Goal: Task Accomplishment & Management: Manage account settings

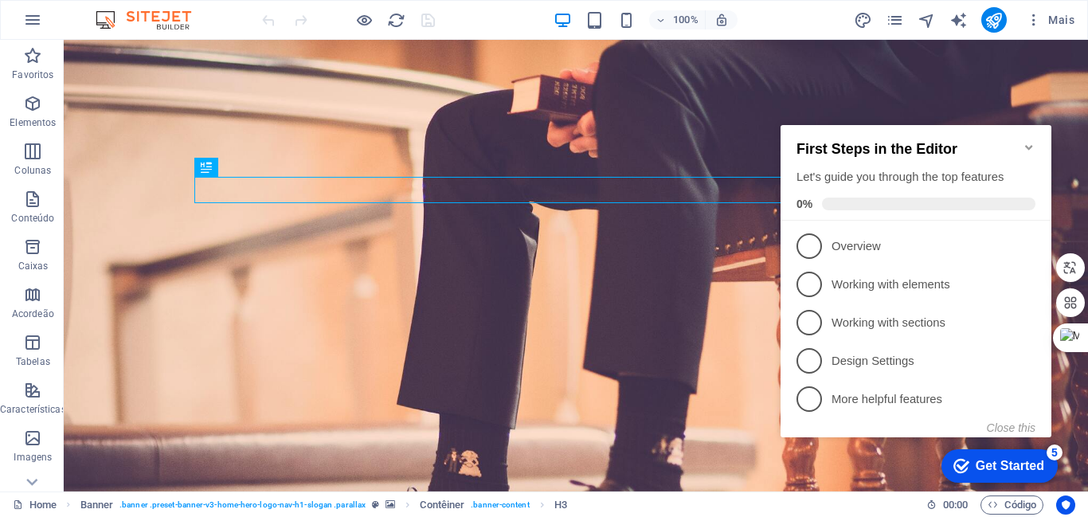
click at [979, 469] on div "Get Started" at bounding box center [1010, 466] width 68 height 14
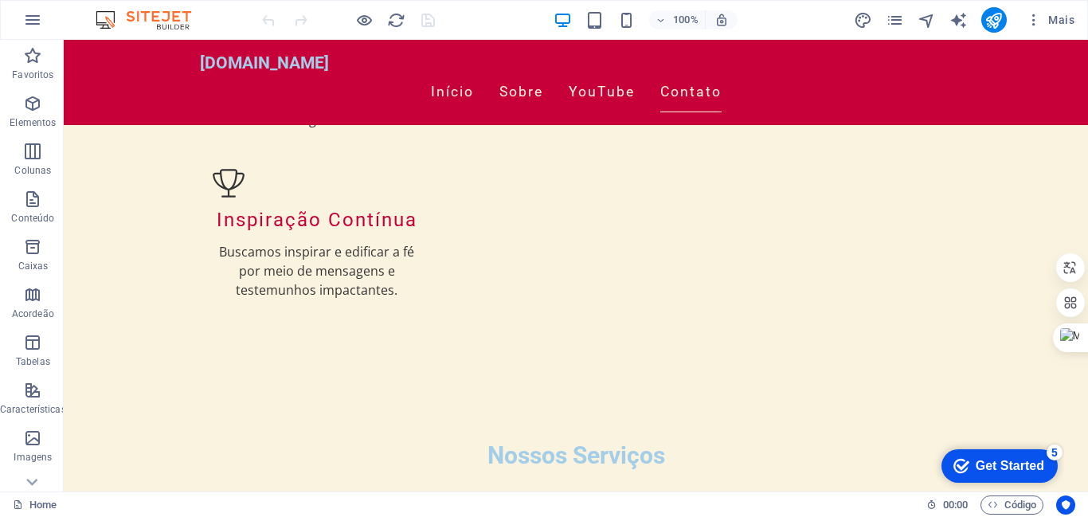
scroll to position [2105, 0]
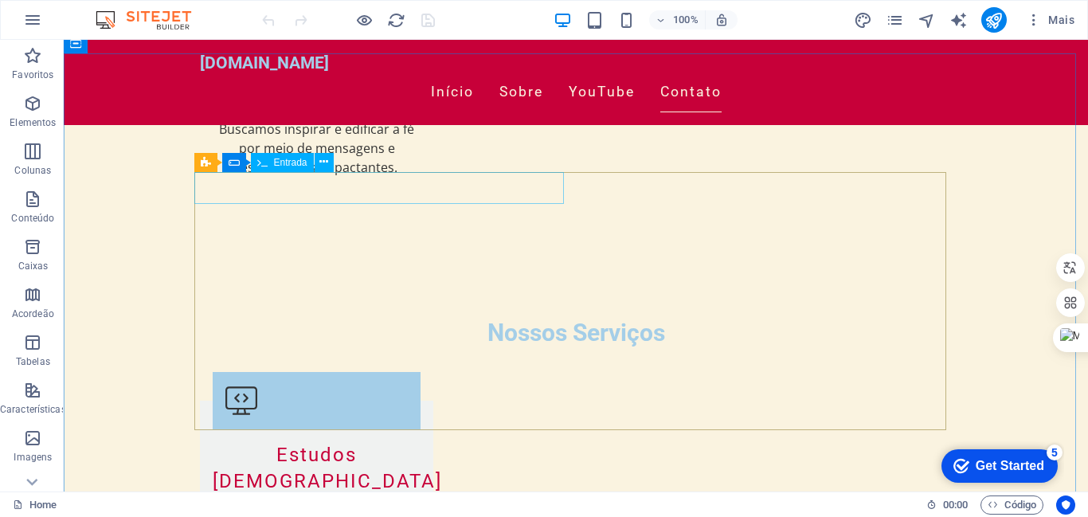
click at [288, 162] on span "Entrada" at bounding box center [290, 163] width 33 height 10
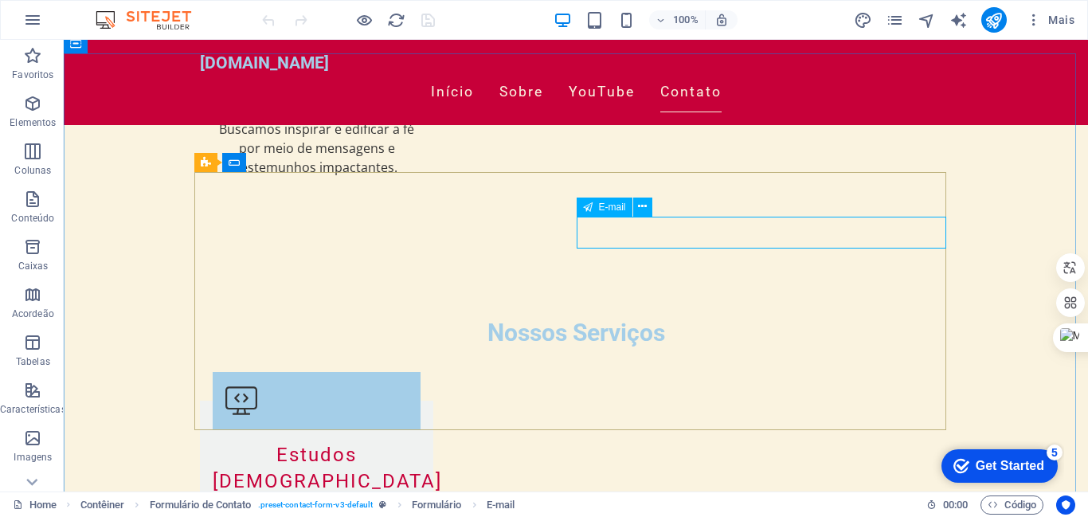
click at [619, 207] on span "E-mail" at bounding box center [612, 207] width 27 height 10
drag, startPoint x: 619, startPoint y: 207, endPoint x: 311, endPoint y: 194, distance: 307.7
click at [619, 207] on span "E-mail" at bounding box center [612, 207] width 27 height 10
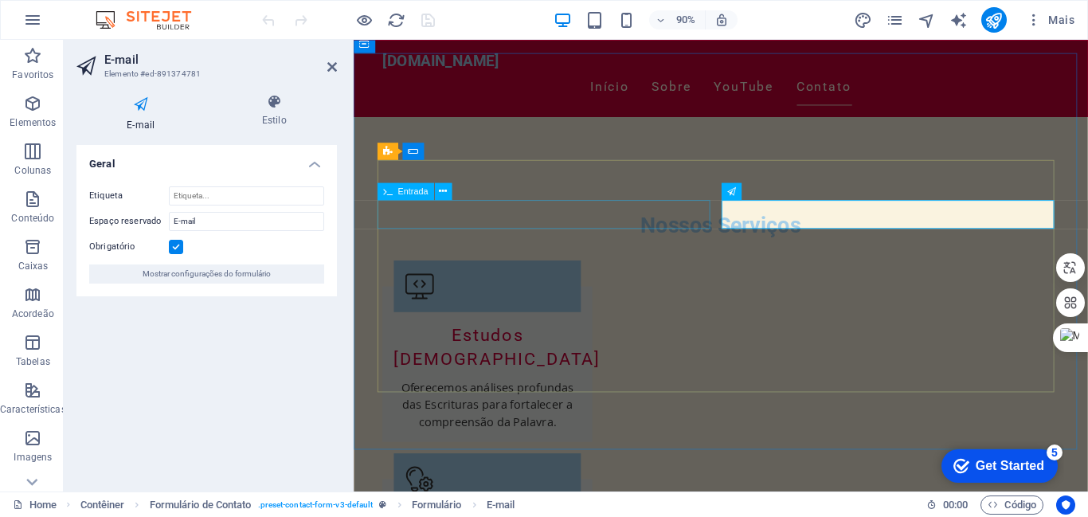
scroll to position [1979, 0]
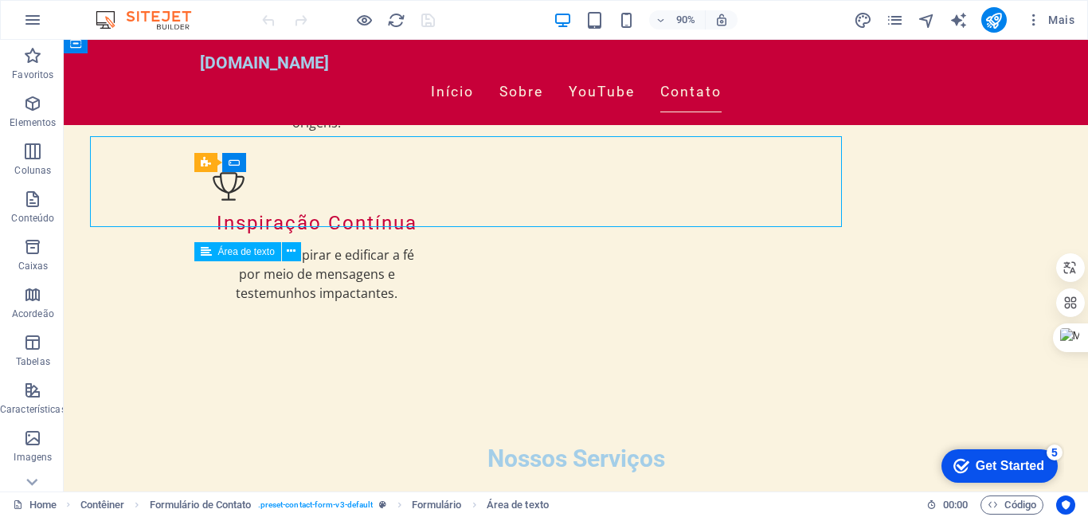
scroll to position [2105, 0]
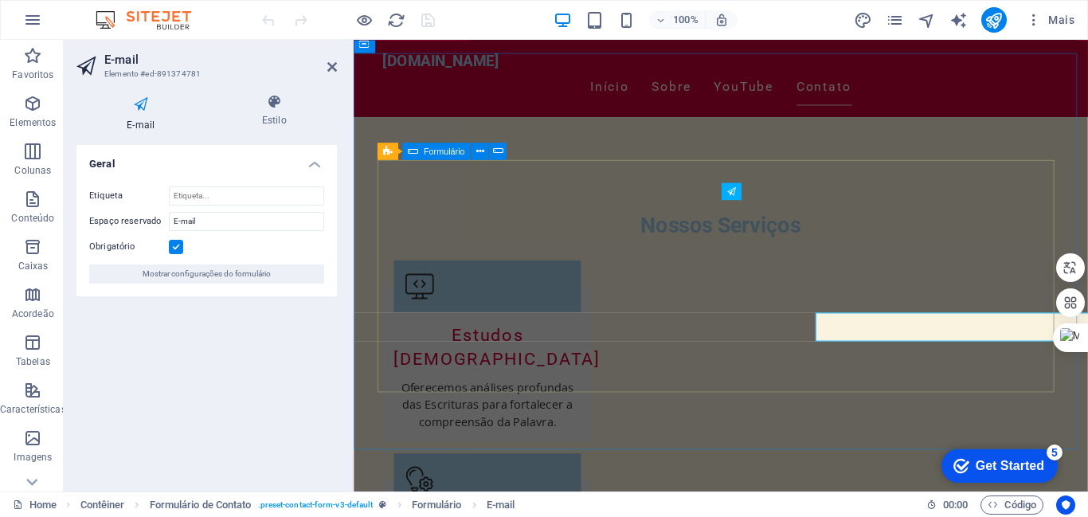
scroll to position [1979, 0]
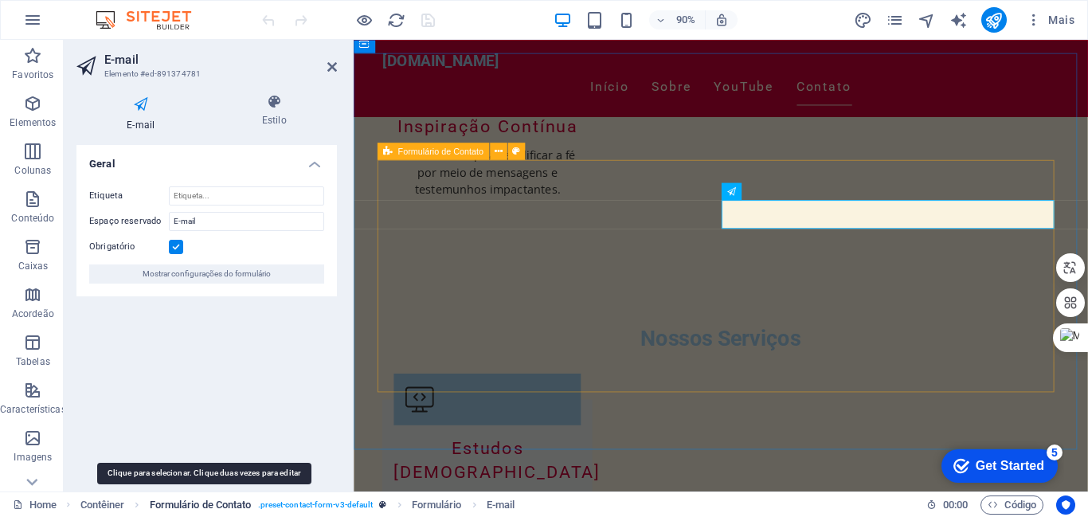
click at [201, 508] on span "Formulário de Contato" at bounding box center [201, 504] width 102 height 19
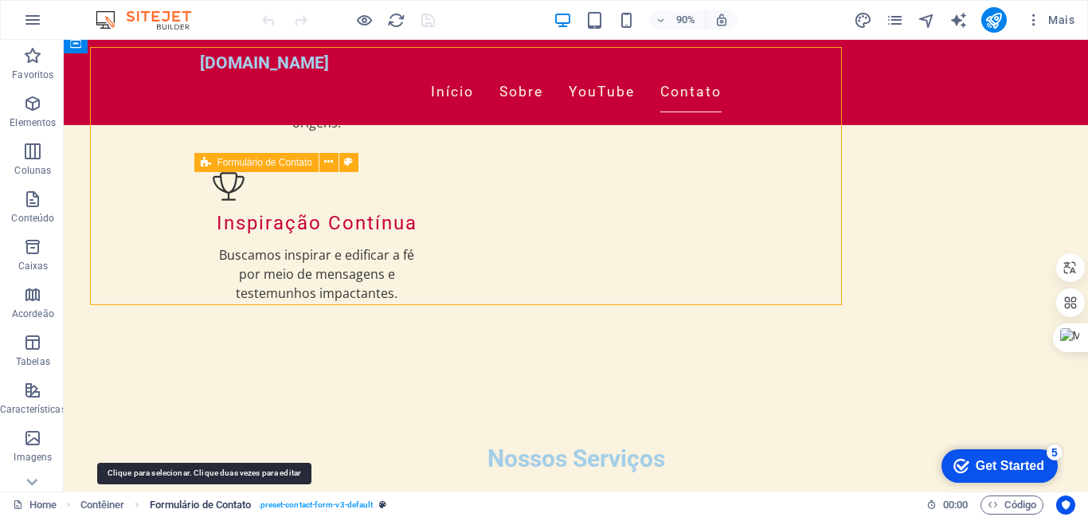
scroll to position [2105, 0]
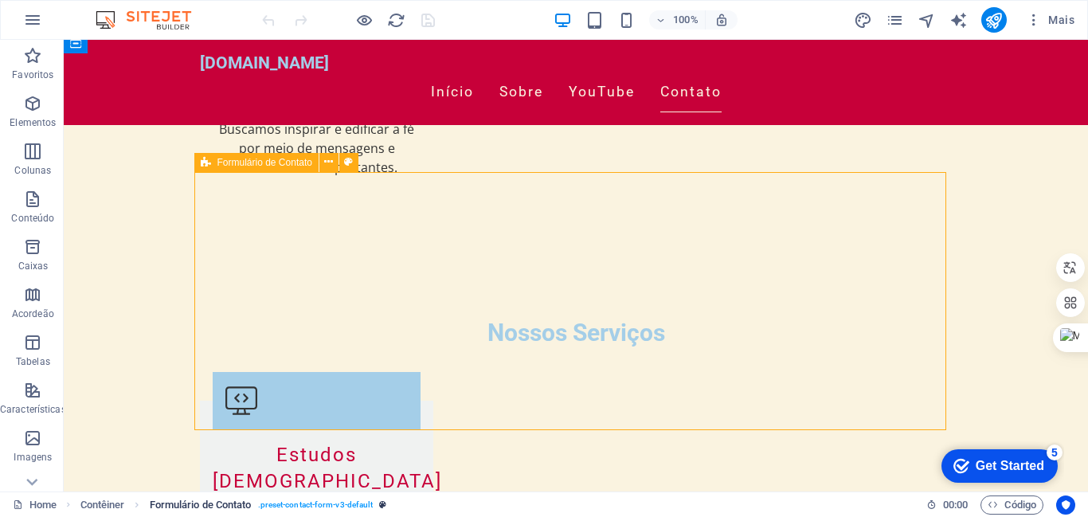
click at [287, 504] on span ". preset-contact-form-v3-default" at bounding box center [315, 504] width 115 height 19
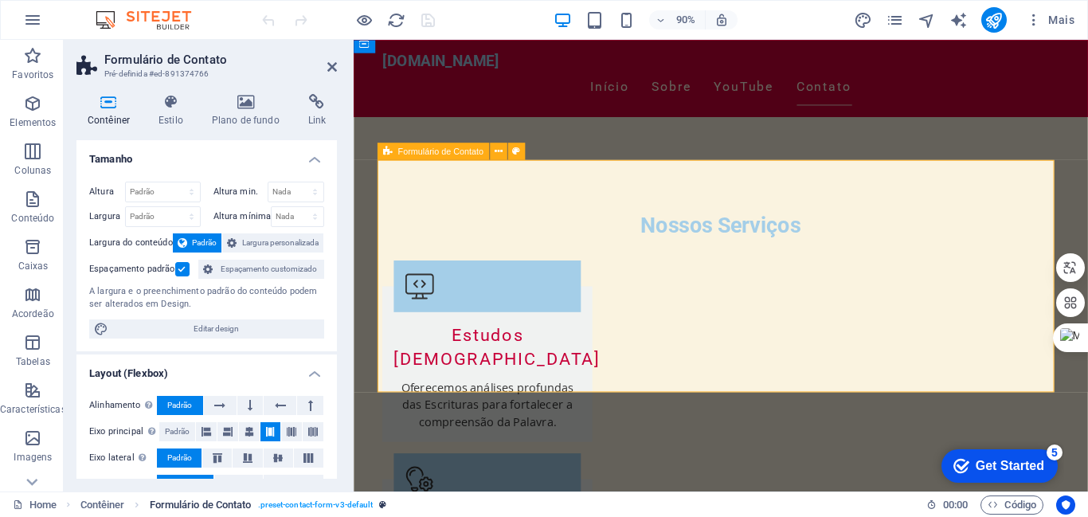
scroll to position [1979, 0]
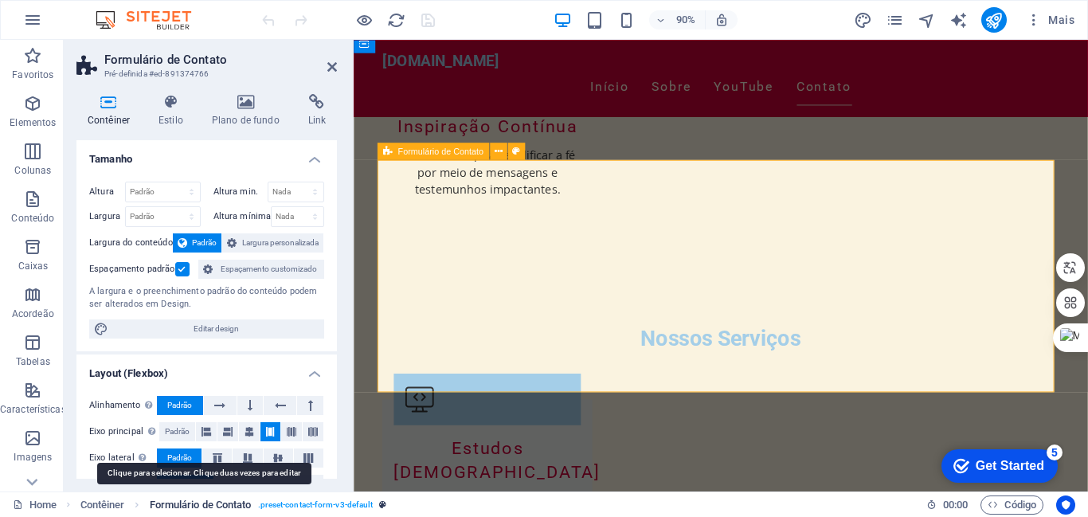
click at [201, 505] on span "Formulário de Contato" at bounding box center [201, 504] width 102 height 19
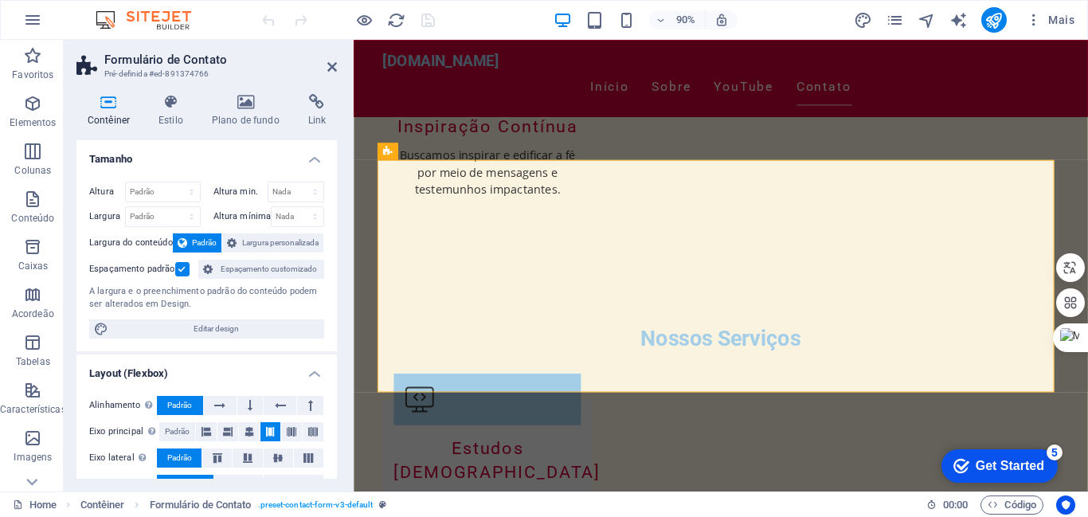
drag, startPoint x: 332, startPoint y: 239, endPoint x: 331, endPoint y: 336, distance: 97.2
click at [331, 336] on div "Altura Padrão px rem % vh vw [GEOGRAPHIC_DATA] min. Nada px rem % vh vw Largura…" at bounding box center [206, 260] width 260 height 182
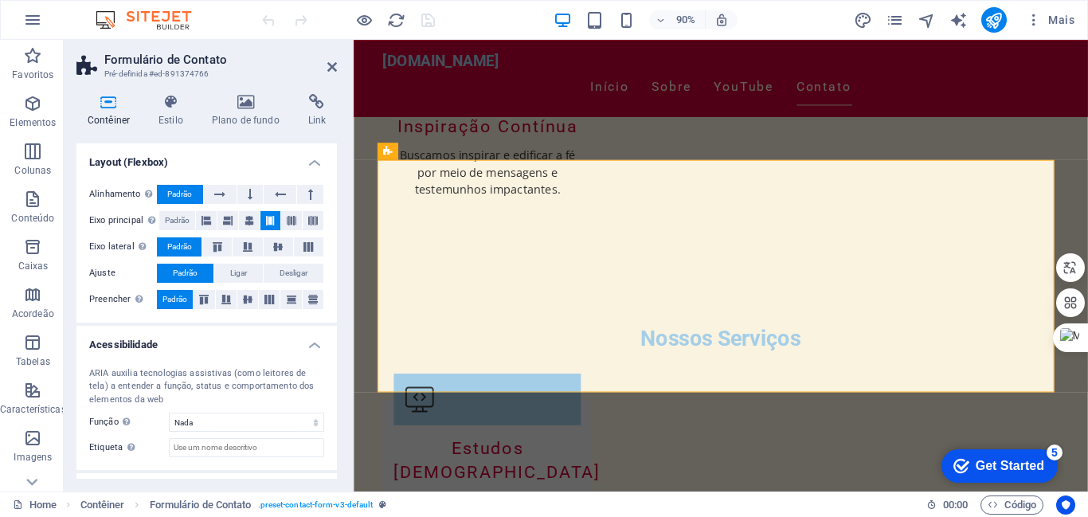
scroll to position [279, 0]
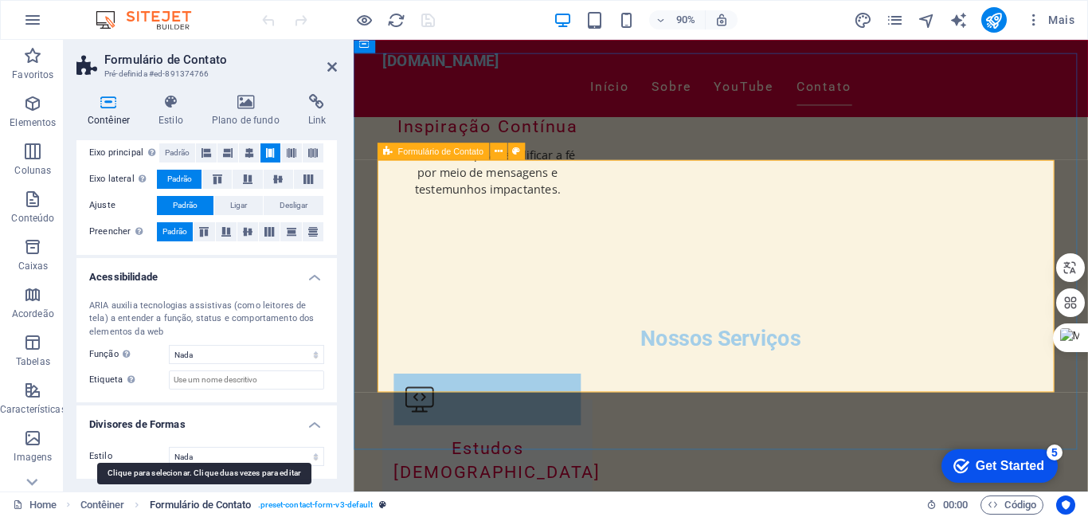
click at [175, 505] on span "Formulário de Contato" at bounding box center [201, 504] width 102 height 19
click at [165, 504] on span "Formulário de Contato" at bounding box center [201, 504] width 102 height 19
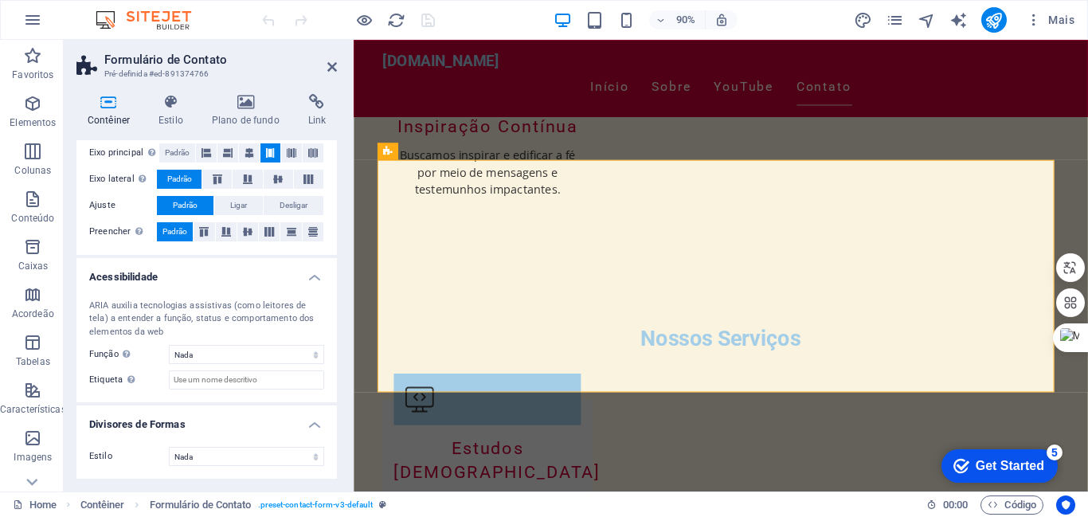
click at [210, 476] on div "Estilo Nada Triangulo Quadrado Diagonal Polígono 1 Polígono 2 Zigzag Multiplos …" at bounding box center [206, 456] width 260 height 45
click at [276, 503] on span ". preset-contact-form-v3-default" at bounding box center [315, 504] width 115 height 19
click at [158, 61] on h2 "Formulário de Contato" at bounding box center [220, 60] width 233 height 14
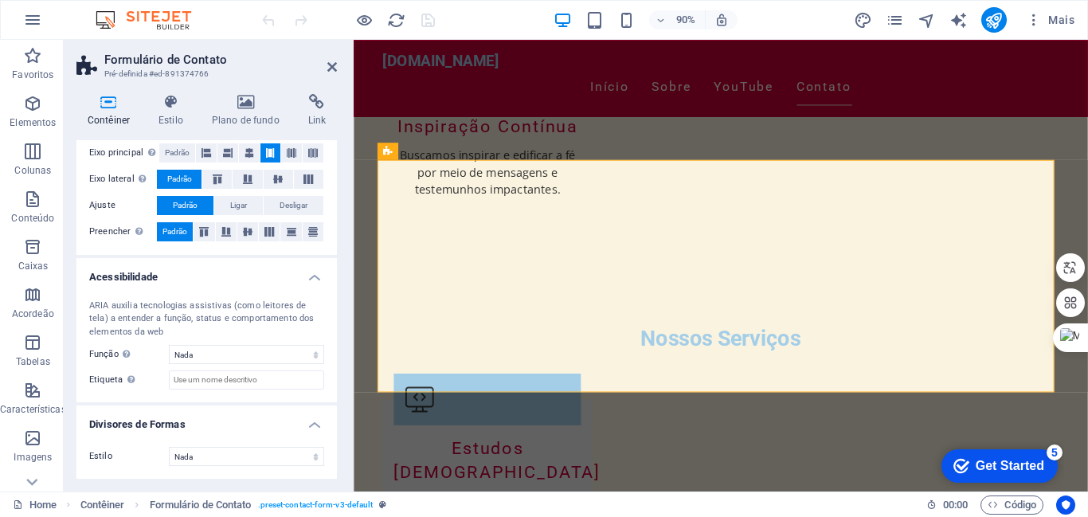
click at [158, 61] on h2 "Formulário de Contato" at bounding box center [220, 60] width 233 height 14
click at [155, 74] on h3 "Pré-definida #ed-891374766" at bounding box center [204, 74] width 201 height 14
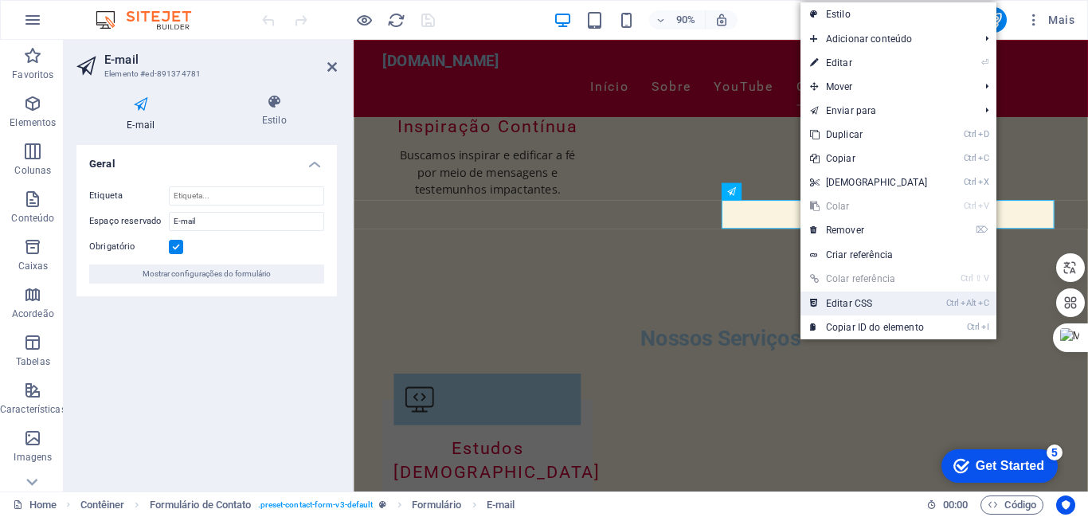
click at [841, 297] on link "Ctrl Alt C Editar CSS" at bounding box center [868, 303] width 137 height 24
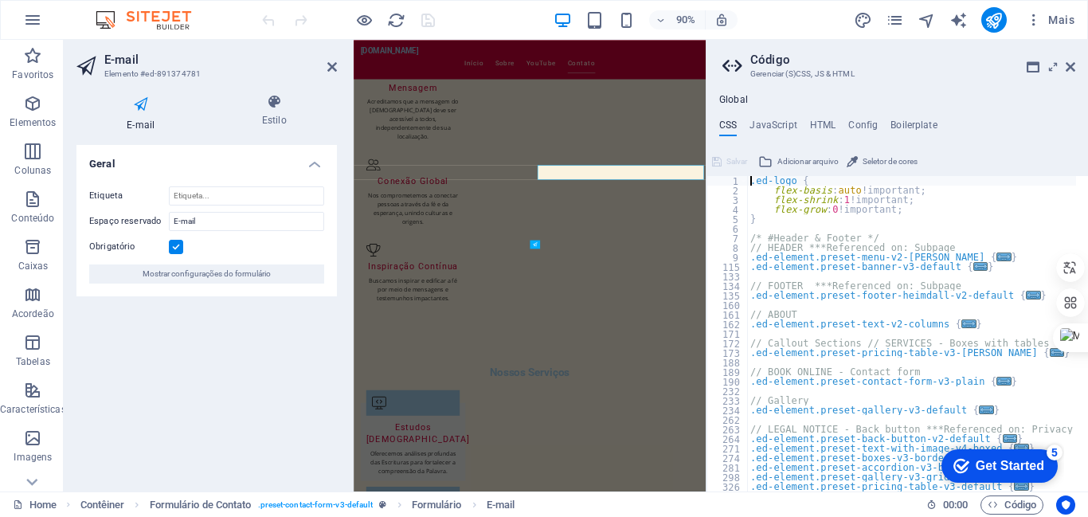
scroll to position [1879, 0]
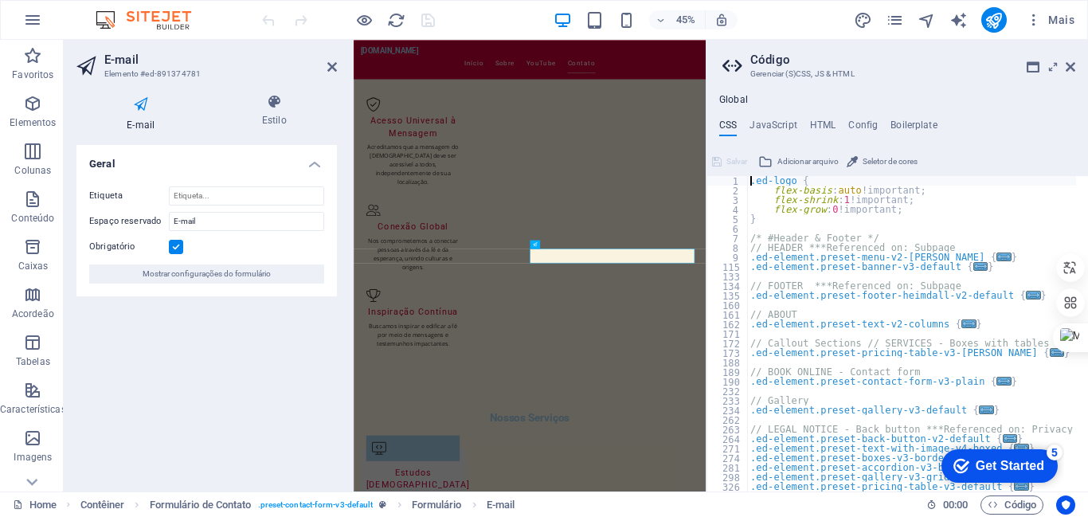
click at [753, 182] on div ".ed-logo { flex-basis : auto !important; flex-shrink : 1 !important; flex-grow …" at bounding box center [1046, 337] width 598 height 323
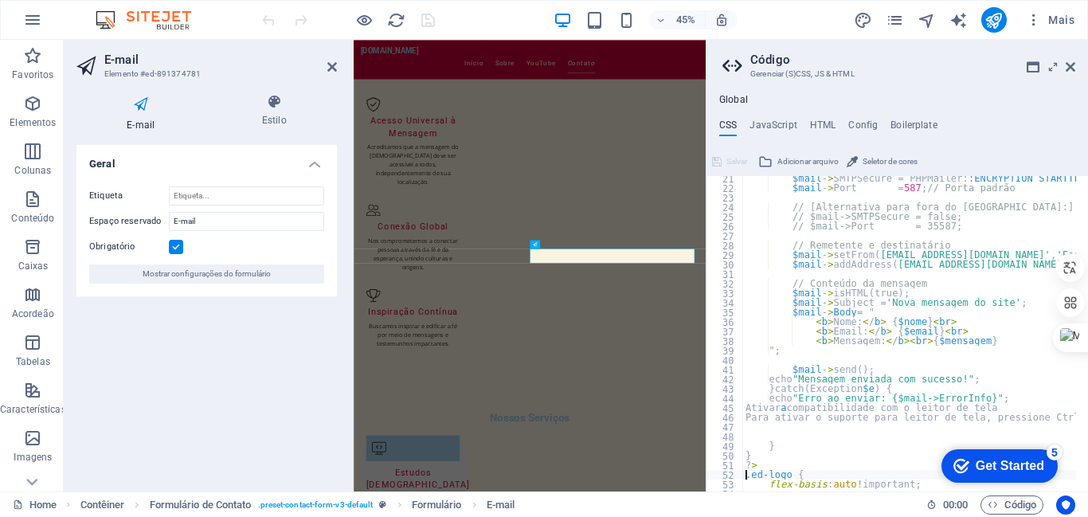
scroll to position [194, 0]
click at [999, 467] on div "Get Started" at bounding box center [1010, 466] width 68 height 14
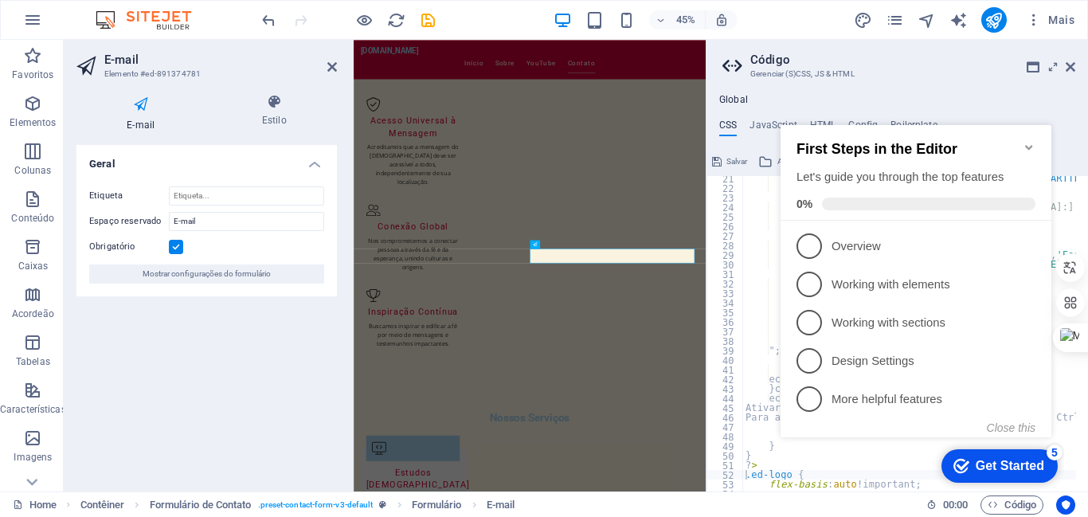
click at [956, 72] on h3 "Gerenciar (S)CSS, JS & HTML" at bounding box center [896, 74] width 293 height 14
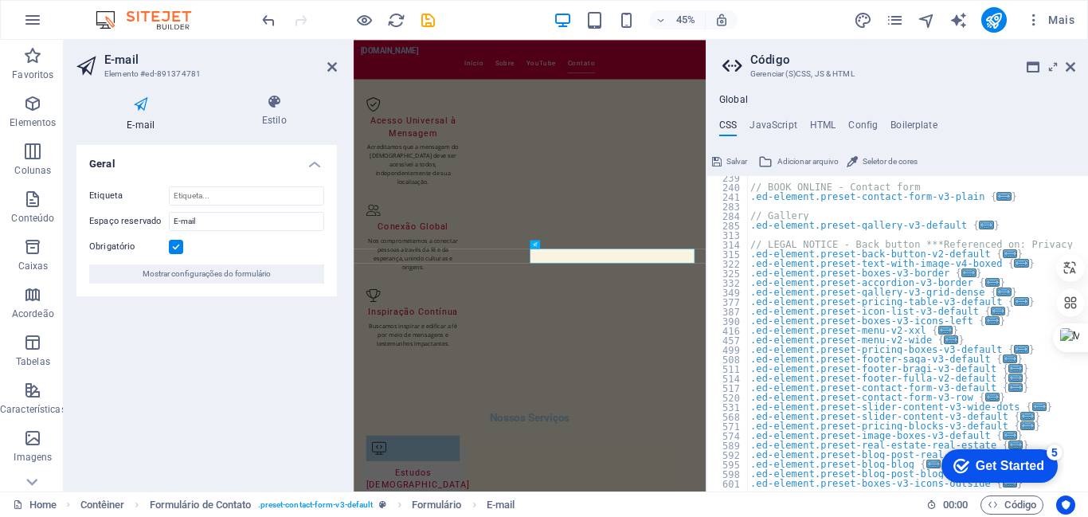
scroll to position [977, 0]
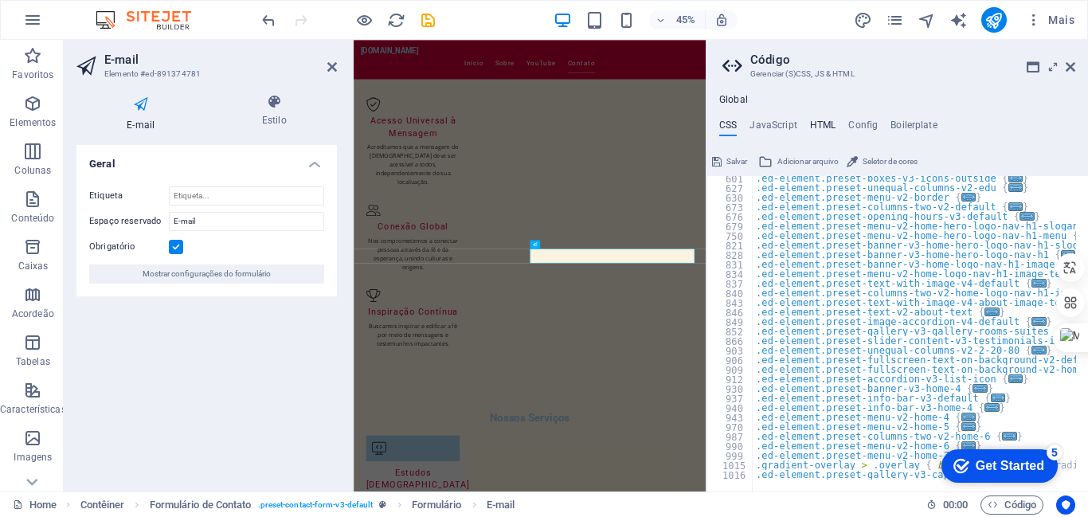
click at [834, 119] on h4 "HTML" at bounding box center [823, 128] width 26 height 18
type textarea "<a href="#main-content" class="wv-link-content button">Skip to main content</a>"
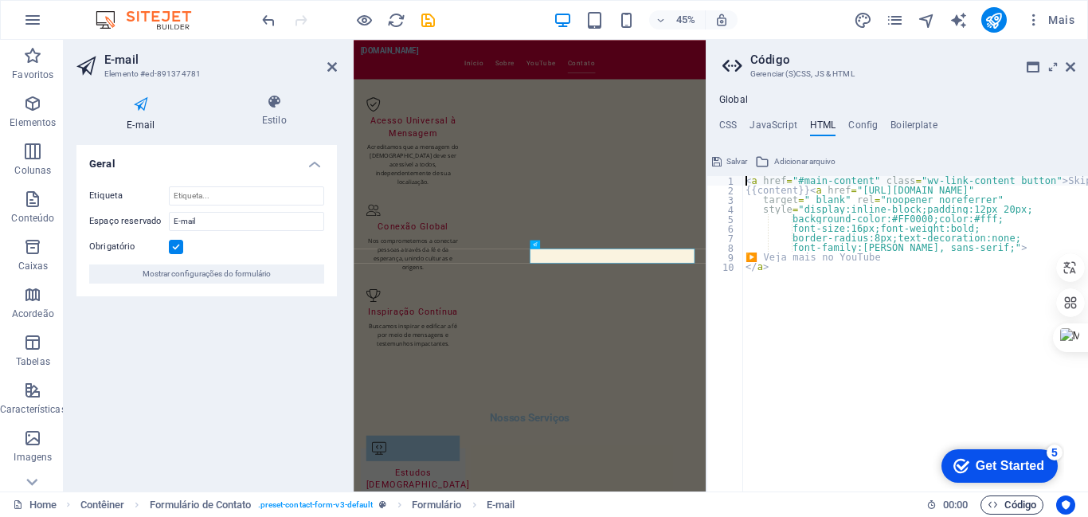
click at [1016, 509] on span "Código" at bounding box center [1011, 504] width 49 height 19
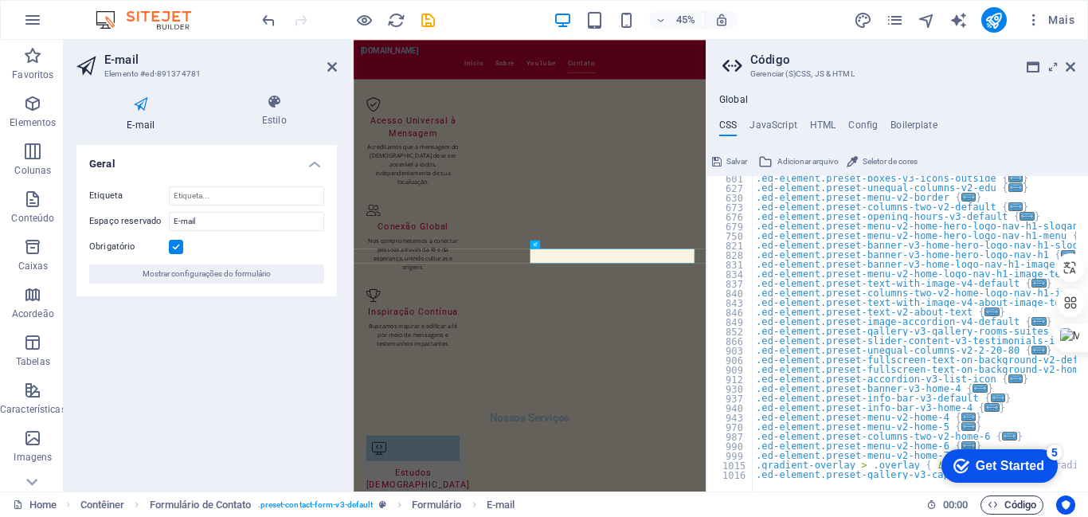
click at [1016, 509] on span "Código" at bounding box center [1011, 504] width 49 height 19
click at [1017, 491] on appcues-checklist "Contextual help checklist present on screen" at bounding box center [996, 467] width 135 height 52
click at [1005, 461] on div "Get Started" at bounding box center [1010, 466] width 68 height 14
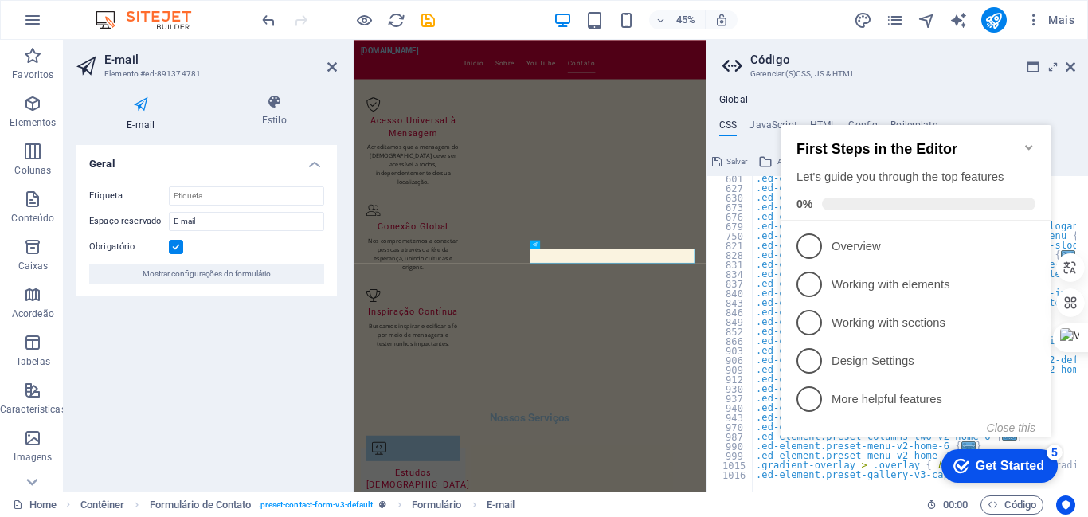
click at [954, 91] on div "Global CSS JavaScript HTML Config Boilerplate .ed-logo { 601 627 630 673 676 67…" at bounding box center [896, 286] width 381 height 410
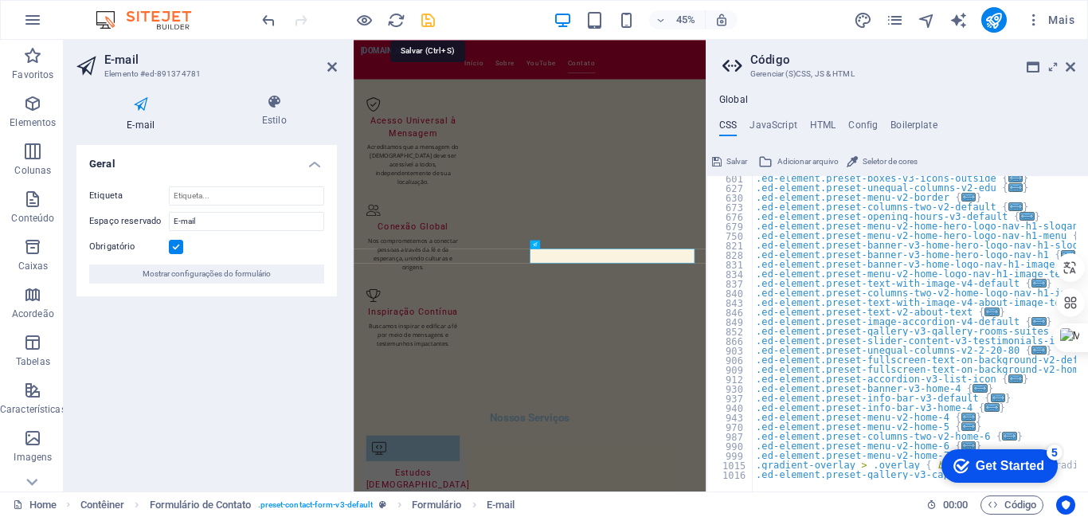
click at [424, 17] on icon "save" at bounding box center [428, 20] width 18 height 18
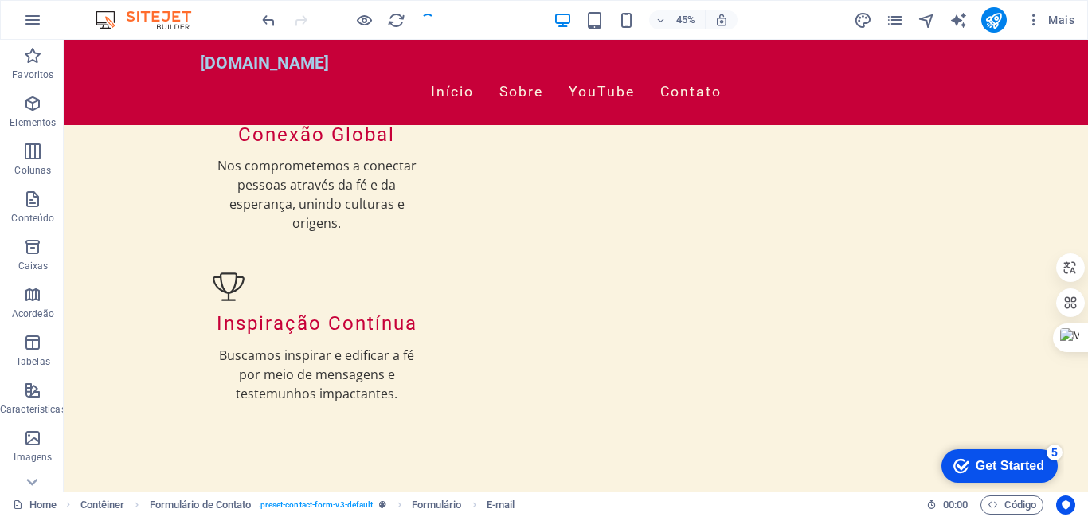
scroll to position [1818, 0]
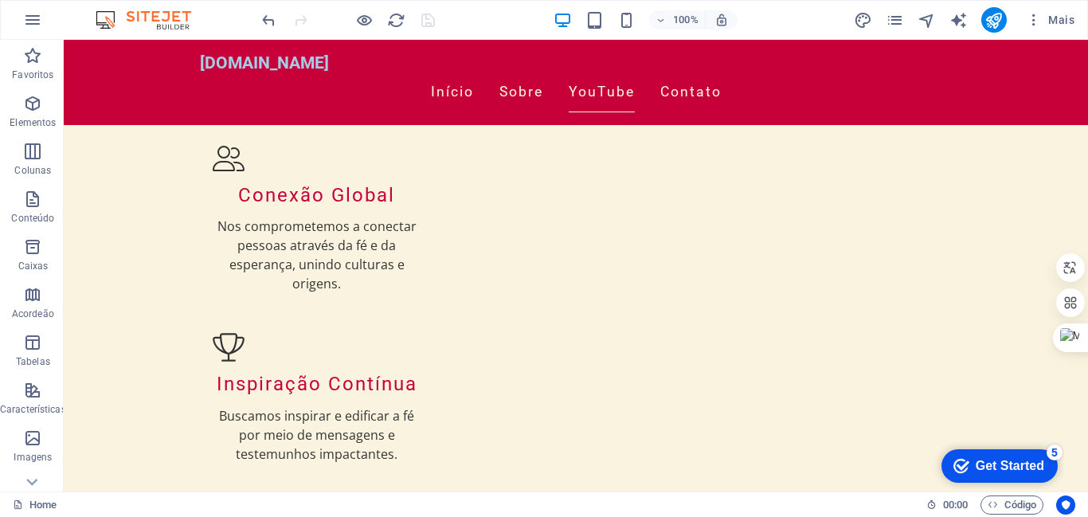
drag, startPoint x: 1146, startPoint y: 406, endPoint x: 1080, endPoint y: 420, distance: 67.5
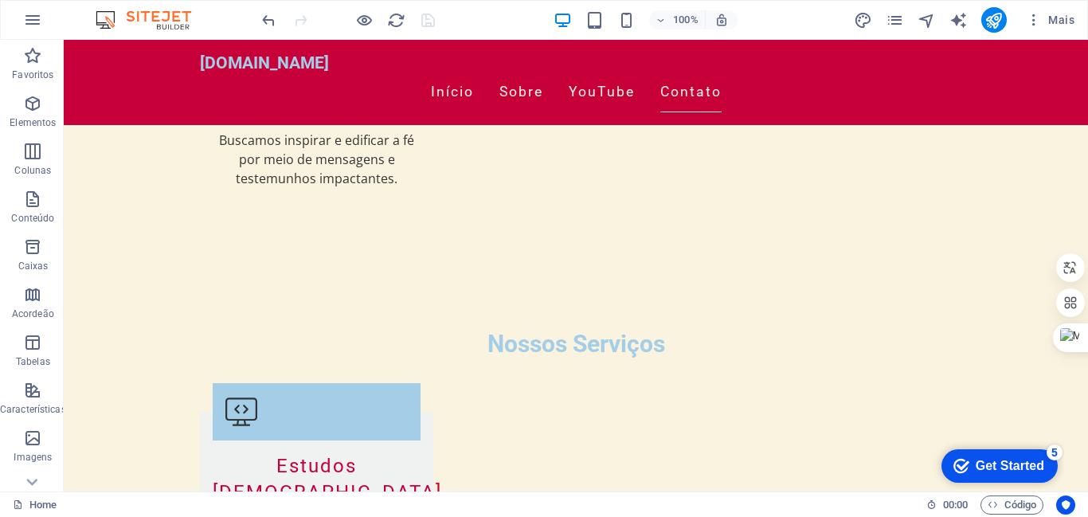
scroll to position [2083, 0]
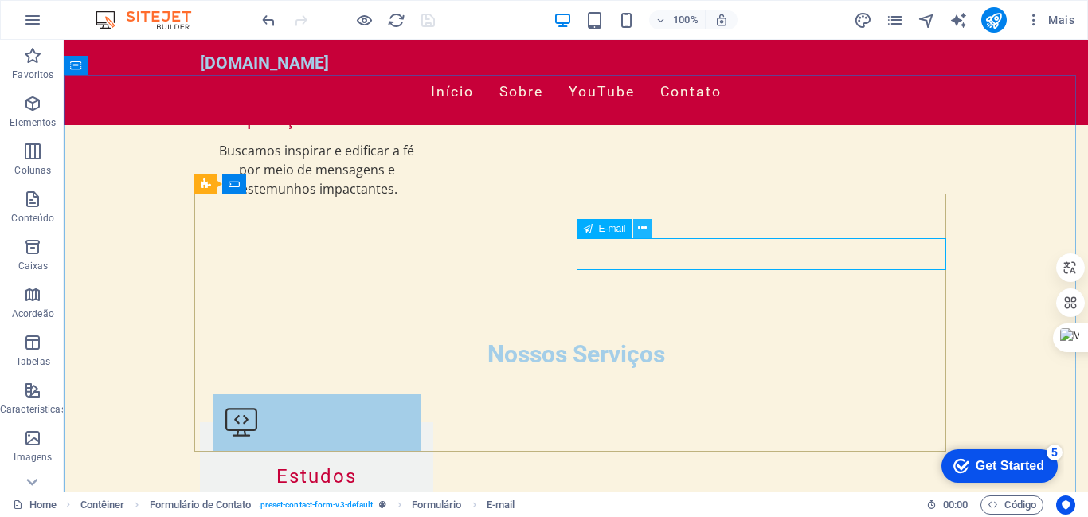
click at [643, 226] on icon at bounding box center [642, 228] width 9 height 17
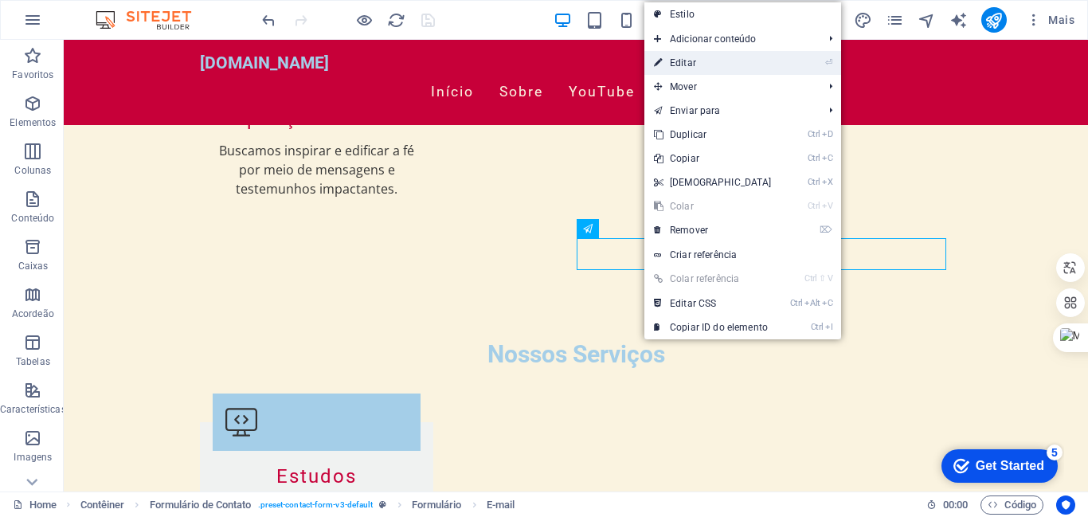
click at [682, 58] on link "⏎ Editar" at bounding box center [712, 63] width 137 height 24
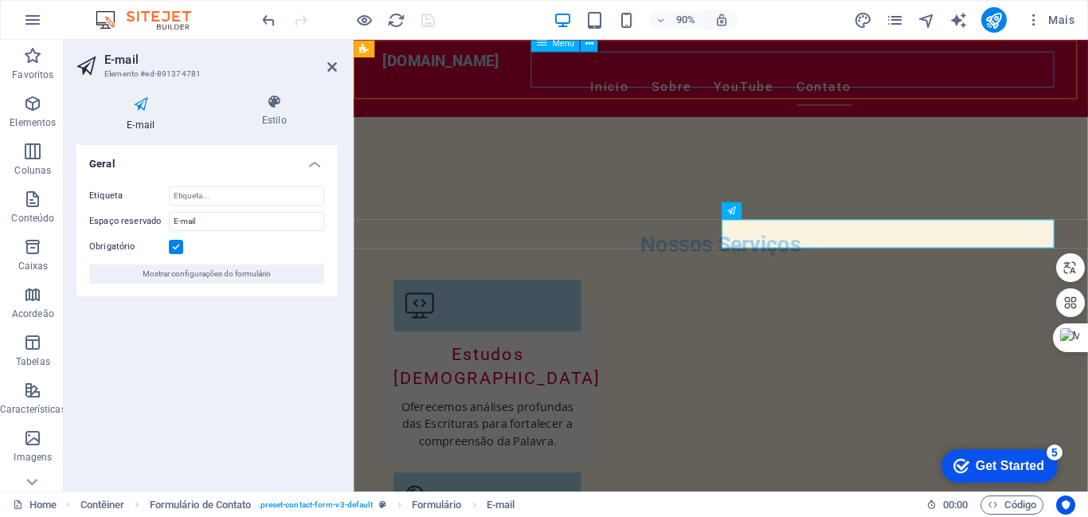
scroll to position [1957, 0]
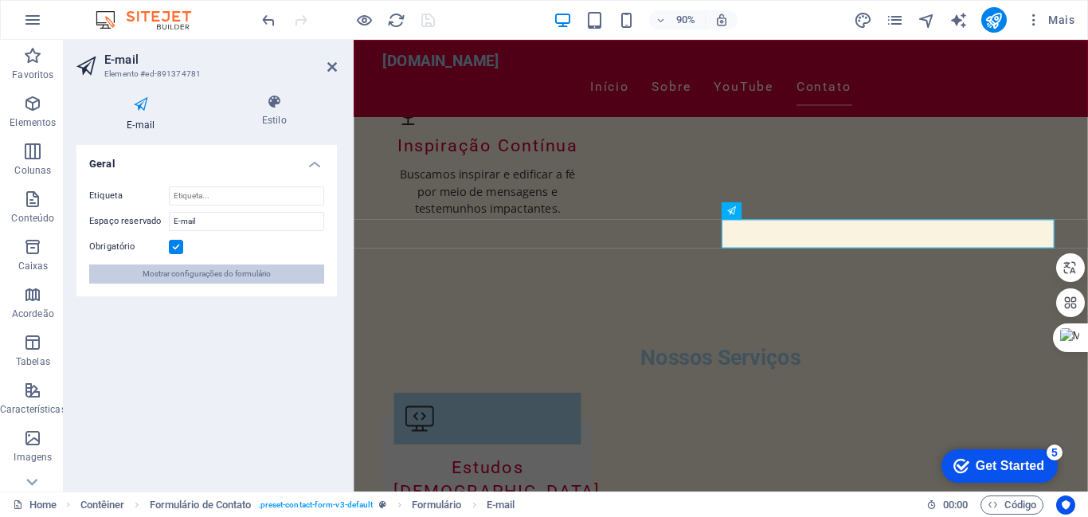
click at [174, 268] on span "Mostrar configurações do formulário" at bounding box center [207, 273] width 128 height 19
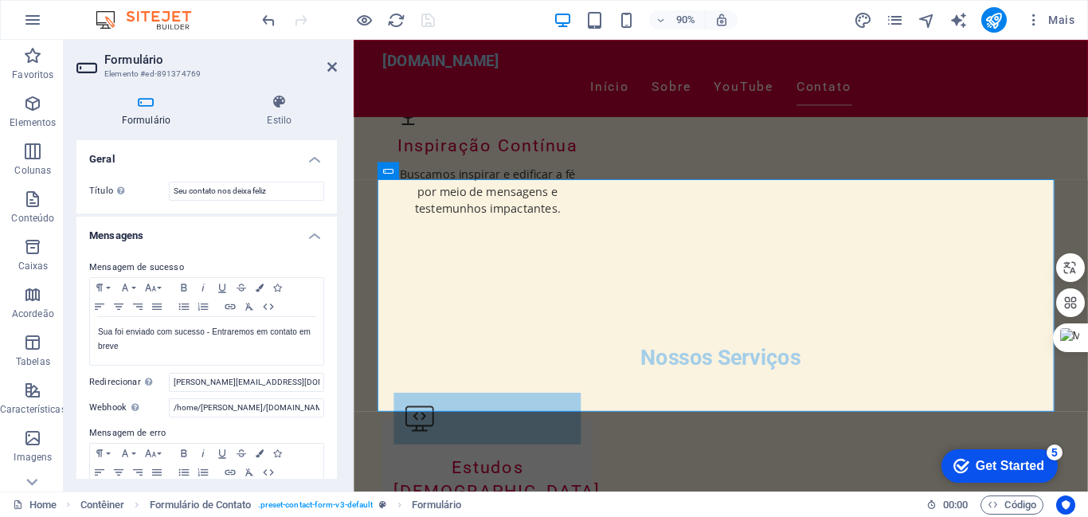
click at [137, 111] on h4 "Formulário" at bounding box center [149, 110] width 146 height 33
click at [141, 119] on h4 "Formulário" at bounding box center [149, 110] width 146 height 33
click at [119, 235] on h4 "Mensagens" at bounding box center [206, 231] width 260 height 29
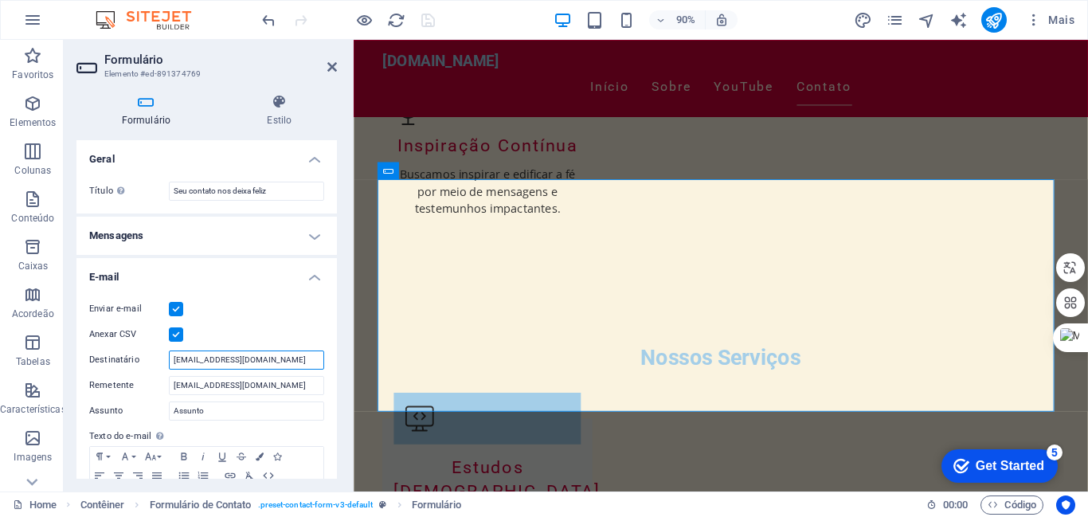
click at [315, 361] on input "[EMAIL_ADDRESS][DOMAIN_NAME]" at bounding box center [246, 359] width 155 height 19
type input "j"
click at [170, 360] on input "Destinatário" at bounding box center [246, 359] width 155 height 19
drag, startPoint x: 170, startPoint y: 360, endPoint x: 319, endPoint y: 356, distance: 148.2
click at [319, 356] on input "Destinatário" at bounding box center [246, 359] width 155 height 19
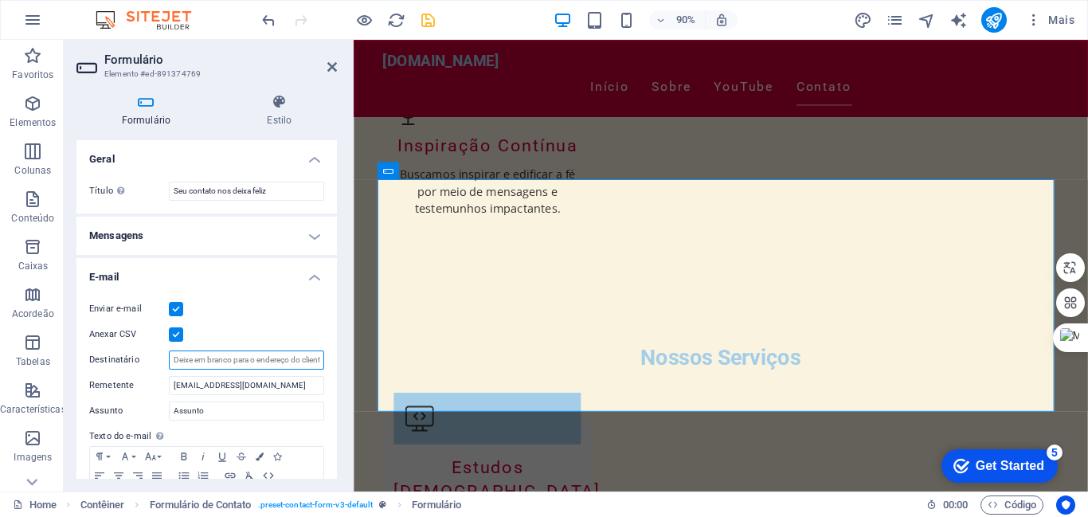
paste input "<?php use PHPMailer\PHPMailer\PHPMailer; use PHPMailer\PHPMailer\Exception; req…"
type input "<?php use PHPMailer\PHPMailer\PHPMailer; use PHPMailer\PHPMailer\Exception; req…"
click at [200, 389] on input "[EMAIL_ADDRESS][DOMAIN_NAME]" at bounding box center [246, 385] width 155 height 19
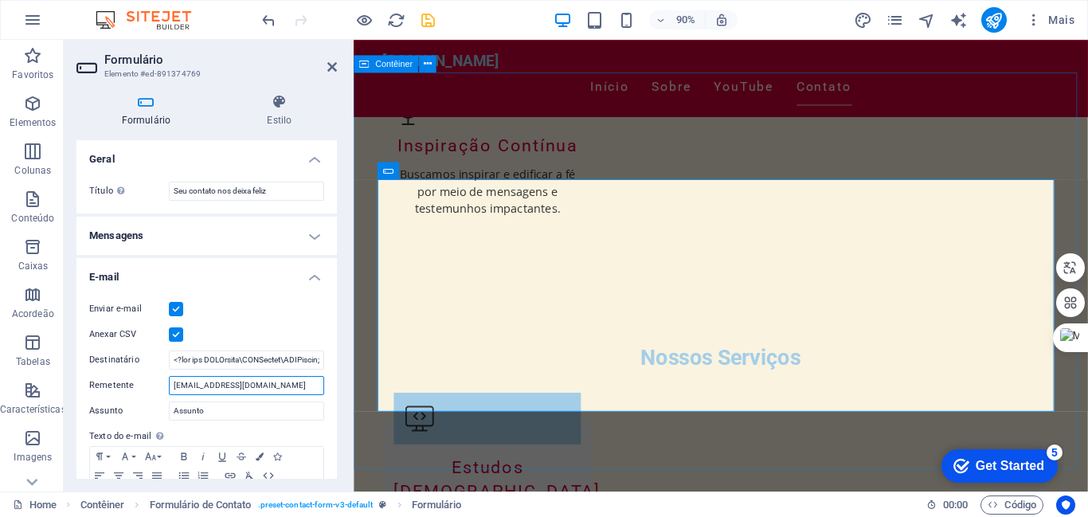
drag, startPoint x: 527, startPoint y: 424, endPoint x: 358, endPoint y: 435, distance: 169.2
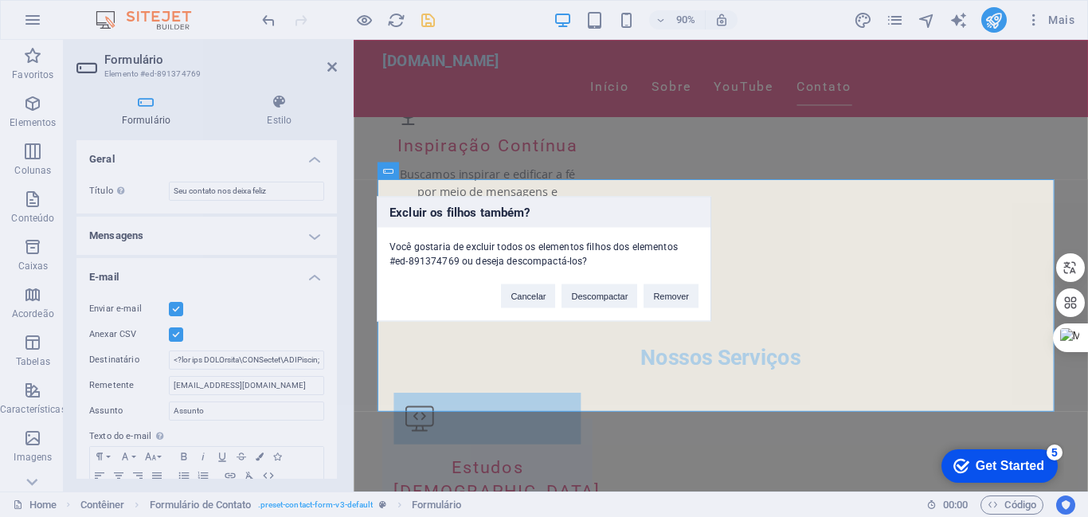
click at [662, 119] on div "Excluir os filhos também? Você gostaria de excluir todos os elementos filhos do…" at bounding box center [544, 258] width 1088 height 517
click at [248, 389] on div "Excluir os filhos também? Você gostaria de excluir todos os elementos filhos do…" at bounding box center [544, 258] width 1088 height 517
click at [661, 297] on button "Remover" at bounding box center [670, 296] width 55 height 24
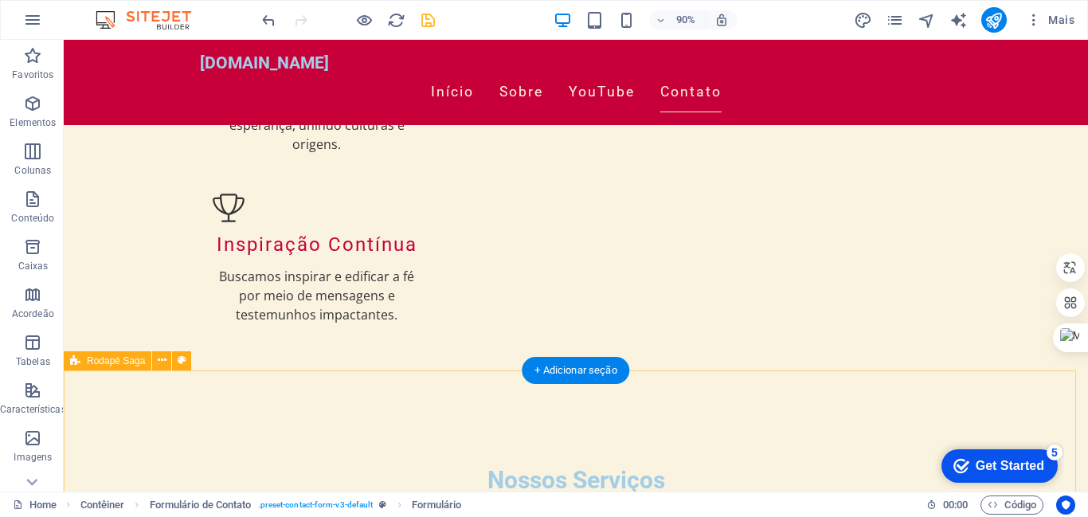
scroll to position [2083, 0]
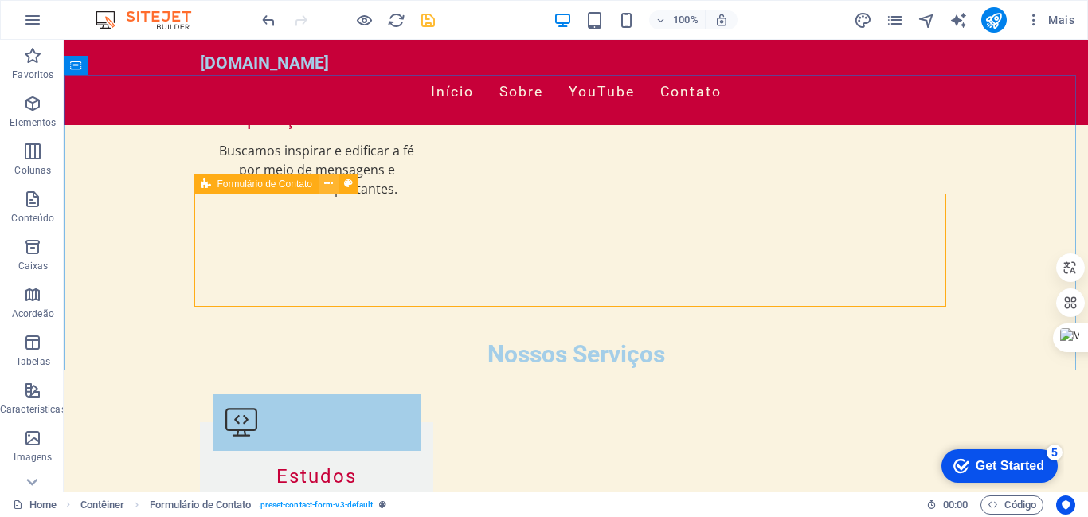
click at [328, 182] on icon at bounding box center [328, 183] width 9 height 17
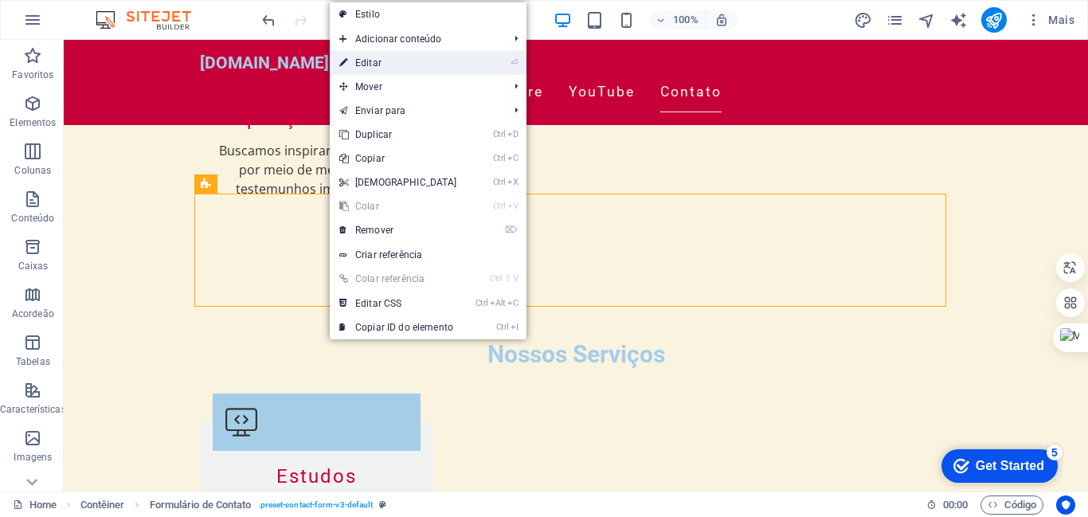
click at [361, 57] on link "⏎ Editar" at bounding box center [398, 63] width 137 height 24
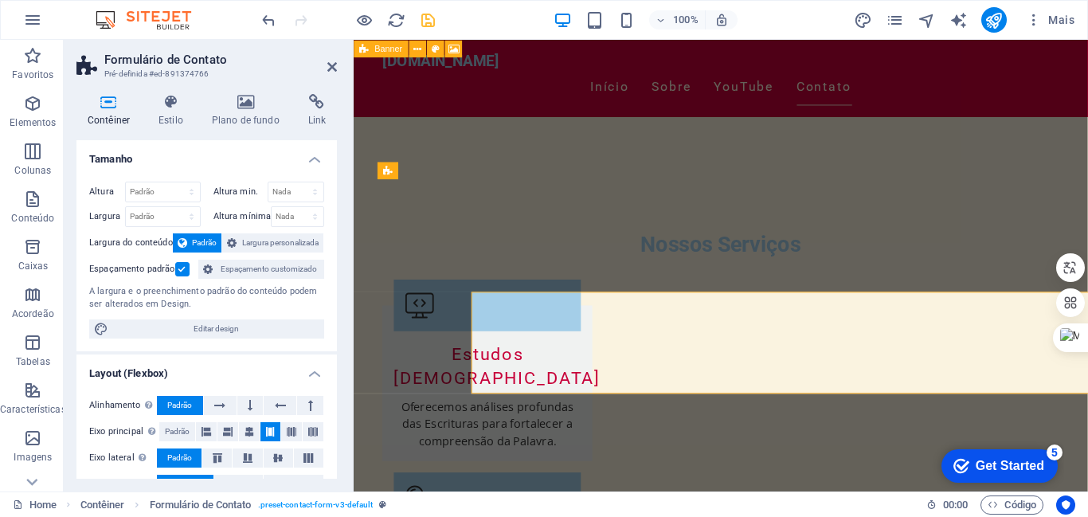
scroll to position [1957, 0]
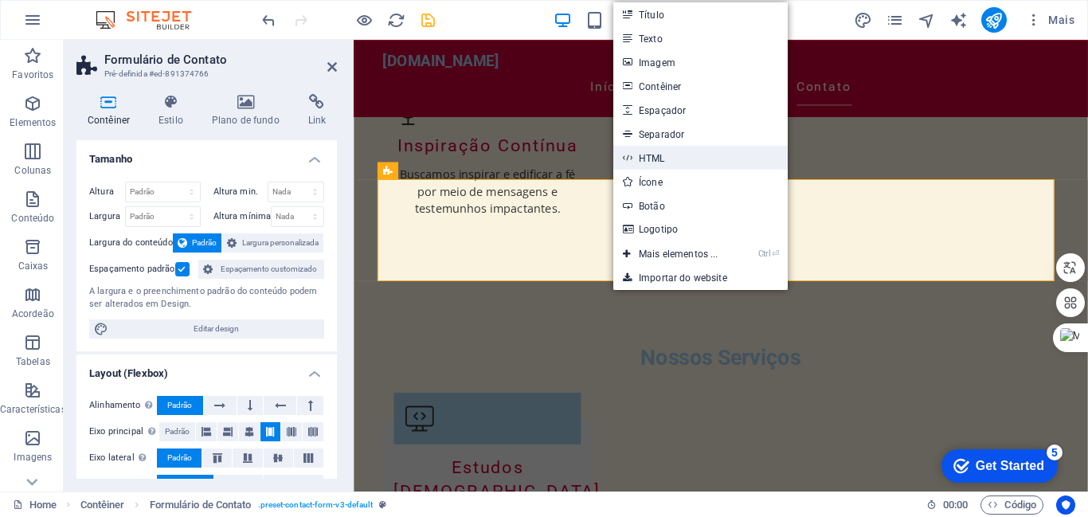
click at [663, 151] on link "HTML" at bounding box center [700, 158] width 174 height 24
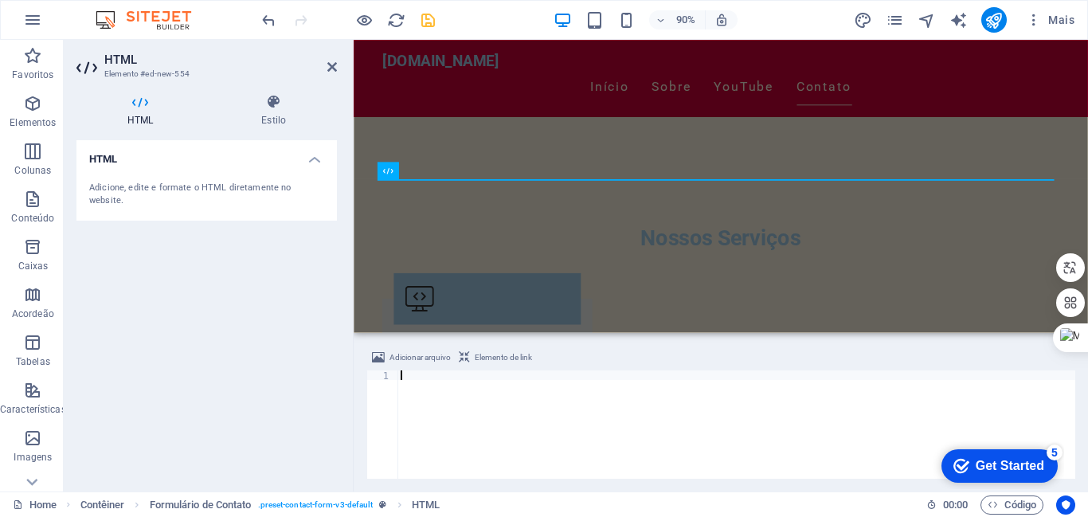
scroll to position [389, 0]
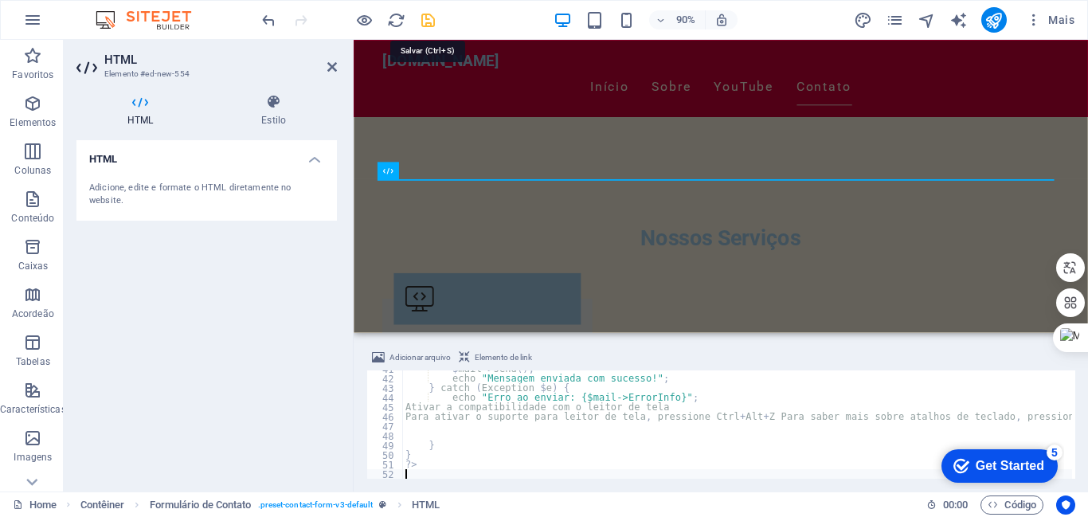
click at [425, 23] on icon "save" at bounding box center [428, 20] width 18 height 18
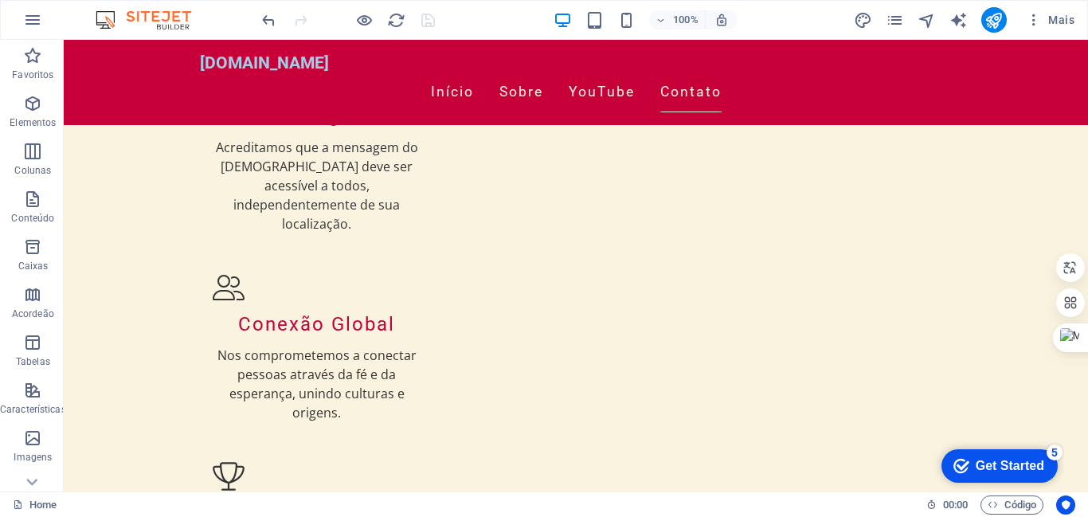
scroll to position [2026, 0]
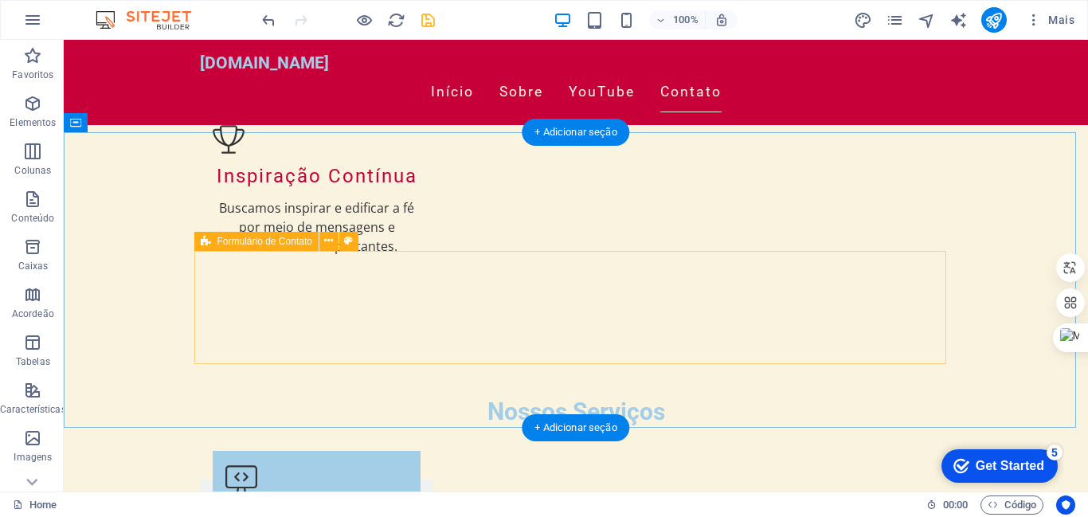
click at [574, 429] on div "+ Adicionar seção" at bounding box center [576, 427] width 108 height 27
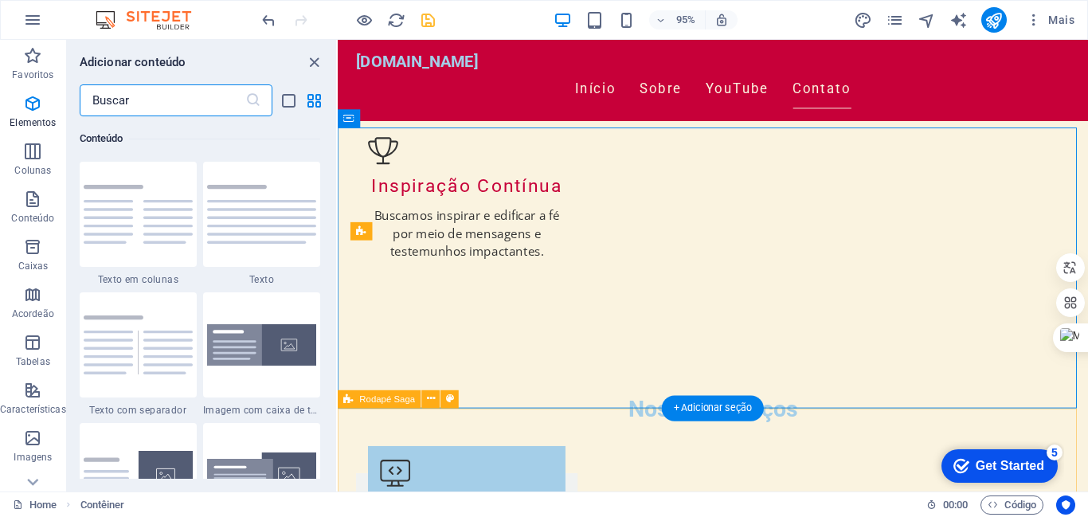
scroll to position [2786, 0]
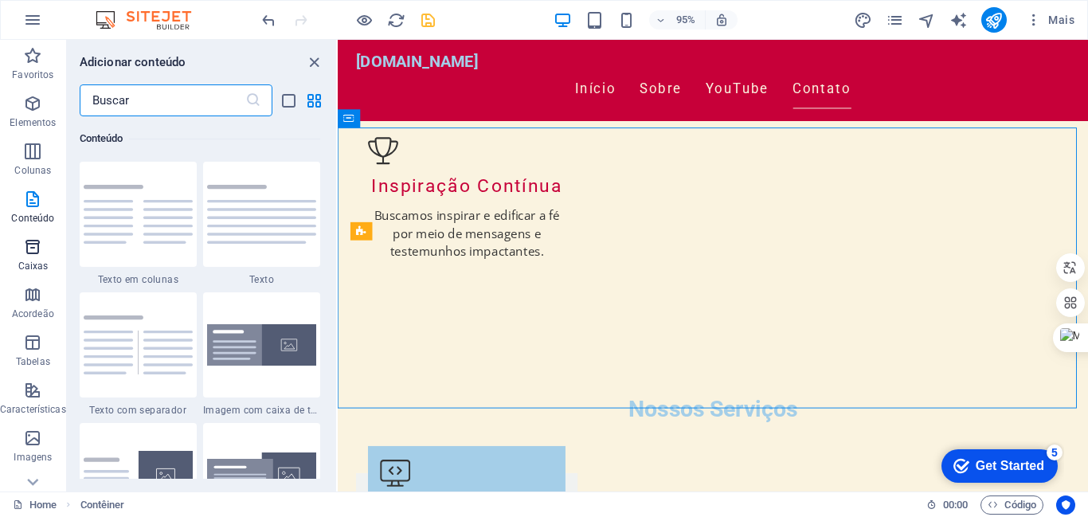
click at [30, 250] on icon "button" at bounding box center [32, 246] width 19 height 19
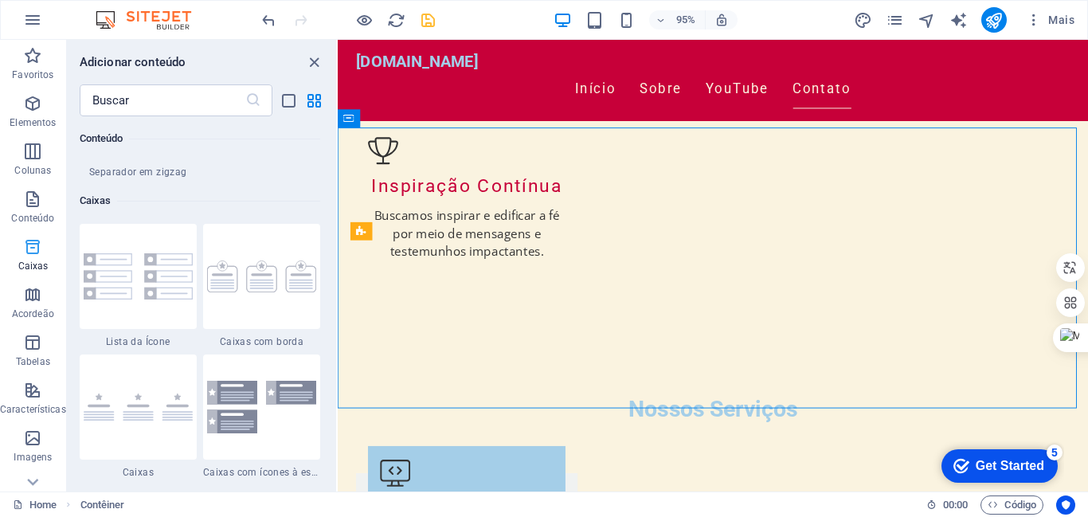
scroll to position [4393, 0]
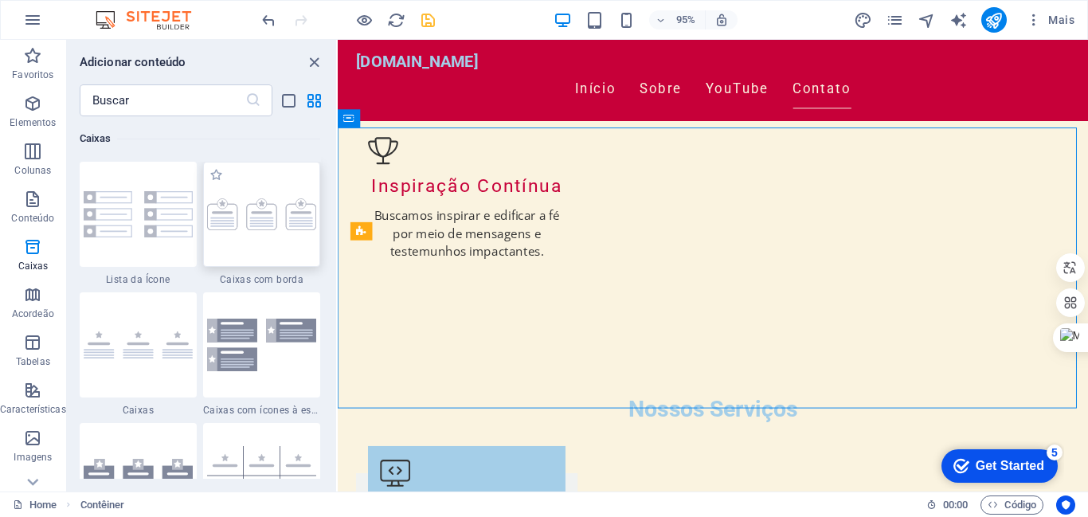
click at [231, 218] on img at bounding box center [261, 214] width 109 height 32
click at [338, 218] on div "H3 Banner Contêiner Galeria Galeria Galeria Menu Barra do Menu Rodapé Saga Cont…" at bounding box center [713, 266] width 750 height 452
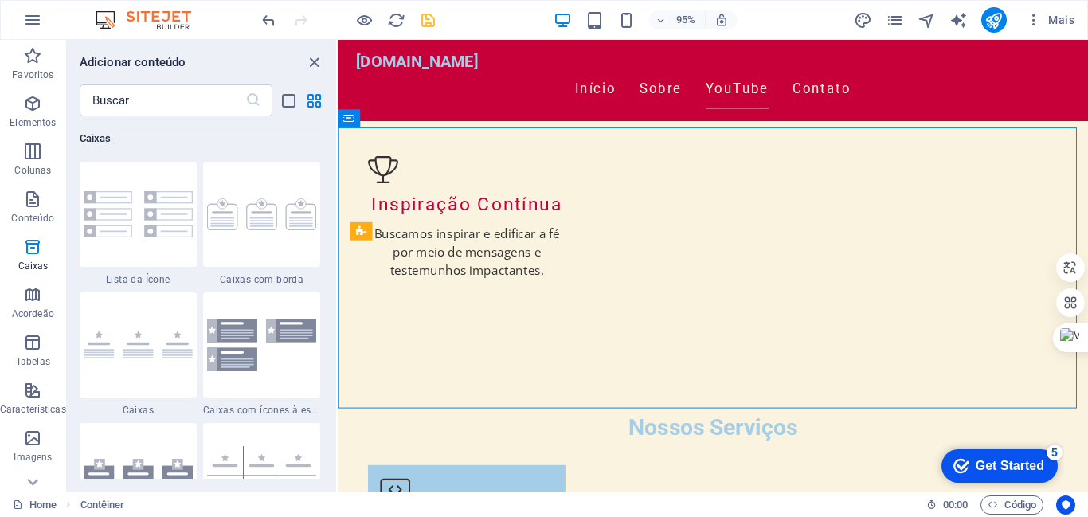
drag, startPoint x: 701, startPoint y: 299, endPoint x: 506, endPoint y: 306, distance: 194.4
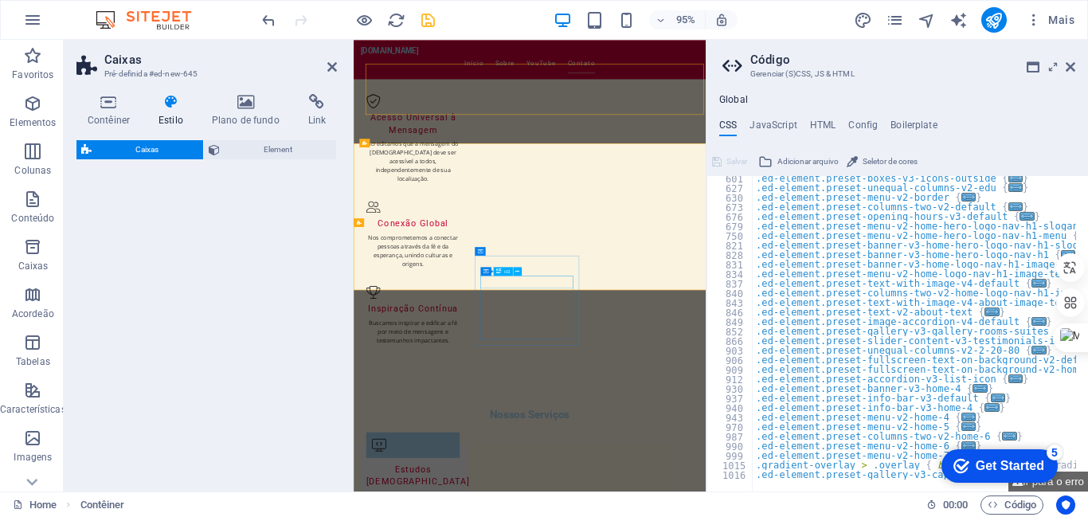
select select "rem"
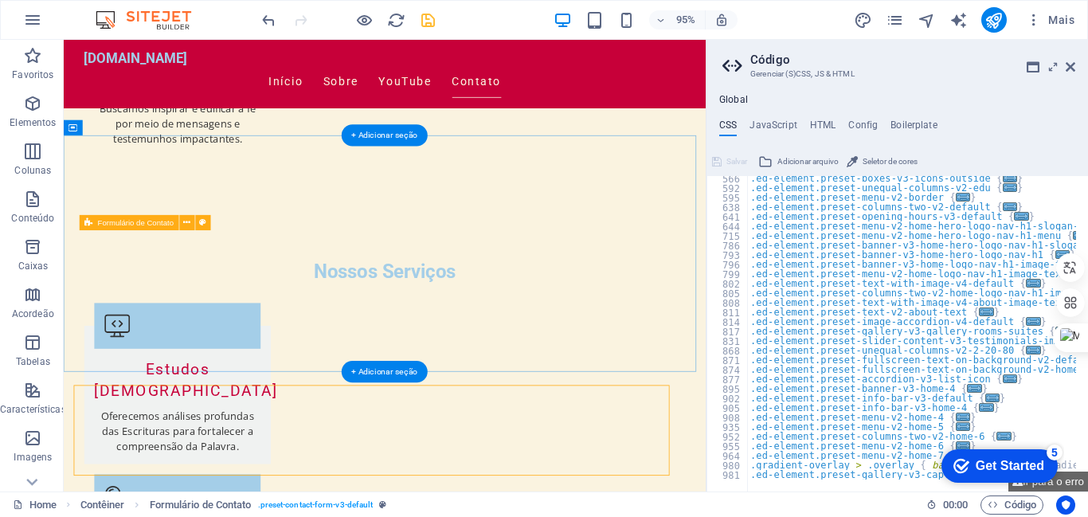
scroll to position [1866, 0]
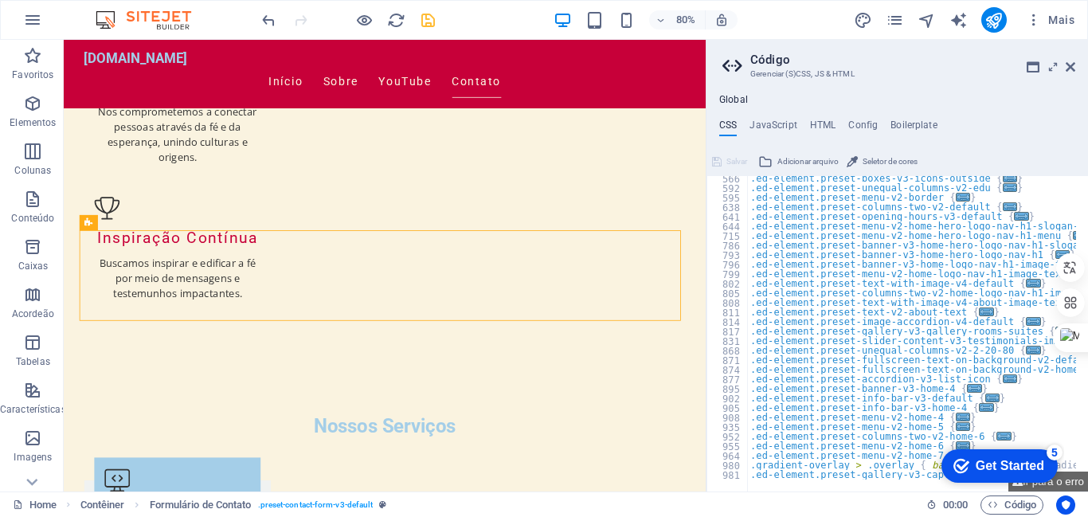
click at [1006, 460] on div "Get Started" at bounding box center [1010, 466] width 68 height 14
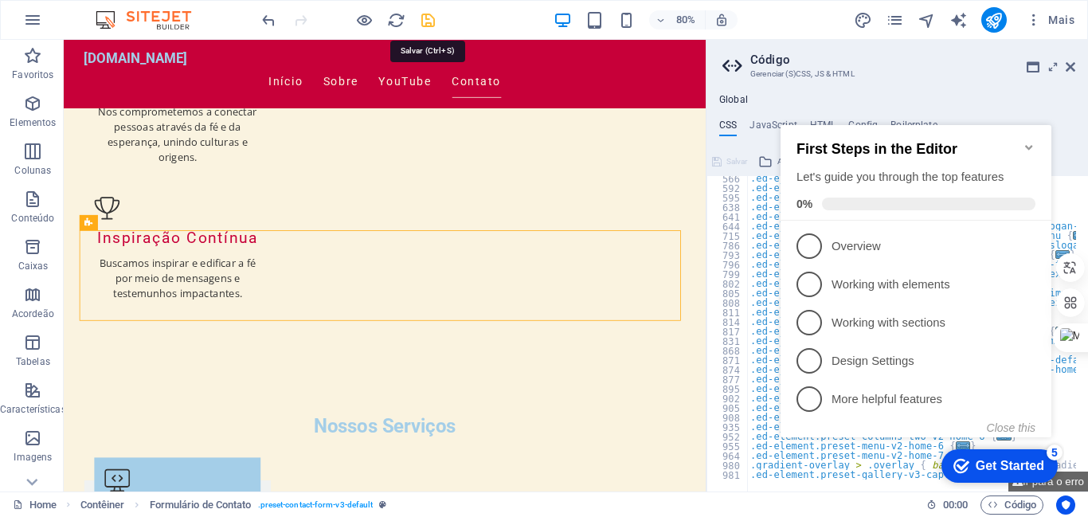
click at [424, 21] on icon "save" at bounding box center [428, 20] width 18 height 18
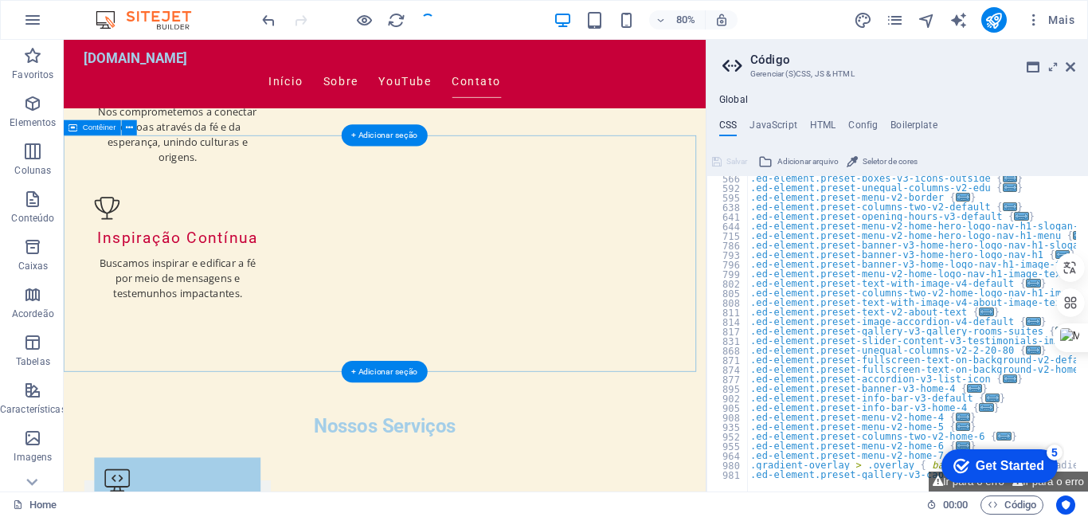
scroll to position [643, 0]
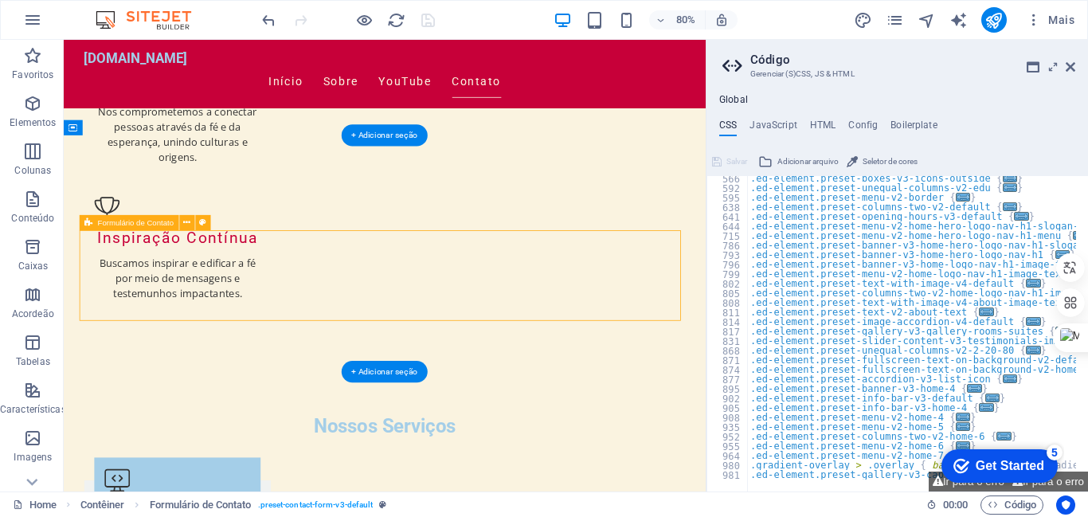
click at [109, 225] on span "Formulário de Contato" at bounding box center [136, 223] width 76 height 8
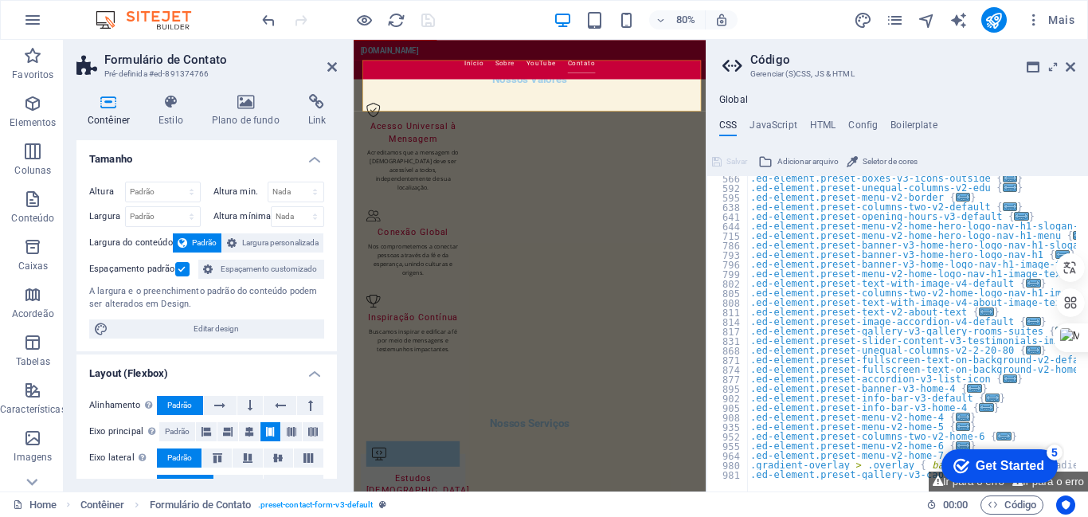
scroll to position [2059, 0]
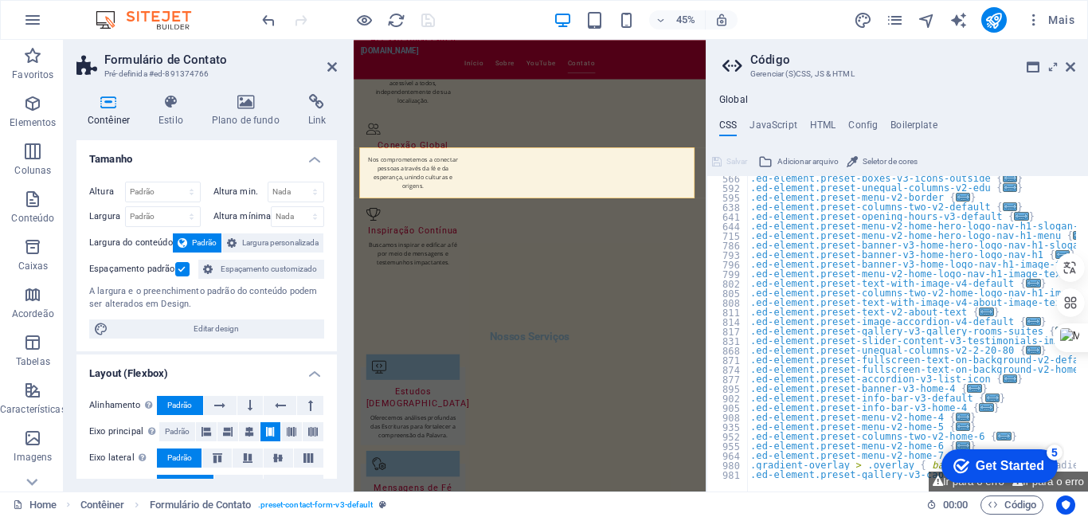
click at [150, 65] on h2 "Formulário de Contato" at bounding box center [220, 60] width 233 height 14
click at [174, 117] on h4 "Estilo" at bounding box center [173, 110] width 53 height 33
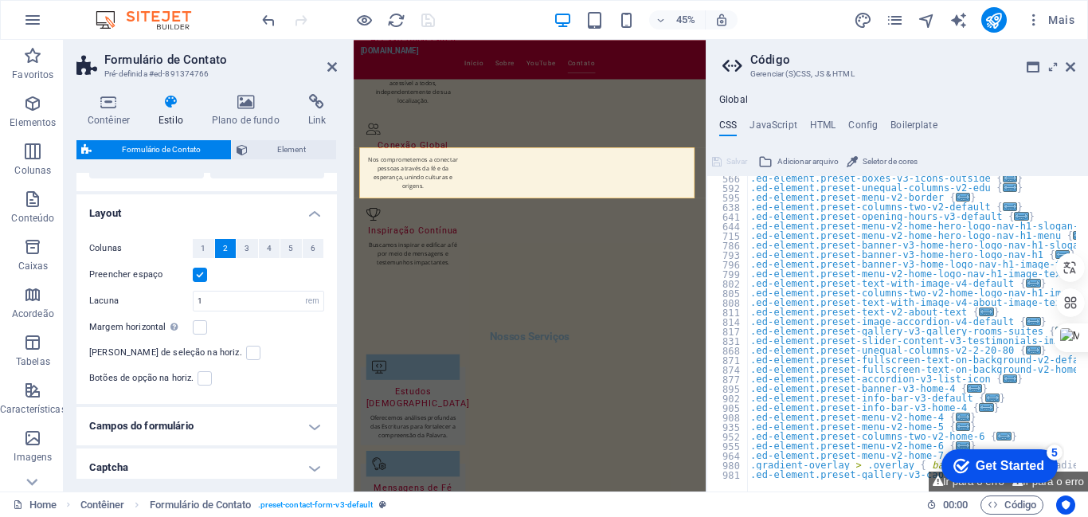
scroll to position [256, 0]
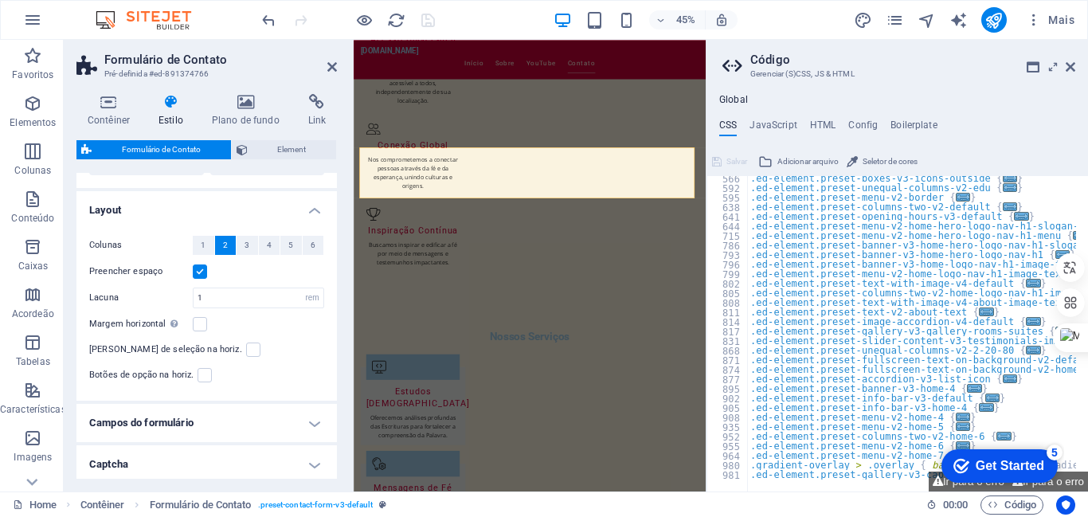
click at [230, 342] on div "Caixas de seleção na horiz." at bounding box center [206, 349] width 235 height 19
click at [198, 323] on label at bounding box center [200, 324] width 14 height 14
click at [0, 0] on input "Margem horizontal Somente se os contêineres "Largura do conteúdo" não estiverem…" at bounding box center [0, 0] width 0 height 0
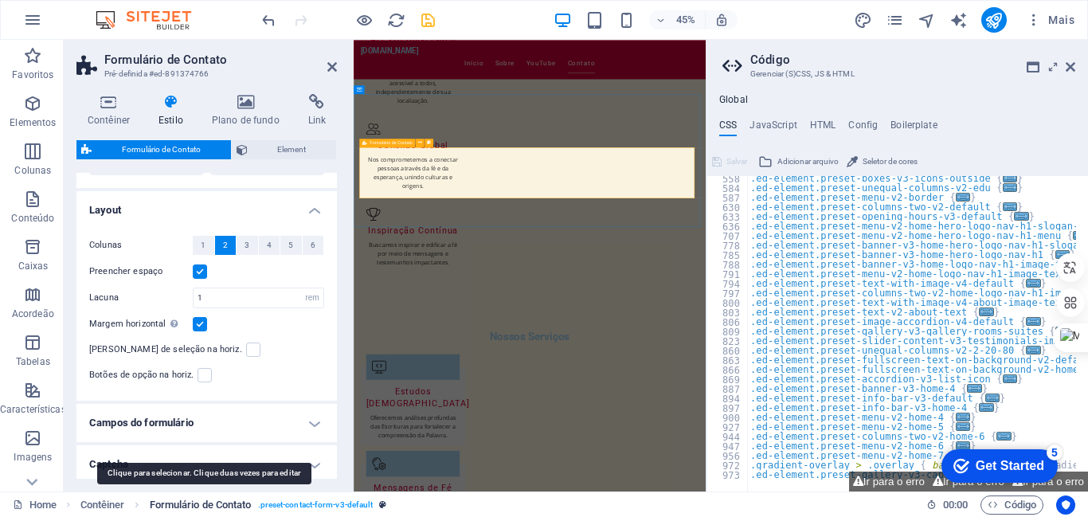
click at [185, 505] on span "Formulário de Contato" at bounding box center [201, 504] width 102 height 19
click at [185, 504] on span "Formulário de Contato" at bounding box center [201, 504] width 102 height 19
click at [287, 499] on span ". preset-contact-form-v3-default" at bounding box center [315, 504] width 115 height 19
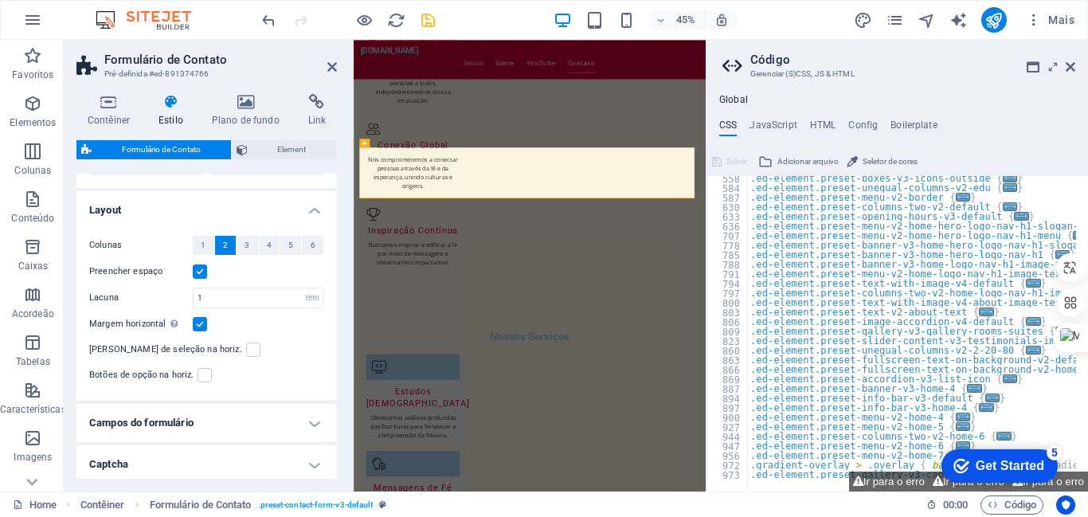
click at [170, 415] on h4 "Campos do formulário" at bounding box center [206, 423] width 260 height 38
drag, startPoint x: 336, startPoint y: 287, endPoint x: 338, endPoint y: 313, distance: 26.4
click at [338, 313] on div "Contêiner Estilo Plano de fundo Link Tamanho Altura Padrão px rem % vh vw Altur…" at bounding box center [207, 286] width 286 height 410
drag, startPoint x: 331, startPoint y: 299, endPoint x: 332, endPoint y: 329, distance: 30.3
click at [332, 329] on div "Colunas 1 2 3 4 5 6 Preencher espaço Lacuna 1 px rem % vh vw Margem horizontal …" at bounding box center [206, 310] width 267 height 181
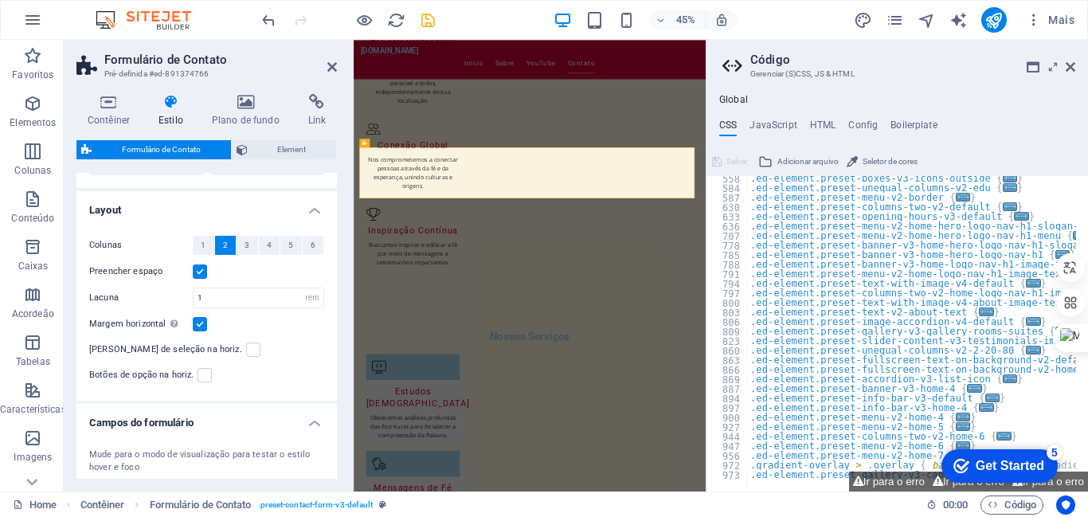
drag, startPoint x: 332, startPoint y: 315, endPoint x: 328, endPoint y: 386, distance: 71.0
click at [328, 385] on div "Colunas 1 2 3 4 5 6 Preencher espaço Lacuna 1 px rem % vh vw Margem horizontal …" at bounding box center [206, 310] width 267 height 181
click at [100, 456] on div "Mude para o modo de visualização para testar o estilo hover e foco" at bounding box center [206, 461] width 235 height 26
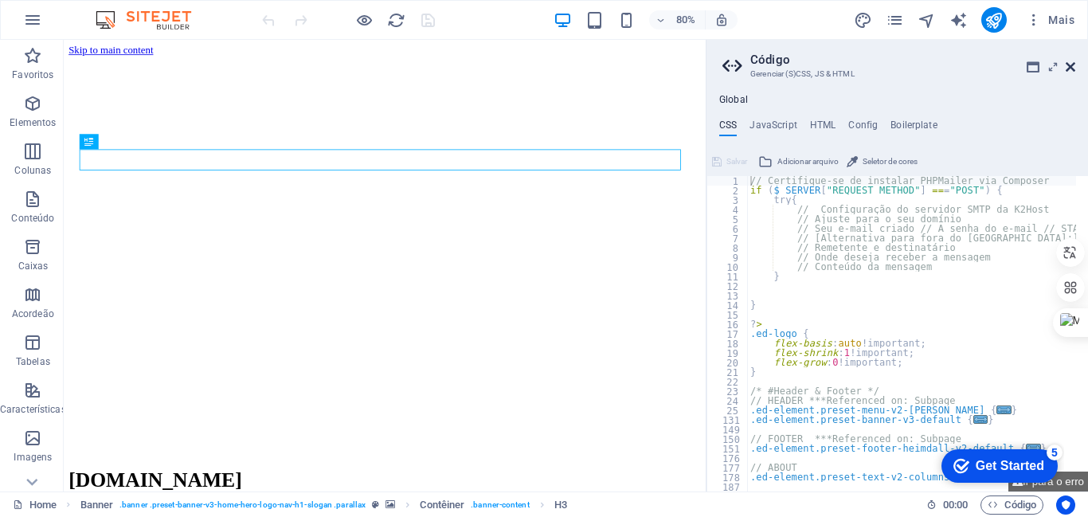
click at [1070, 61] on icon at bounding box center [1071, 67] width 10 height 13
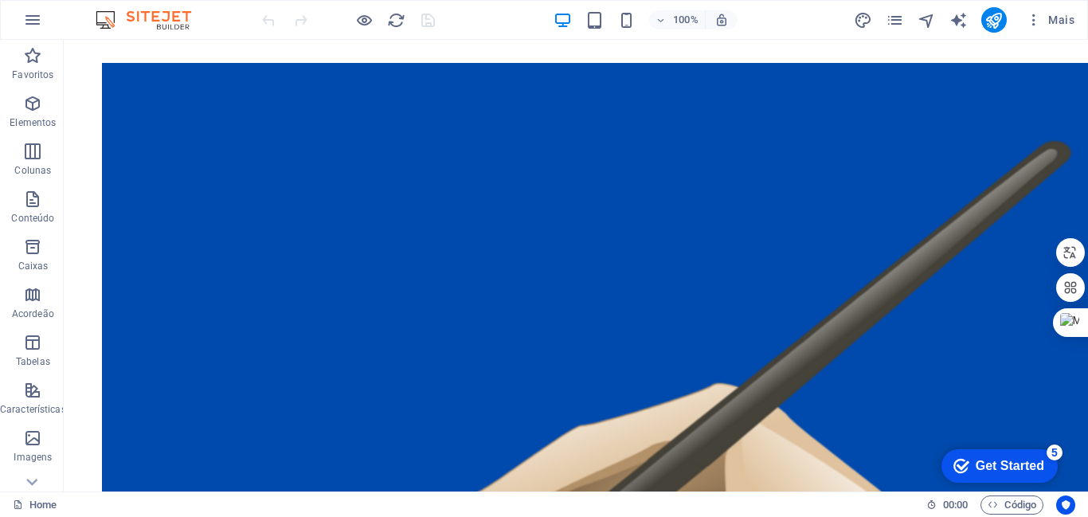
scroll to position [2020, 0]
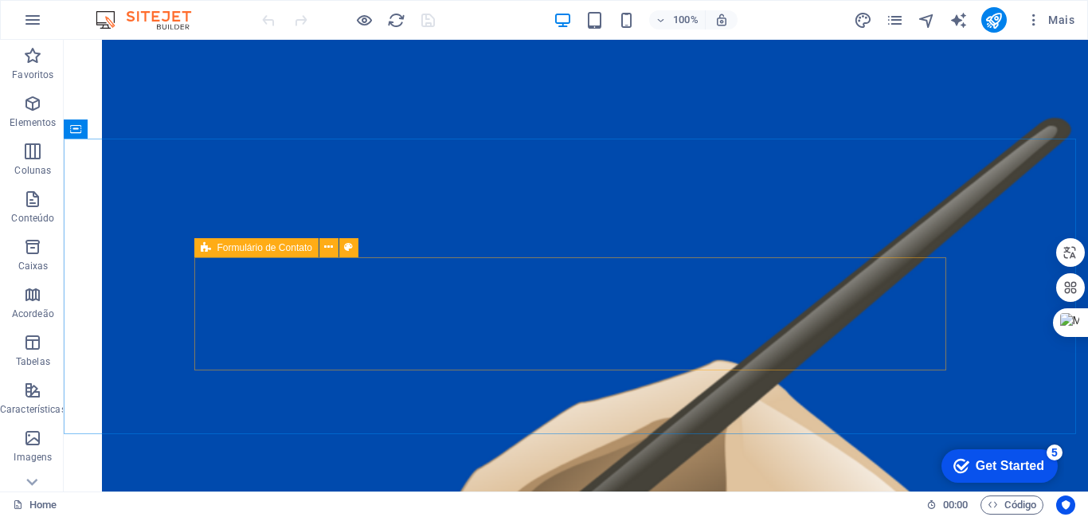
click at [229, 246] on span "Formulário de Contato" at bounding box center [264, 248] width 95 height 10
click at [348, 244] on icon at bounding box center [348, 247] width 9 height 17
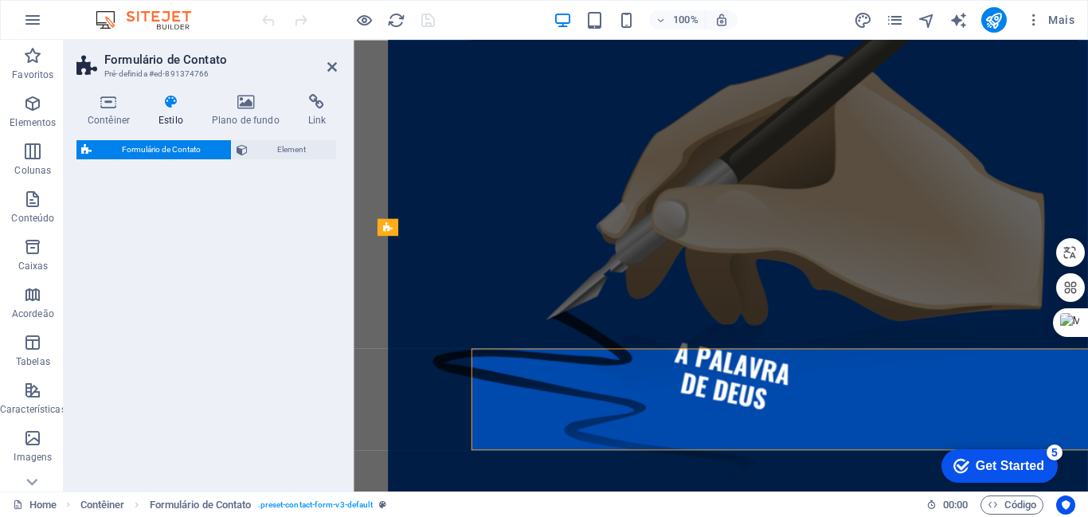
select select "rem"
select select "preset-contact-form-v3-default"
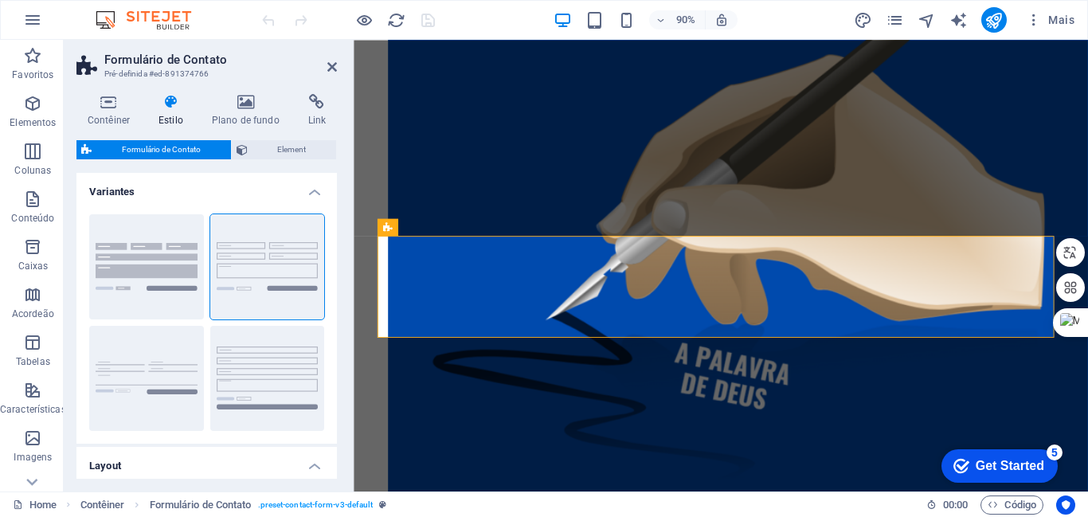
scroll to position [1895, 0]
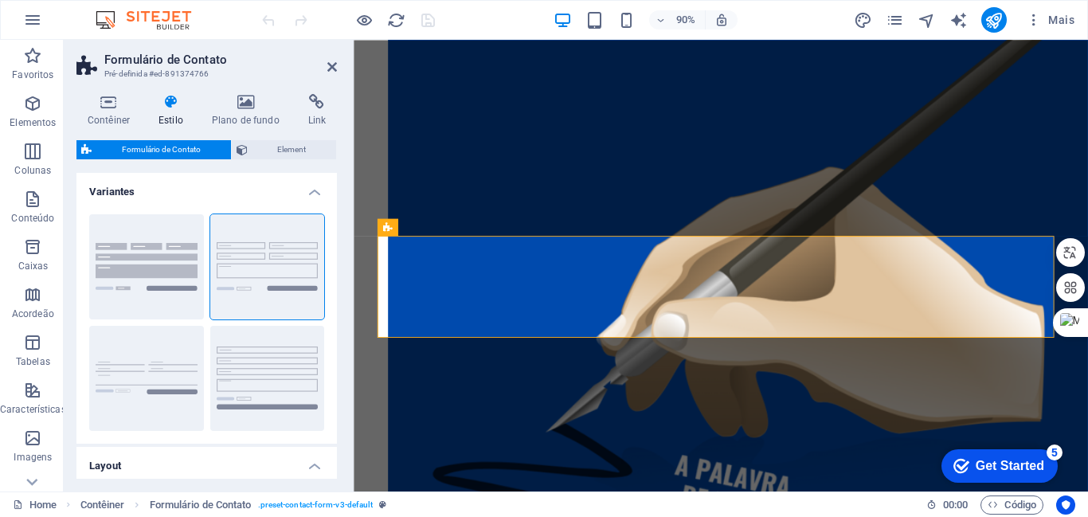
click at [180, 147] on span "Formulário de Contato" at bounding box center [161, 149] width 130 height 19
click at [239, 151] on icon at bounding box center [242, 149] width 11 height 19
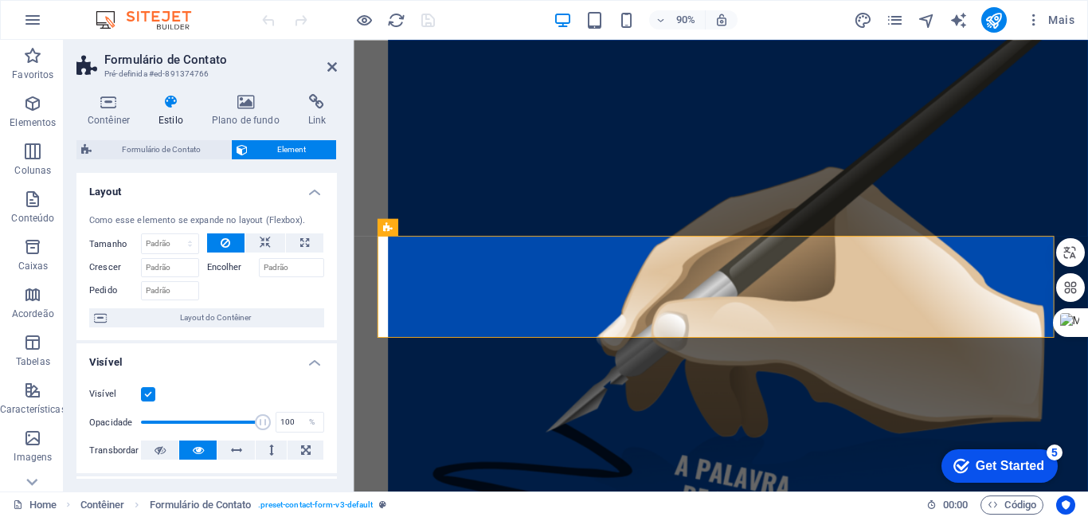
drag, startPoint x: 331, startPoint y: 229, endPoint x: 334, endPoint y: 307, distance: 77.3
click at [334, 307] on div "Layout Como esse elemento se expande no layout (Flexbox). Tamanho Padrão automá…" at bounding box center [206, 326] width 260 height 306
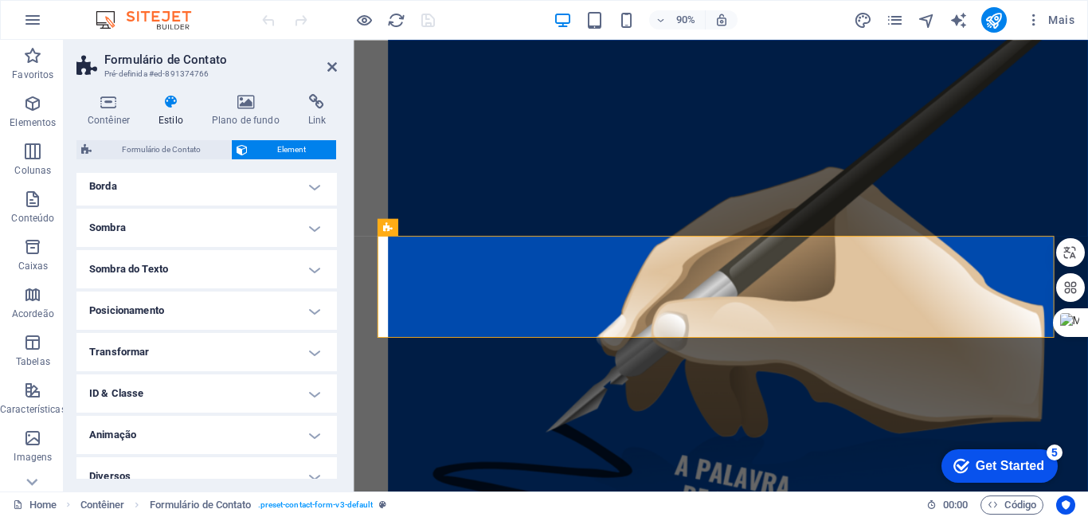
scroll to position [367, 0]
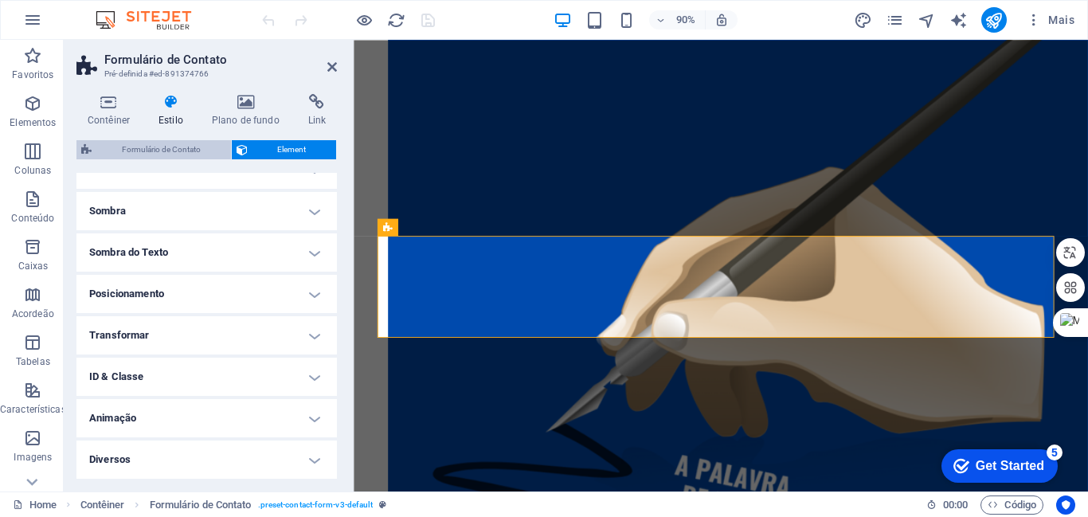
click at [137, 147] on span "Formulário de Contato" at bounding box center [161, 149] width 130 height 19
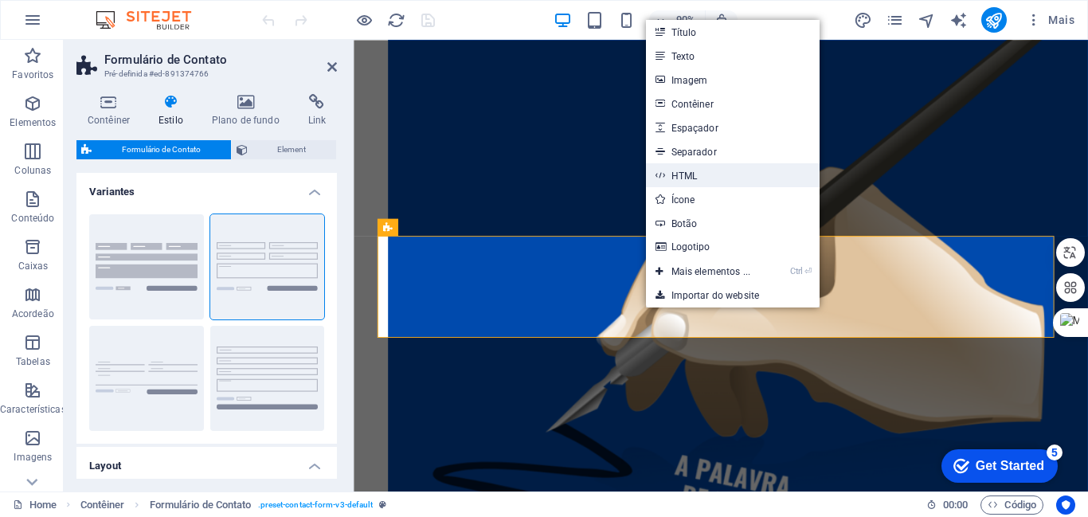
click at [684, 174] on link "HTML" at bounding box center [733, 175] width 174 height 24
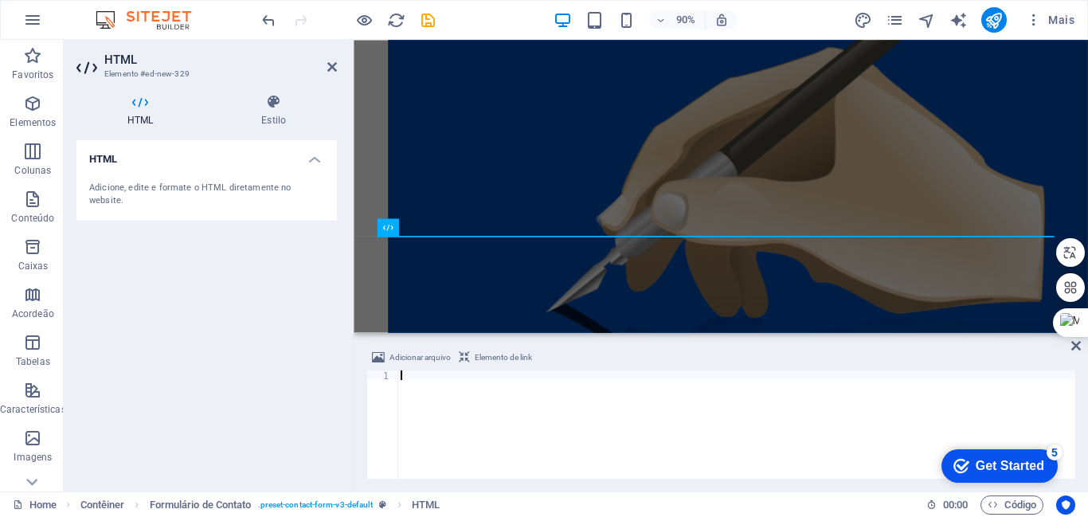
click at [405, 378] on div at bounding box center [736, 433] width 678 height 127
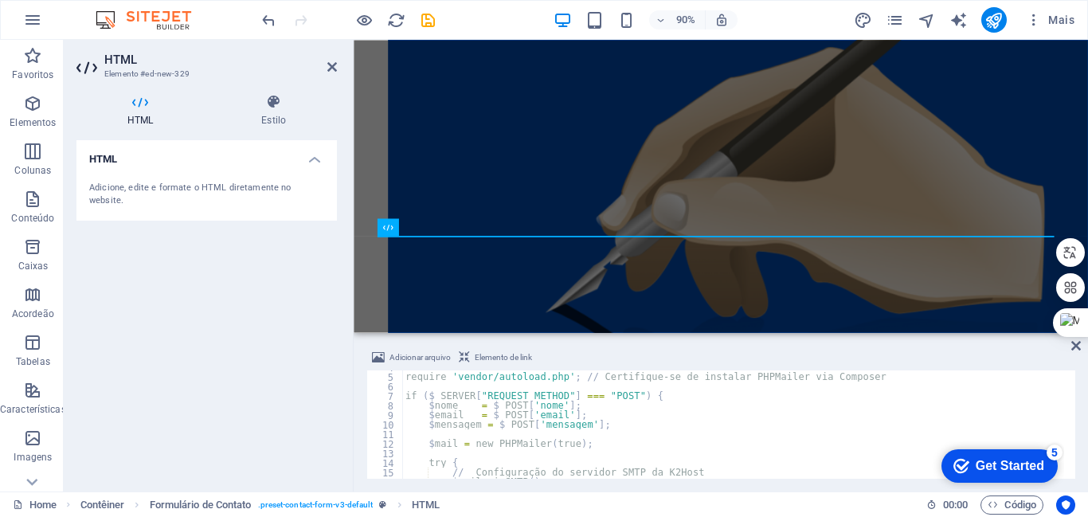
scroll to position [0, 0]
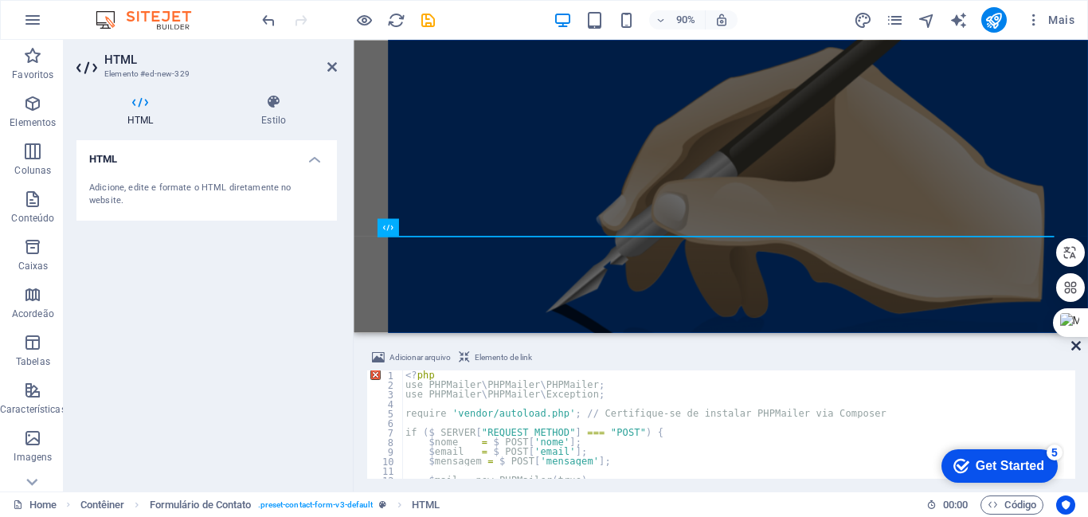
click at [1077, 342] on icon at bounding box center [1076, 345] width 10 height 13
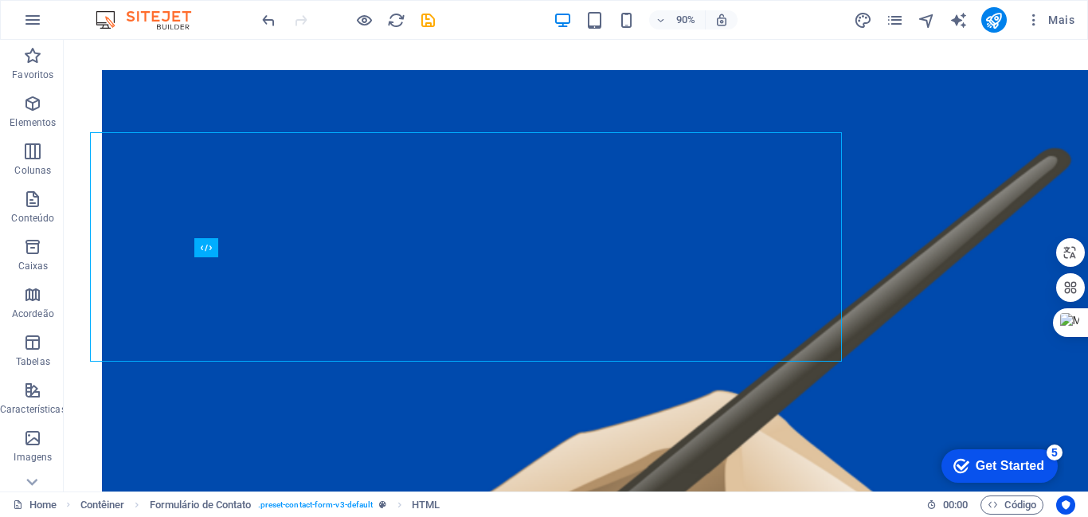
scroll to position [2020, 0]
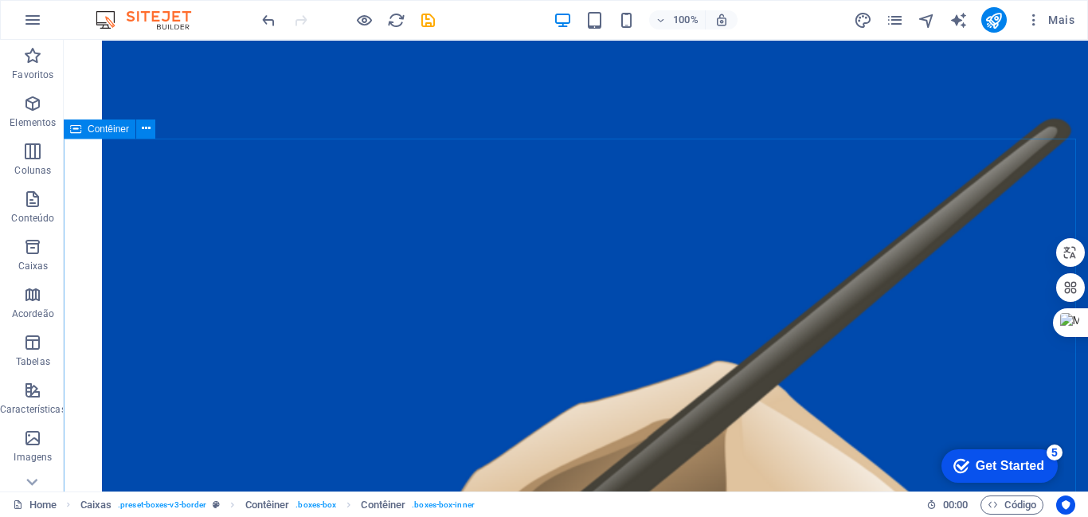
click at [103, 131] on span "Contêiner" at bounding box center [108, 129] width 41 height 10
click at [144, 125] on icon at bounding box center [146, 128] width 9 height 17
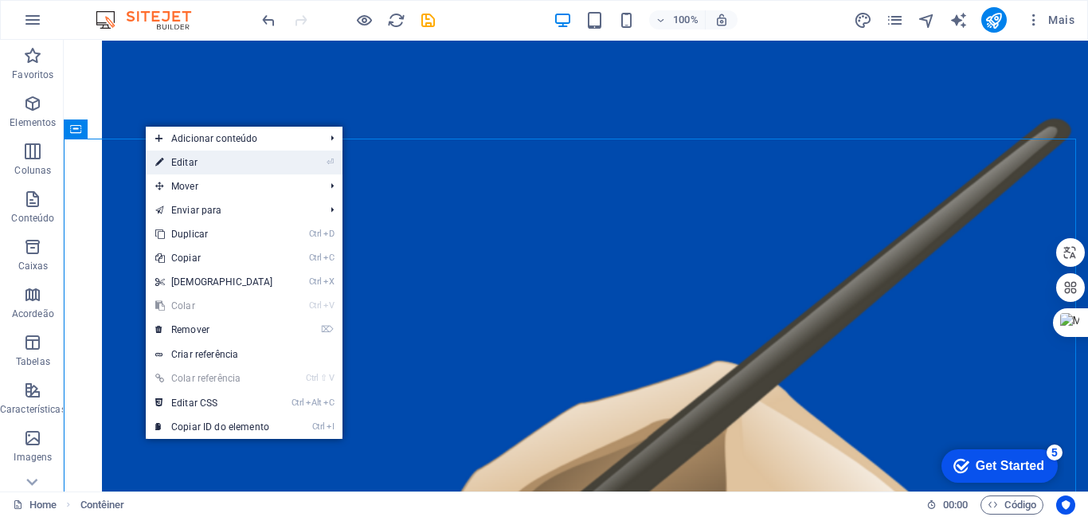
click at [189, 160] on link "⏎ Editar" at bounding box center [214, 163] width 137 height 24
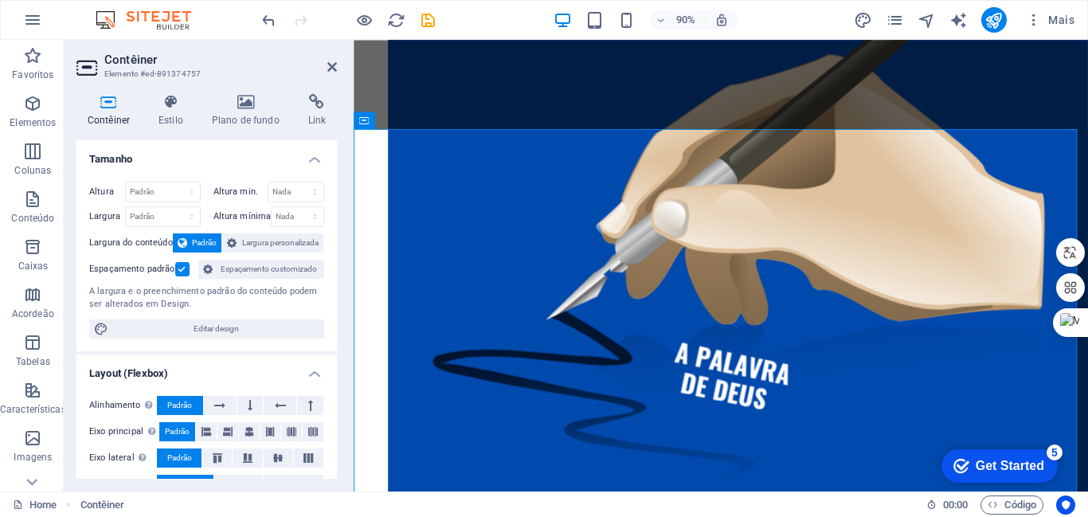
scroll to position [1895, 0]
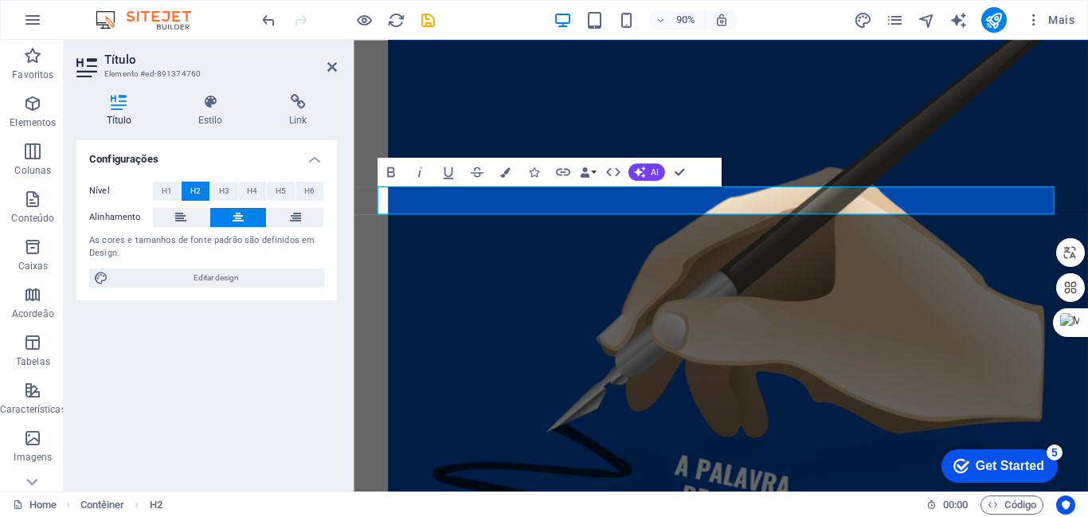
click at [159, 442] on div "Configurações Nível H1 H2 H3 H4 H5 H6 Alinhamento As cores e tamanhos de fonte …" at bounding box center [206, 309] width 260 height 338
click at [428, 16] on icon "save" at bounding box center [428, 20] width 18 height 18
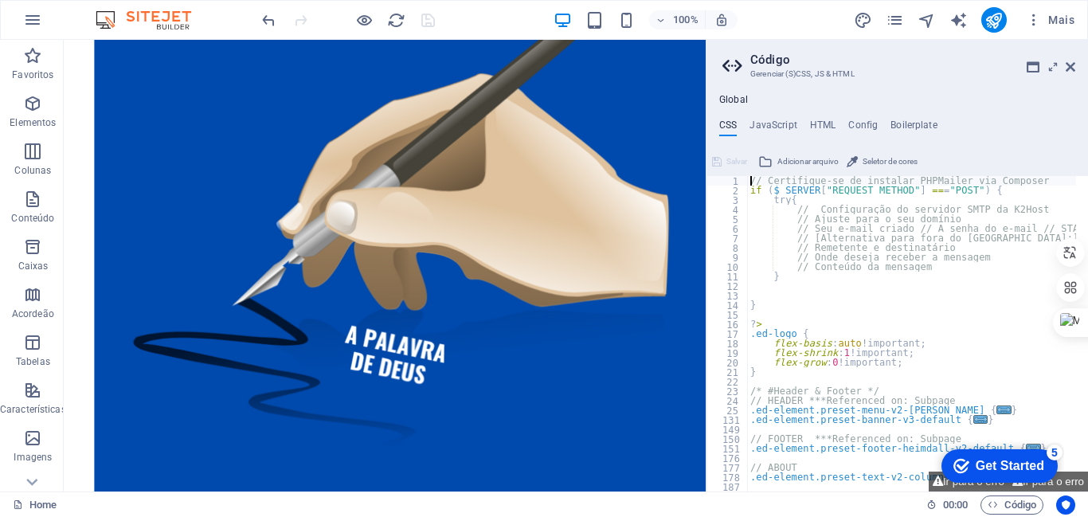
scroll to position [1887, 0]
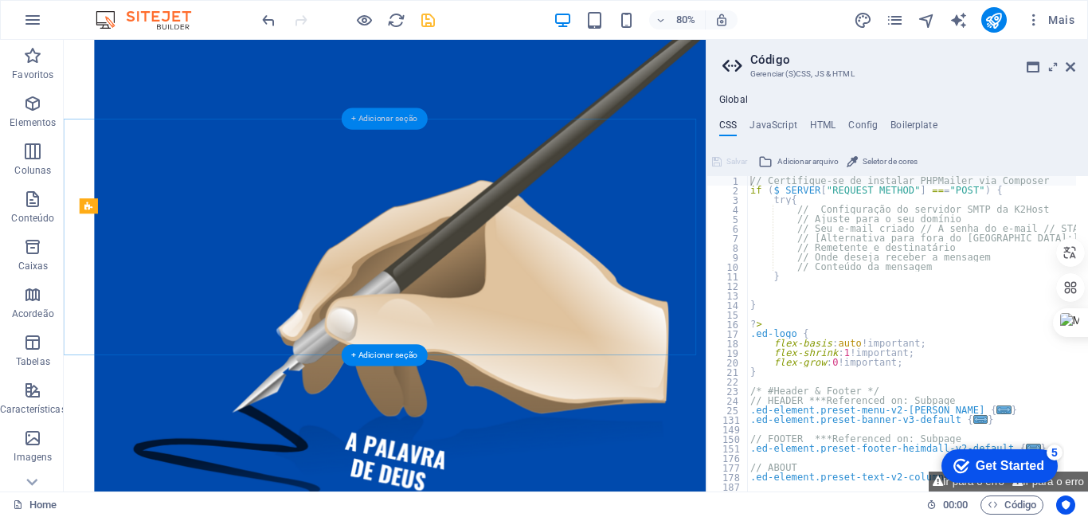
click at [371, 120] on div "+ Adicionar seção" at bounding box center [385, 119] width 86 height 22
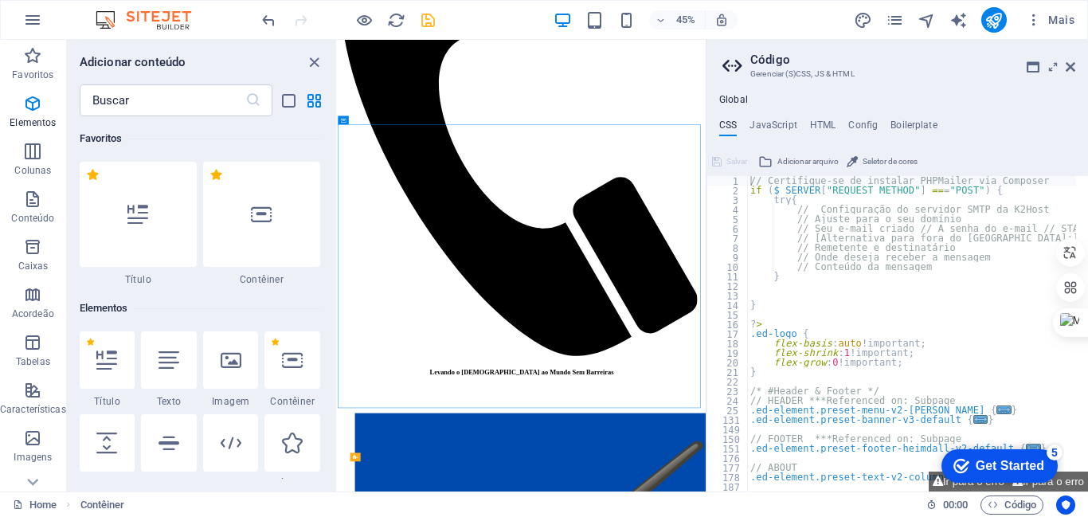
scroll to position [2786, 0]
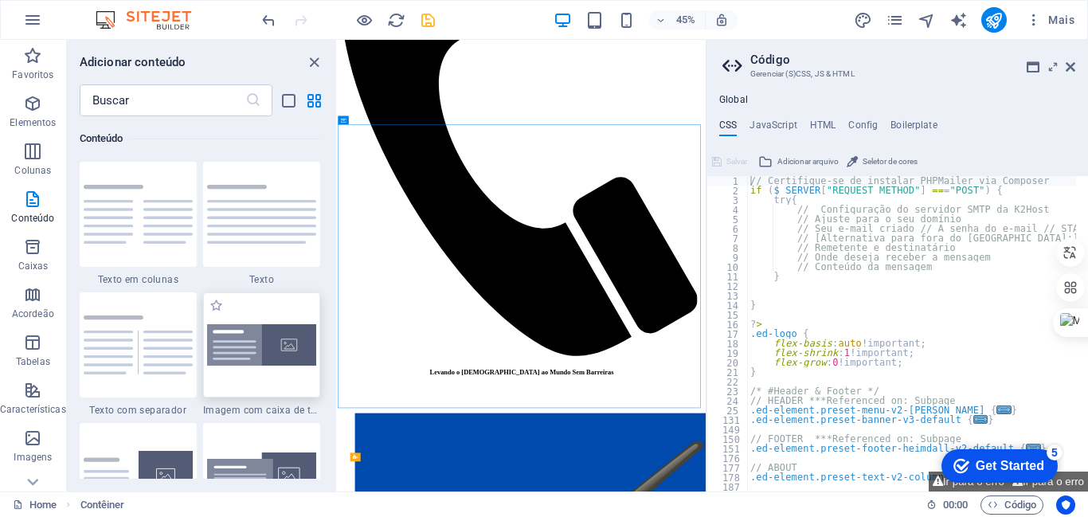
drag, startPoint x: 237, startPoint y: 348, endPoint x: 1384, endPoint y: 4129, distance: 3951.2
click at [237, 348] on img at bounding box center [261, 344] width 109 height 41
click at [338, 348] on div "H3 Banner Contêiner Barra do Menu Contêiner Formulário de Contato Espaço reserv…" at bounding box center [522, 266] width 368 height 452
click at [338, 452] on div "H3 Banner Contêiner Barra do Menu Contêiner Formulário de Contato Espaço reserv…" at bounding box center [522, 266] width 368 height 452
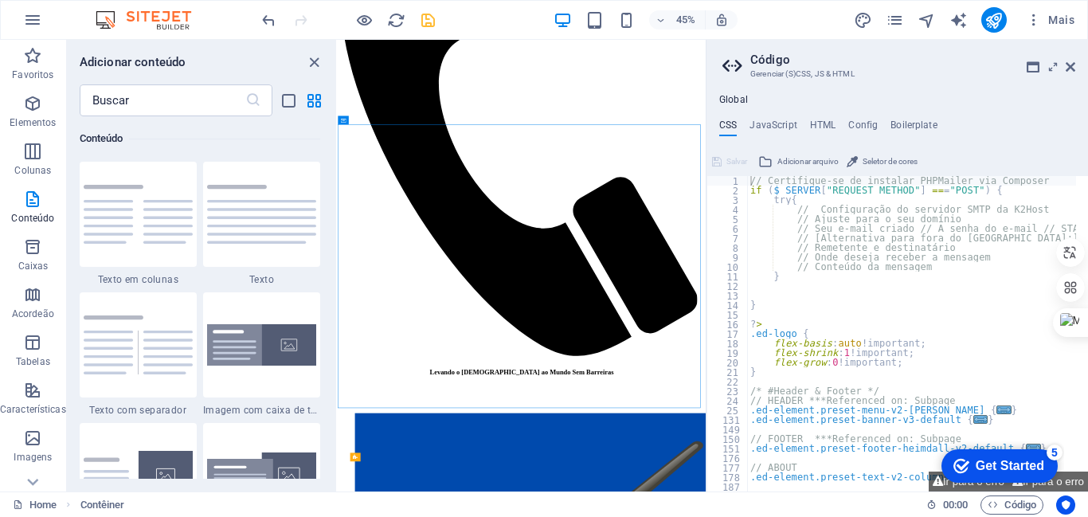
click at [338, 452] on div "H3 Banner Contêiner Barra do Menu Contêiner Formulário de Contato Espaço reserv…" at bounding box center [522, 266] width 368 height 452
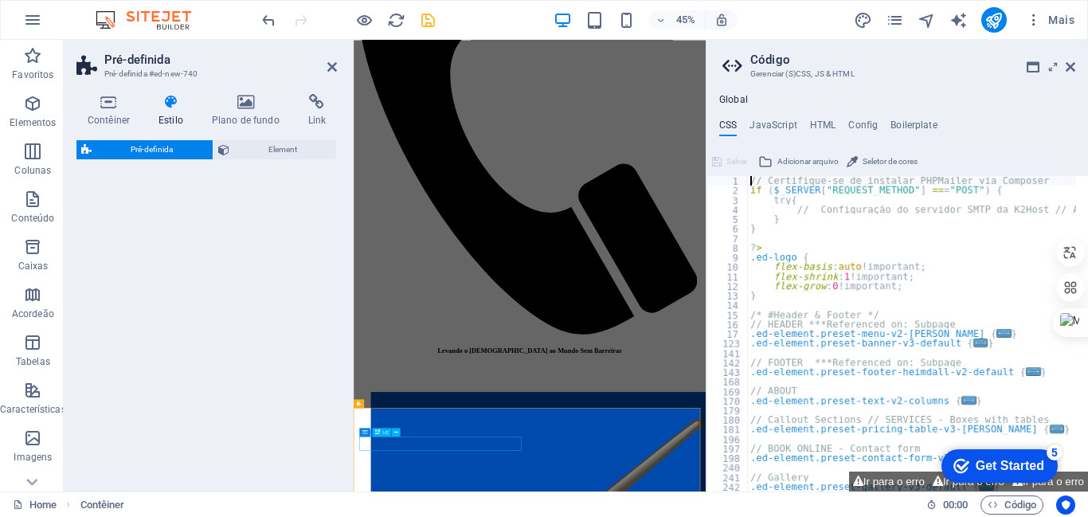
select select "rem"
select select "px"
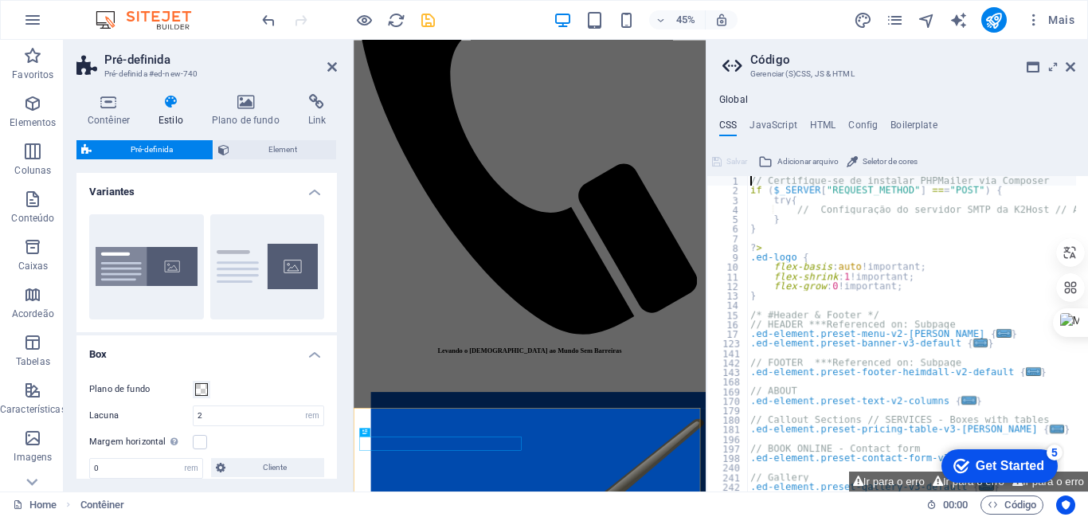
click at [103, 330] on div "Boxed Padrão" at bounding box center [206, 266] width 260 height 131
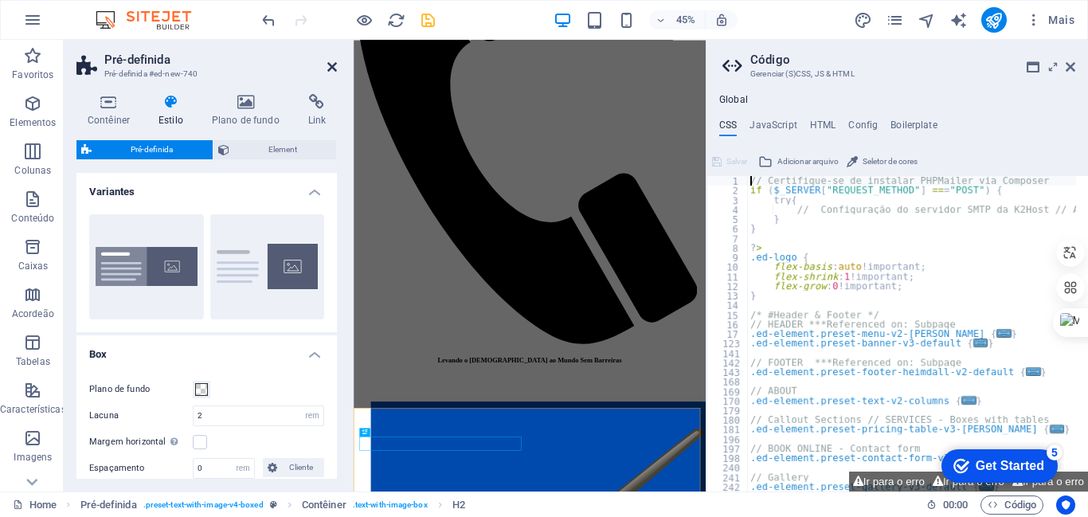
click at [330, 62] on icon at bounding box center [332, 67] width 10 height 13
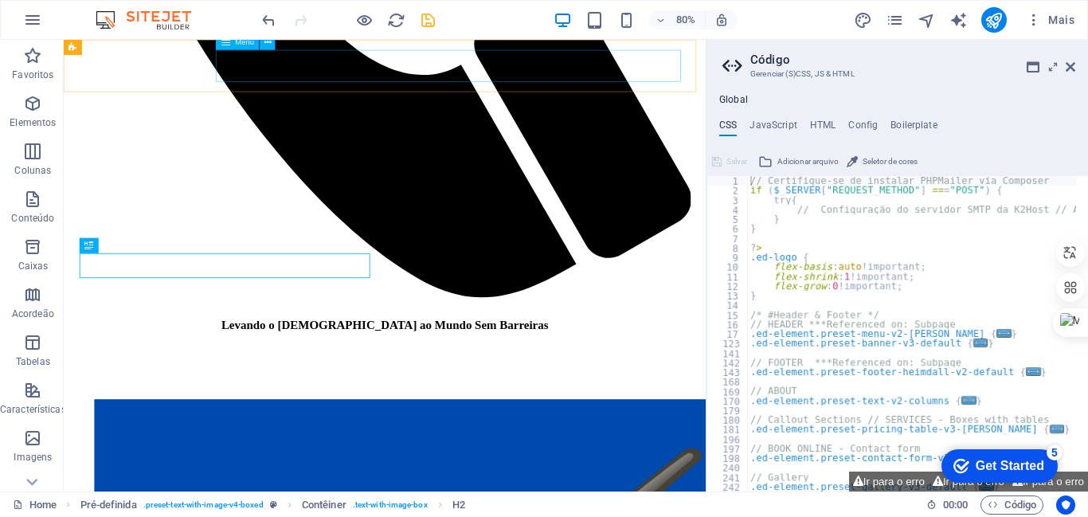
scroll to position [1782, 0]
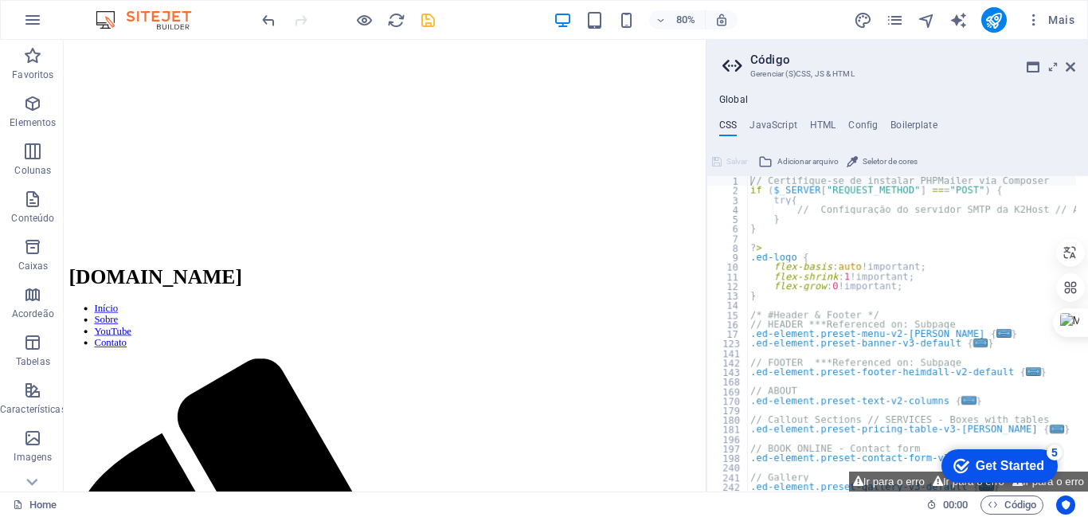
scroll to position [2545, 0]
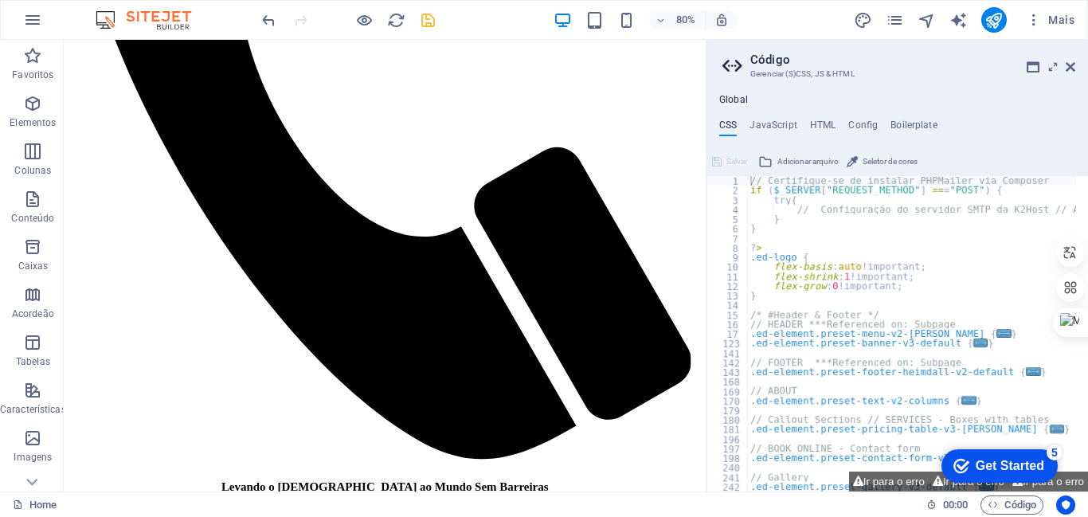
drag, startPoint x: 856, startPoint y: 401, endPoint x: 673, endPoint y: 72, distance: 377.2
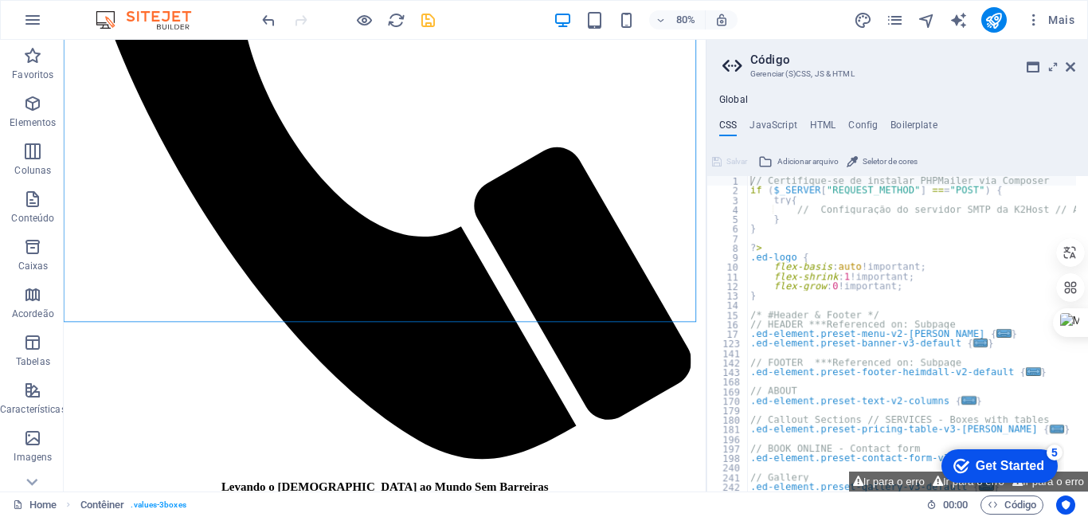
scroll to position [1003, 0]
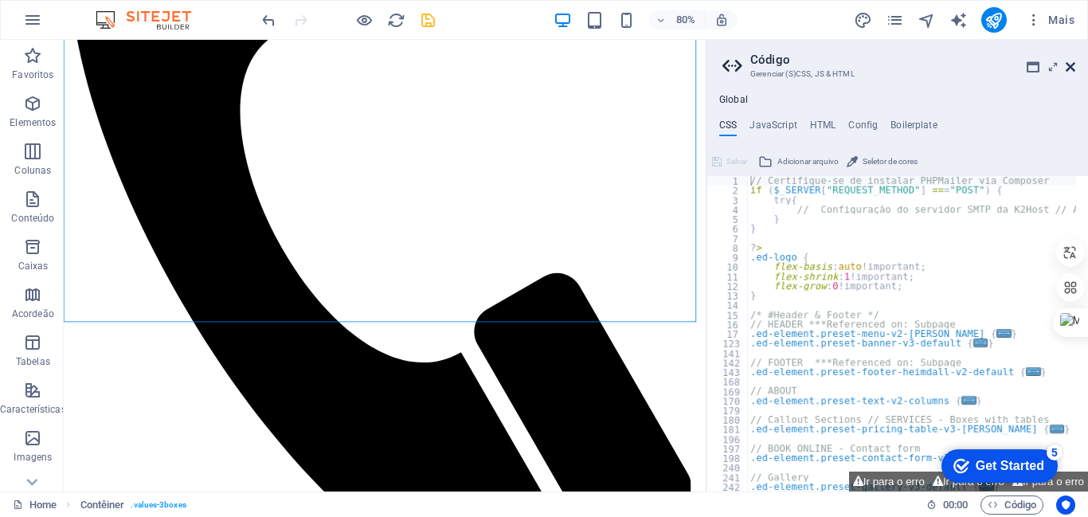
drag, startPoint x: 1069, startPoint y: 65, endPoint x: 1005, endPoint y: 24, distance: 76.0
click at [1069, 65] on icon at bounding box center [1071, 67] width 10 height 13
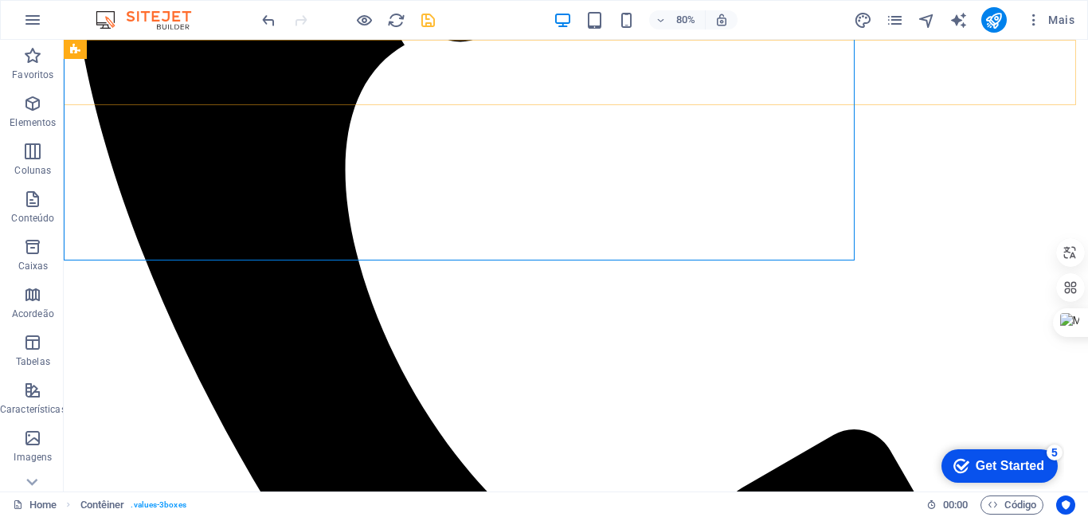
scroll to position [1135, 0]
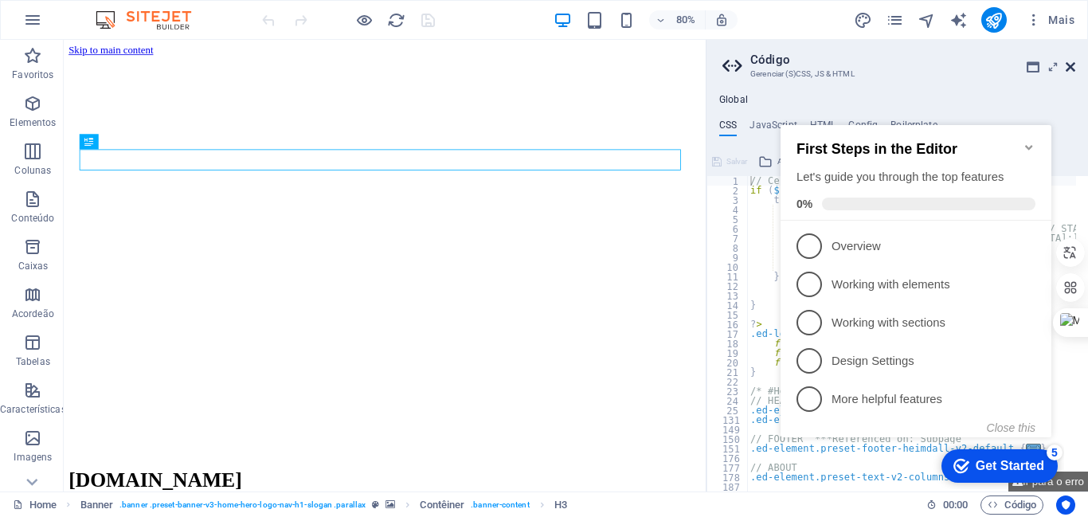
click at [1070, 65] on icon at bounding box center [1071, 67] width 10 height 13
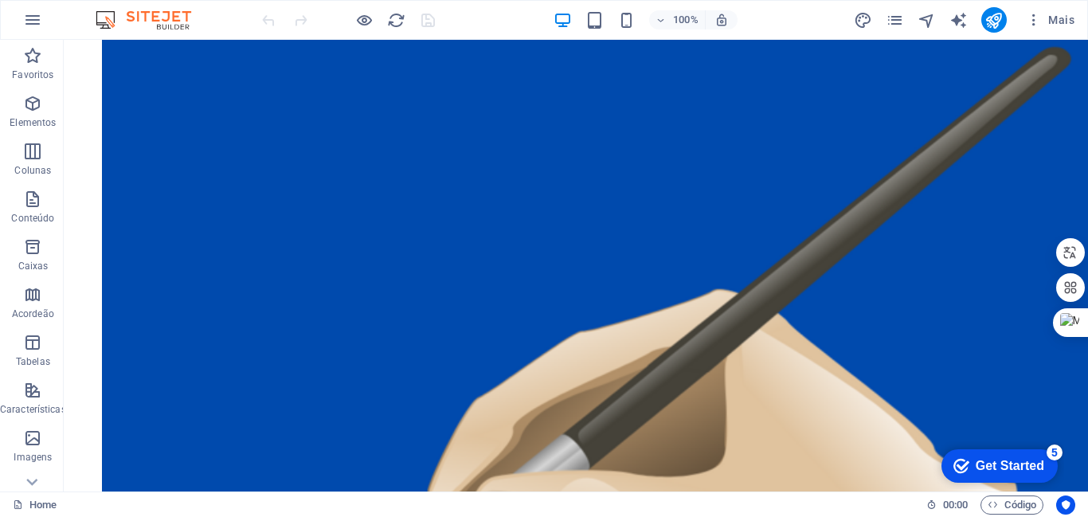
scroll to position [2121, 0]
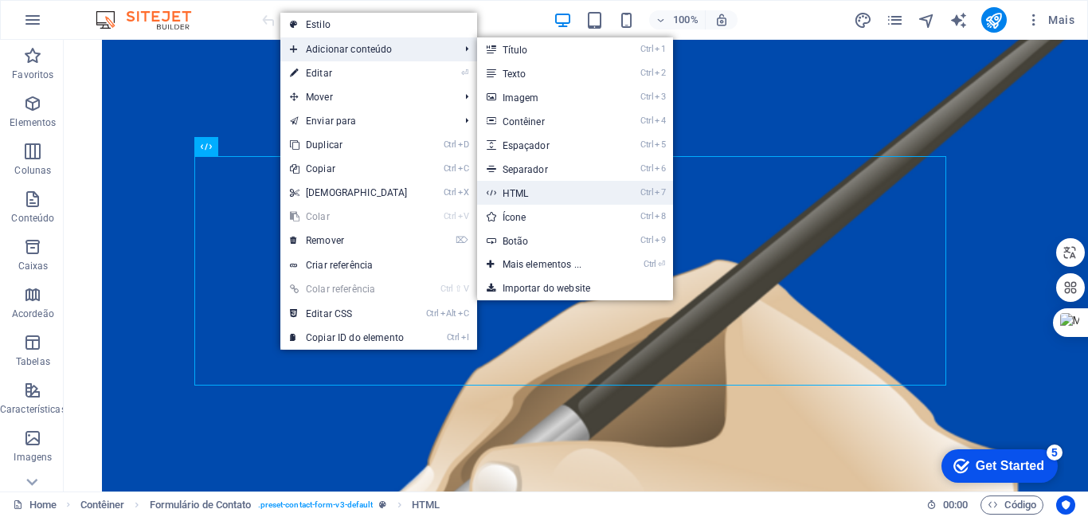
click at [522, 191] on link "Ctrl 7 HTML" at bounding box center [545, 193] width 137 height 24
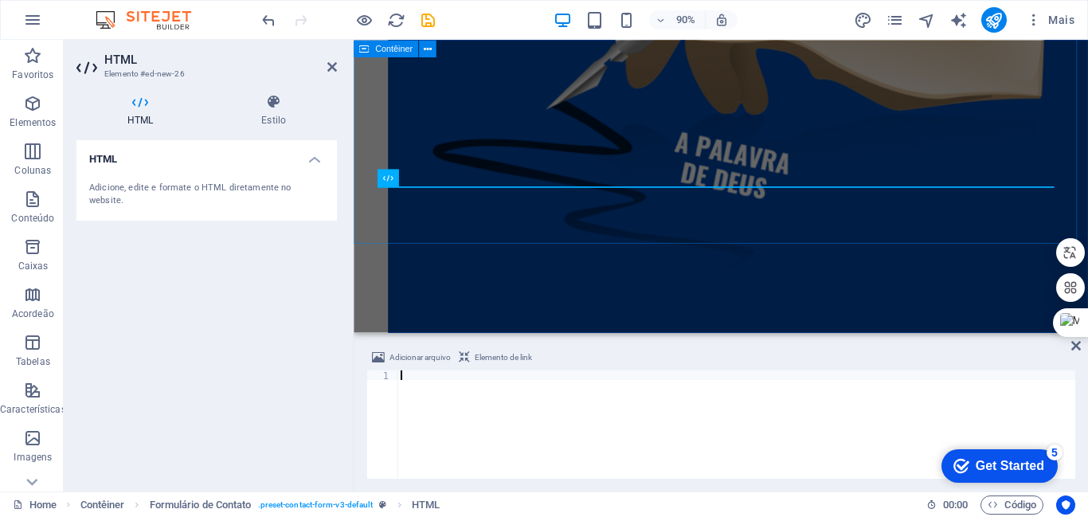
scroll to position [2179, 0]
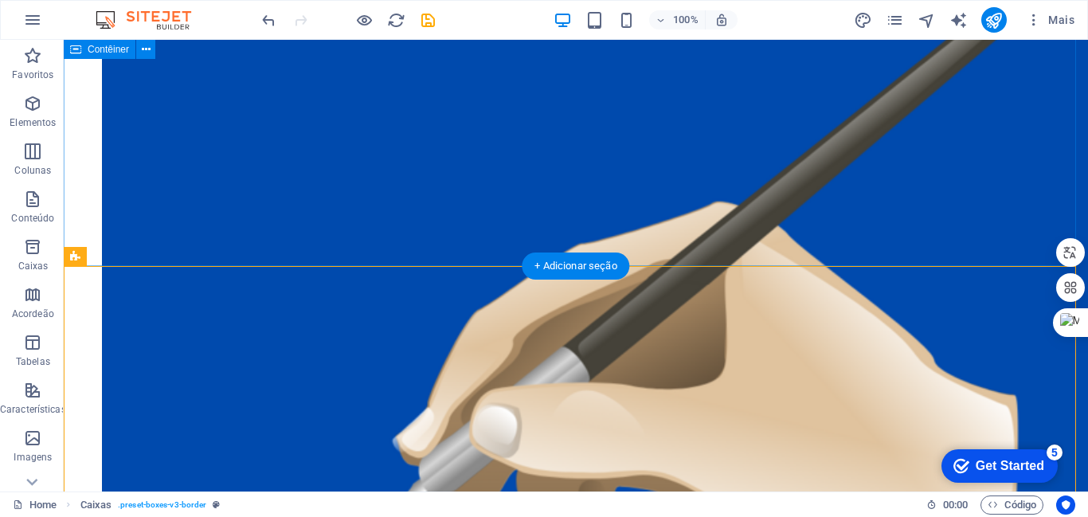
scroll to position [2304, 0]
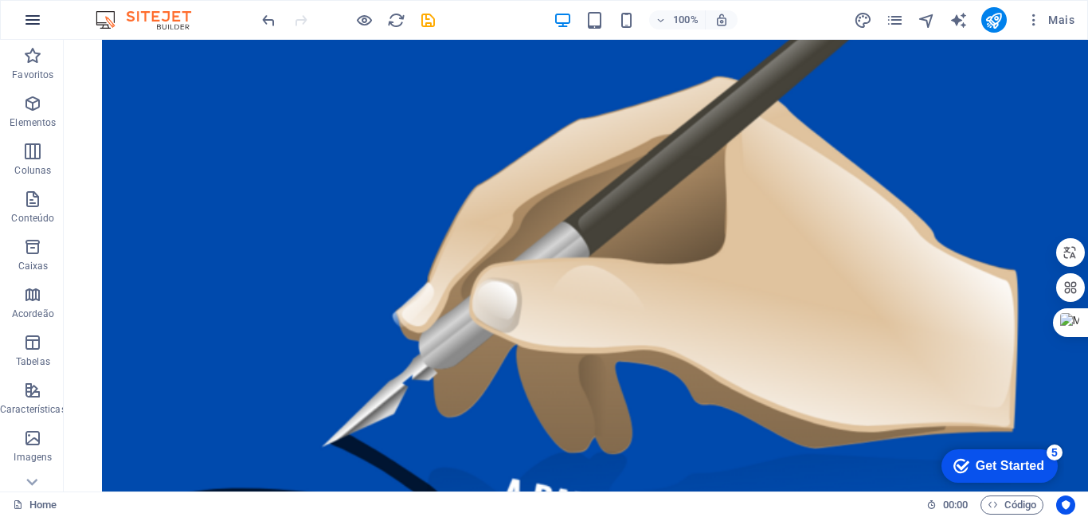
click at [35, 22] on icon "button" at bounding box center [32, 19] width 19 height 19
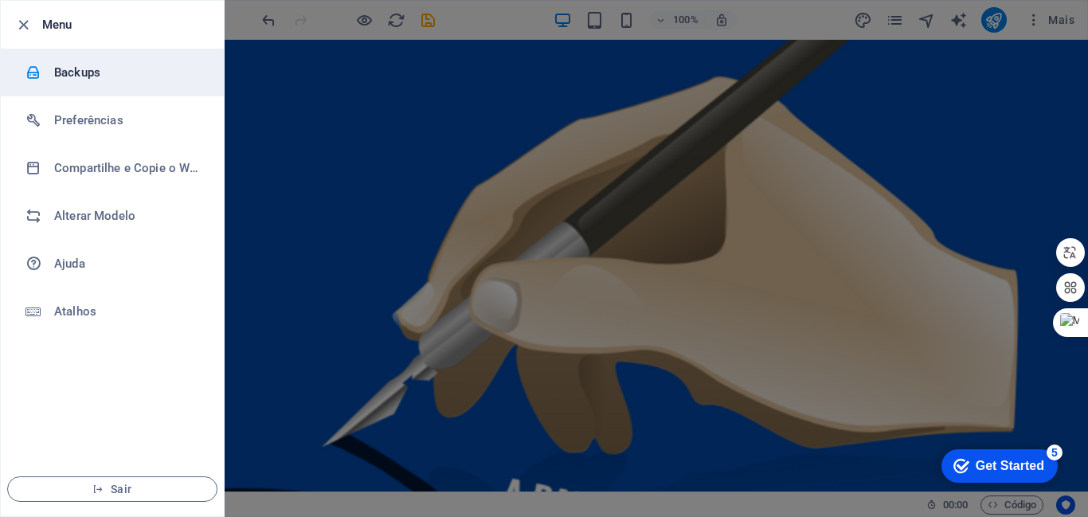
click at [76, 69] on h6 "Backups" at bounding box center [127, 72] width 147 height 19
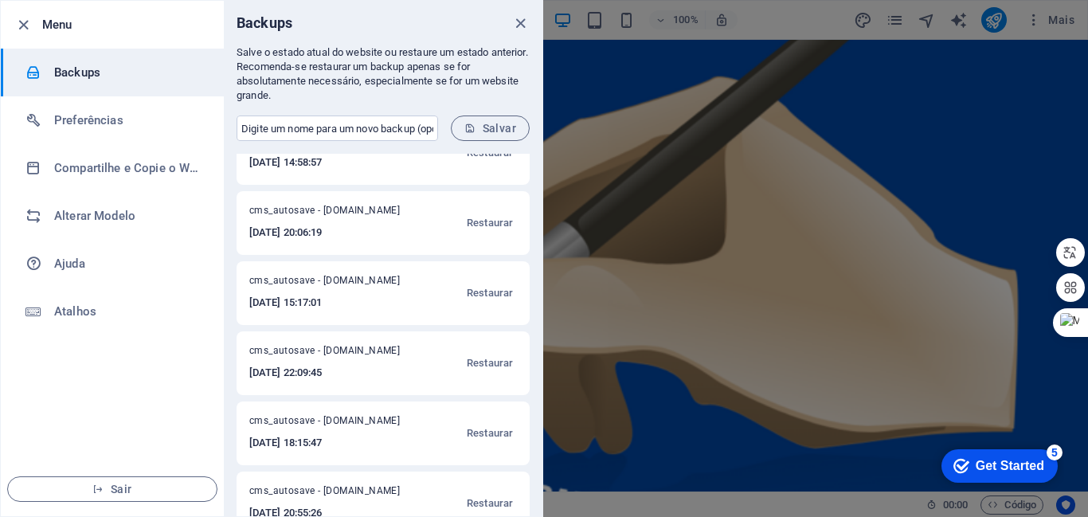
scroll to position [485, 0]
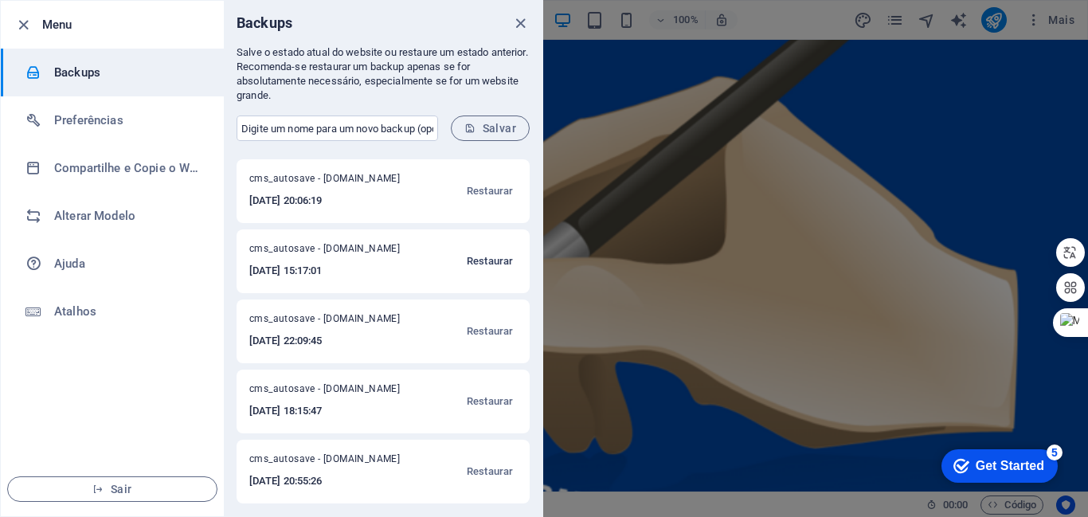
click at [482, 258] on span "Restaurar" at bounding box center [490, 261] width 46 height 19
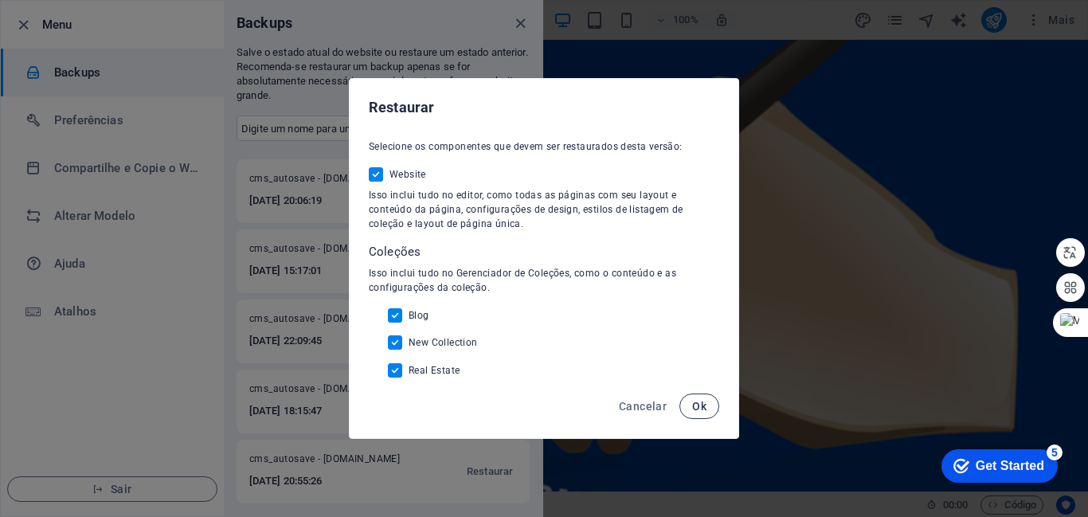
click at [699, 401] on span "Ok" at bounding box center [699, 406] width 14 height 13
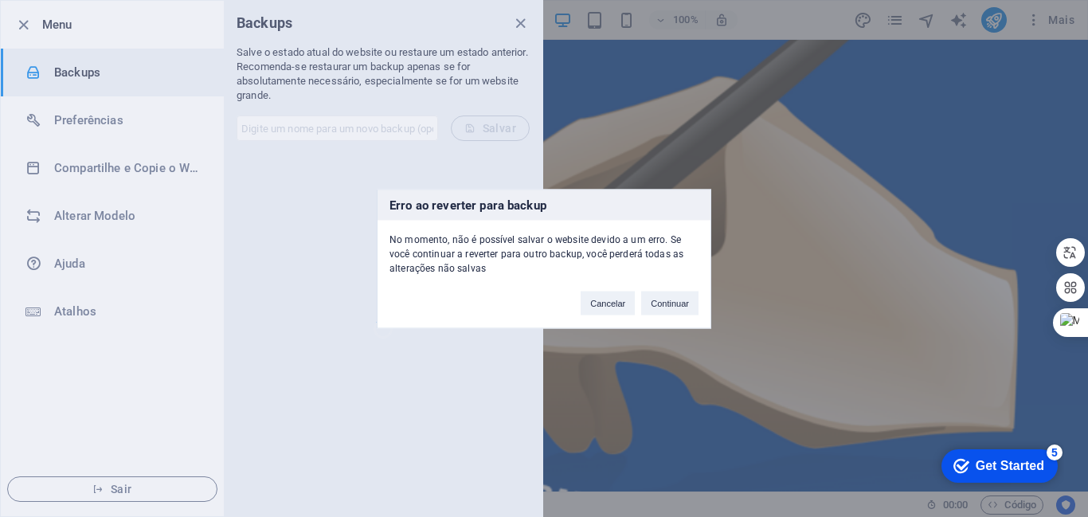
scroll to position [0, 0]
click at [671, 307] on button "Continuar" at bounding box center [669, 303] width 57 height 24
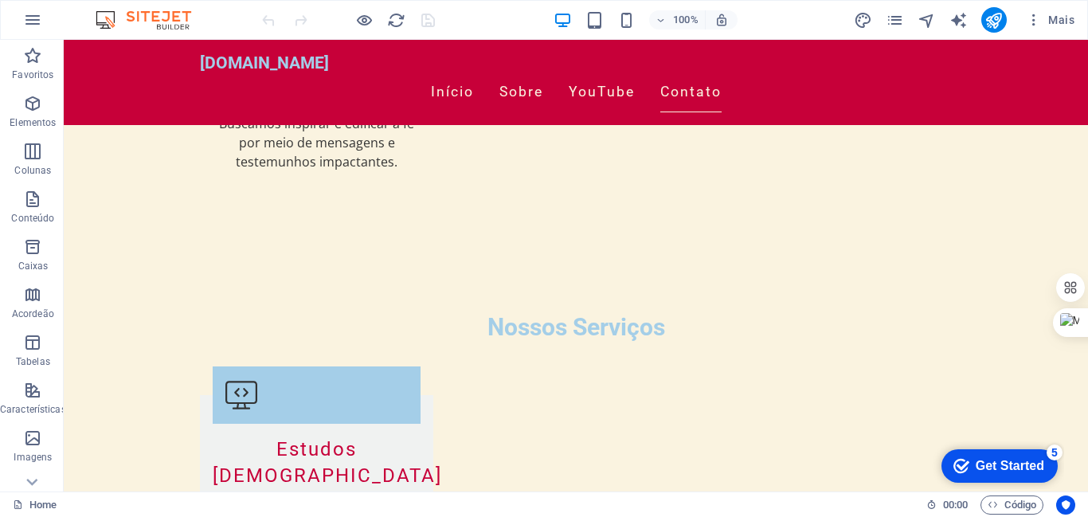
scroll to position [2114, 0]
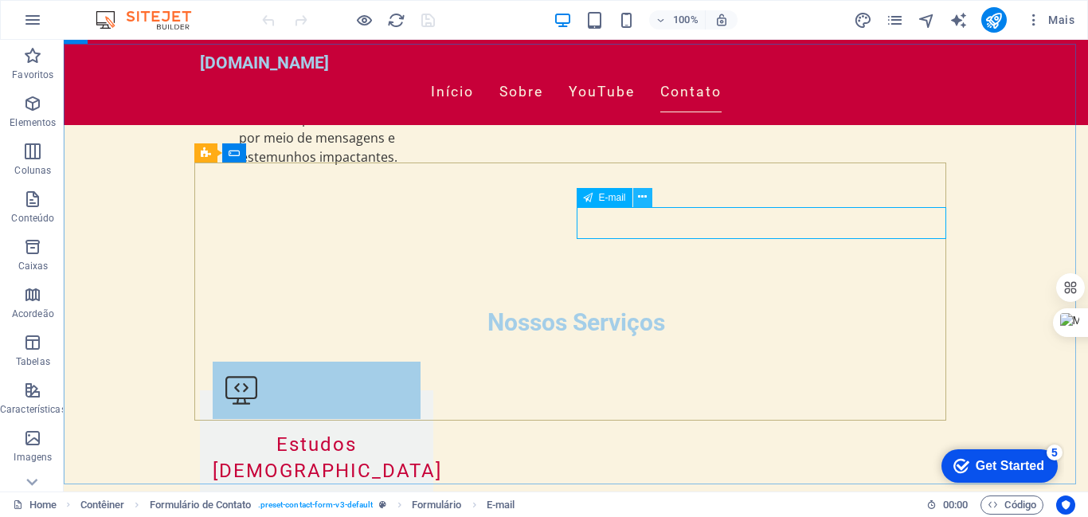
click at [647, 194] on icon at bounding box center [642, 197] width 9 height 17
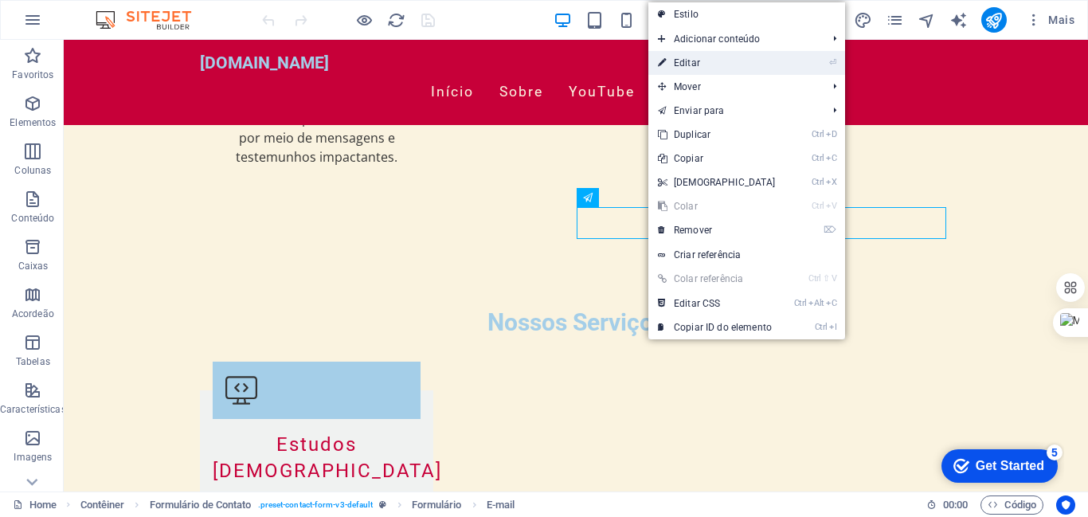
click at [693, 58] on link "⏎ Editar" at bounding box center [716, 63] width 137 height 24
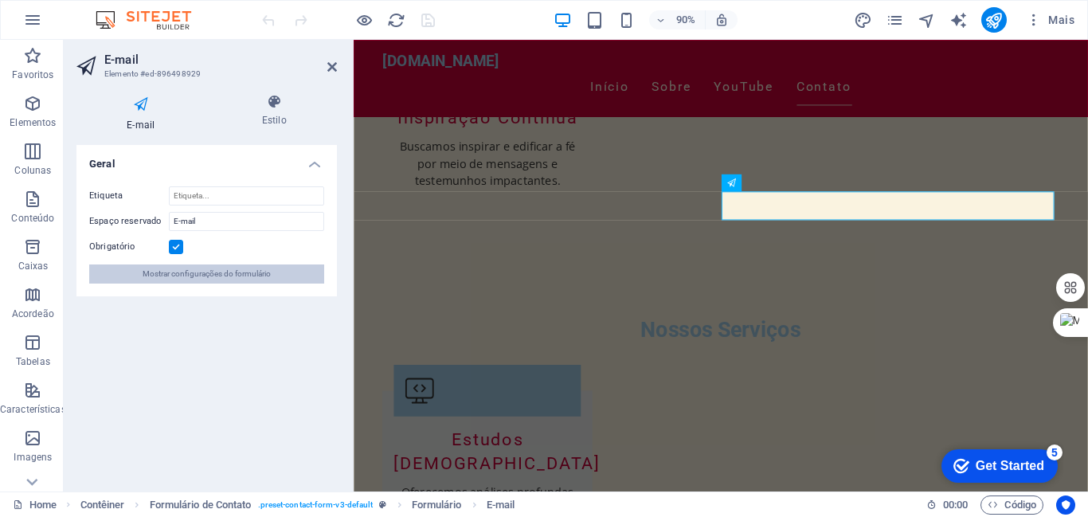
click at [175, 270] on span "Mostrar configurações do formulário" at bounding box center [207, 273] width 128 height 19
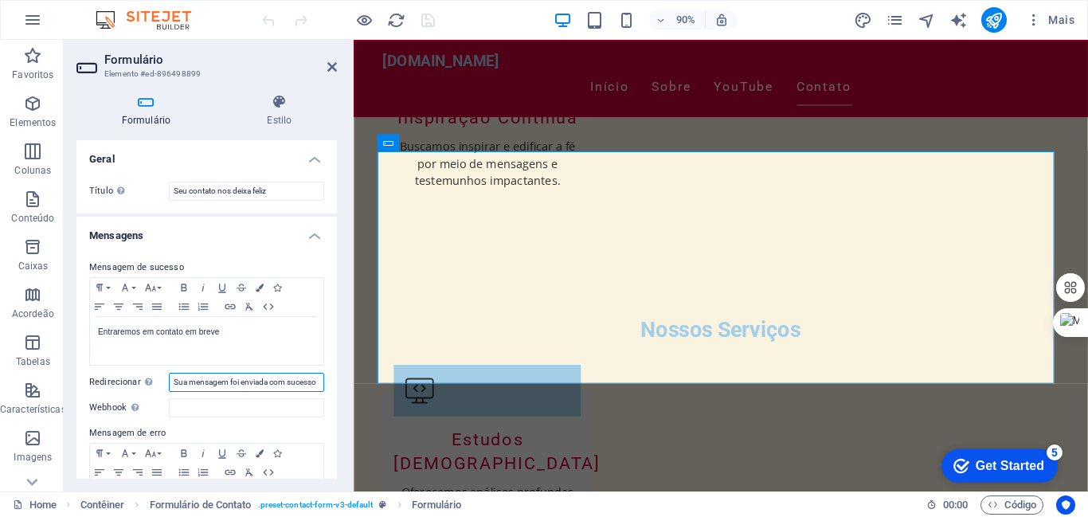
drag, startPoint x: 175, startPoint y: 381, endPoint x: 291, endPoint y: 383, distance: 116.3
click at [287, 373] on input "Sua mensagem foi enviada com sucesso" at bounding box center [246, 382] width 155 height 19
click at [291, 383] on input "Sua mensagem foi enviada com sucesso" at bounding box center [246, 382] width 155 height 19
click at [208, 374] on input "Sua mensagem foi enviada cucesso" at bounding box center [246, 382] width 155 height 19
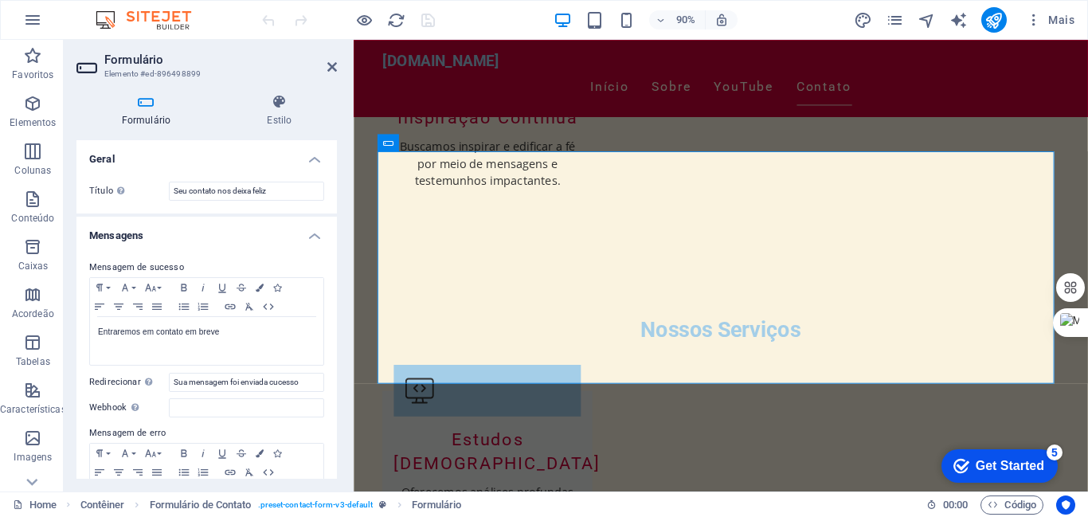
click at [309, 382] on input "Sua mensagem foi enviada cucesso" at bounding box center [246, 382] width 155 height 19
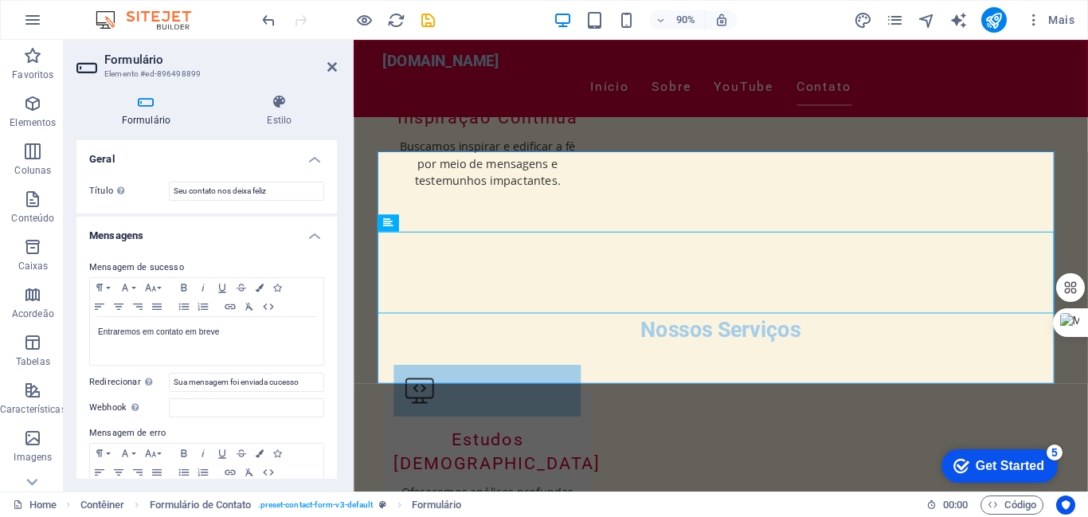
click at [243, 428] on label "Mensagem de erro" at bounding box center [206, 433] width 235 height 19
click at [213, 373] on input "Sua mensagem foi enviada cucesso" at bounding box center [246, 382] width 155 height 19
click at [197, 186] on input "Seu contato nos deixa feliz" at bounding box center [246, 191] width 155 height 19
click at [258, 383] on input "Sua mensagem foi enviada cucesso" at bounding box center [246, 382] width 155 height 19
click at [306, 377] on input "Sua mensagem foi enviada cucesso" at bounding box center [246, 382] width 155 height 19
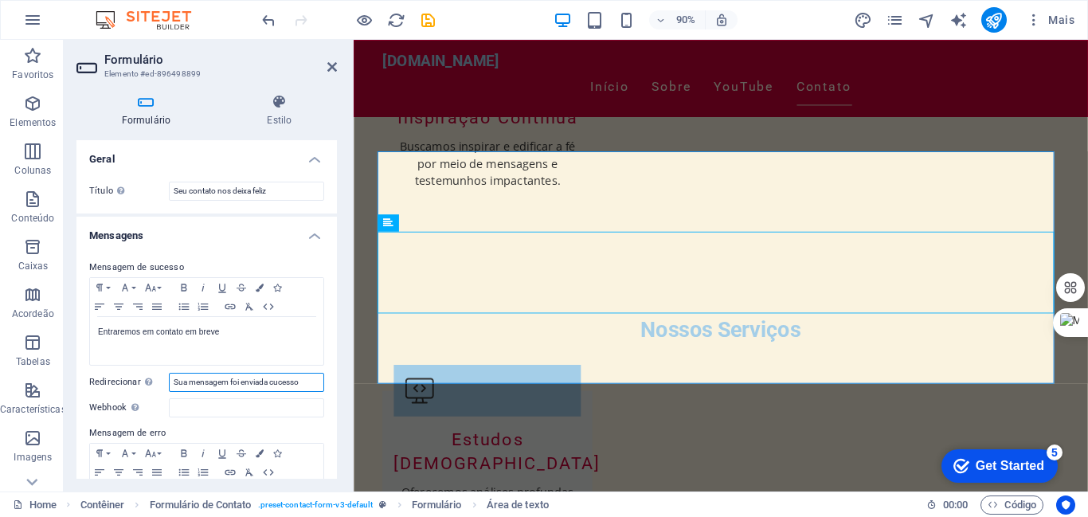
paste input "Sua mensagem foi enviada com"
type input "S"
drag, startPoint x: 170, startPoint y: 381, endPoint x: 326, endPoint y: 380, distance: 155.3
click at [326, 380] on div "Mensagem de sucesso Paragraph Format Normal Heading 1 Heading 2 Heading 3 Headi…" at bounding box center [206, 394] width 260 height 299
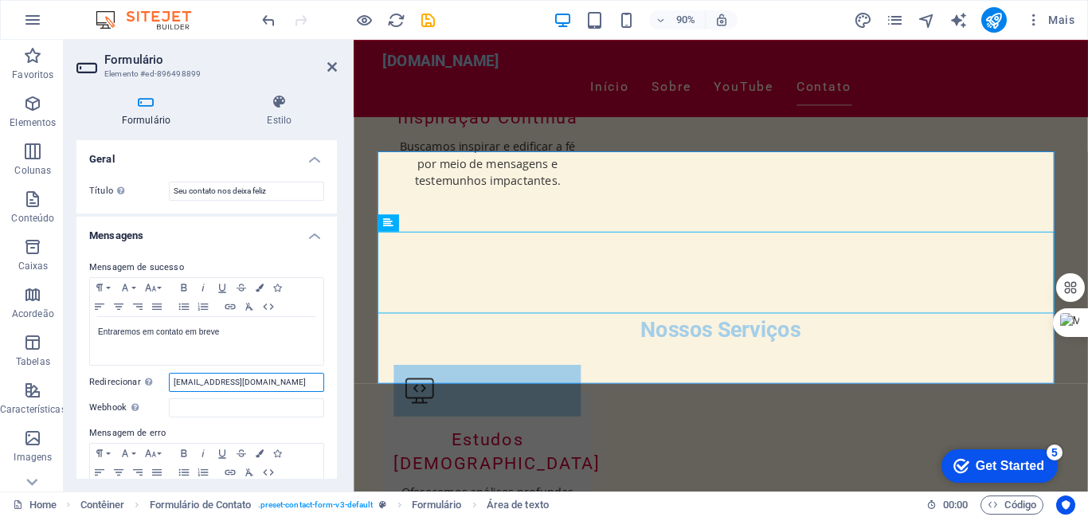
type input "[EMAIL_ADDRESS][DOMAIN_NAME]"
click at [197, 409] on input "Webhook Um webhook é uma notificação push deste formulário para outro servidor.…" at bounding box center [246, 407] width 155 height 19
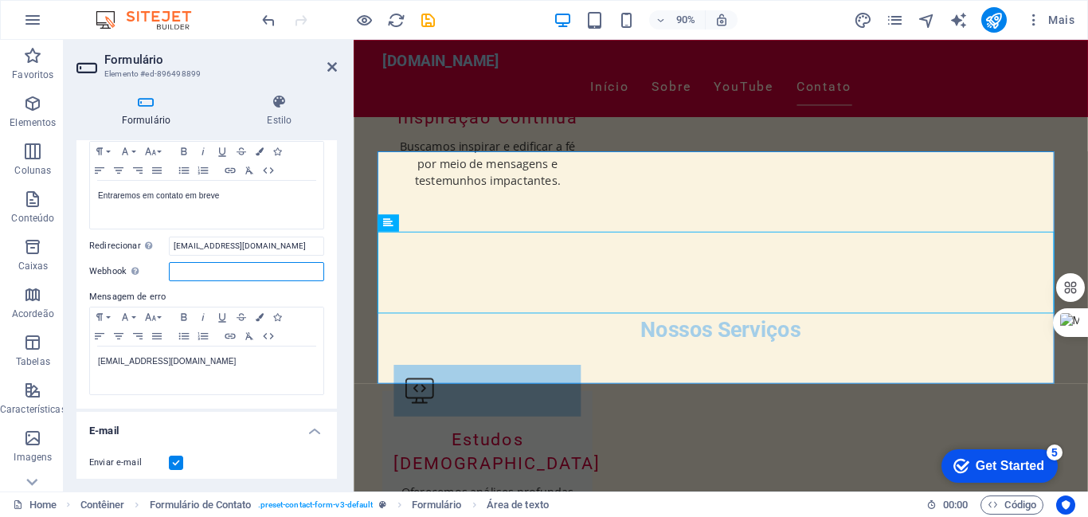
scroll to position [143, 0]
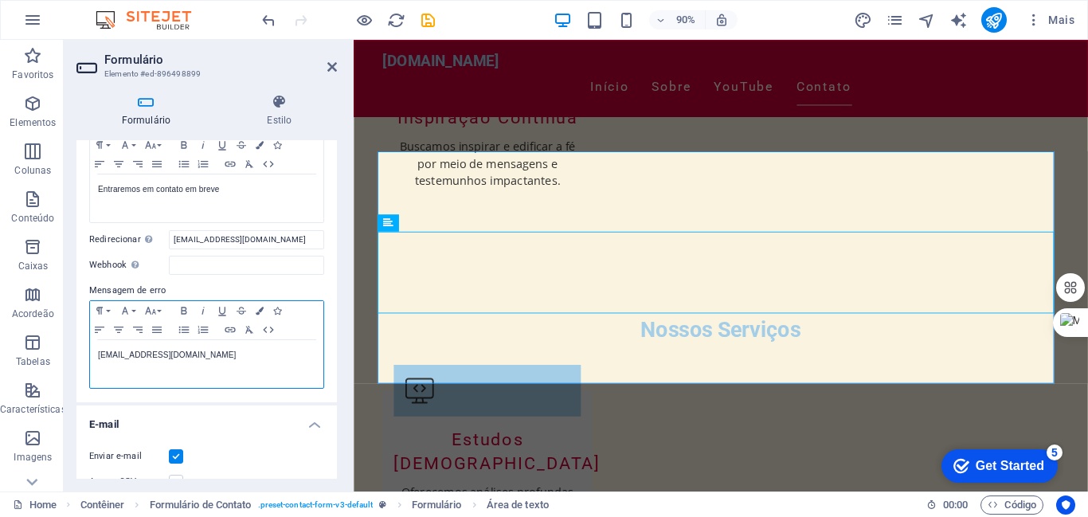
click at [208, 356] on p "Pr@joaomarquespr.com.br" at bounding box center [206, 355] width 217 height 14
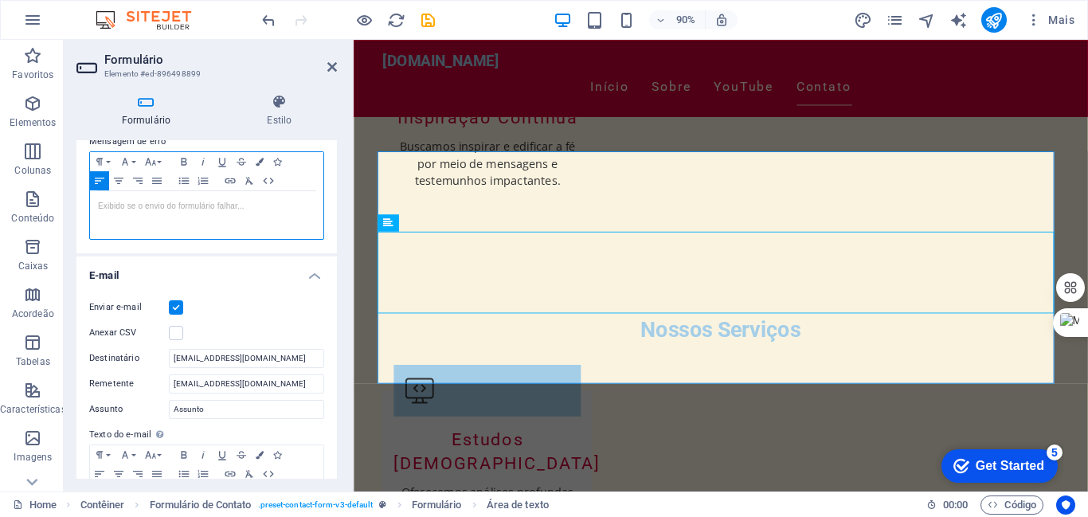
scroll to position [297, 0]
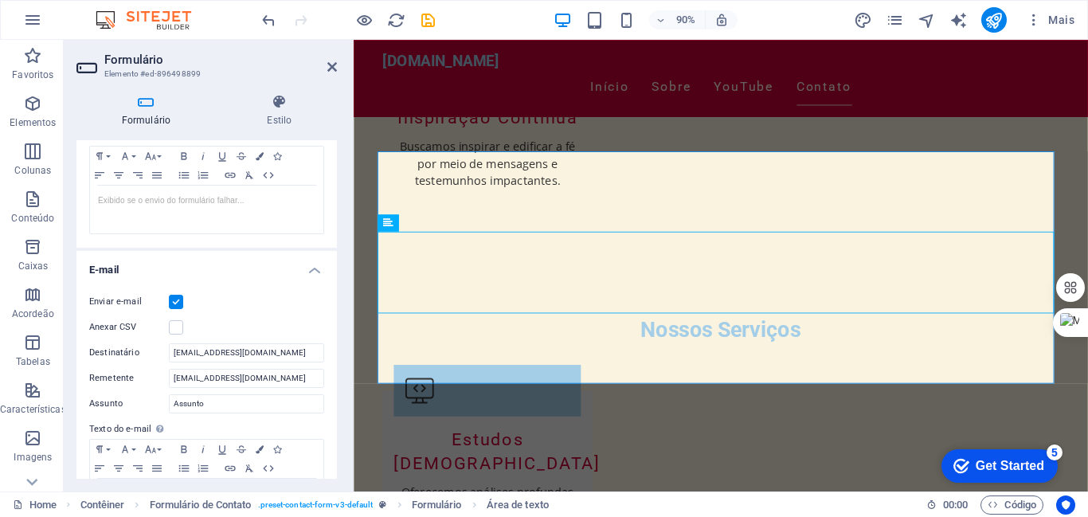
drag, startPoint x: 88, startPoint y: 350, endPoint x: 154, endPoint y: 389, distance: 76.4
click at [155, 388] on div "Enviar e-mail Anexar CSV Destinatário joaomarquespr@joaomarquespr.com.br Remete…" at bounding box center [206, 416] width 260 height 272
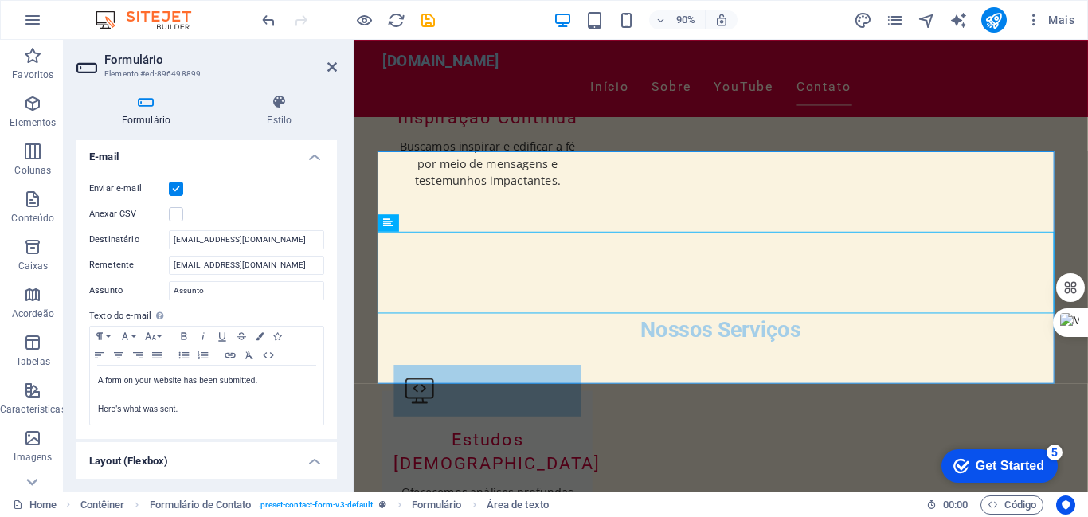
scroll to position [365, 0]
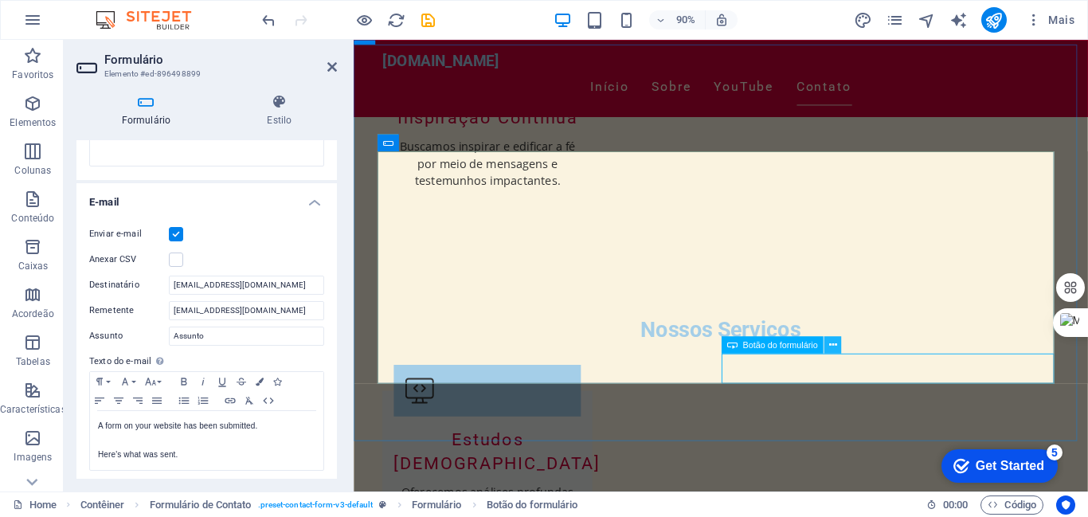
click at [835, 342] on icon at bounding box center [832, 344] width 8 height 15
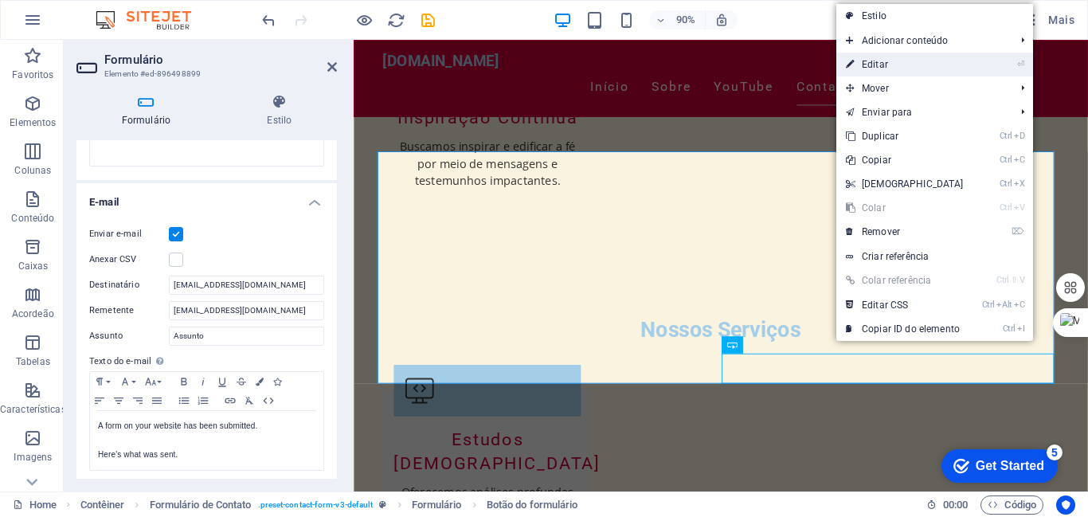
drag, startPoint x: 859, startPoint y: 61, endPoint x: 557, endPoint y: 22, distance: 304.3
click at [859, 61] on link "⏎ Editar" at bounding box center [904, 65] width 137 height 24
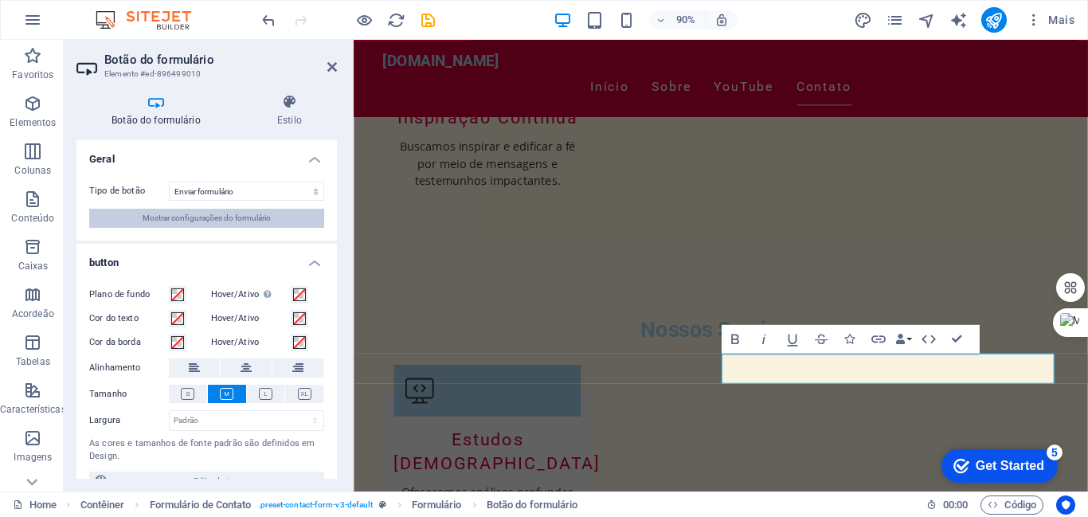
click at [265, 215] on span "Mostrar configurações do formulário" at bounding box center [207, 218] width 128 height 19
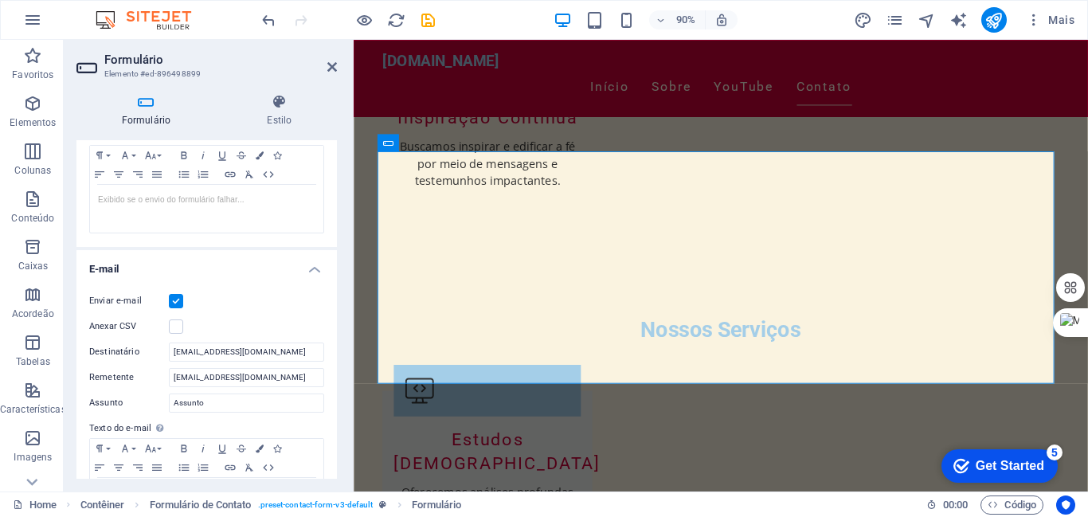
scroll to position [299, 0]
click at [282, 373] on input "Pr@joaomarquespr.com.br" at bounding box center [246, 375] width 155 height 19
type input "P"
drag, startPoint x: 314, startPoint y: 354, endPoint x: 145, endPoint y: 346, distance: 169.0
click at [145, 346] on div "Destinatário joaomarquespr@joaomarquespr.com.br" at bounding box center [206, 350] width 235 height 19
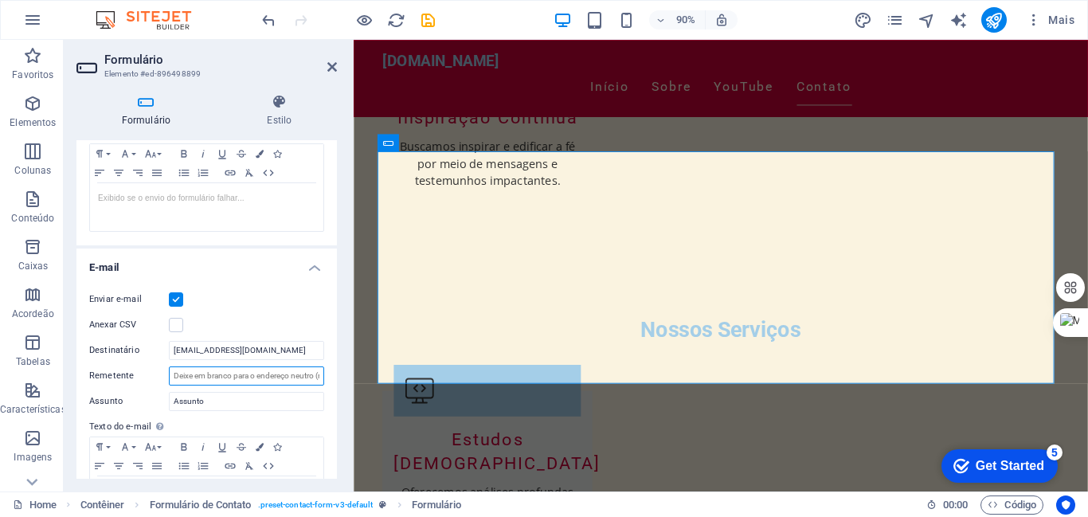
click at [216, 377] on input "Remetente" at bounding box center [246, 375] width 155 height 19
paste input "joaomarquespr@joaomarquespr.com.br"
type input "[EMAIL_ADDRESS][DOMAIN_NAME]"
click at [430, 22] on icon "save" at bounding box center [428, 20] width 18 height 18
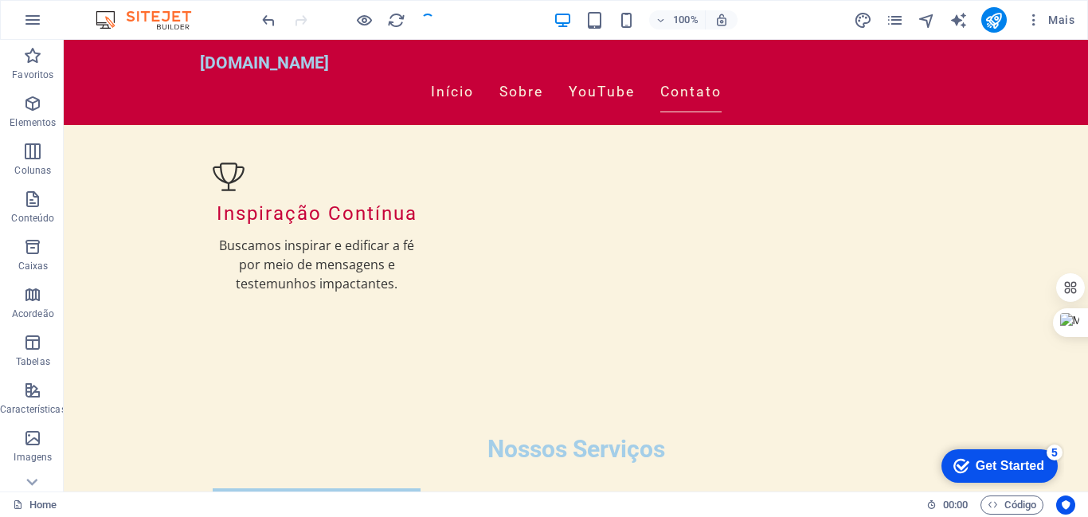
scroll to position [2114, 0]
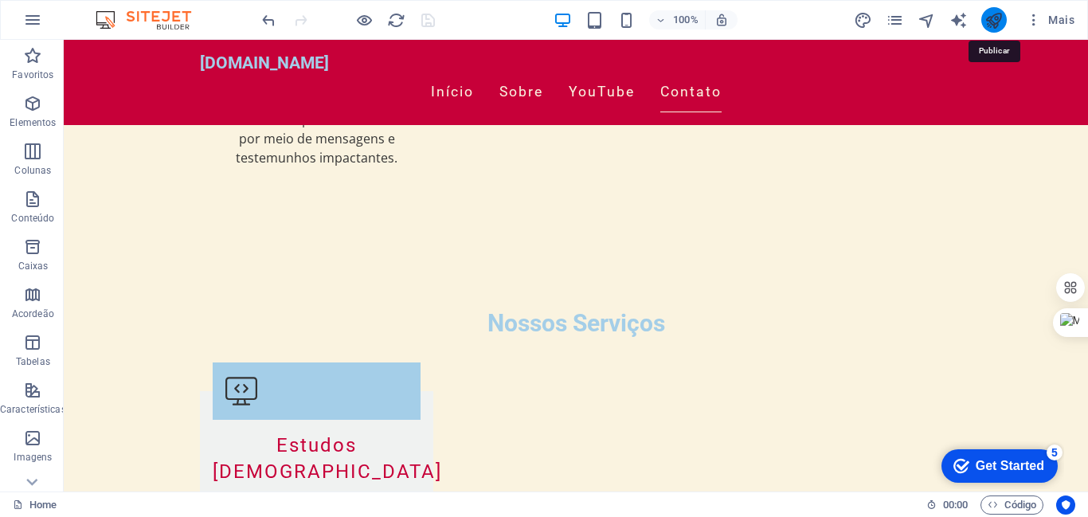
click at [998, 17] on icon "publish" at bounding box center [993, 20] width 18 height 18
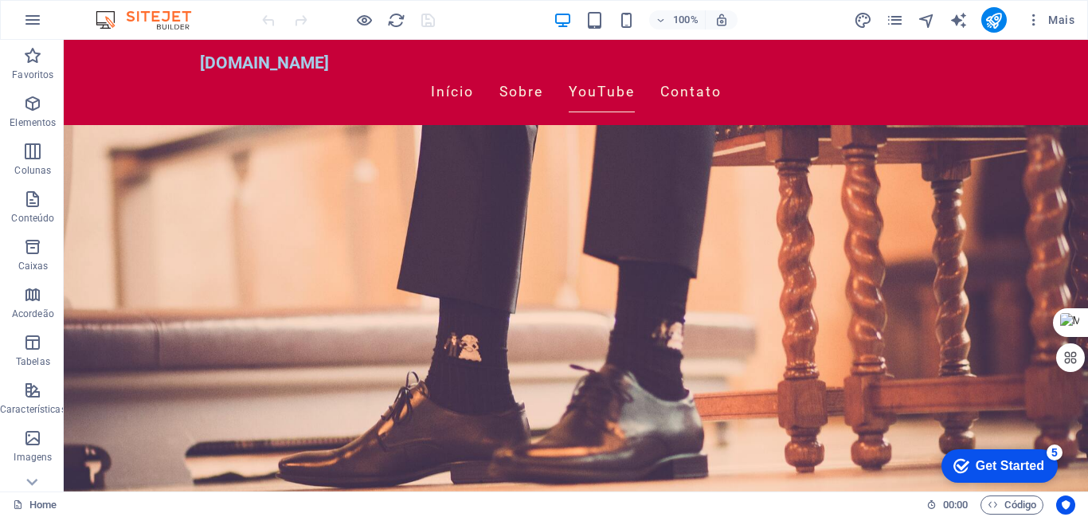
scroll to position [1449, 0]
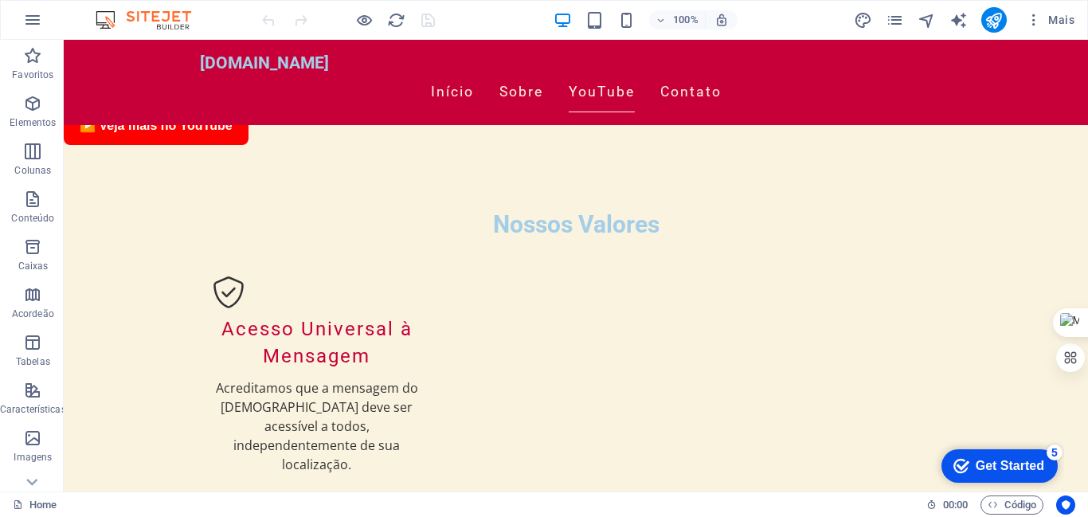
drag, startPoint x: 342, startPoint y: 286, endPoint x: 1148, endPoint y: 401, distance: 814.0
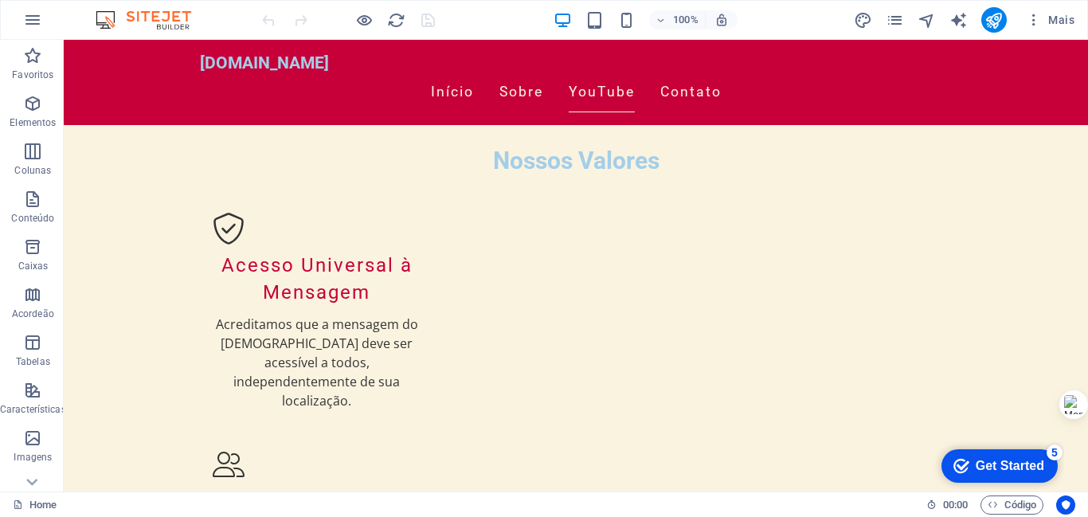
click at [1079, 419] on div "Ctrl+M" at bounding box center [1049, 404] width 76 height 29
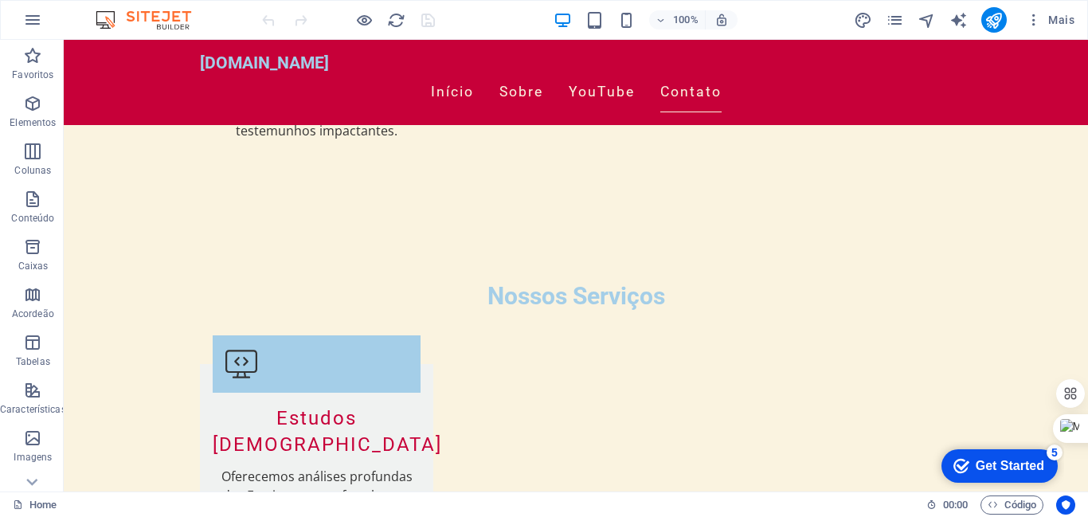
scroll to position [2110, 0]
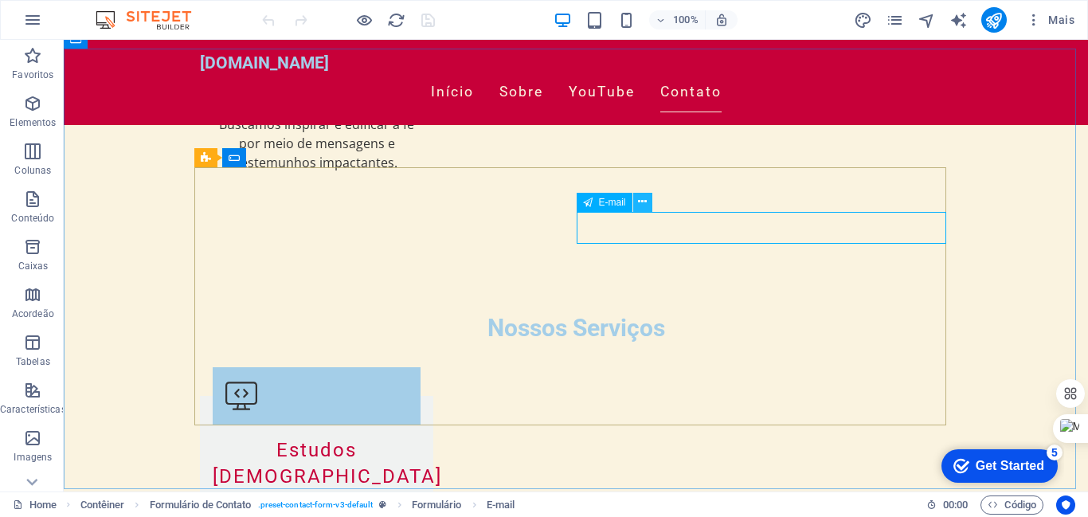
click at [642, 200] on icon at bounding box center [642, 202] width 9 height 17
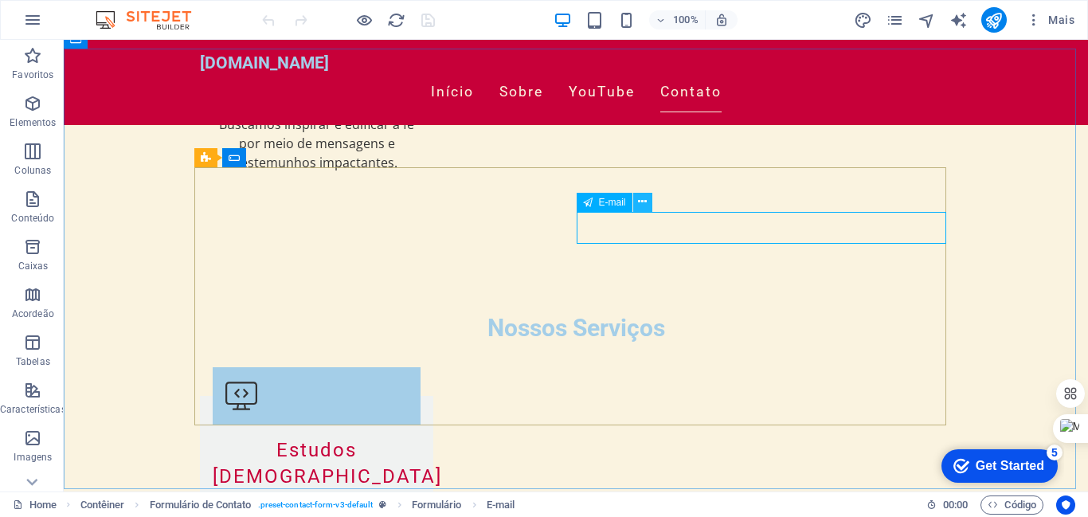
click at [643, 197] on icon at bounding box center [642, 202] width 9 height 17
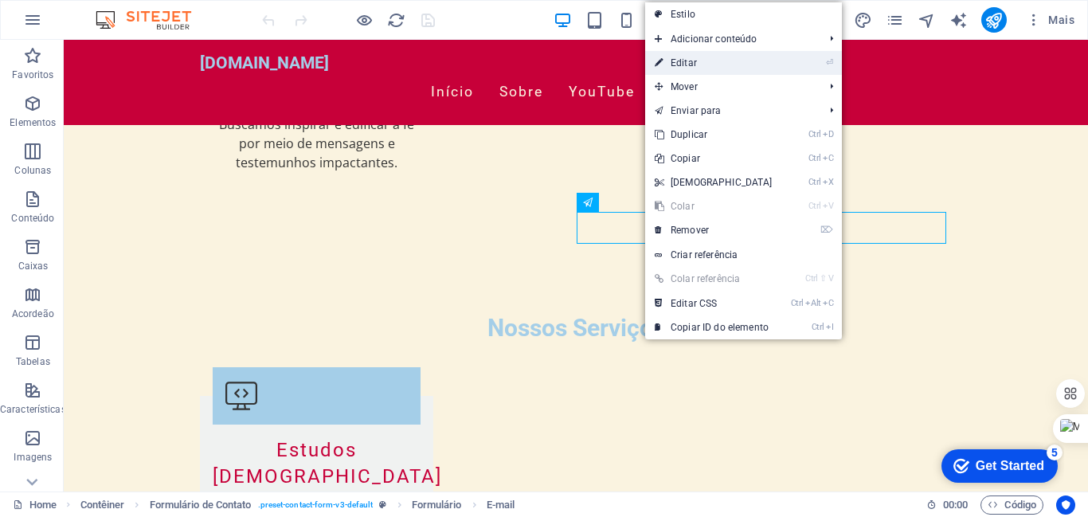
click at [688, 59] on link "⏎ Editar" at bounding box center [713, 63] width 137 height 24
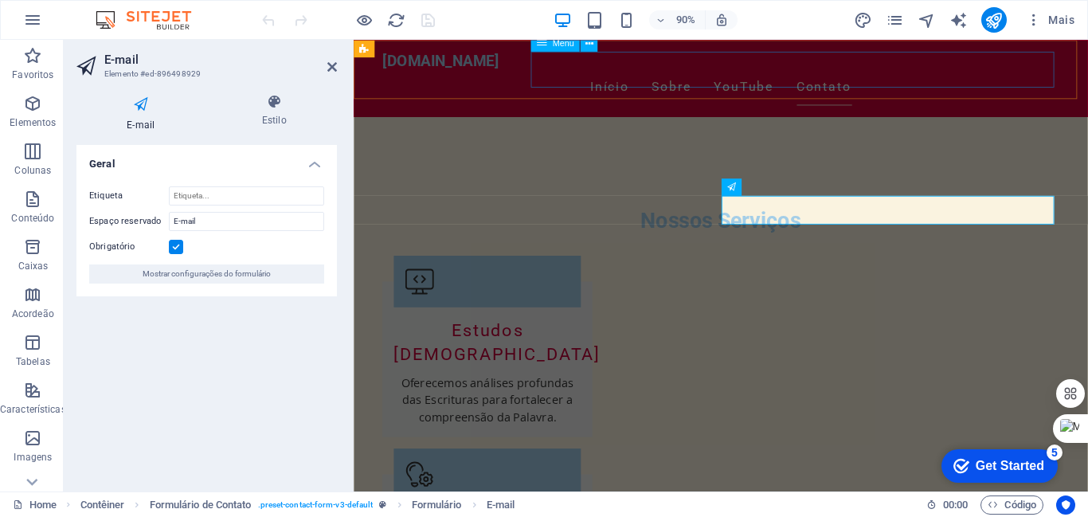
scroll to position [1984, 0]
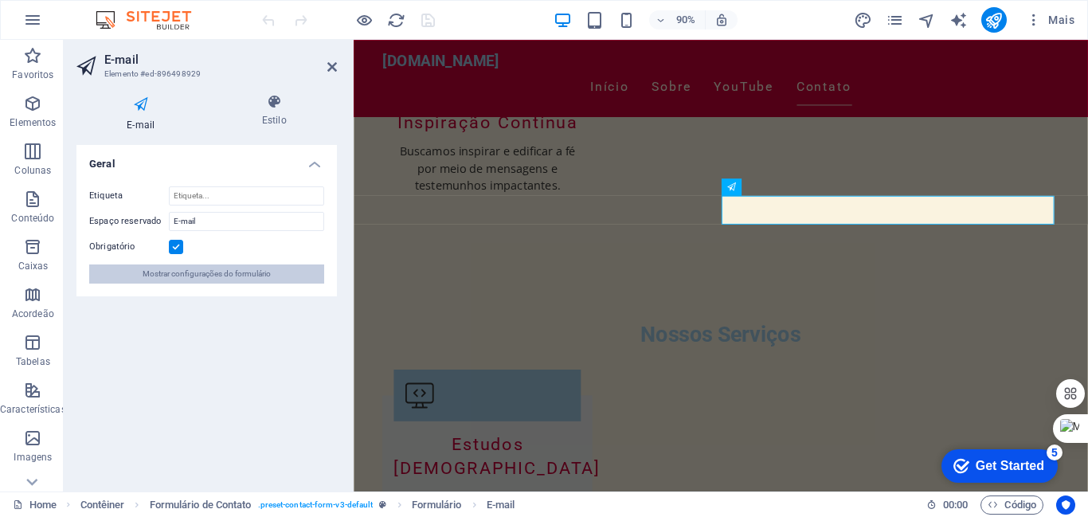
click at [181, 273] on span "Mostrar configurações do formulário" at bounding box center [207, 273] width 128 height 19
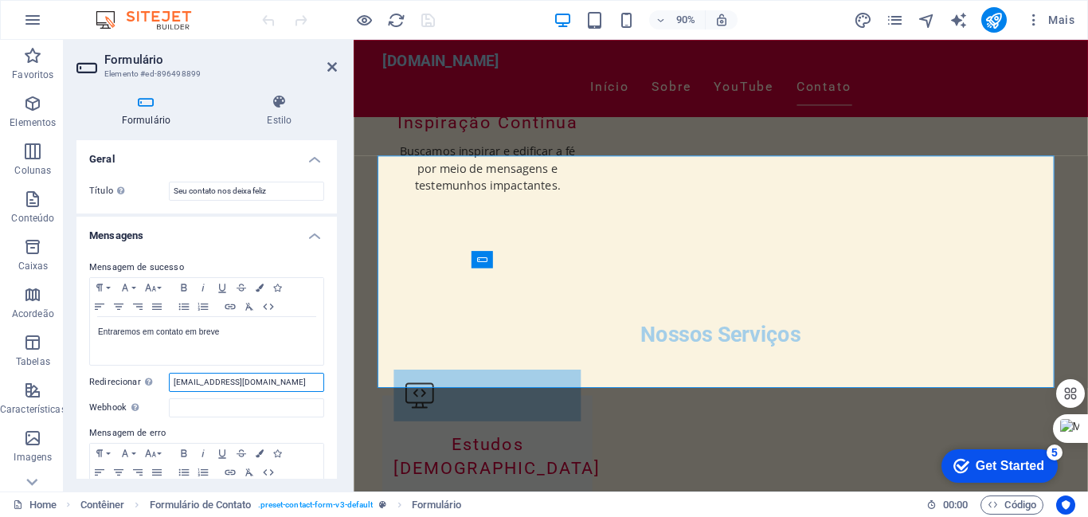
drag, startPoint x: 170, startPoint y: 381, endPoint x: 327, endPoint y: 384, distance: 156.9
click at [327, 384] on div "Mensagem de sucesso Paragraph Format Normal Heading 1 Heading 2 Heading 3 Headi…" at bounding box center [206, 394] width 260 height 299
click at [211, 403] on input "Webhook Um webhook é uma notificação push deste formulário para outro servidor.…" at bounding box center [246, 407] width 155 height 19
paste input "[EMAIL_ADDRESS][DOMAIN_NAME]"
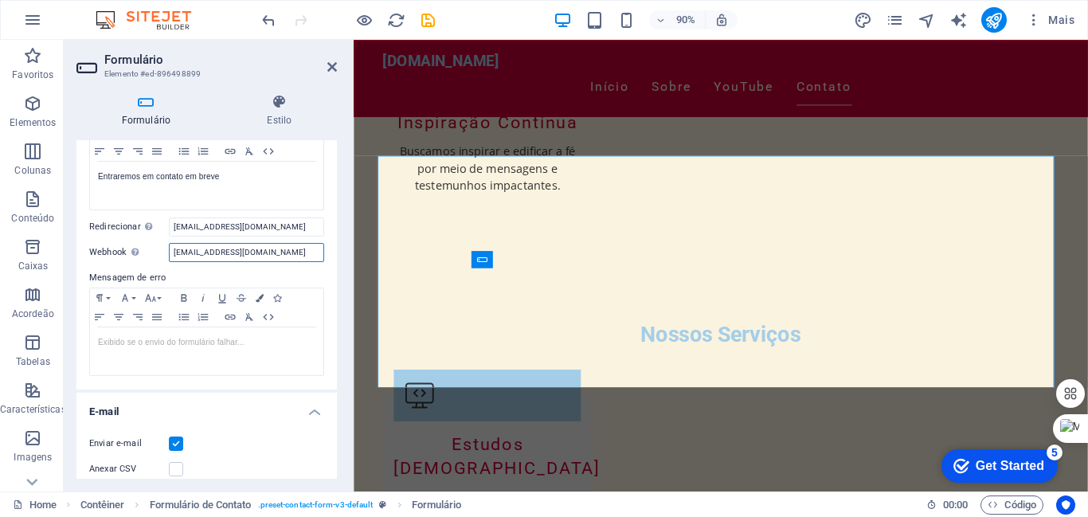
scroll to position [182, 0]
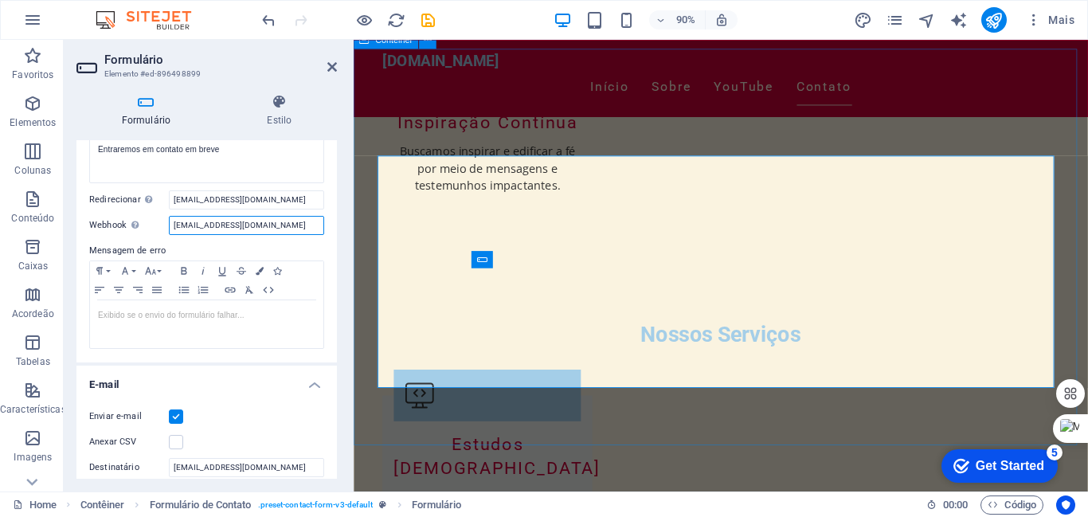
type input "[EMAIL_ADDRESS][DOMAIN_NAME]"
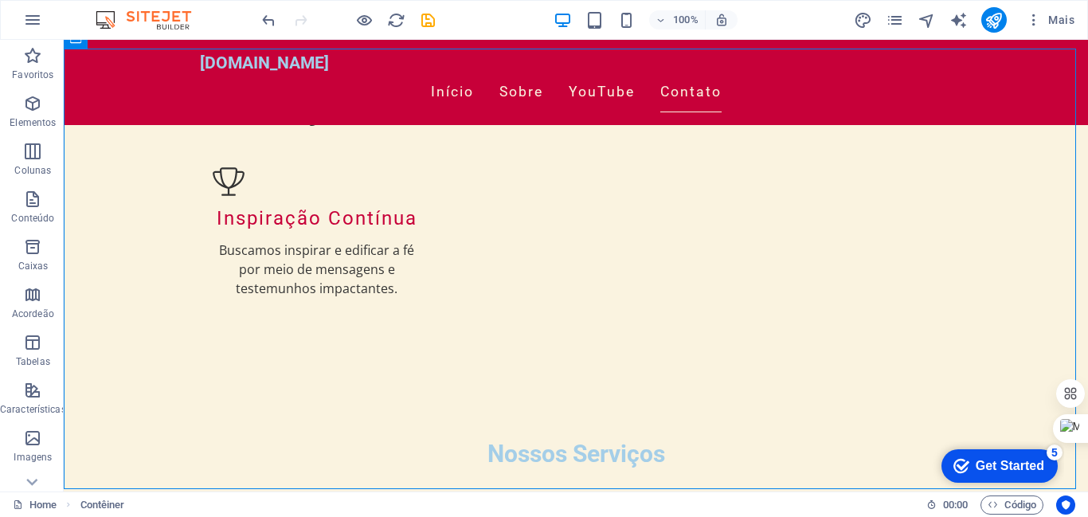
scroll to position [2110, 0]
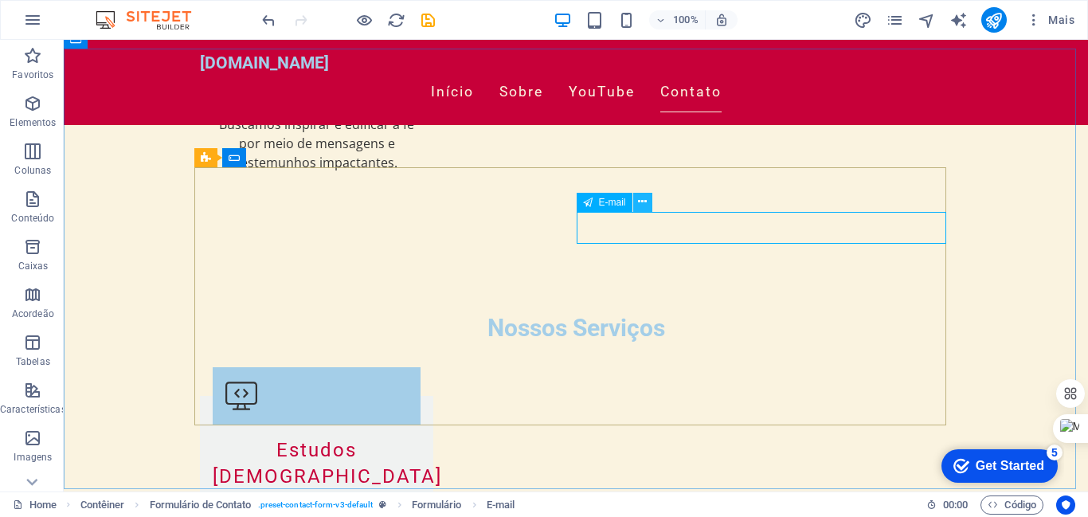
click at [646, 200] on icon at bounding box center [642, 202] width 9 height 17
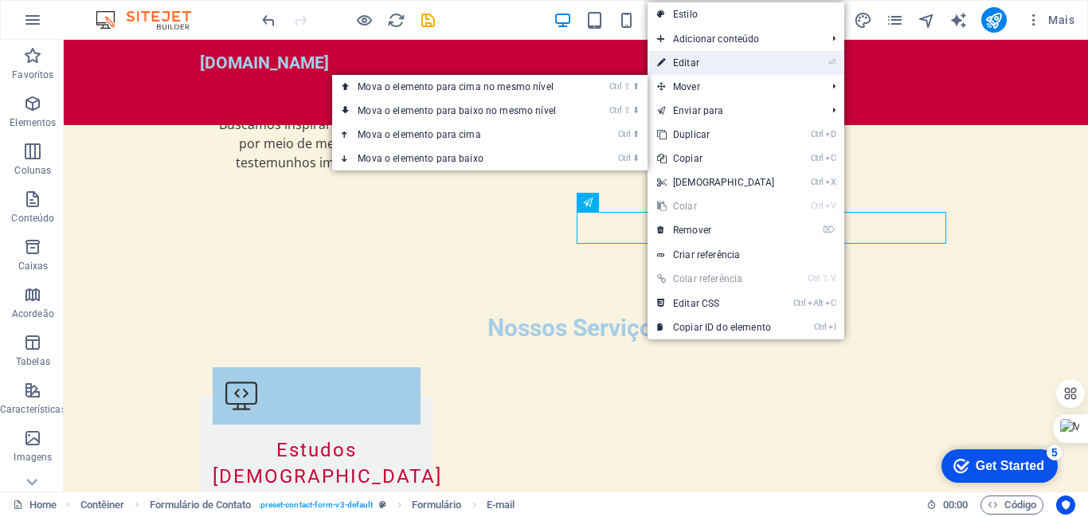
click at [682, 59] on link "⏎ Editar" at bounding box center [715, 63] width 137 height 24
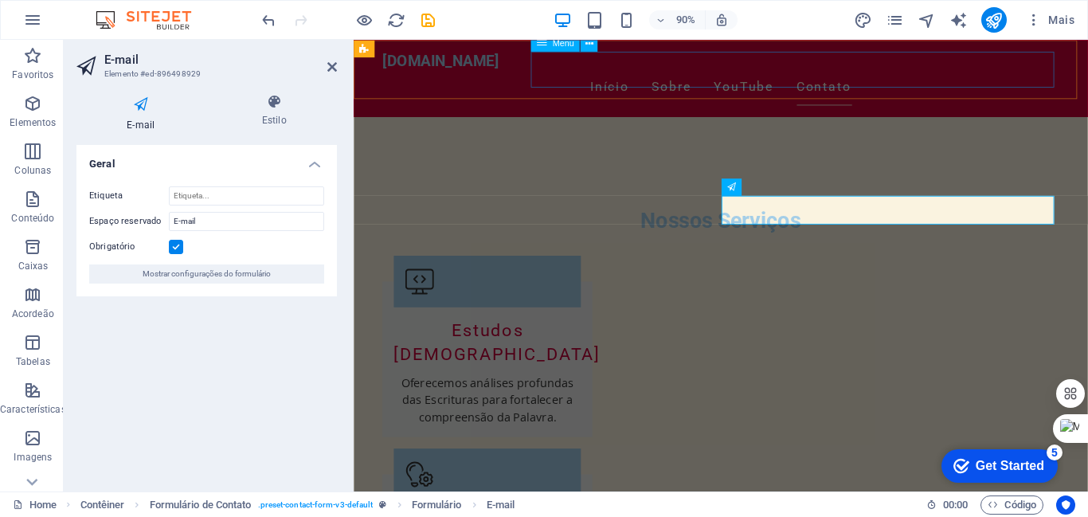
scroll to position [1984, 0]
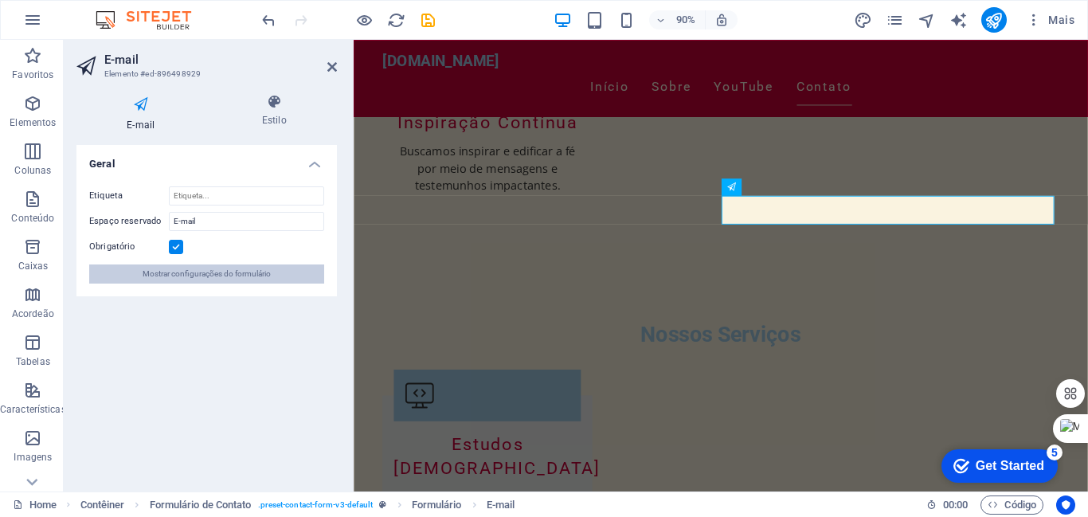
click at [188, 267] on span "Mostrar configurações do formulário" at bounding box center [207, 273] width 128 height 19
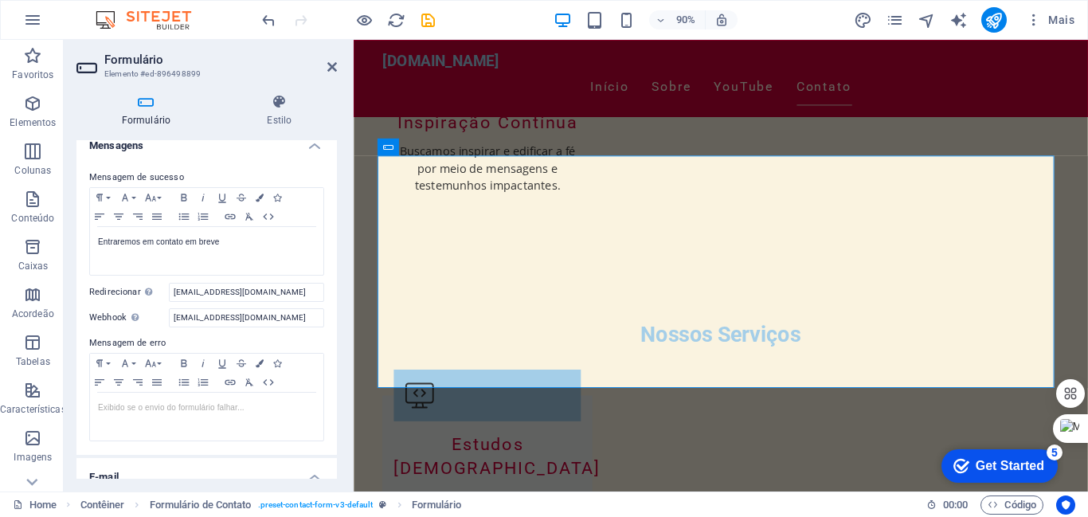
scroll to position [111, 0]
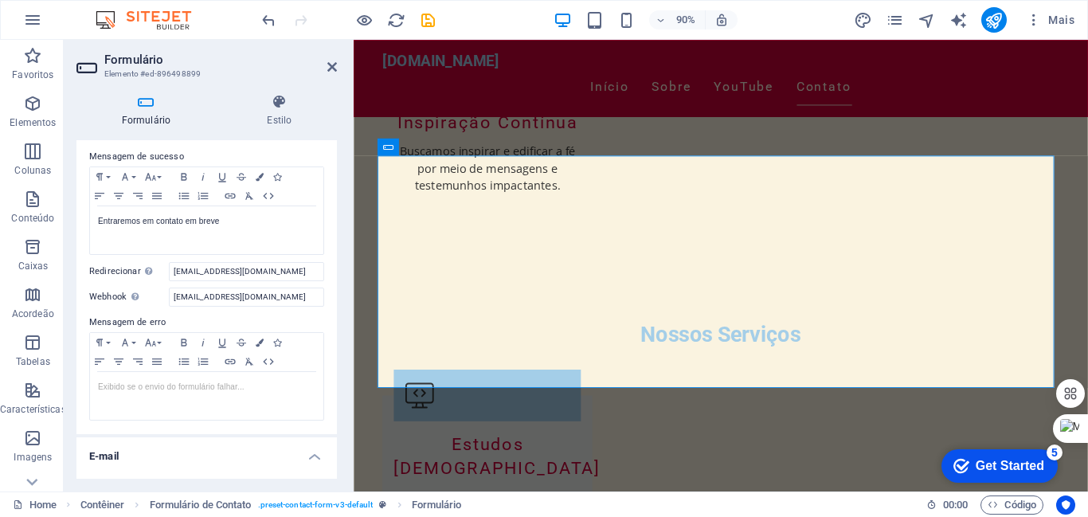
click at [137, 324] on label "Mensagem de erro" at bounding box center [206, 322] width 235 height 19
click at [175, 315] on label "Mensagem de erro" at bounding box center [206, 322] width 235 height 19
click at [248, 388] on p at bounding box center [206, 387] width 217 height 14
drag, startPoint x: 332, startPoint y: 288, endPoint x: 331, endPoint y: 306, distance: 17.5
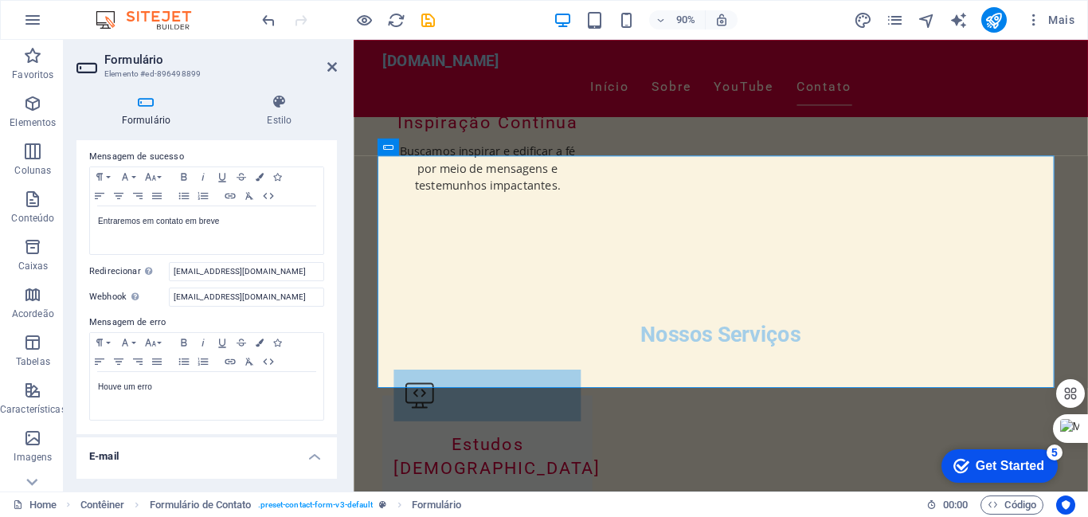
click at [331, 306] on div "Mensagem de sucesso Paragraph Format Normal Heading 1 Heading 2 Heading 3 Headi…" at bounding box center [206, 284] width 260 height 299
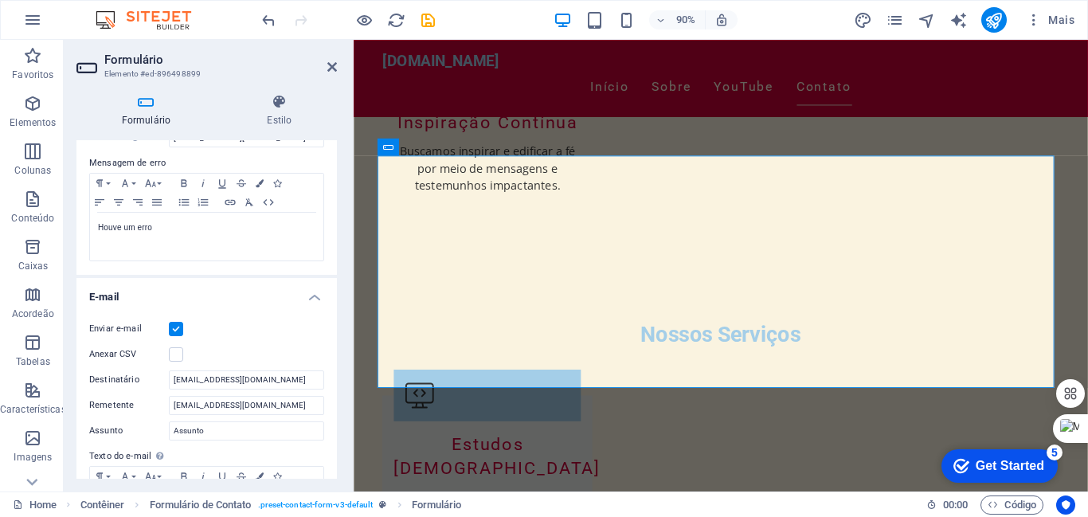
scroll to position [272, 0]
click at [177, 354] on label at bounding box center [176, 352] width 14 height 14
click at [0, 0] on input "Anexar CSV" at bounding box center [0, 0] width 0 height 0
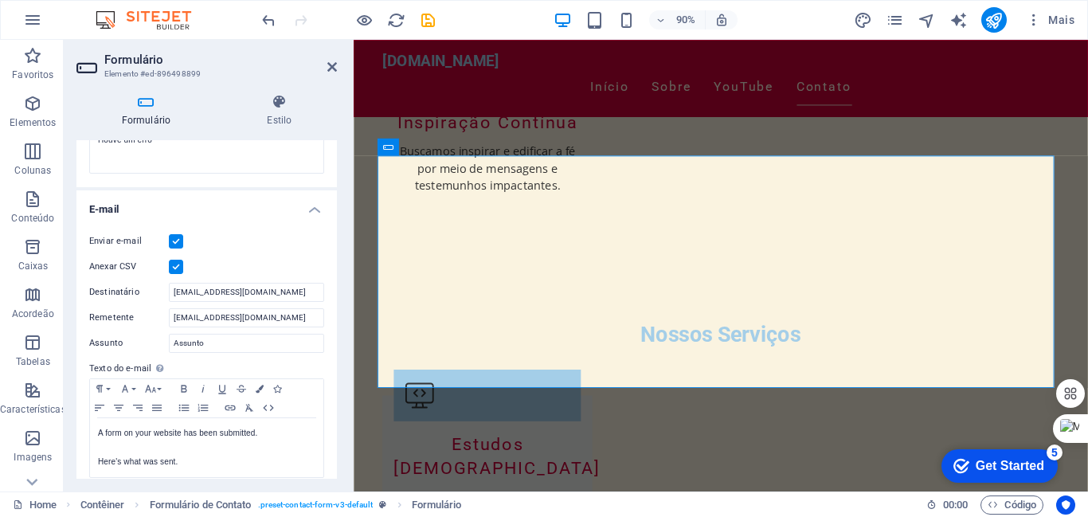
scroll to position [375, 0]
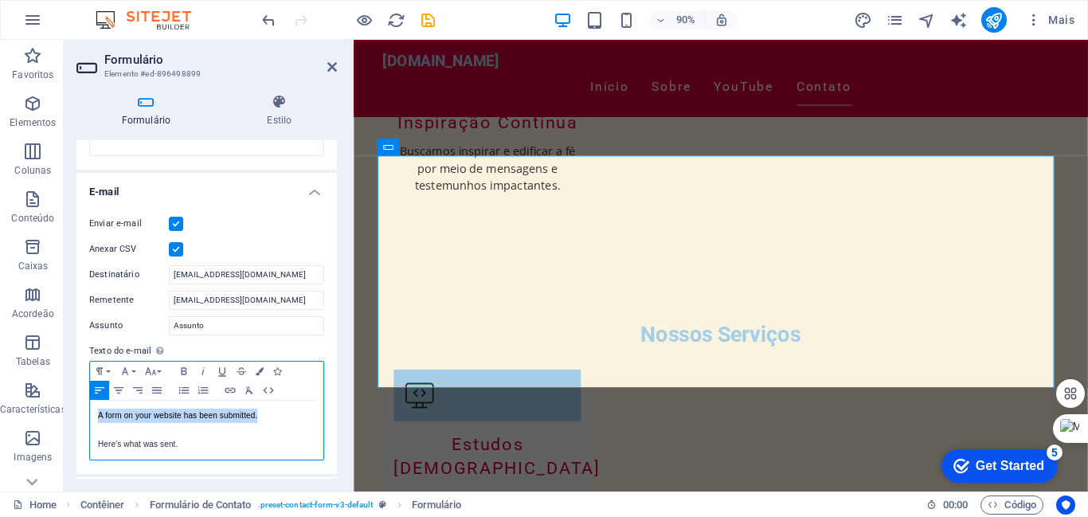
drag, startPoint x: 97, startPoint y: 413, endPoint x: 266, endPoint y: 414, distance: 168.8
click at [266, 414] on p "A form on your website has been submitted." at bounding box center [206, 416] width 217 height 14
click at [182, 449] on p "Here's what was sent." at bounding box center [206, 444] width 217 height 14
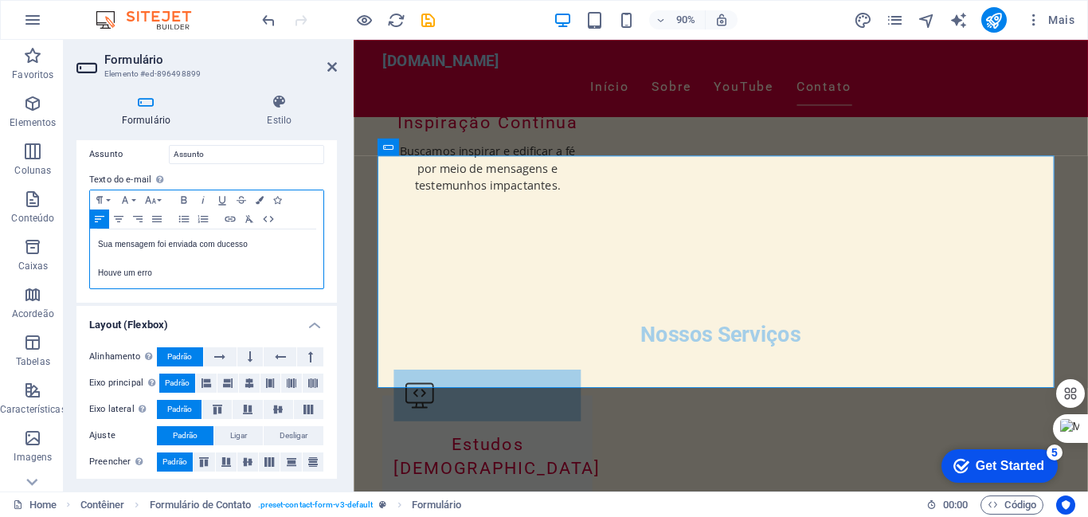
scroll to position [553, 0]
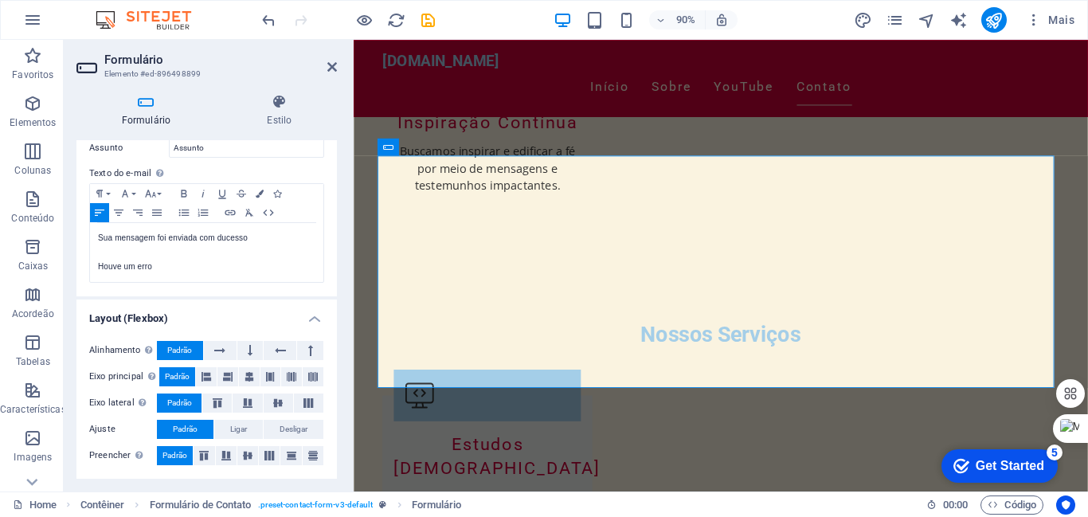
click at [338, 495] on span ". preset-contact-form-v3-default" at bounding box center [315, 504] width 115 height 19
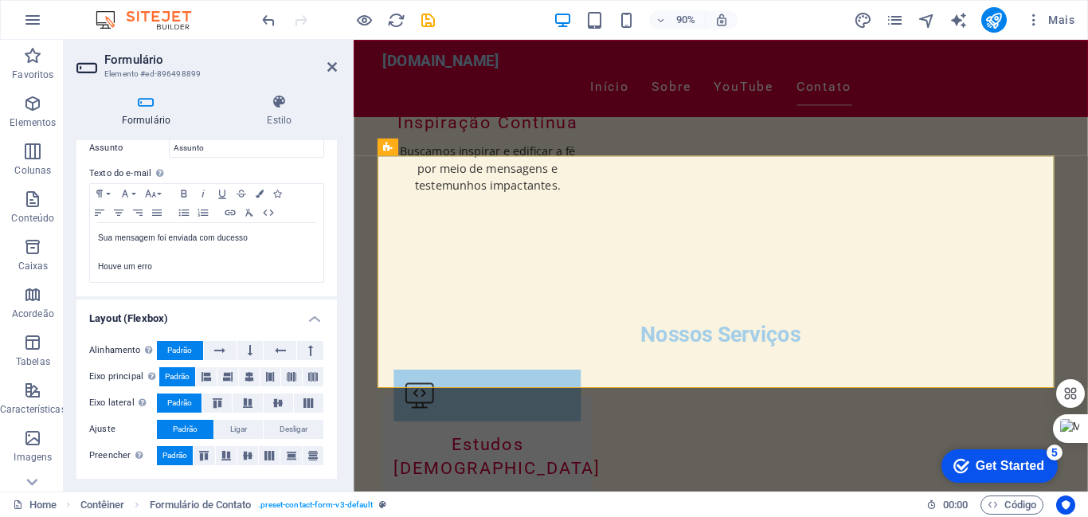
scroll to position [2110, 0]
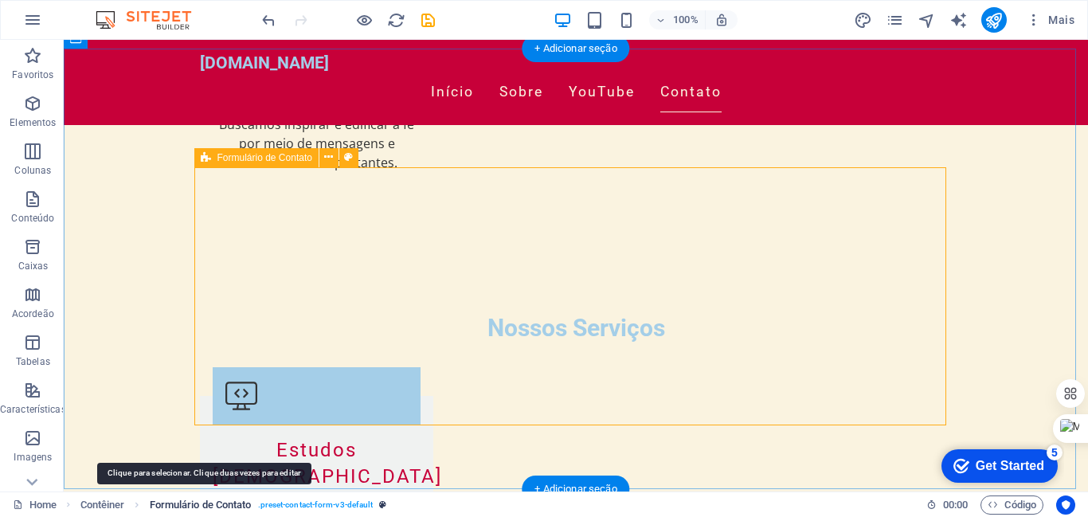
click at [219, 502] on span "Formulário de Contato" at bounding box center [201, 504] width 102 height 19
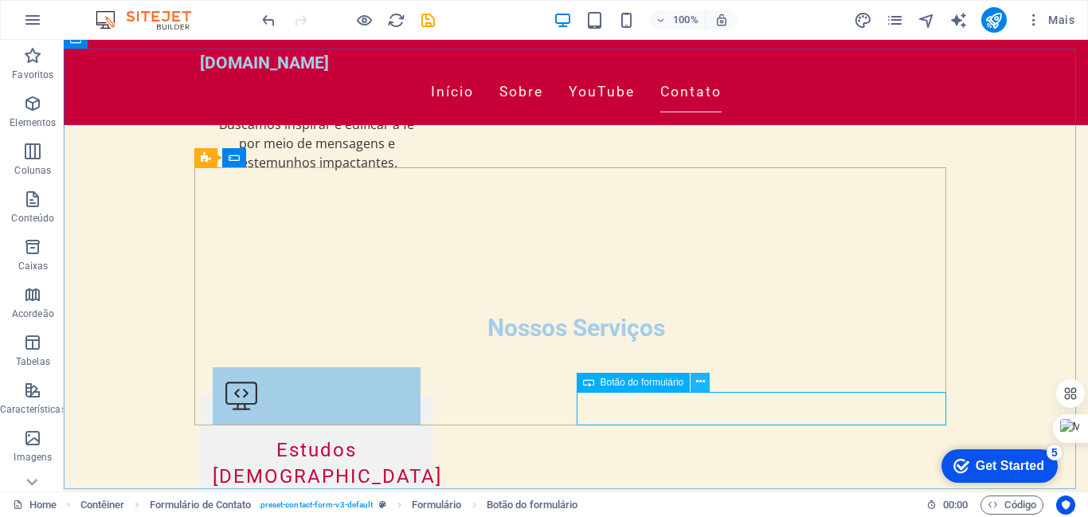
click at [699, 380] on icon at bounding box center [700, 381] width 9 height 17
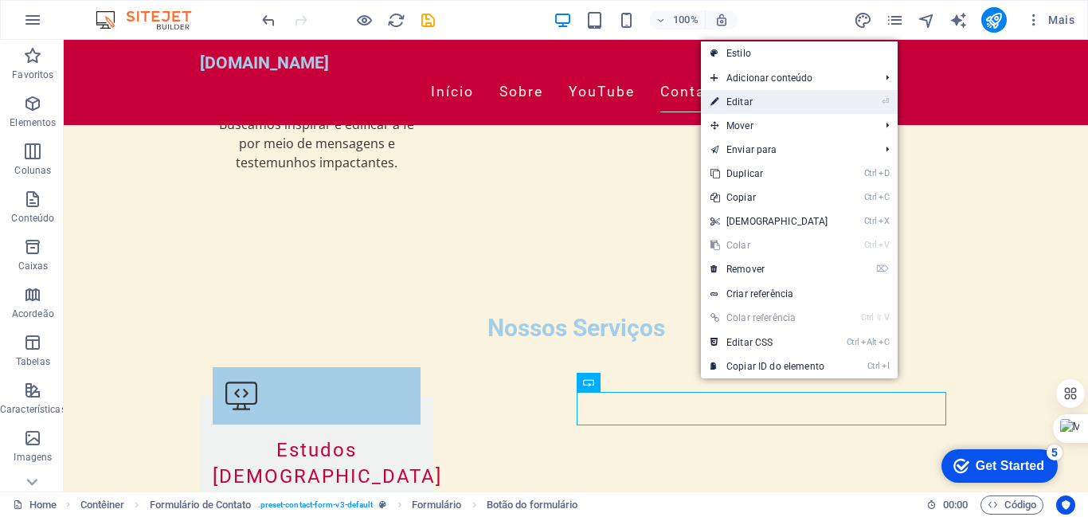
click at [736, 100] on link "⏎ Editar" at bounding box center [769, 102] width 137 height 24
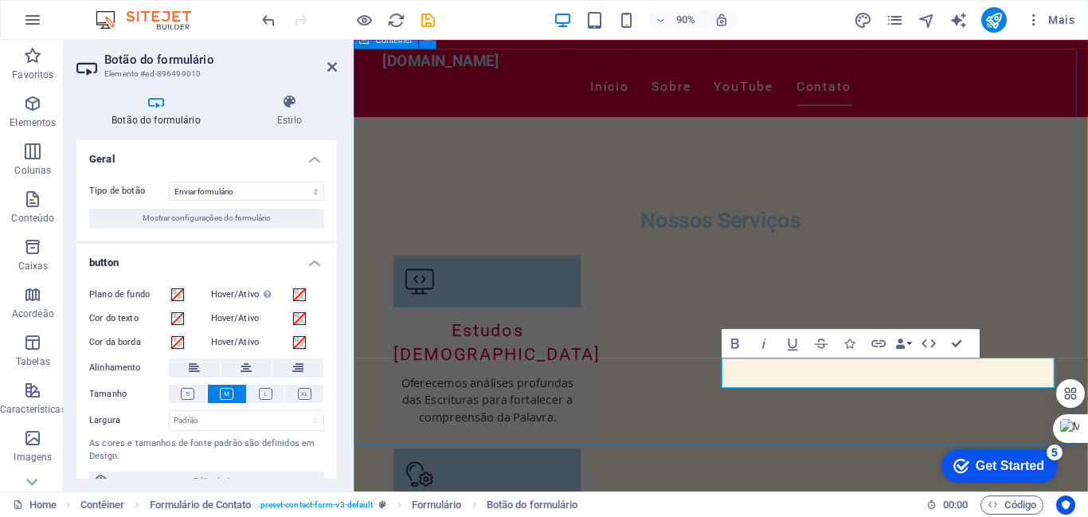
scroll to position [1984, 0]
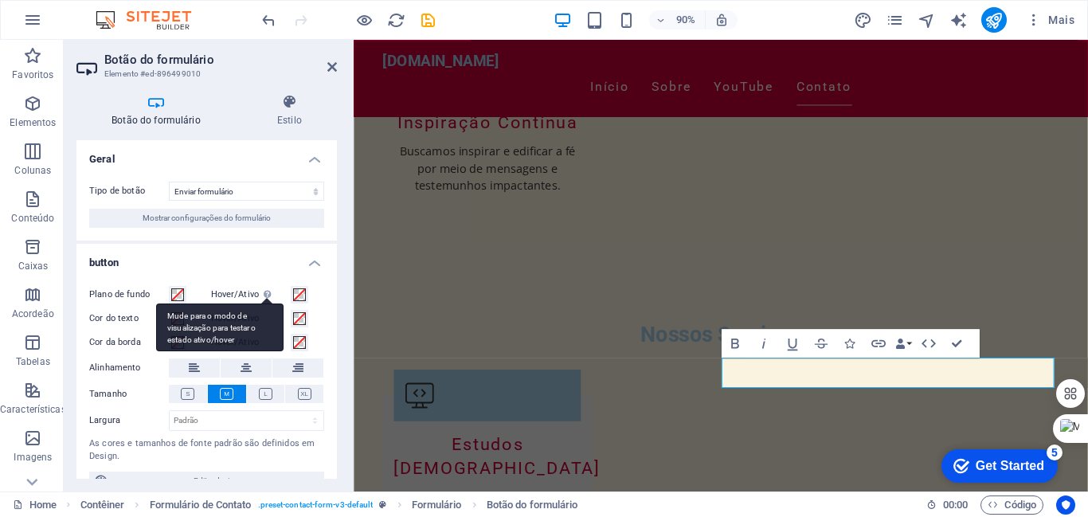
click at [246, 327] on div "Mude para o modo de visualização para testar o estado ativo/hover" at bounding box center [219, 327] width 127 height 48
click at [291, 303] on button "Hover/Ativo Mude para o modo de visualização para testar o estado ativo/hover" at bounding box center [300, 295] width 18 height 18
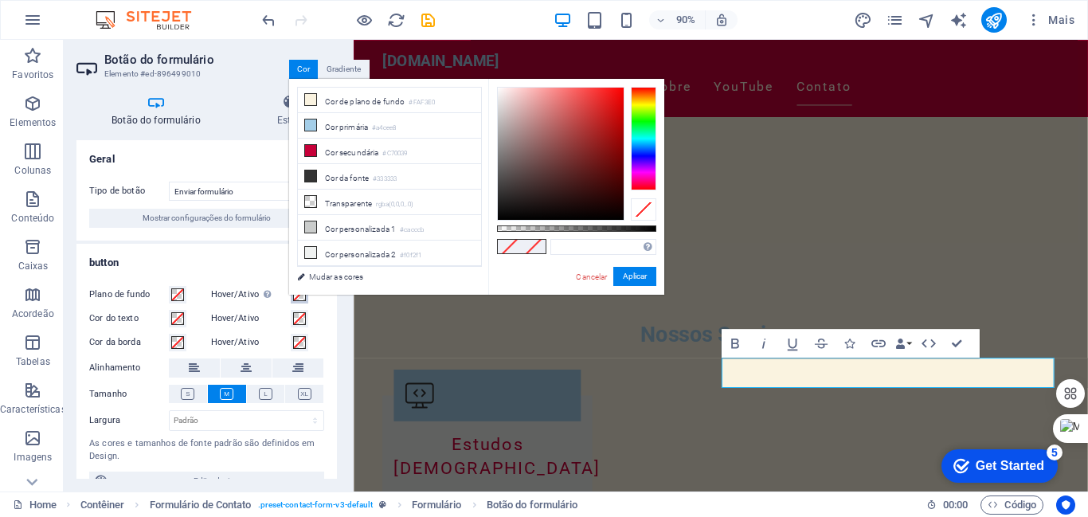
click at [511, 103] on div at bounding box center [561, 154] width 126 height 132
type input "#e0c5c5"
click at [637, 277] on button "Aplicar" at bounding box center [634, 276] width 43 height 19
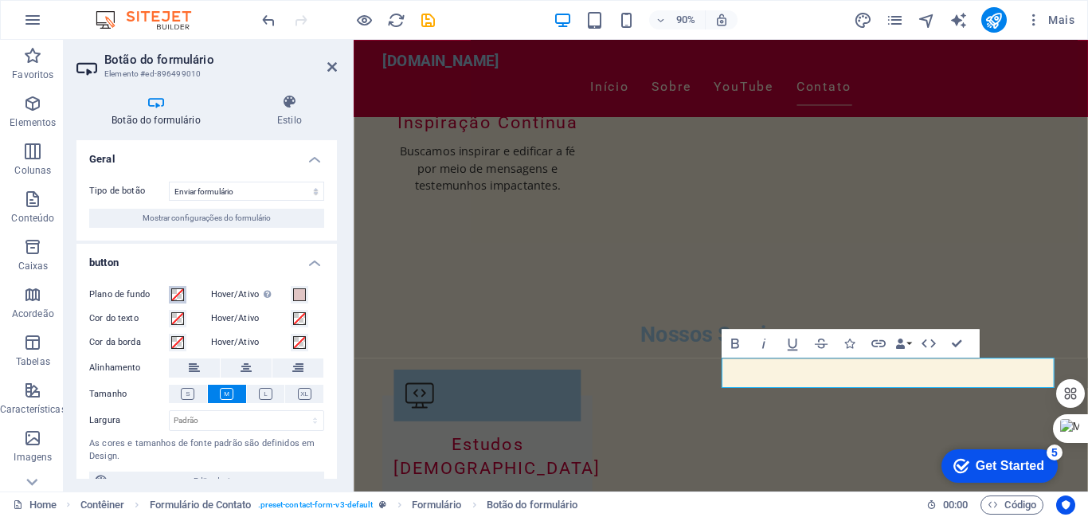
click at [176, 296] on span at bounding box center [177, 294] width 13 height 13
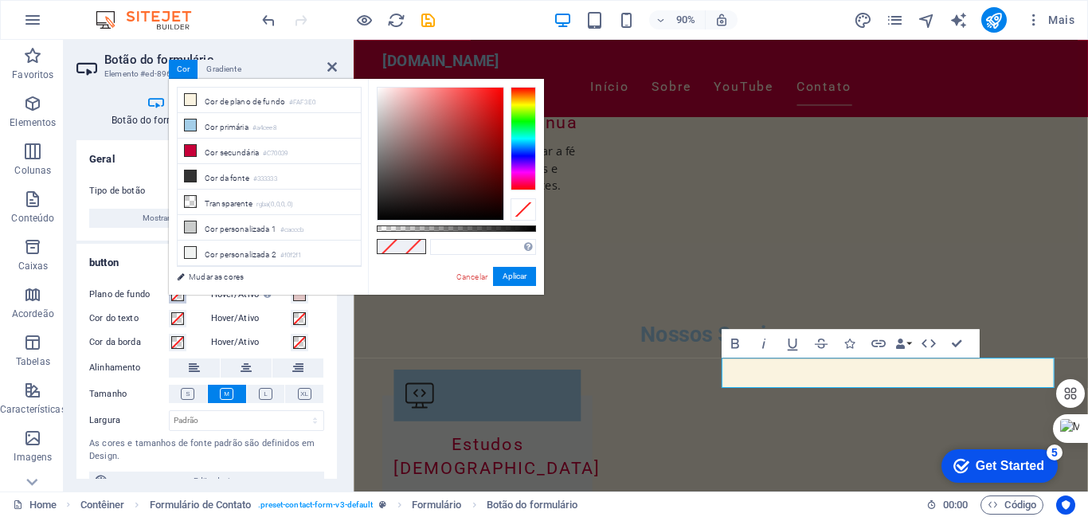
type input "#bea7a7"
click at [392, 120] on div at bounding box center [440, 154] width 126 height 132
drag, startPoint x: 502, startPoint y: 277, endPoint x: 86, endPoint y: 300, distance: 416.3
click at [502, 277] on button "Aplicar" at bounding box center [514, 276] width 43 height 19
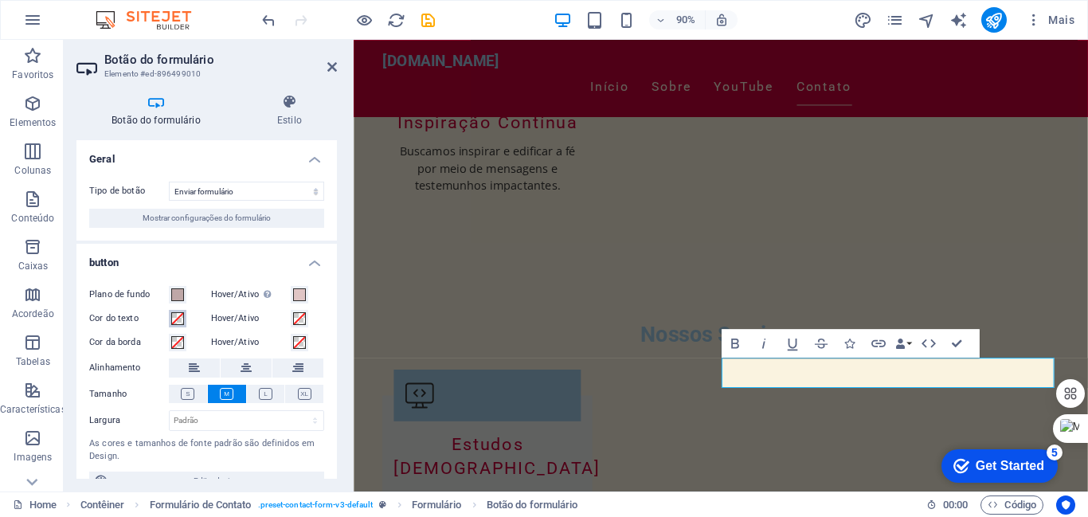
click at [176, 323] on span at bounding box center [177, 318] width 13 height 13
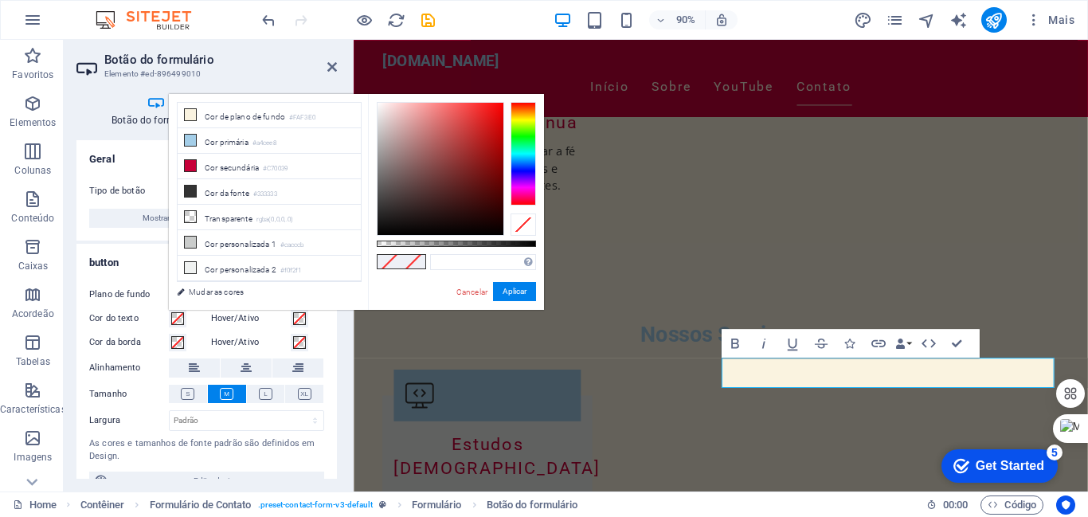
click at [393, 134] on div at bounding box center [440, 169] width 126 height 132
type input "#c1a9a9"
click at [514, 291] on button "Aplicar" at bounding box center [514, 291] width 43 height 19
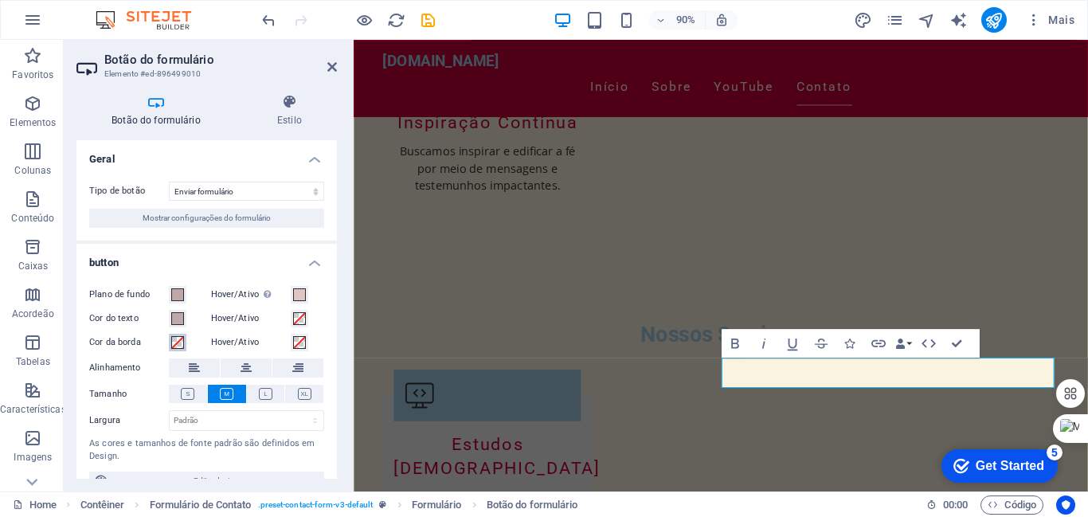
click at [180, 344] on span at bounding box center [177, 342] width 13 height 13
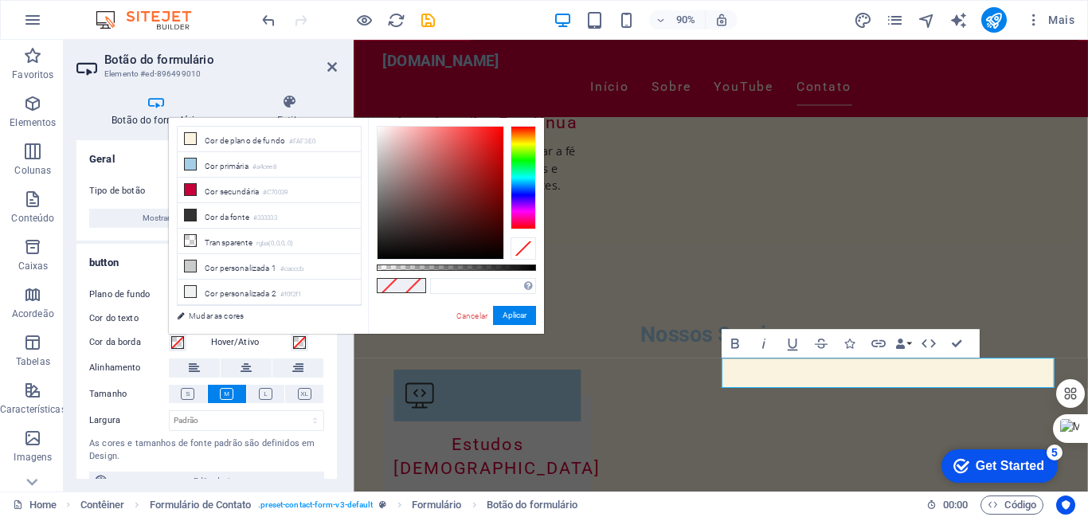
type input "#9c8c8c"
click at [389, 177] on div at bounding box center [440, 193] width 126 height 132
click at [511, 311] on button "Aplicar" at bounding box center [514, 315] width 43 height 19
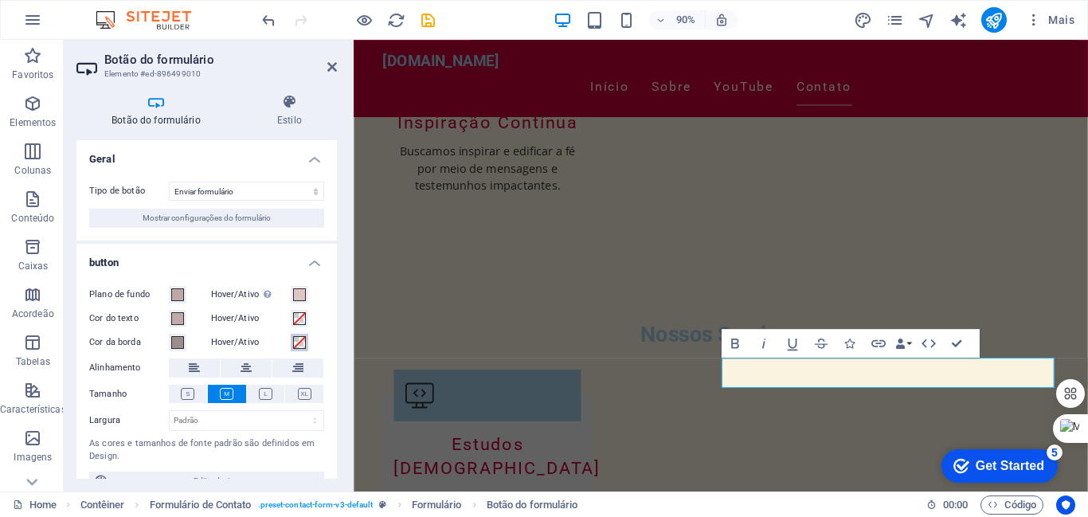
click at [299, 341] on span at bounding box center [299, 342] width 13 height 13
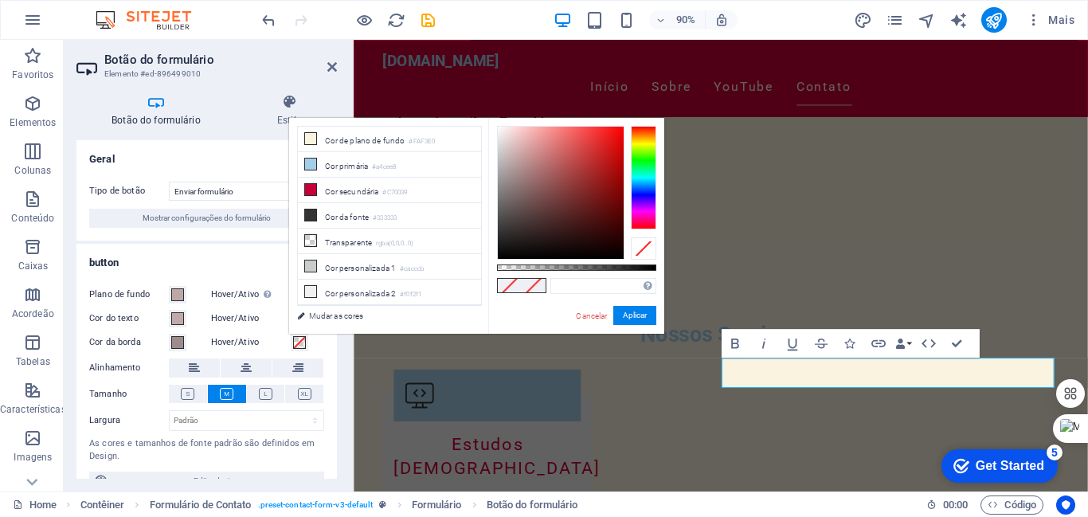
type input "#ae9b9b"
click at [510, 167] on div at bounding box center [561, 193] width 126 height 132
click at [635, 311] on button "Aplicar" at bounding box center [634, 315] width 43 height 19
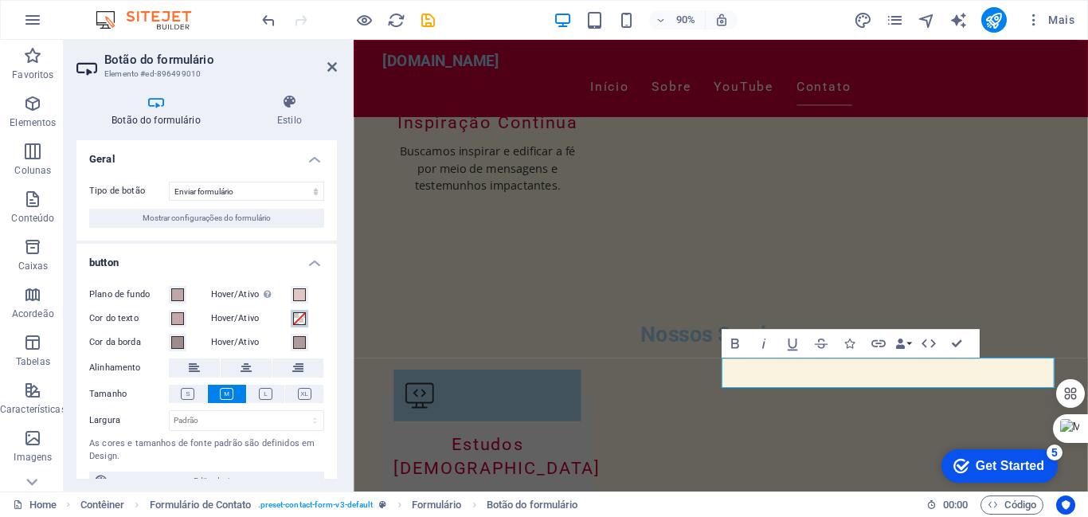
click at [300, 319] on span at bounding box center [299, 318] width 13 height 13
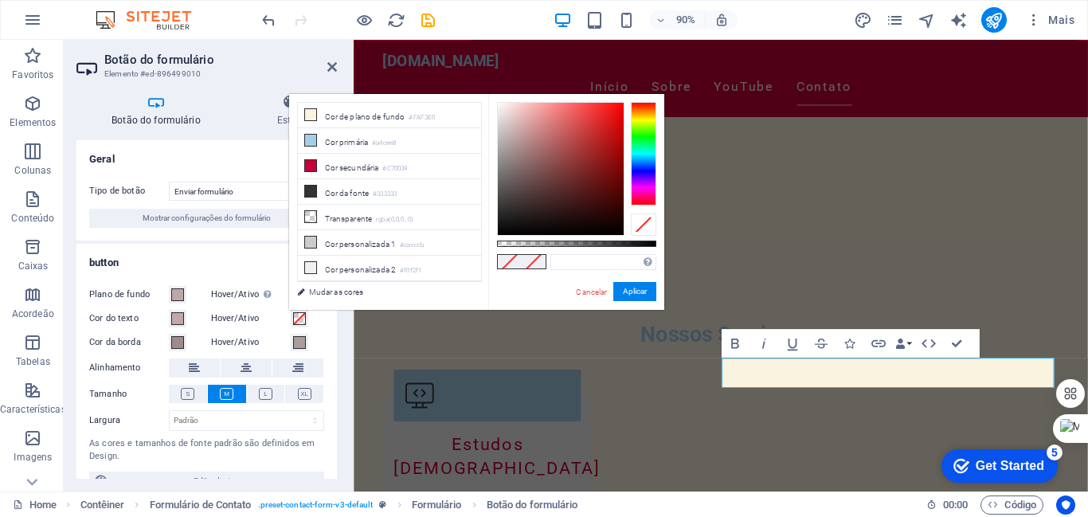
type input "#918181"
click at [510, 158] on div at bounding box center [561, 169] width 126 height 132
click at [647, 285] on button "Aplicar" at bounding box center [634, 291] width 43 height 19
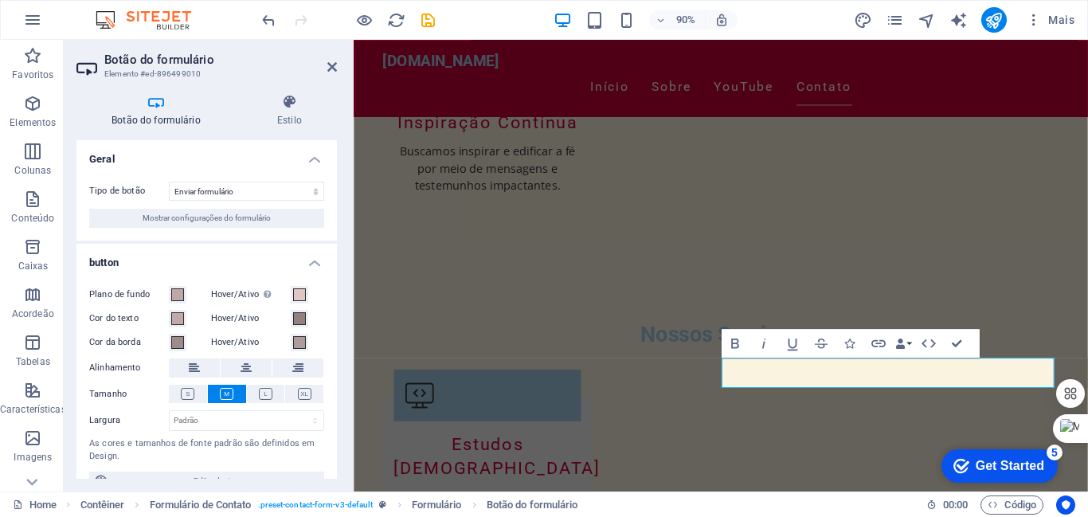
drag, startPoint x: 333, startPoint y: 349, endPoint x: 327, endPoint y: 420, distance: 72.0
click at [327, 420] on div "Plano de fundo Hover/Ativo Mude para o modo de visualização para testar o estad…" at bounding box center [206, 387] width 260 height 231
drag, startPoint x: 333, startPoint y: 436, endPoint x: 332, endPoint y: 472, distance: 35.8
click at [332, 472] on div "Plano de fundo Hover/Ativo Mude para o modo de visualização para testar o estad…" at bounding box center [206, 387] width 260 height 231
click at [338, 389] on div "Botão do formulário Estilo Geral Tipo de botão Enviar formulário Redefinir form…" at bounding box center [207, 286] width 286 height 410
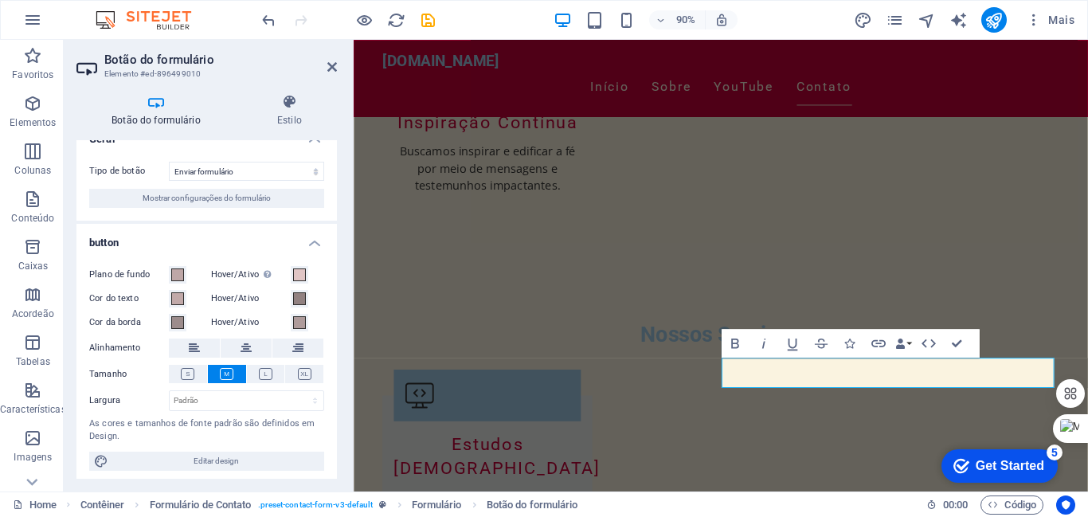
scroll to position [21, 0]
drag, startPoint x: 329, startPoint y: 408, endPoint x: 328, endPoint y: 456, distance: 48.6
click at [328, 456] on div "Plano de fundo Hover/Ativo Mude para o modo de visualização para testar o estad…" at bounding box center [206, 367] width 260 height 231
drag, startPoint x: 333, startPoint y: 451, endPoint x: 329, endPoint y: 491, distance: 40.8
click at [329, 491] on section "Favoritos Elementos Colunas Conteúdo Caixas Acordeão Tabelas Características Im…" at bounding box center [544, 266] width 1088 height 452
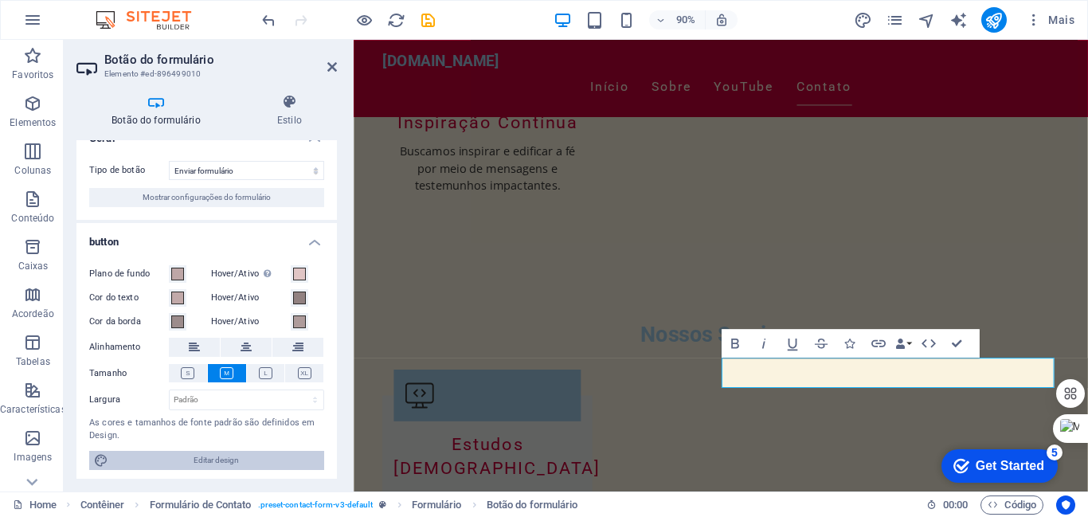
click at [205, 459] on span "Editar design" at bounding box center [216, 460] width 206 height 19
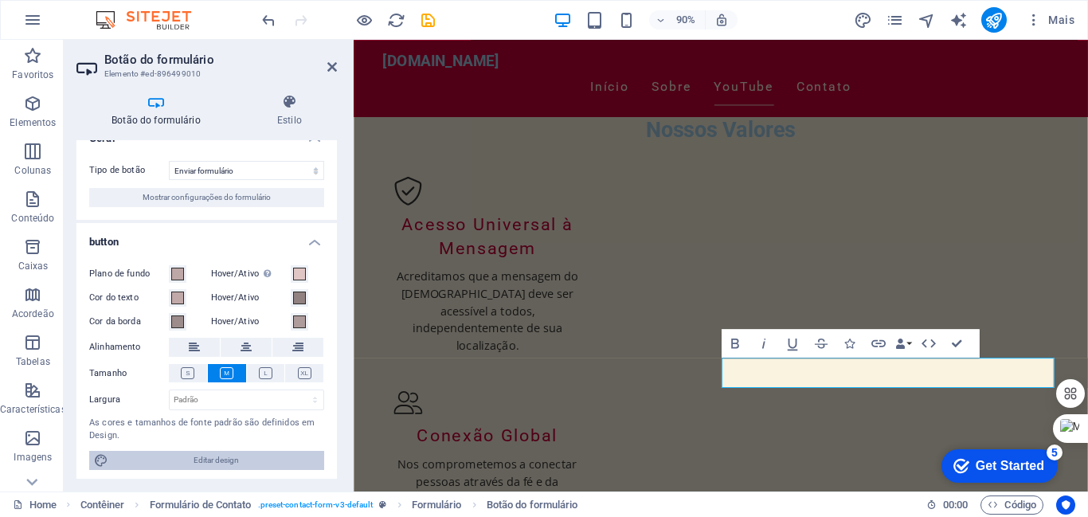
select select "px"
select select "200"
select select "px"
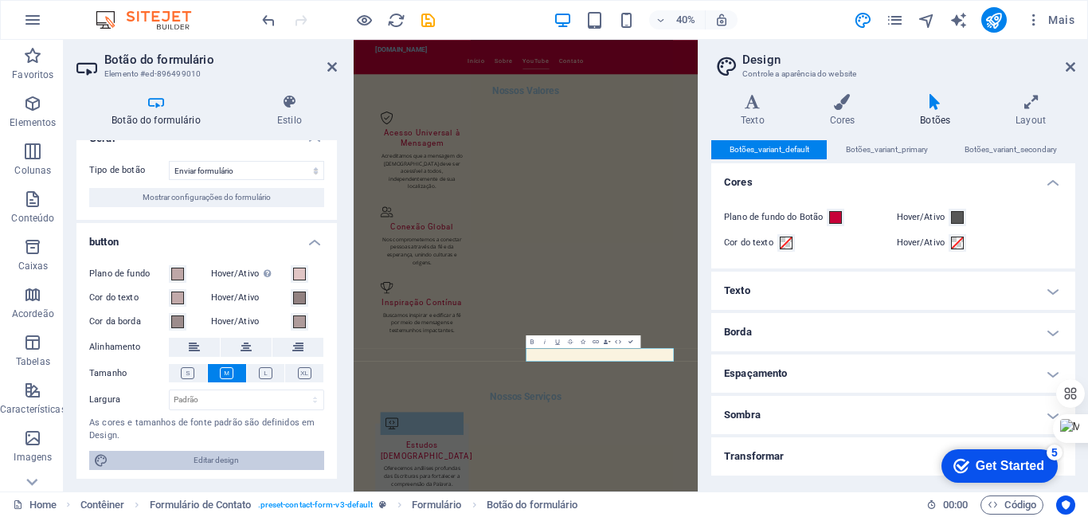
scroll to position [1862, 0]
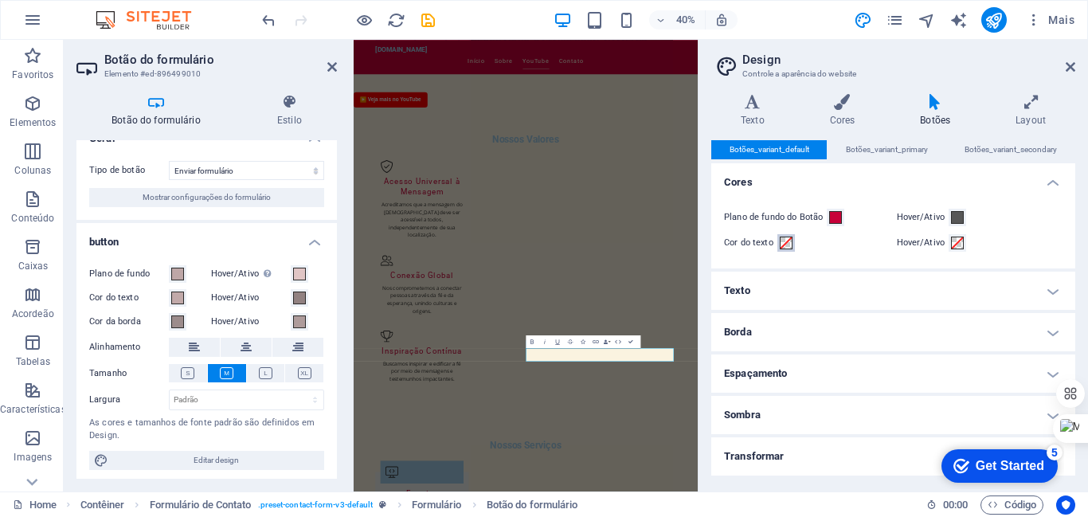
click at [787, 241] on span at bounding box center [786, 243] width 13 height 13
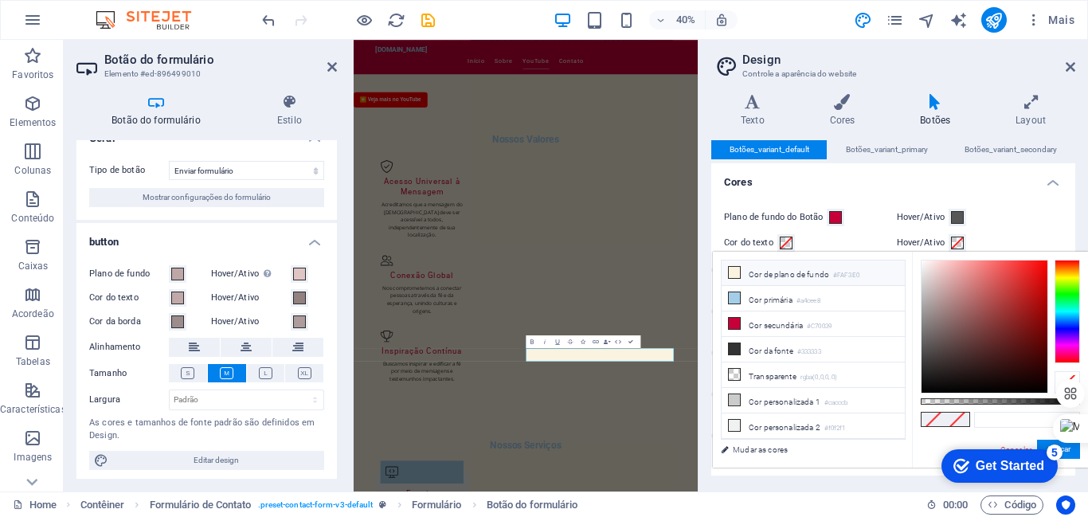
click at [733, 268] on icon at bounding box center [734, 272] width 11 height 11
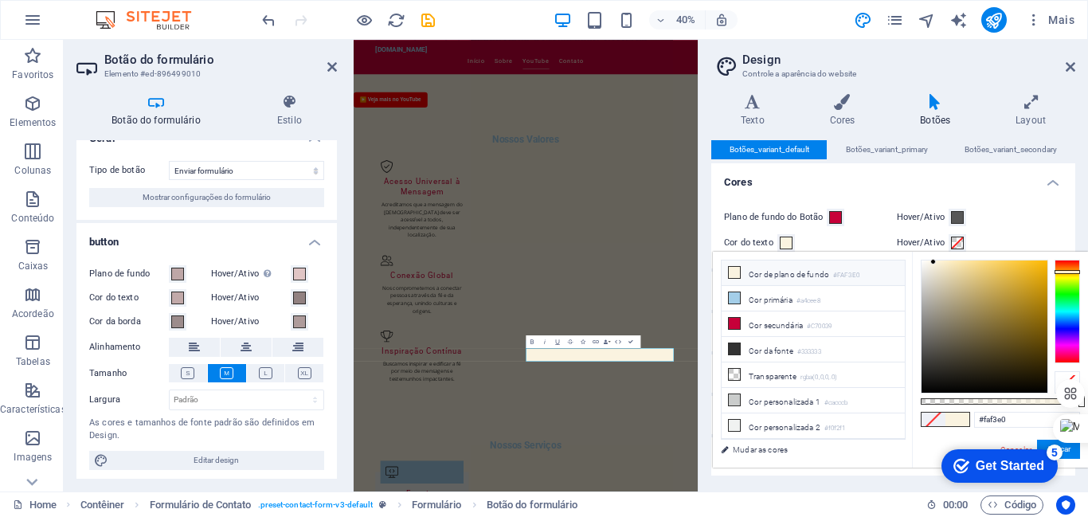
type input "#e4e2da"
click at [926, 273] on div at bounding box center [984, 326] width 126 height 132
click at [746, 444] on link "Mudar as cores" at bounding box center [805, 450] width 185 height 20
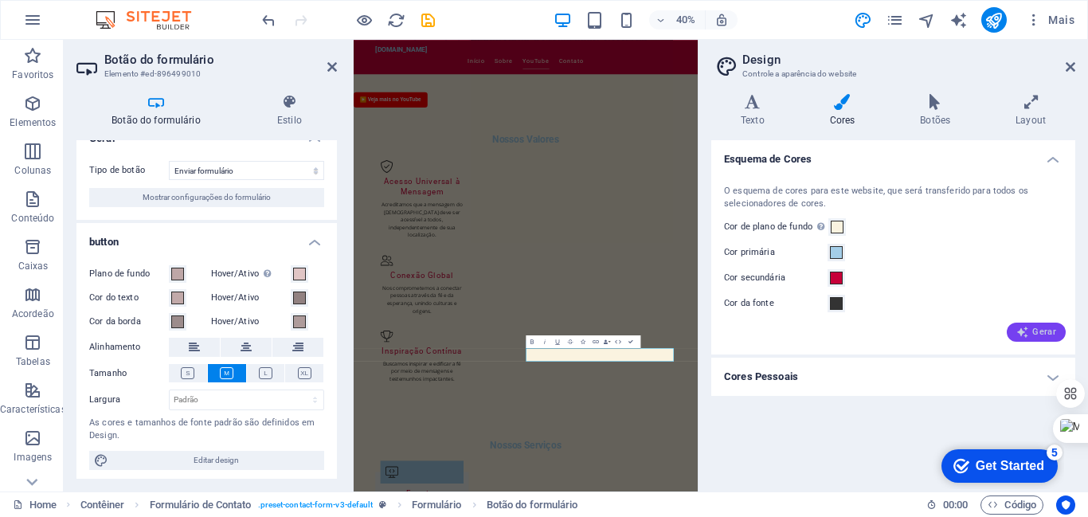
click at [1037, 333] on span "Gerar" at bounding box center [1036, 332] width 40 height 13
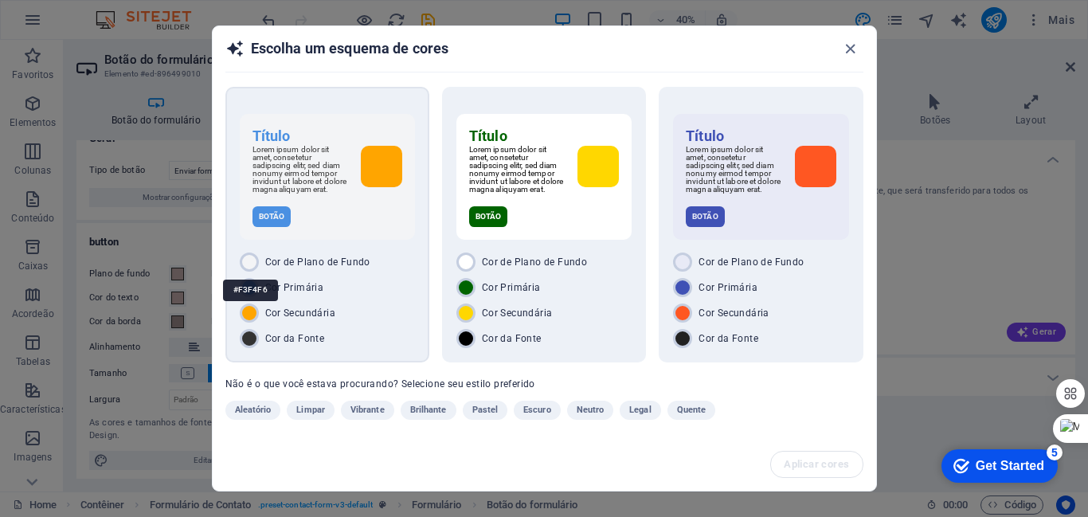
click at [246, 268] on div "#F3F4F6" at bounding box center [250, 290] width 55 height 44
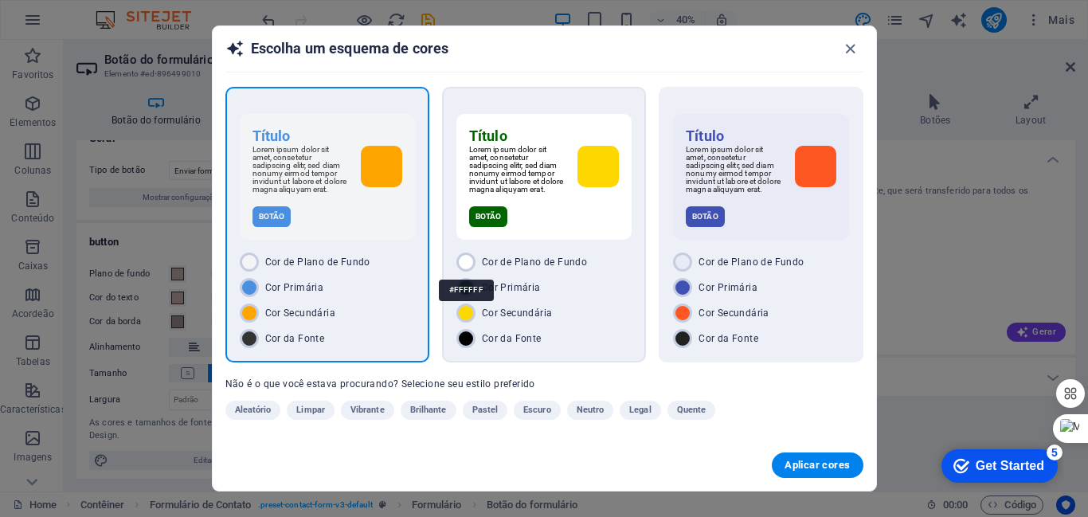
click at [466, 264] on div at bounding box center [465, 261] width 19 height 19
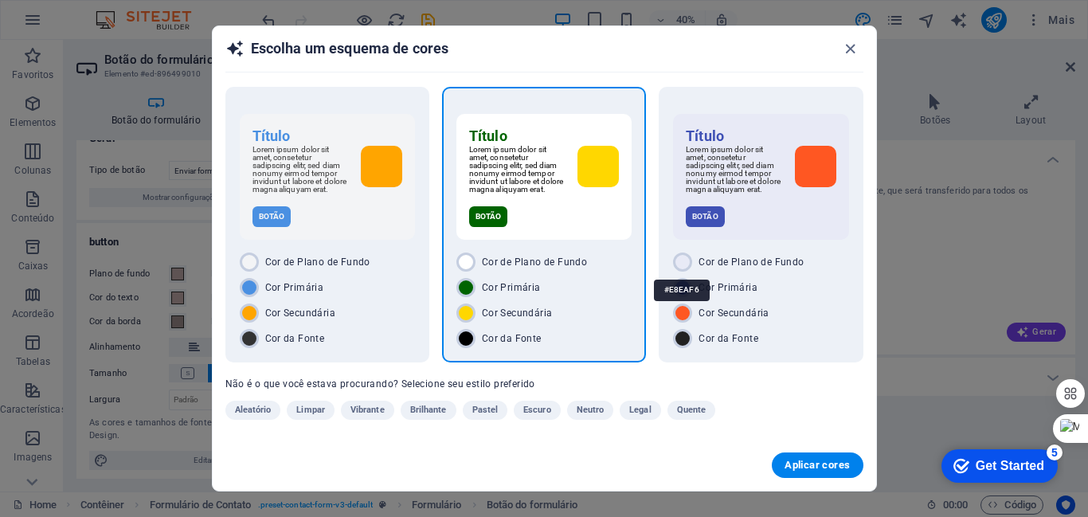
click at [680, 268] on div "#E8EAF6" at bounding box center [682, 290] width 56 height 44
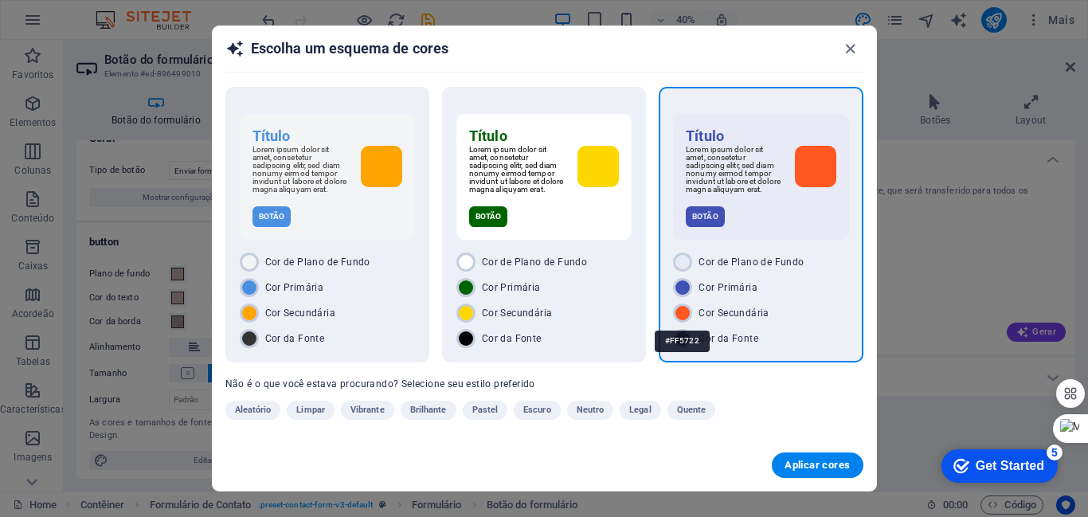
click at [678, 323] on div "#FF5722" at bounding box center [682, 341] width 55 height 44
click at [467, 325] on div "#FFD700" at bounding box center [466, 341] width 56 height 44
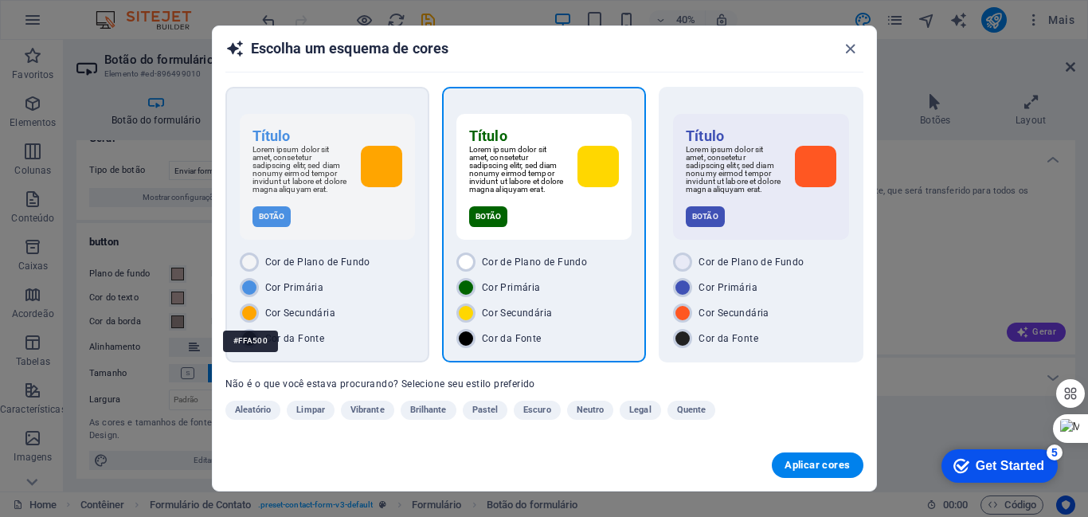
click at [252, 317] on div at bounding box center [249, 312] width 19 height 19
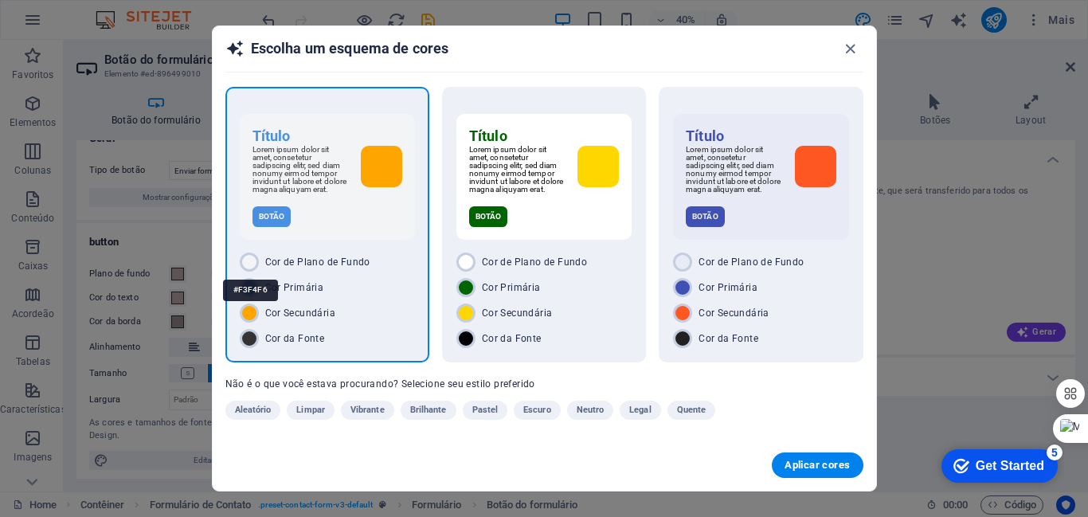
click at [253, 267] on div at bounding box center [249, 261] width 19 height 19
click at [246, 317] on div at bounding box center [249, 312] width 19 height 19
click at [799, 459] on span "Aplicar cores" at bounding box center [816, 465] width 65 height 13
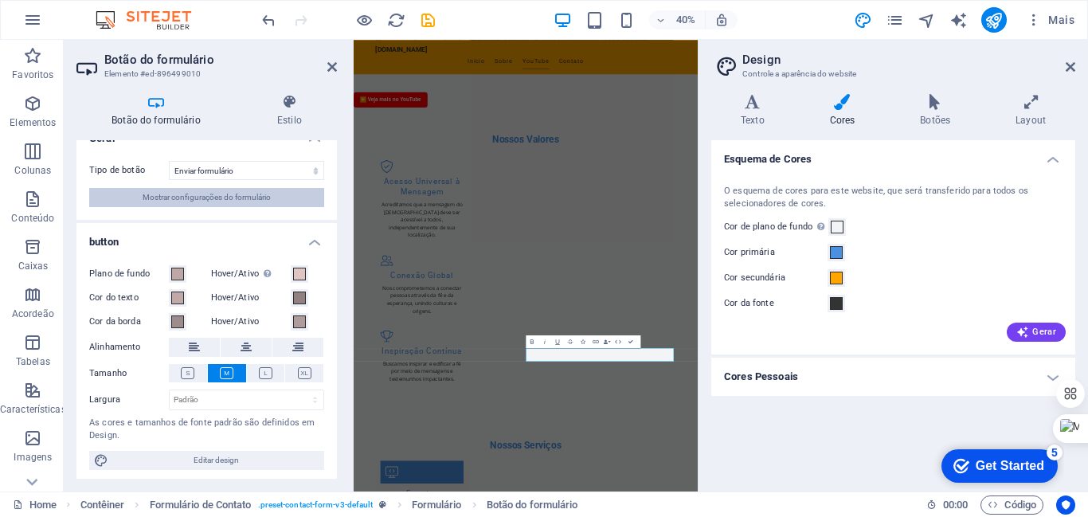
click at [240, 196] on span "Mostrar configurações do formulário" at bounding box center [207, 197] width 128 height 19
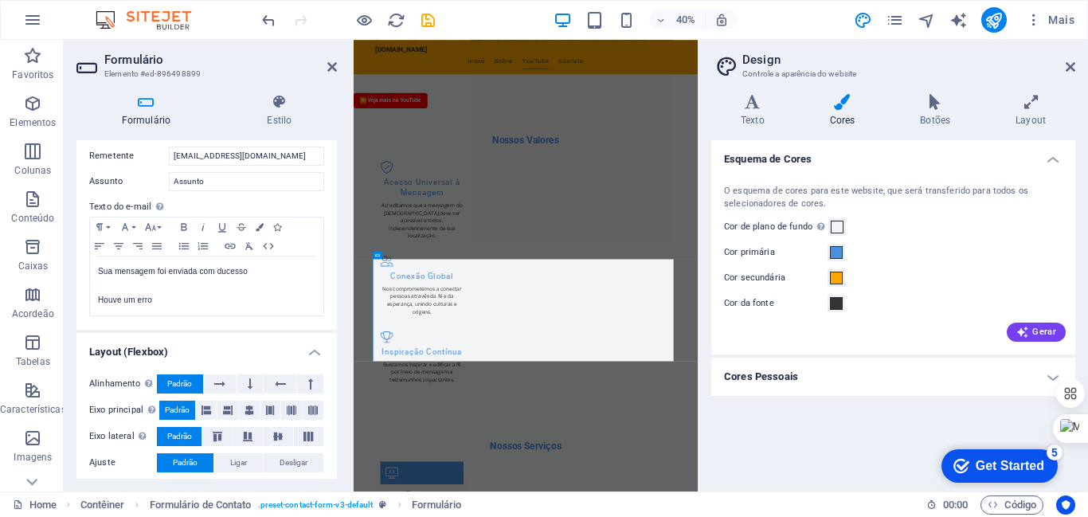
scroll to position [553, 0]
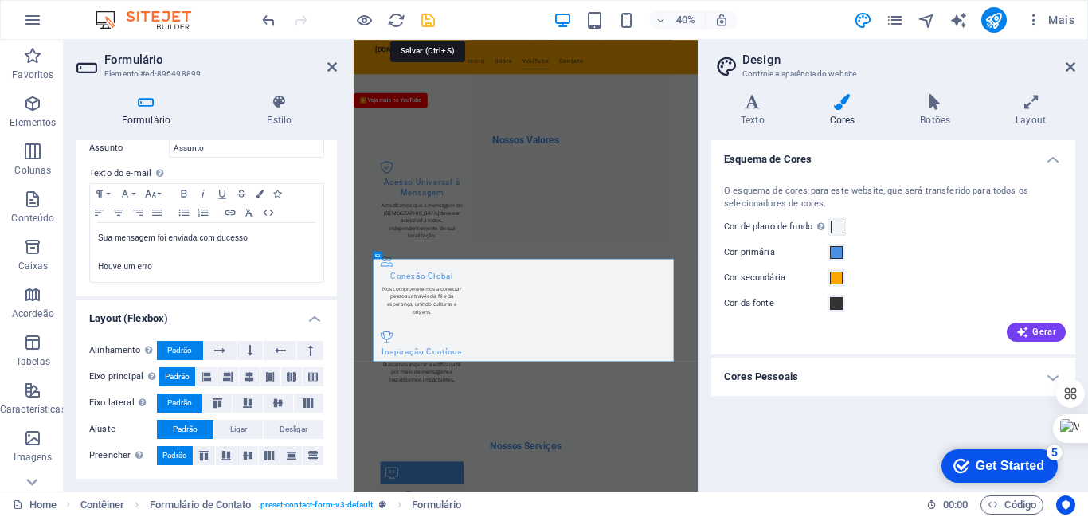
click at [428, 16] on icon "save" at bounding box center [428, 20] width 18 height 18
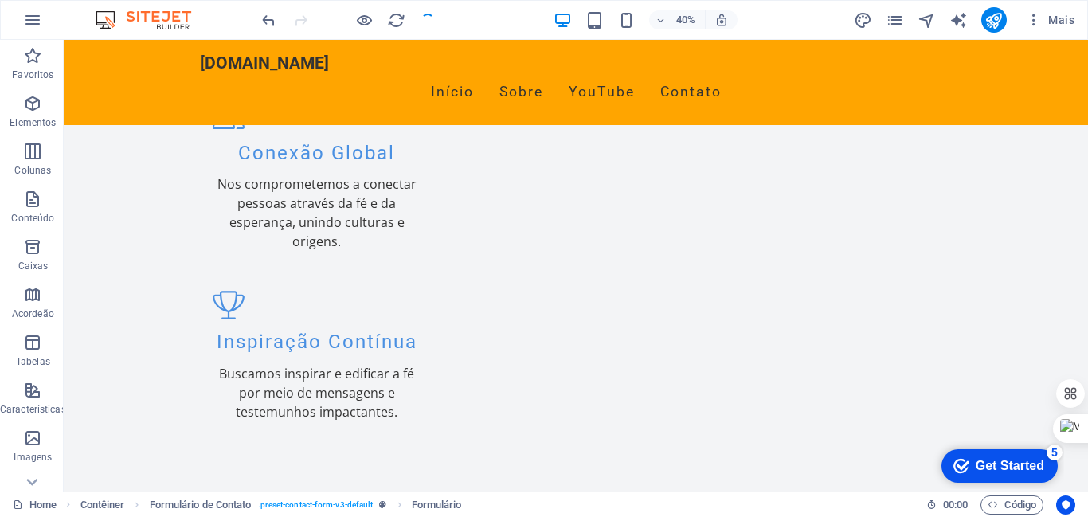
scroll to position [2110, 0]
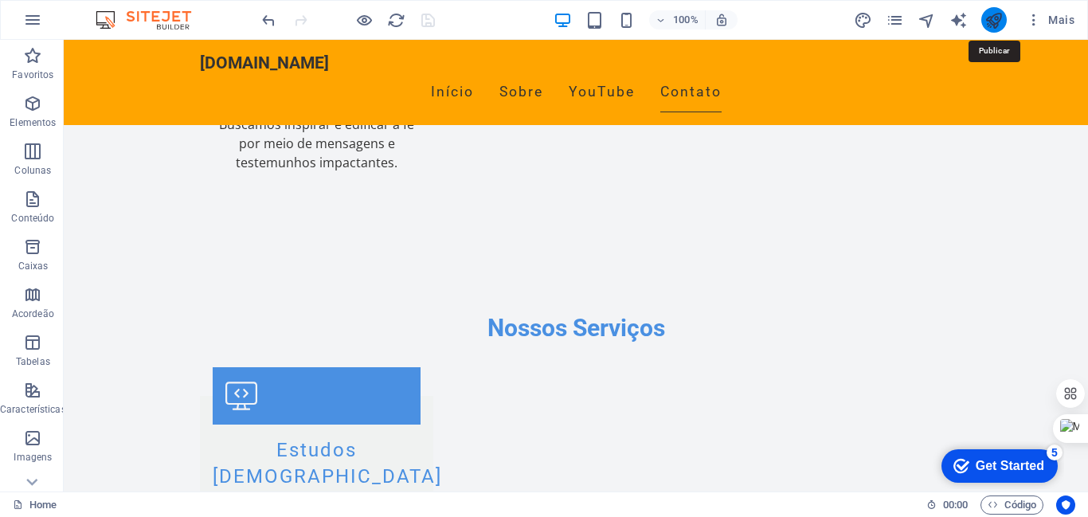
click at [996, 18] on icon "publish" at bounding box center [993, 20] width 18 height 18
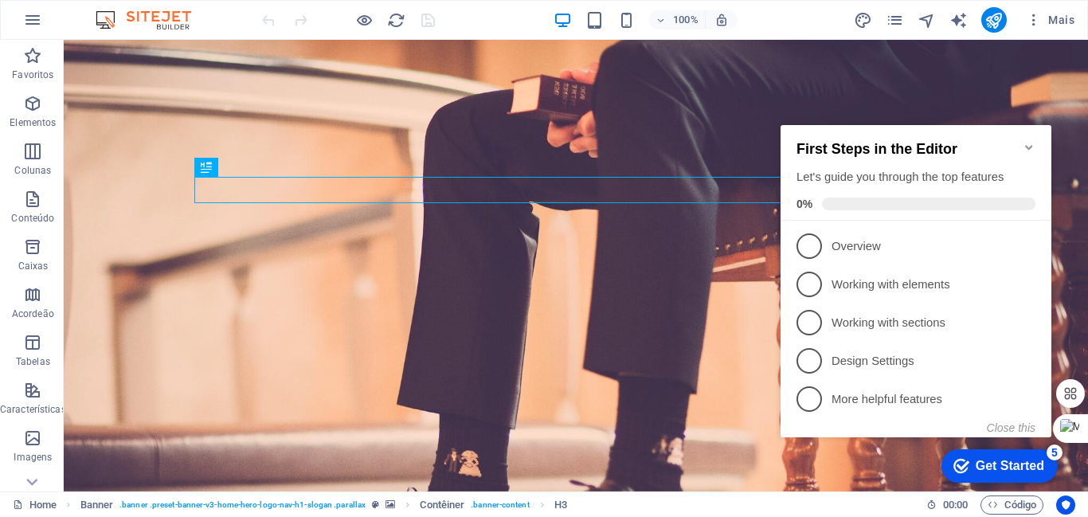
click at [1027, 141] on icon "Minimize checklist" at bounding box center [1029, 147] width 13 height 13
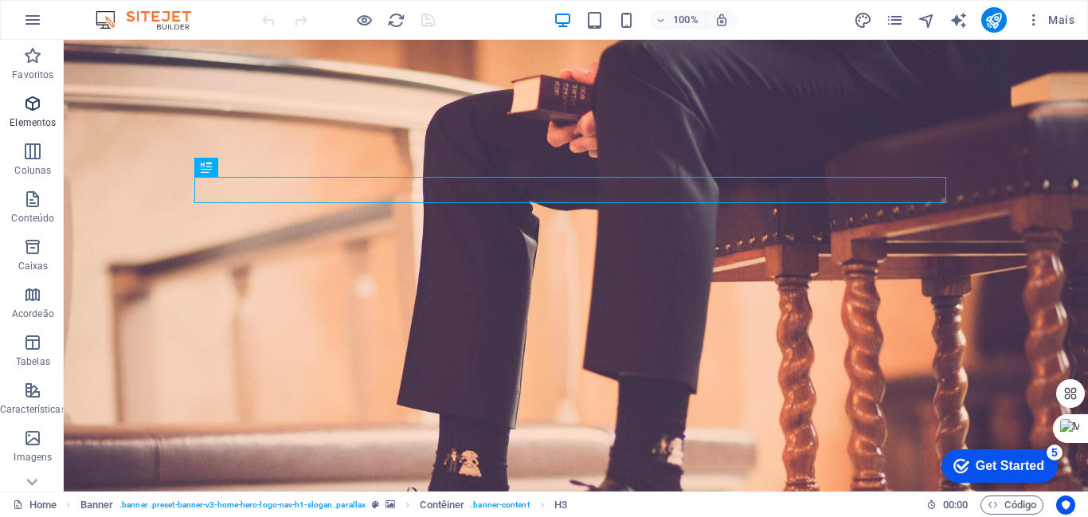
click at [36, 113] on span "Elementos" at bounding box center [33, 113] width 66 height 38
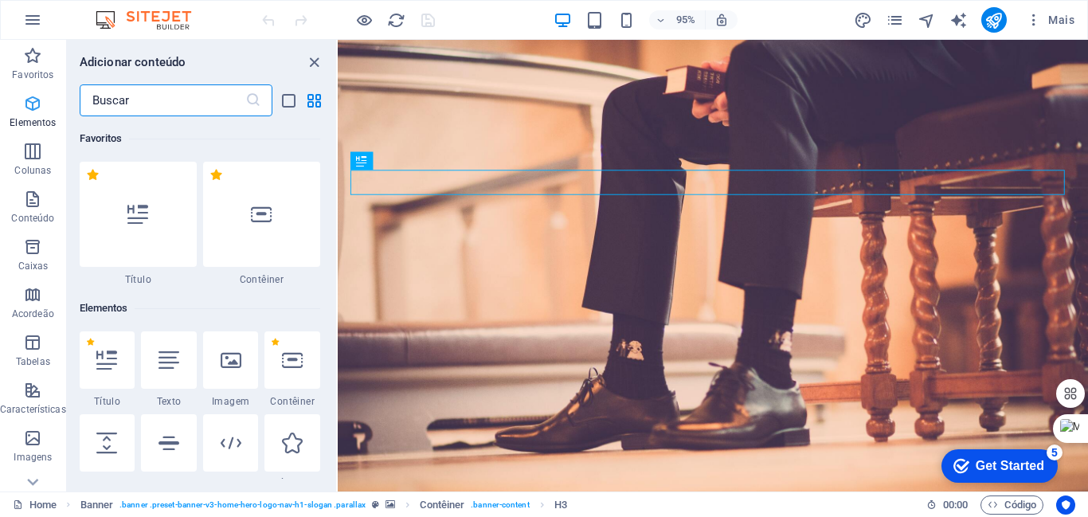
scroll to position [170, 0]
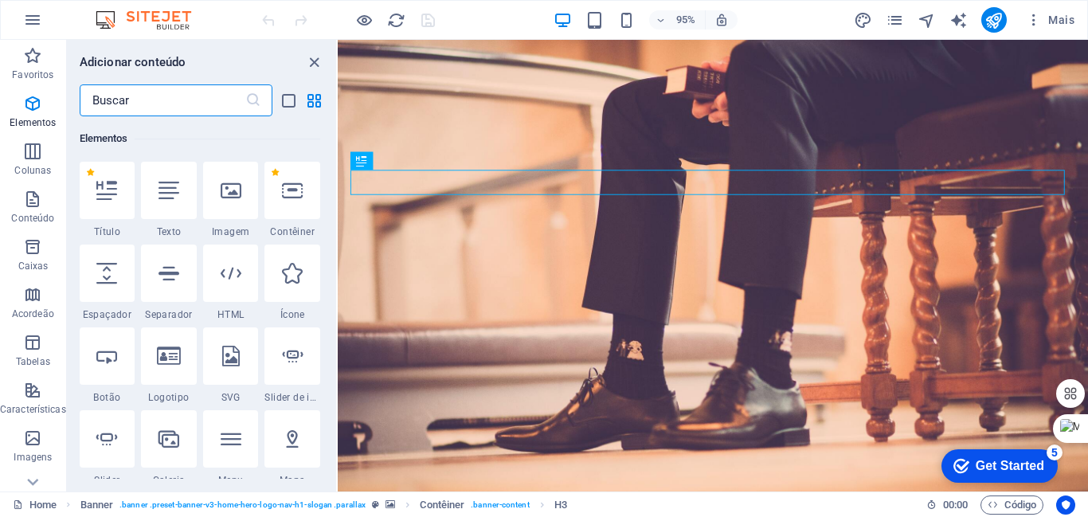
click at [162, 104] on input "text" at bounding box center [163, 100] width 166 height 32
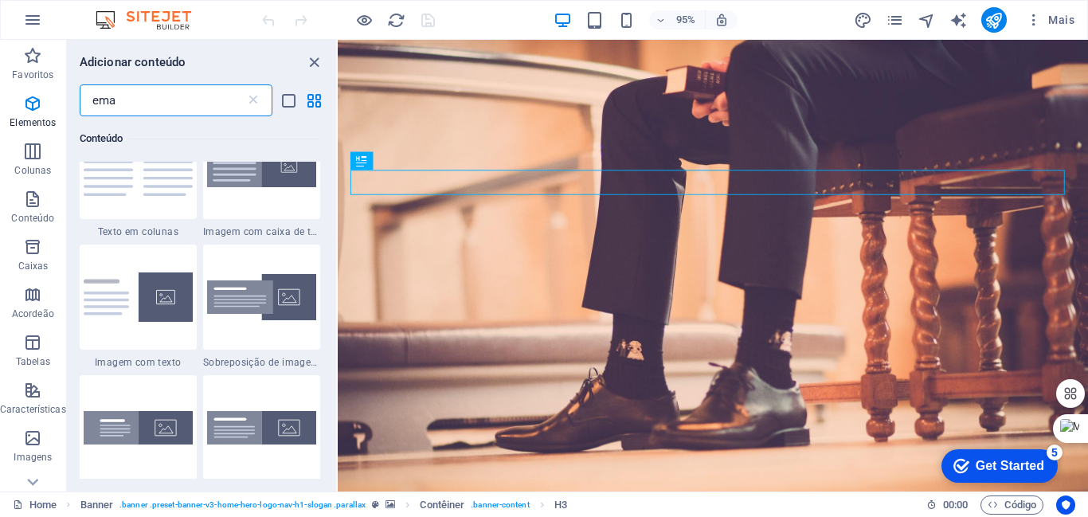
scroll to position [0, 0]
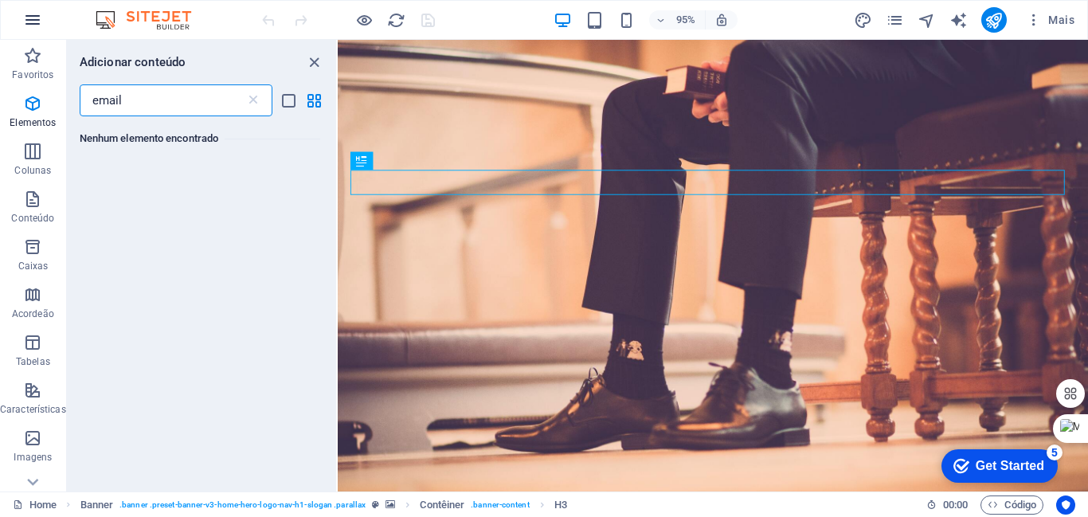
type input "email"
click at [36, 18] on icon "button" at bounding box center [32, 19] width 19 height 19
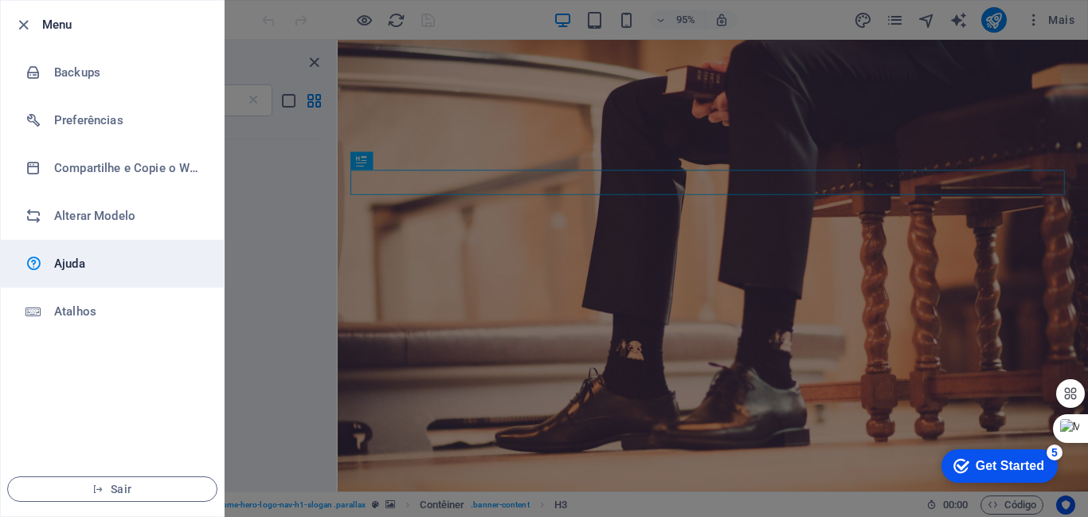
click at [59, 259] on h6 "Ajuda" at bounding box center [127, 263] width 147 height 19
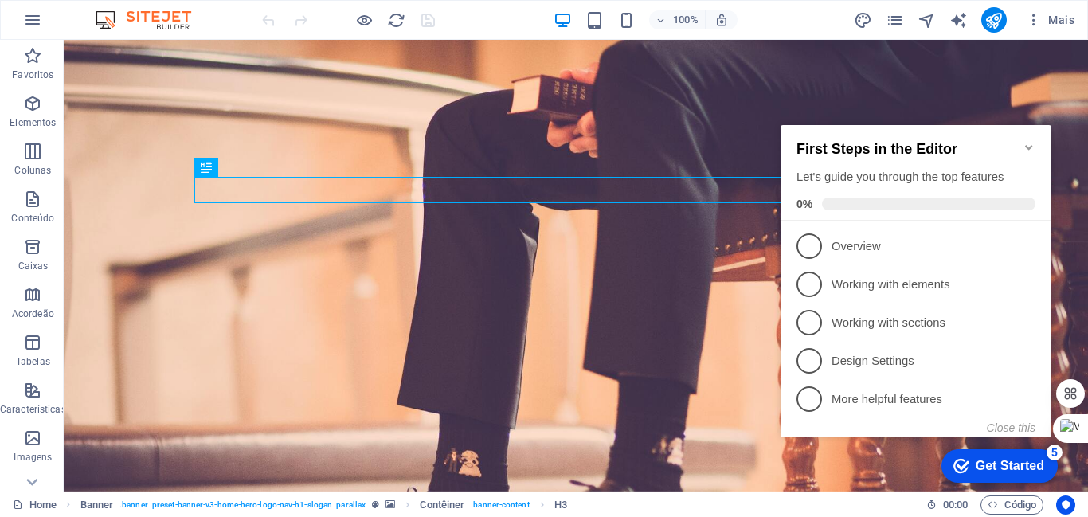
click at [1024, 141] on icon "Minimize checklist" at bounding box center [1029, 147] width 13 height 13
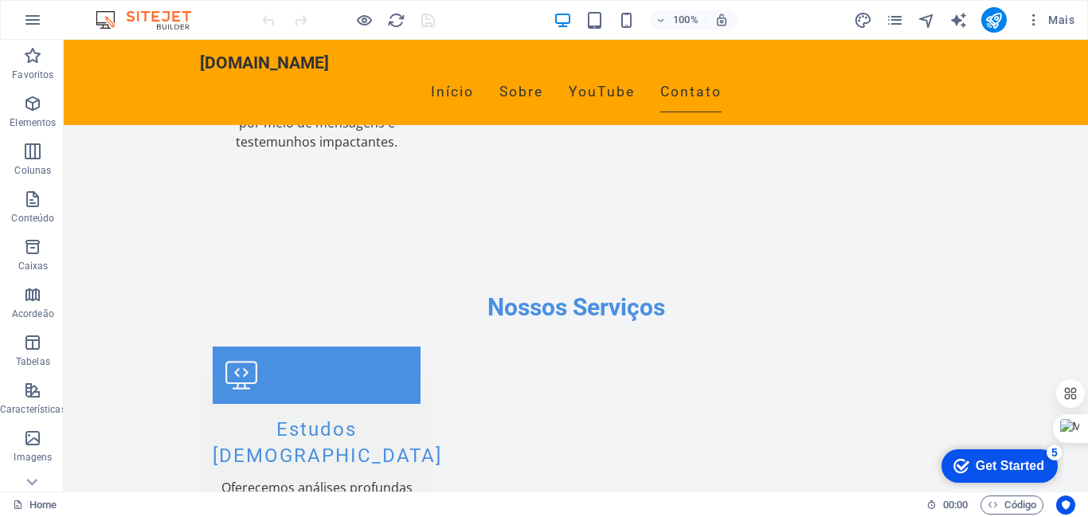
scroll to position [2050, 0]
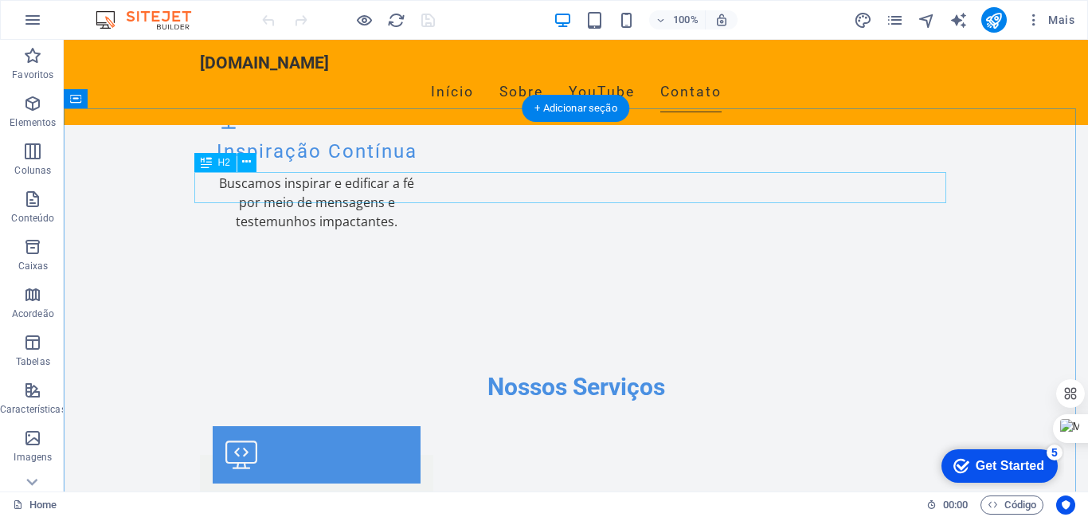
click at [248, 161] on icon at bounding box center [246, 162] width 9 height 17
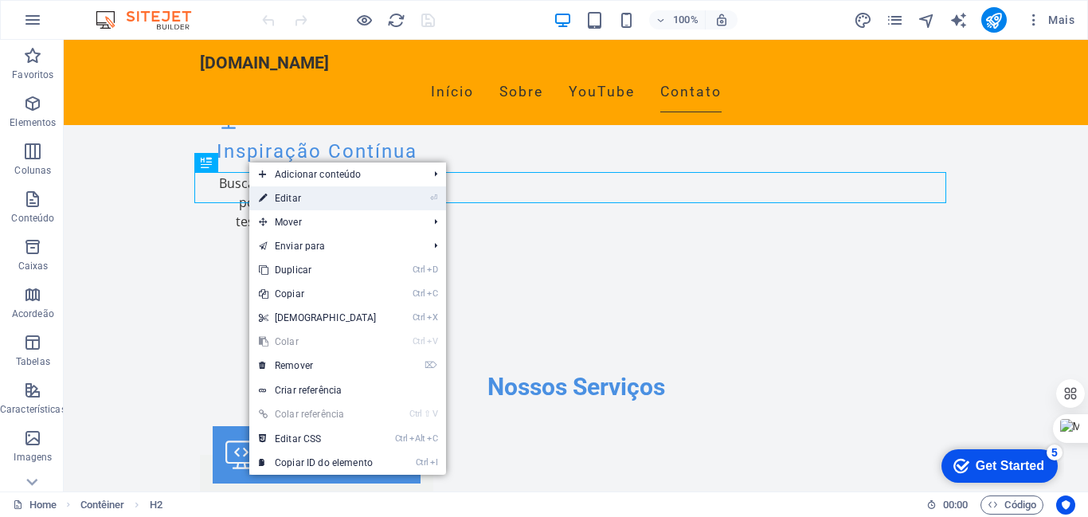
click at [287, 198] on link "⏎ Editar" at bounding box center [317, 198] width 137 height 24
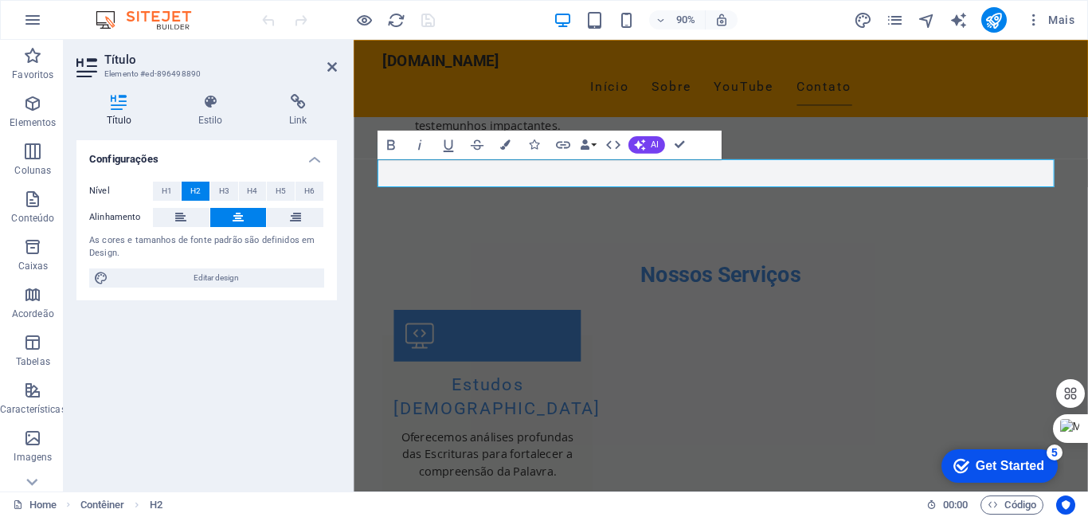
scroll to position [1925, 0]
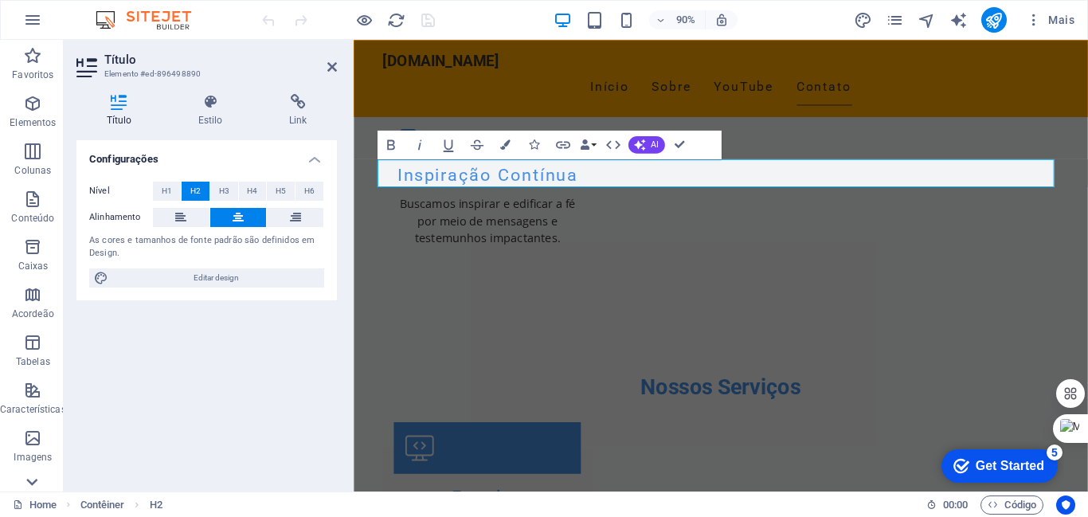
click at [27, 61] on icon at bounding box center [32, 49] width 22 height 22
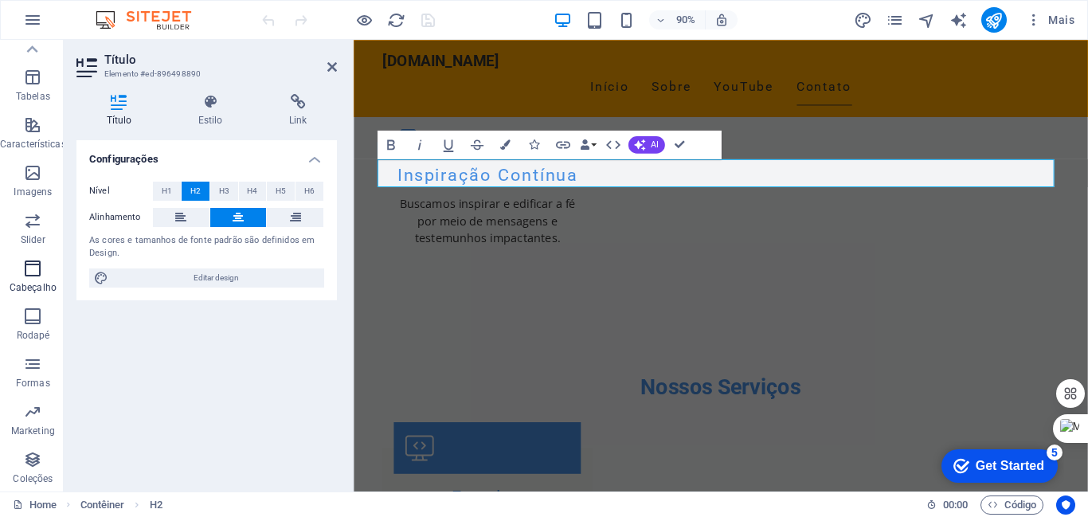
click at [31, 276] on icon "button" at bounding box center [32, 268] width 19 height 19
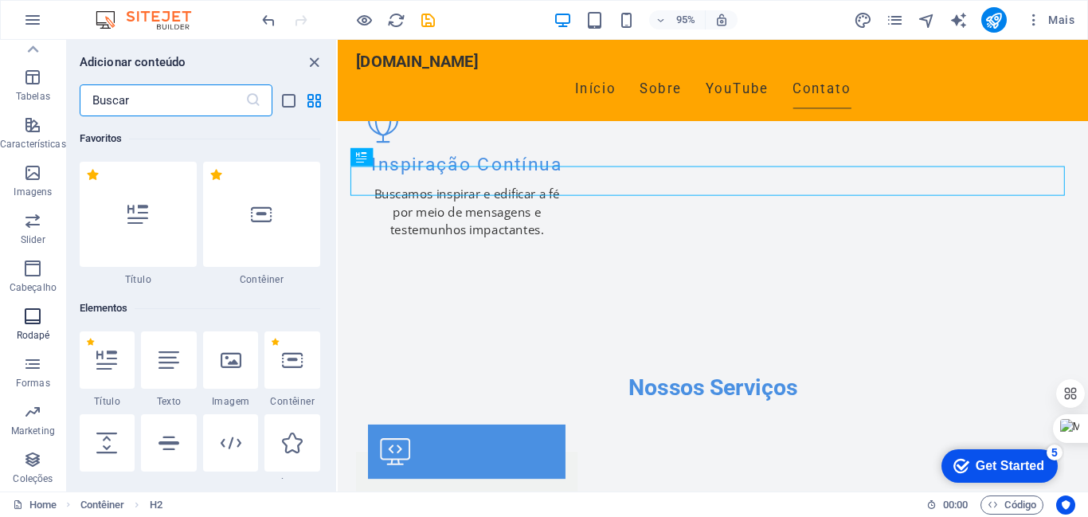
scroll to position [9590, 0]
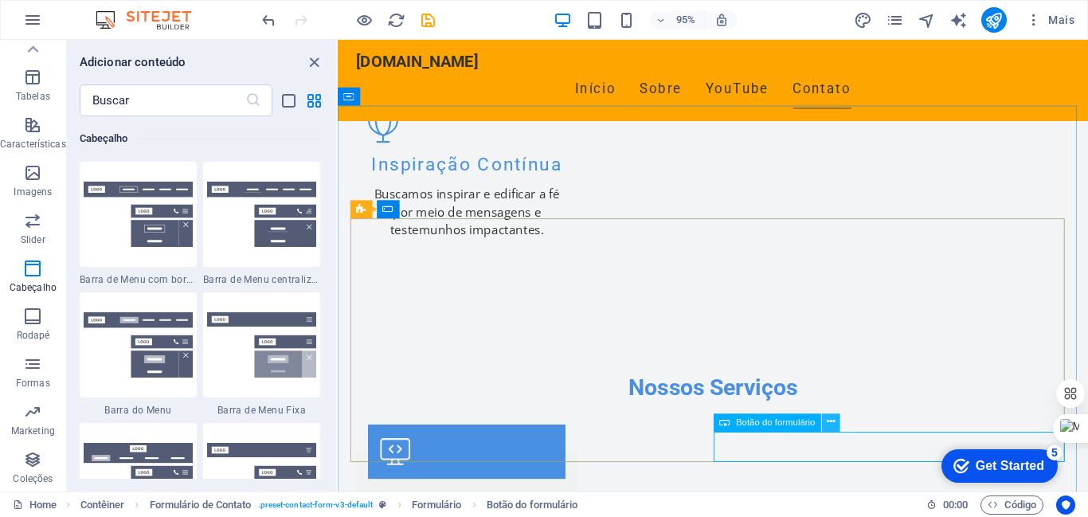
click at [833, 420] on icon at bounding box center [831, 422] width 8 height 16
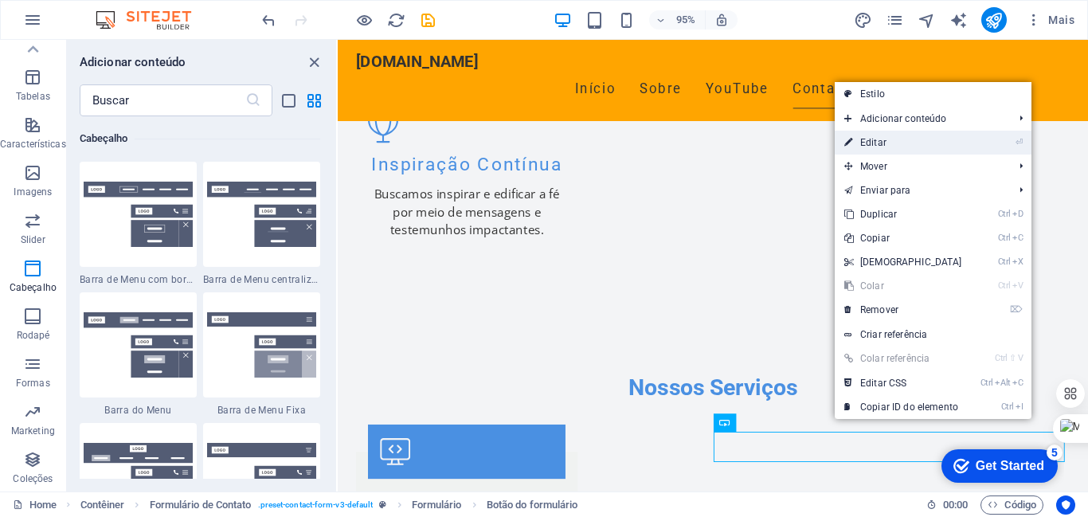
click at [874, 140] on link "⏎ Editar" at bounding box center [903, 143] width 137 height 24
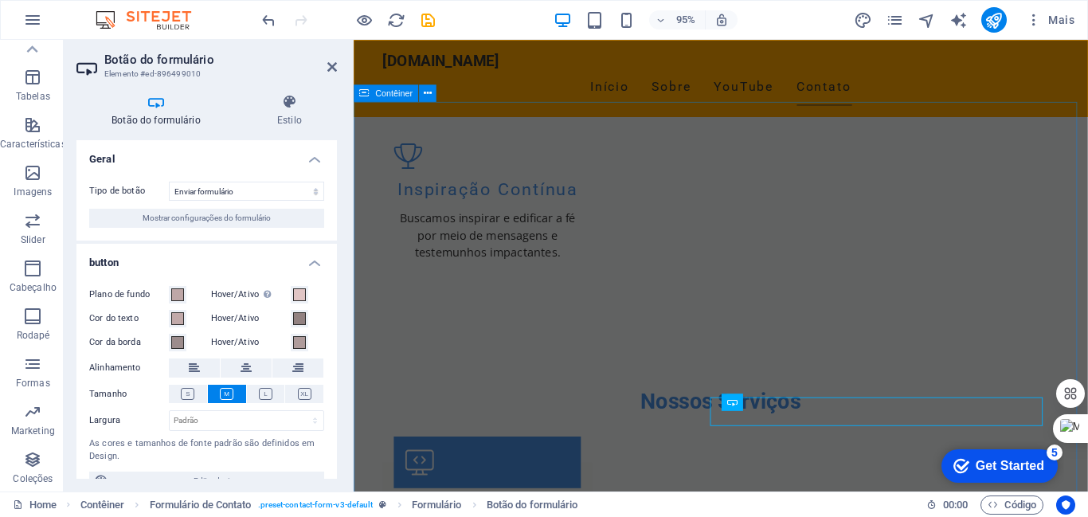
scroll to position [1925, 0]
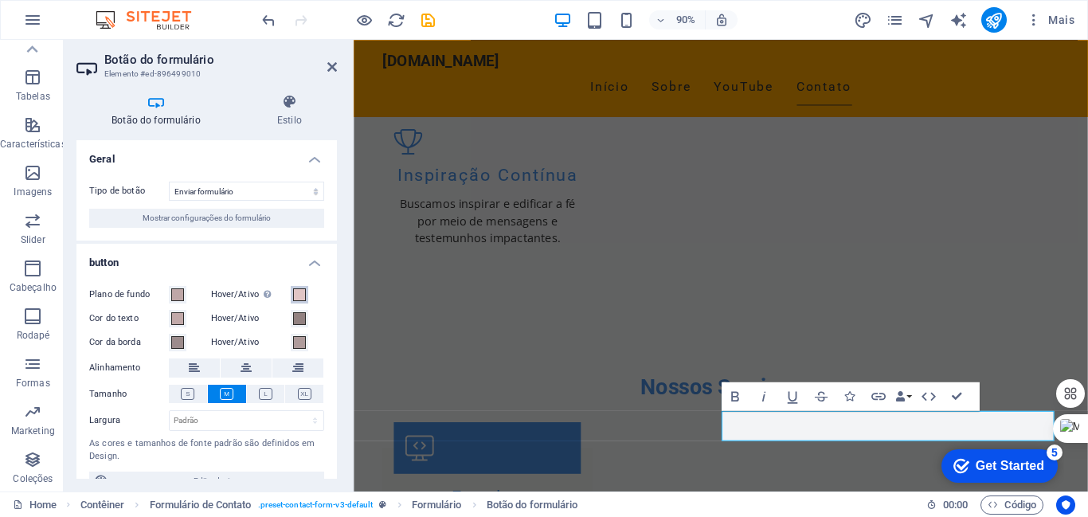
click at [295, 295] on span at bounding box center [299, 294] width 13 height 13
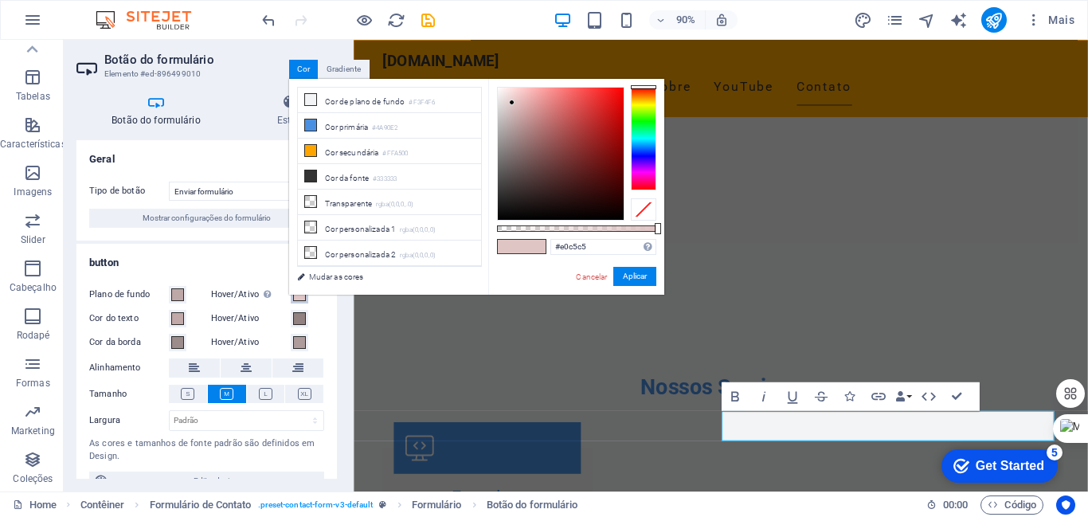
type input "#f11b1b"
click at [608, 94] on div at bounding box center [561, 154] width 126 height 132
click at [636, 280] on button "Aplicar" at bounding box center [634, 276] width 43 height 19
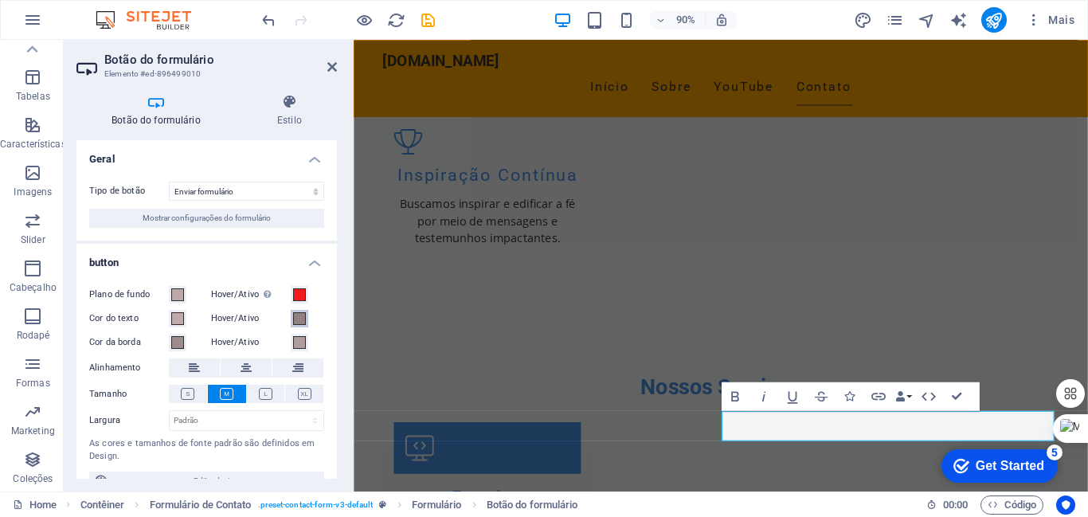
click at [294, 319] on span at bounding box center [299, 318] width 13 height 13
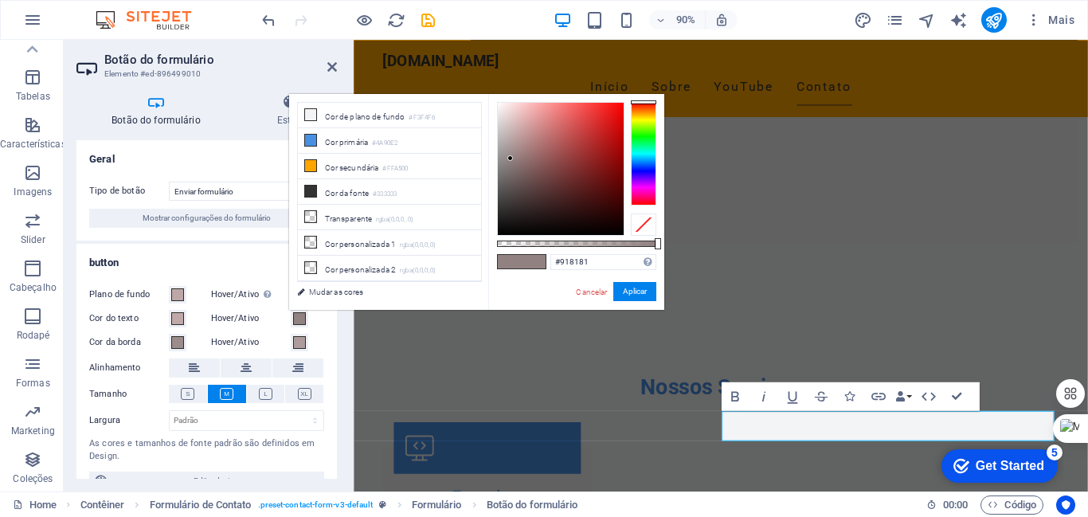
type input "#ed4444"
click at [586, 111] on div at bounding box center [561, 169] width 126 height 132
click at [625, 288] on button "Aplicar" at bounding box center [634, 291] width 43 height 19
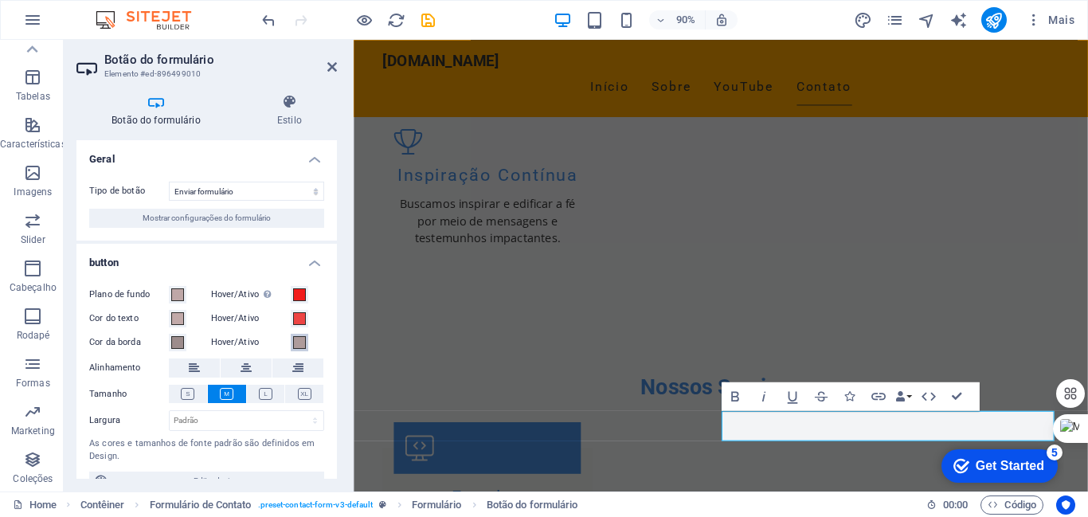
click at [299, 336] on span at bounding box center [299, 342] width 13 height 13
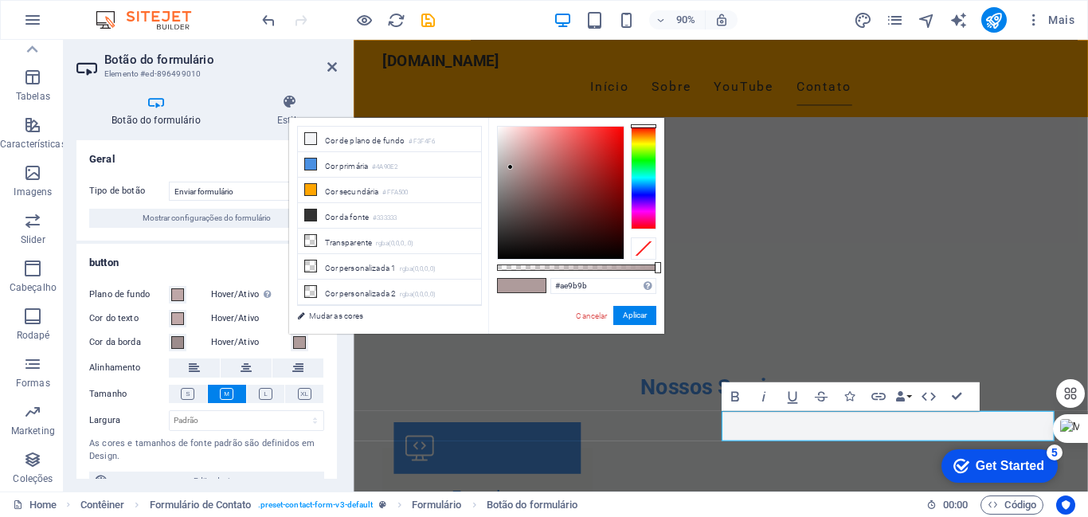
type input "#f83131"
click at [597, 129] on div at bounding box center [561, 193] width 126 height 132
click at [629, 315] on button "Aplicar" at bounding box center [634, 315] width 43 height 19
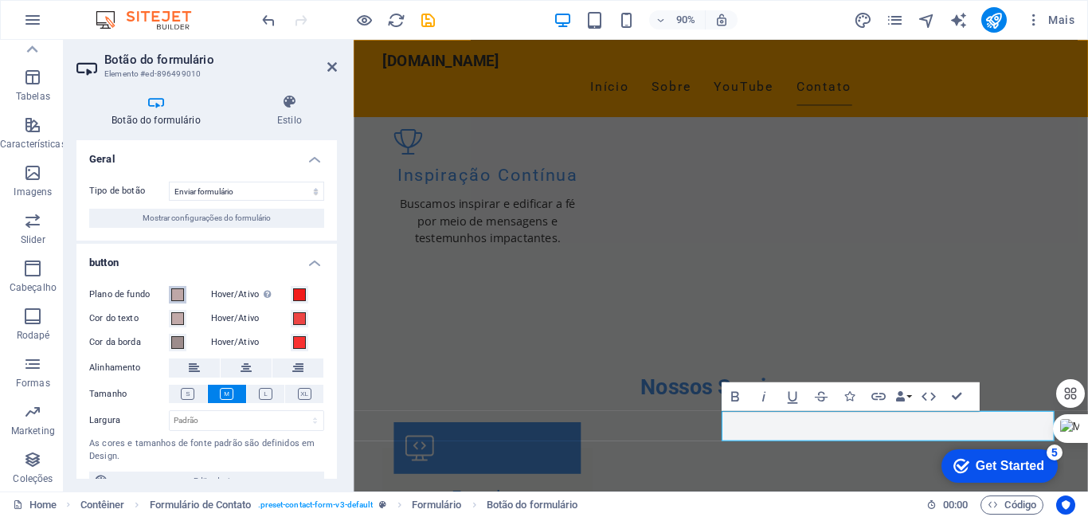
click at [179, 297] on span at bounding box center [177, 294] width 13 height 13
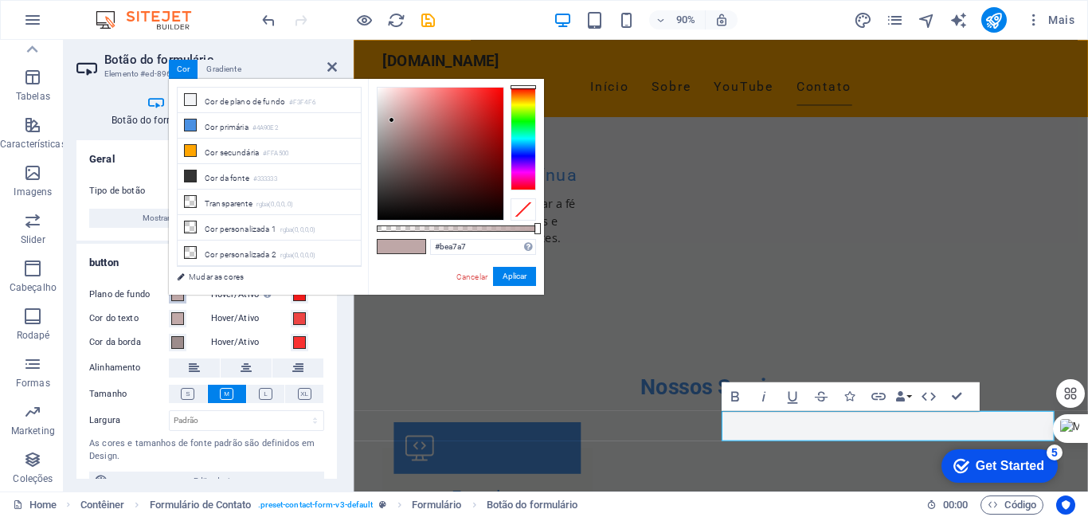
type input "#e71717"
click at [490, 99] on div at bounding box center [440, 154] width 126 height 132
click at [512, 276] on button "Aplicar" at bounding box center [514, 276] width 43 height 19
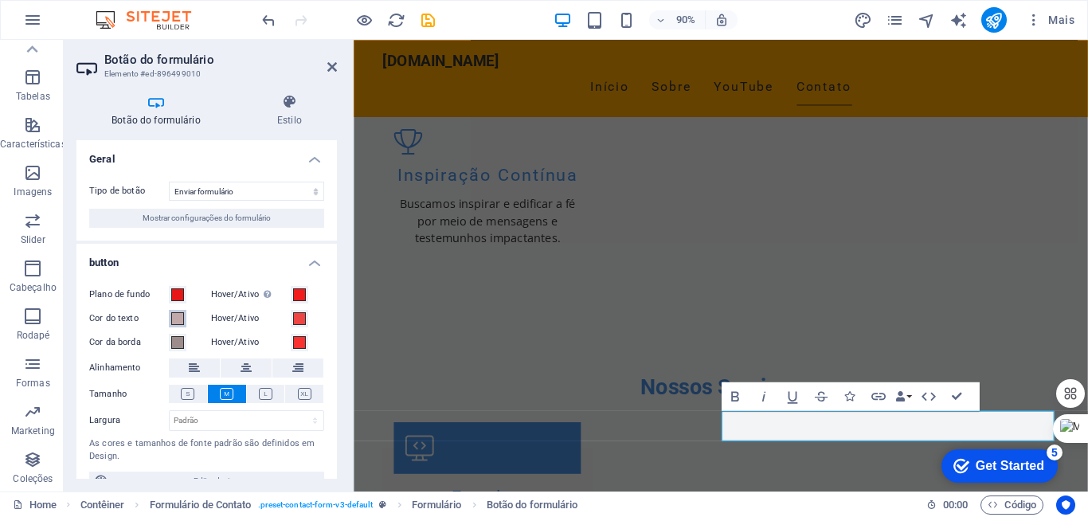
click at [175, 317] on span at bounding box center [177, 318] width 13 height 13
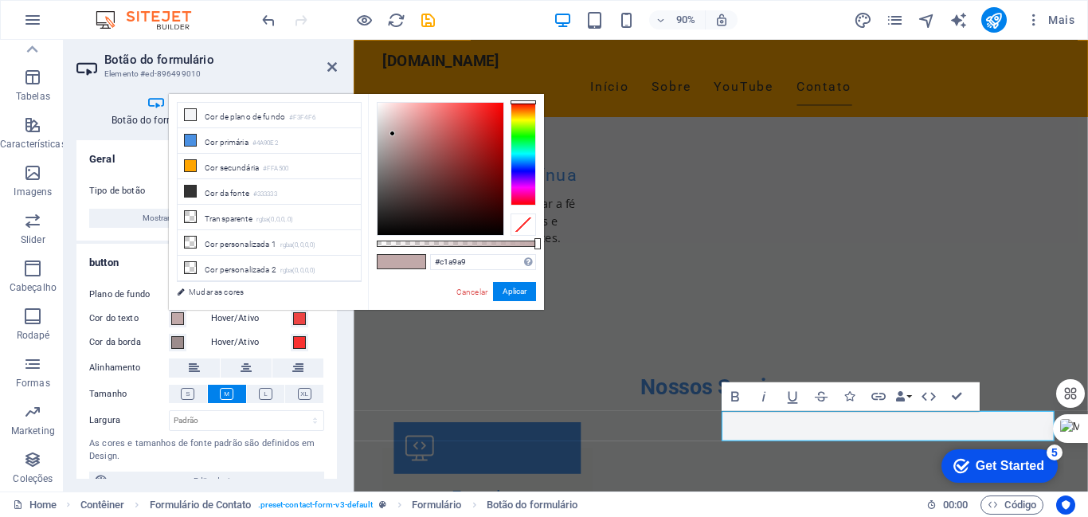
type input "#ea2121"
click at [485, 112] on div at bounding box center [440, 169] width 126 height 132
click at [508, 290] on button "Aplicar" at bounding box center [514, 291] width 43 height 19
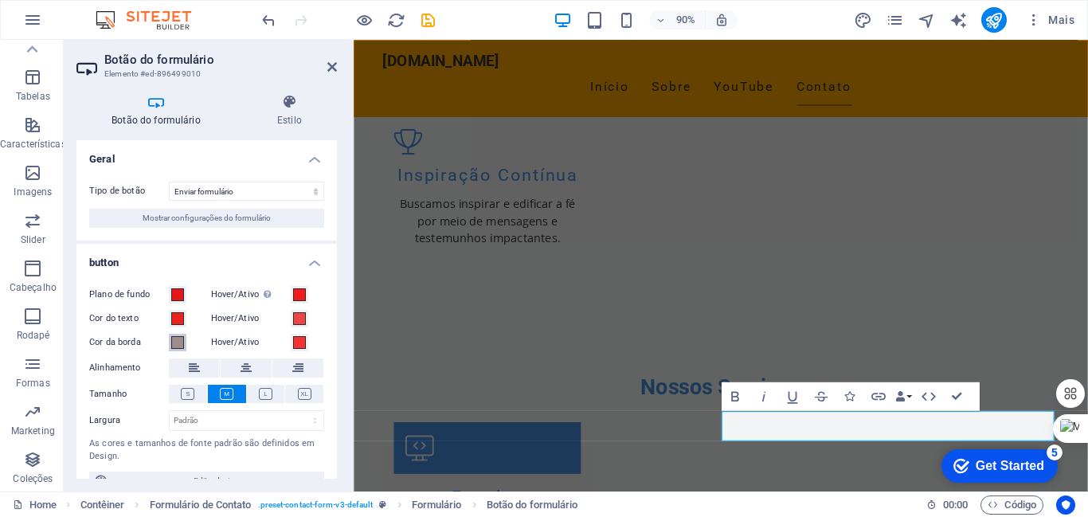
click at [178, 343] on span at bounding box center [177, 342] width 13 height 13
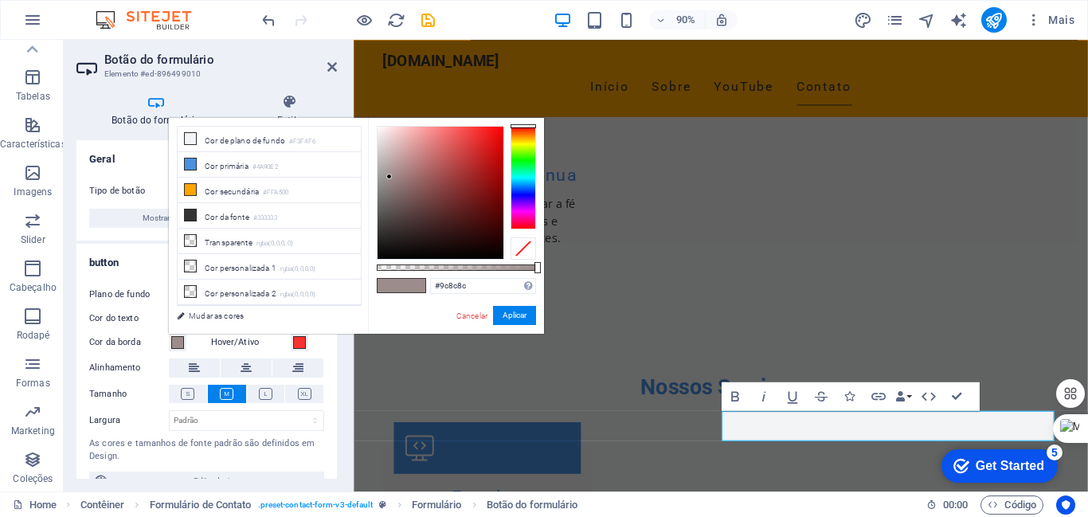
type input "#f13131"
click at [477, 133] on div at bounding box center [440, 193] width 126 height 132
click at [515, 311] on button "Aplicar" at bounding box center [514, 315] width 43 height 19
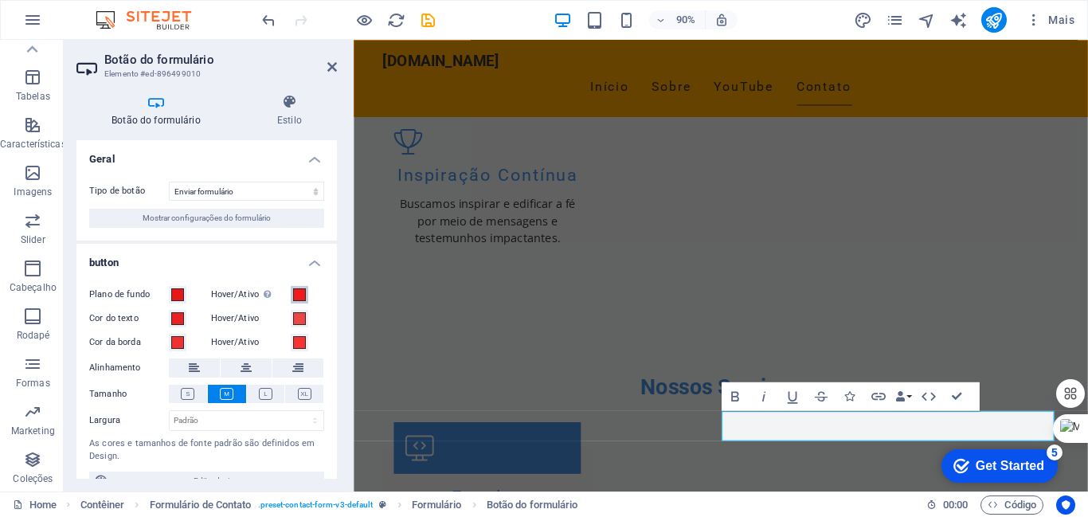
click at [299, 290] on span at bounding box center [299, 294] width 13 height 13
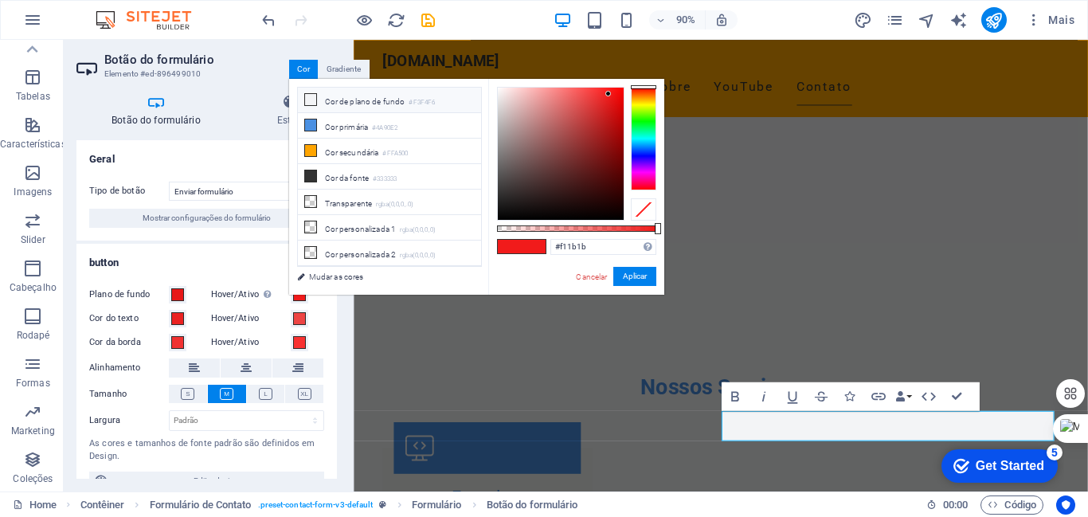
click at [308, 99] on icon at bounding box center [310, 99] width 11 height 11
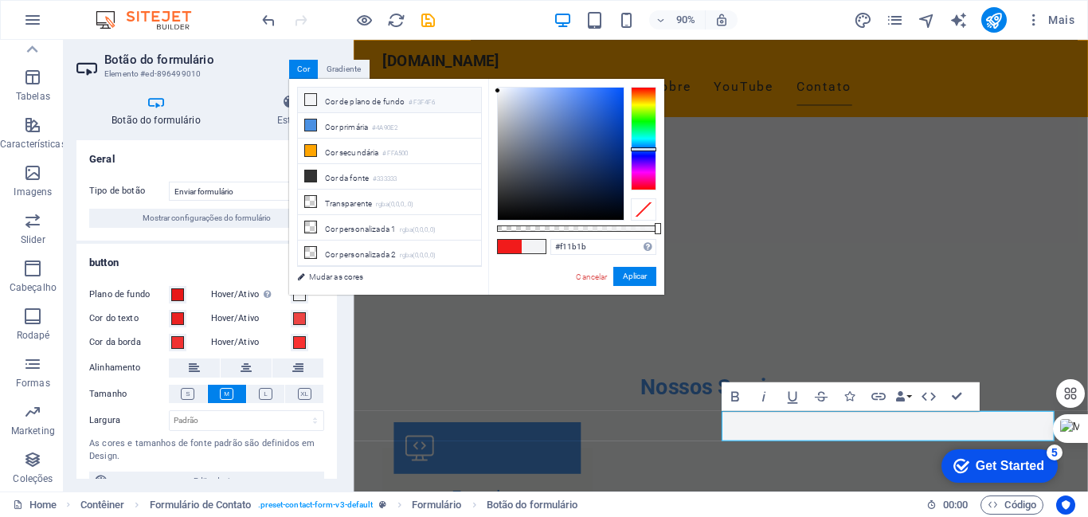
type input "#f3f4f6"
click at [632, 272] on button "Aplicar" at bounding box center [634, 276] width 43 height 19
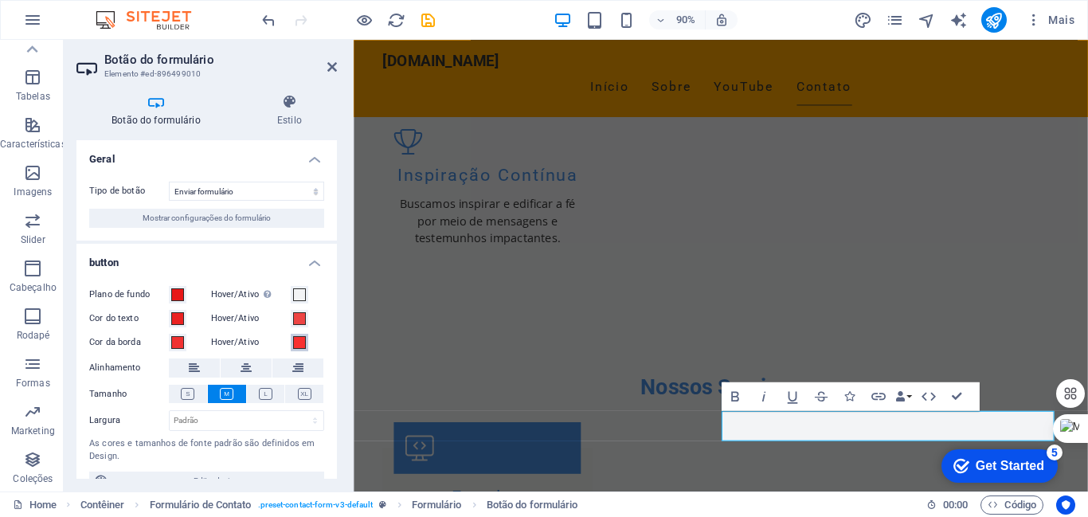
click at [302, 341] on span at bounding box center [299, 342] width 13 height 13
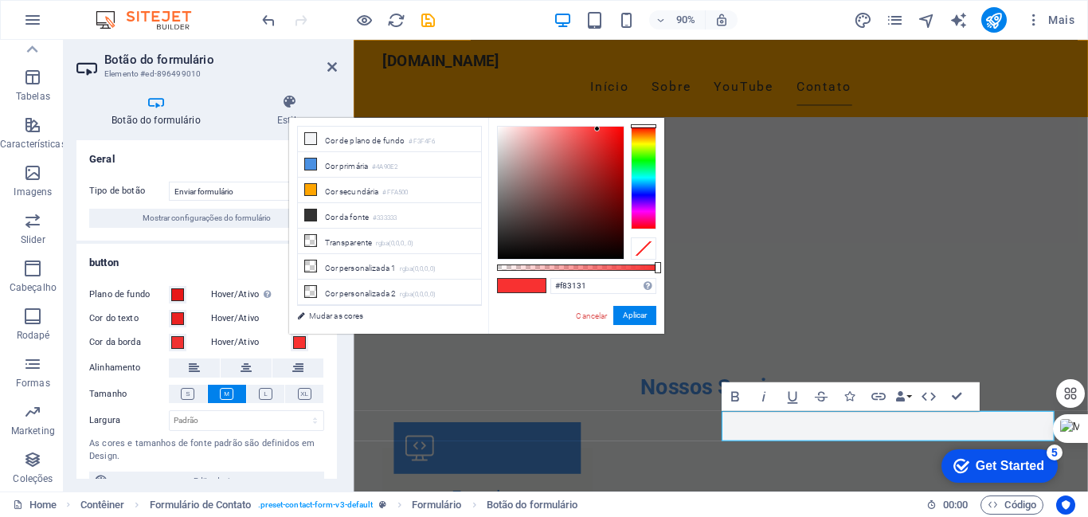
type input "#e4d8d8"
click at [503, 139] on div at bounding box center [561, 193] width 126 height 132
click at [635, 308] on button "Aplicar" at bounding box center [634, 315] width 43 height 19
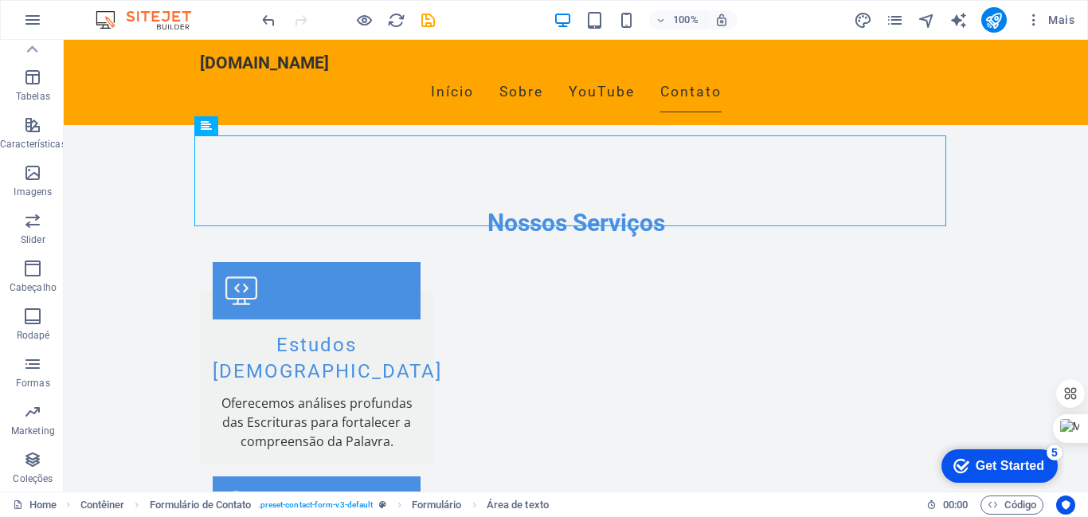
scroll to position [2241, 0]
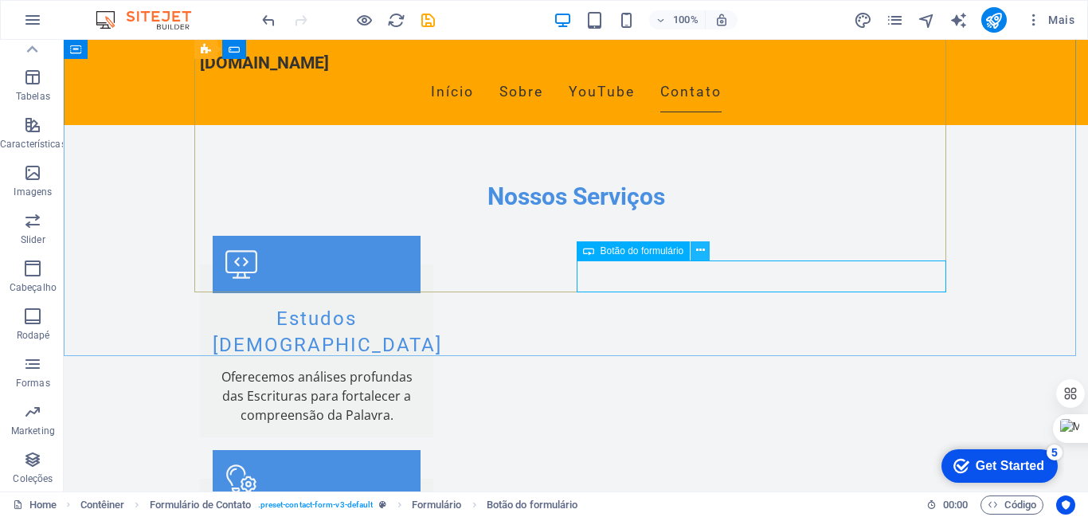
click at [702, 245] on icon at bounding box center [700, 250] width 9 height 17
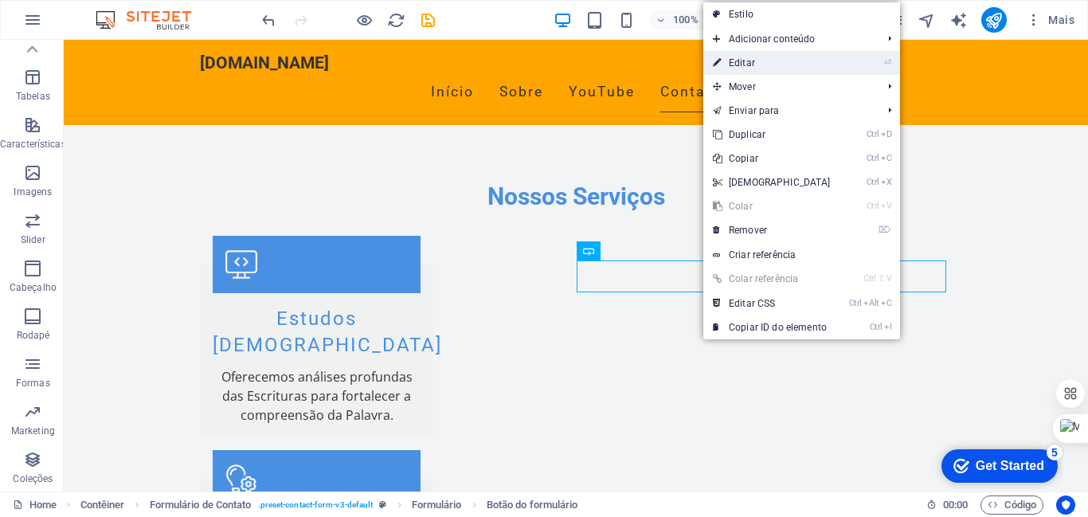
click at [729, 64] on link "⏎ Editar" at bounding box center [771, 63] width 137 height 24
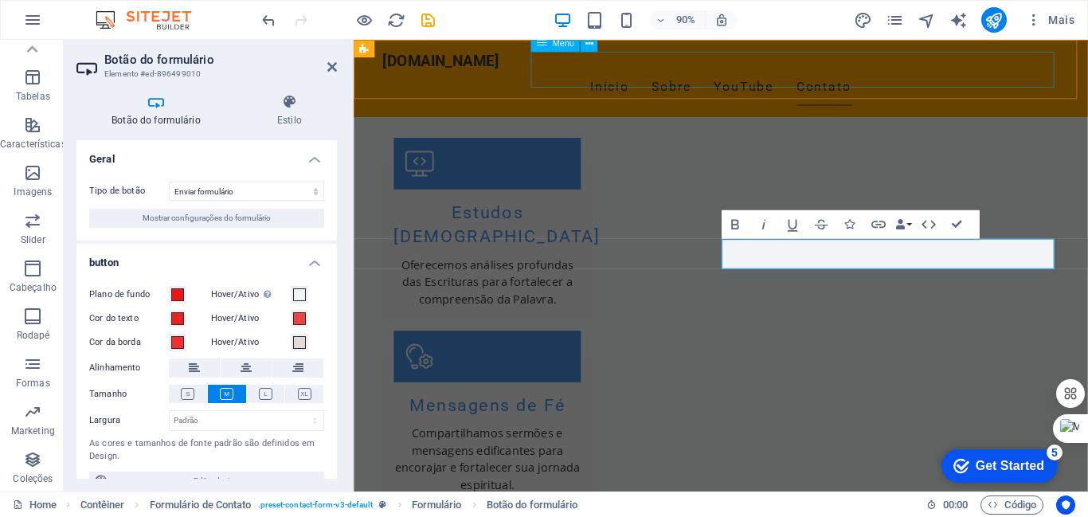
scroll to position [2116, 0]
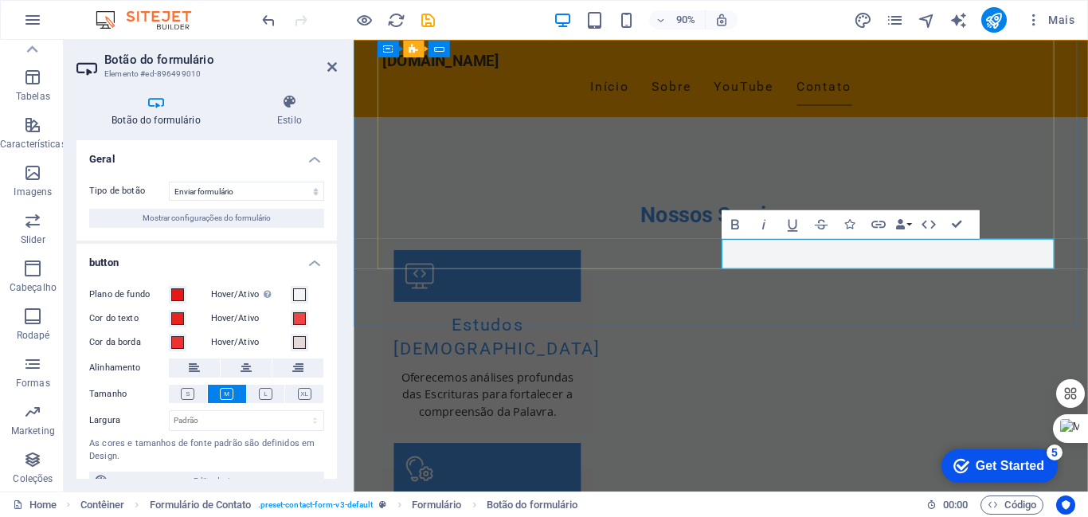
drag, startPoint x: 894, startPoint y: 280, endPoint x: 997, endPoint y: 276, distance: 103.6
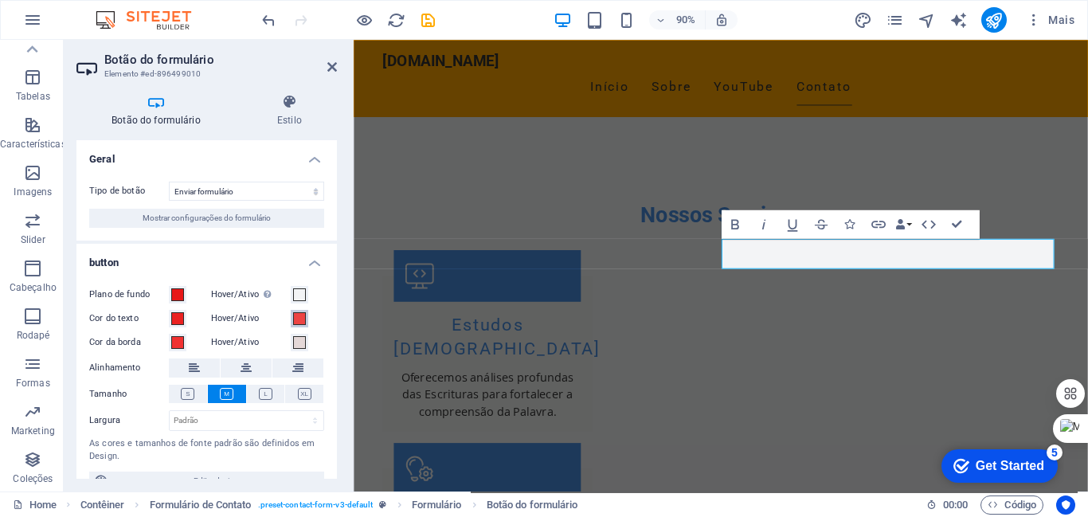
click at [297, 320] on span at bounding box center [299, 318] width 13 height 13
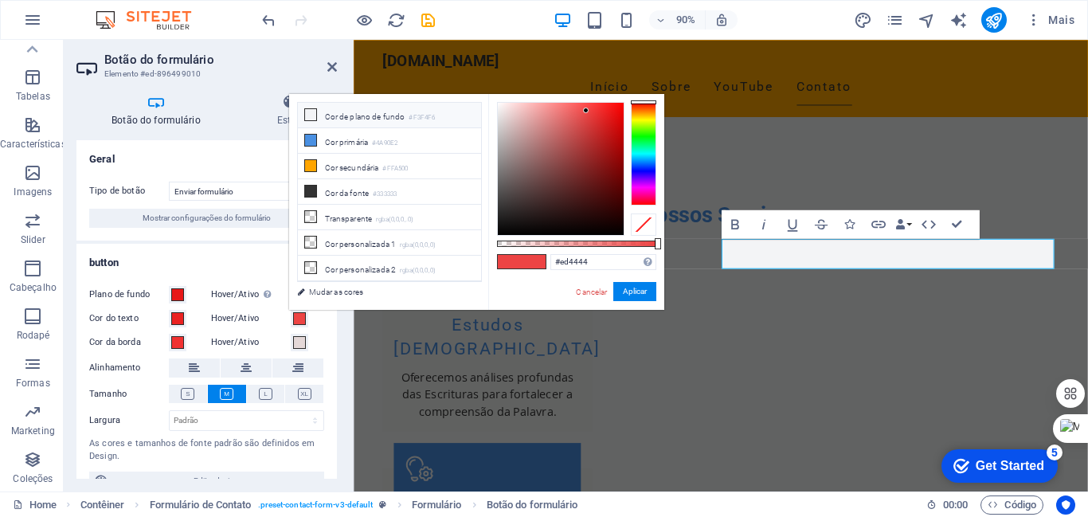
click at [311, 114] on icon at bounding box center [310, 114] width 11 height 11
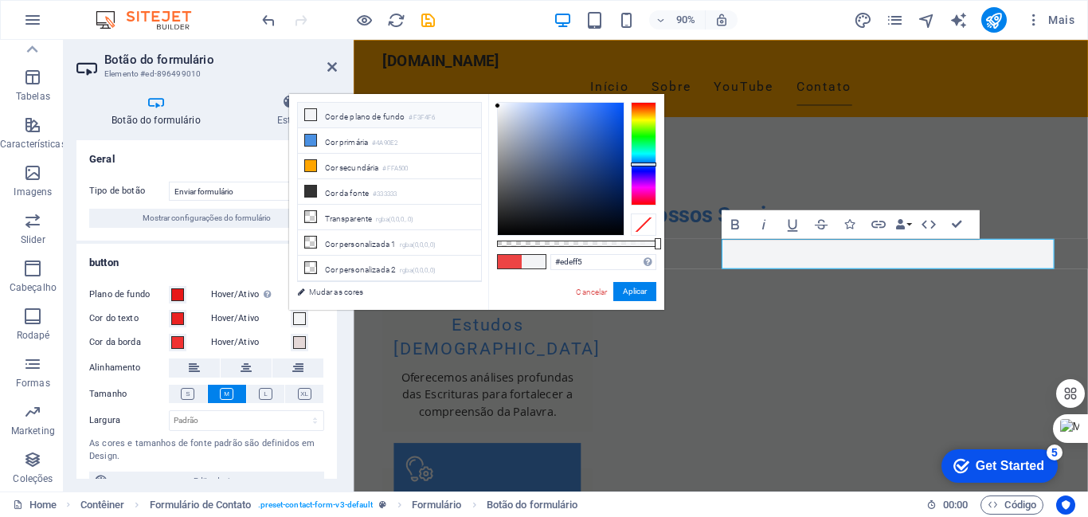
click at [501, 107] on div at bounding box center [561, 169] width 126 height 132
type input "#dbdcde"
click at [499, 119] on div at bounding box center [561, 169] width 126 height 132
click at [540, 260] on span at bounding box center [534, 262] width 24 height 14
click at [634, 290] on button "Aplicar" at bounding box center [634, 291] width 43 height 19
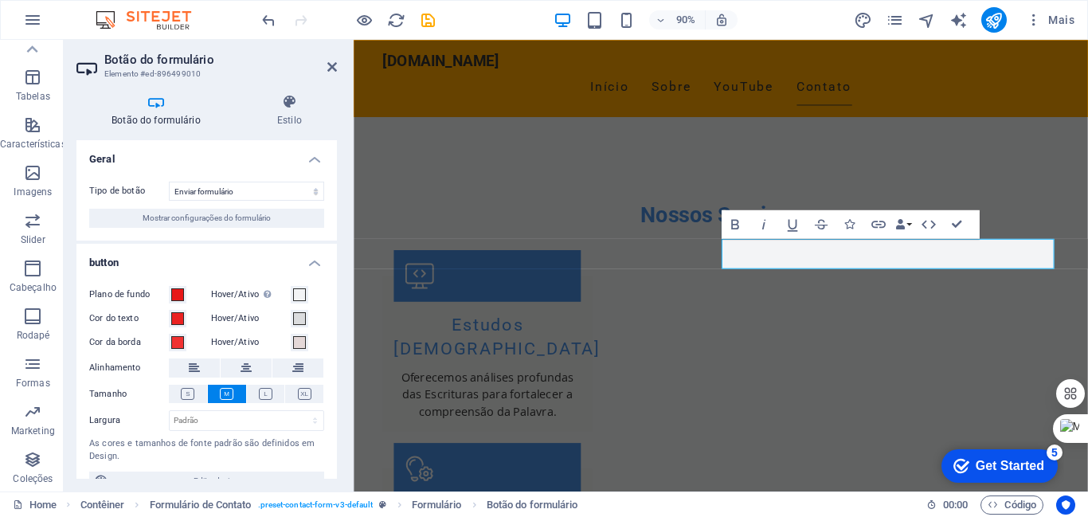
click at [168, 116] on h4 "Botão do formulário" at bounding box center [159, 110] width 166 height 33
click at [298, 113] on h4 "Estilo" at bounding box center [289, 110] width 95 height 33
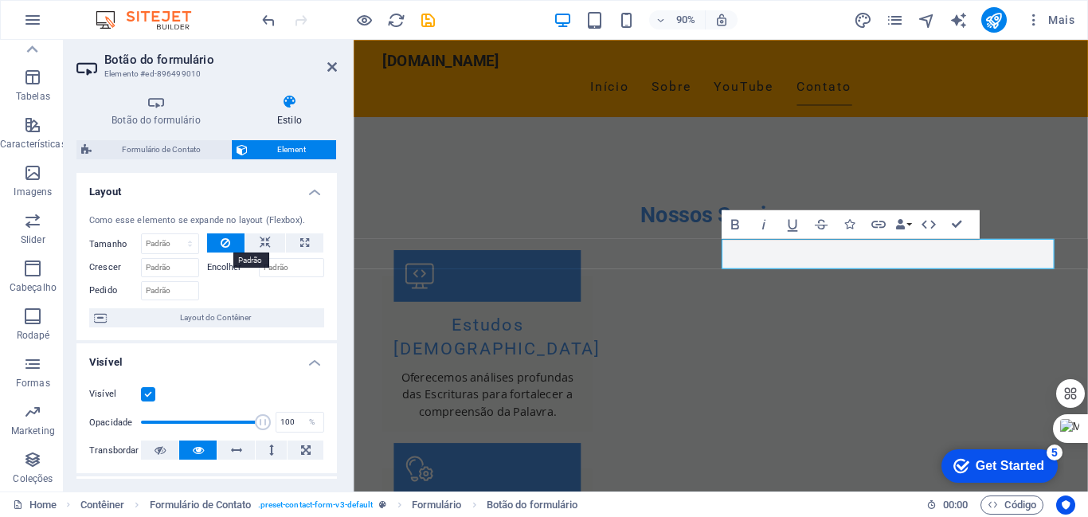
click at [217, 240] on button at bounding box center [226, 242] width 38 height 19
drag, startPoint x: 332, startPoint y: 274, endPoint x: 332, endPoint y: 309, distance: 35.0
click at [332, 309] on div "Como esse elemento se expande no layout (Flexbox). Tamanho Padrão automático px…" at bounding box center [206, 270] width 260 height 139
drag, startPoint x: 332, startPoint y: 291, endPoint x: 334, endPoint y: 323, distance: 31.1
click at [334, 323] on div "Layout Como esse elemento se expande no layout (Flexbox). Tamanho Padrão automá…" at bounding box center [206, 326] width 260 height 306
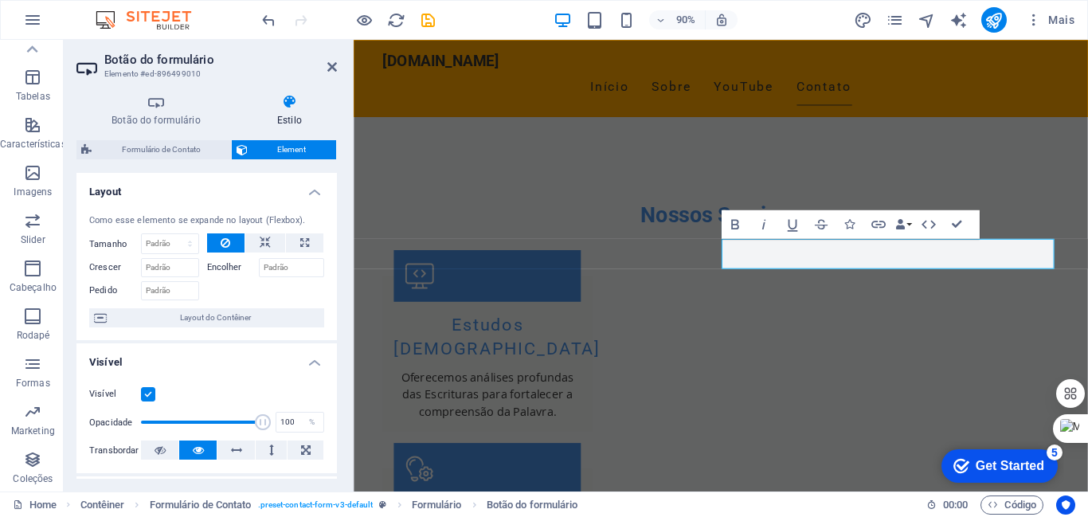
drag, startPoint x: 336, startPoint y: 285, endPoint x: 326, endPoint y: 330, distance: 45.8
click at [326, 330] on div "Layout Como esse elemento se expande no layout (Flexbox). Tamanho Padrão automá…" at bounding box center [206, 326] width 260 height 306
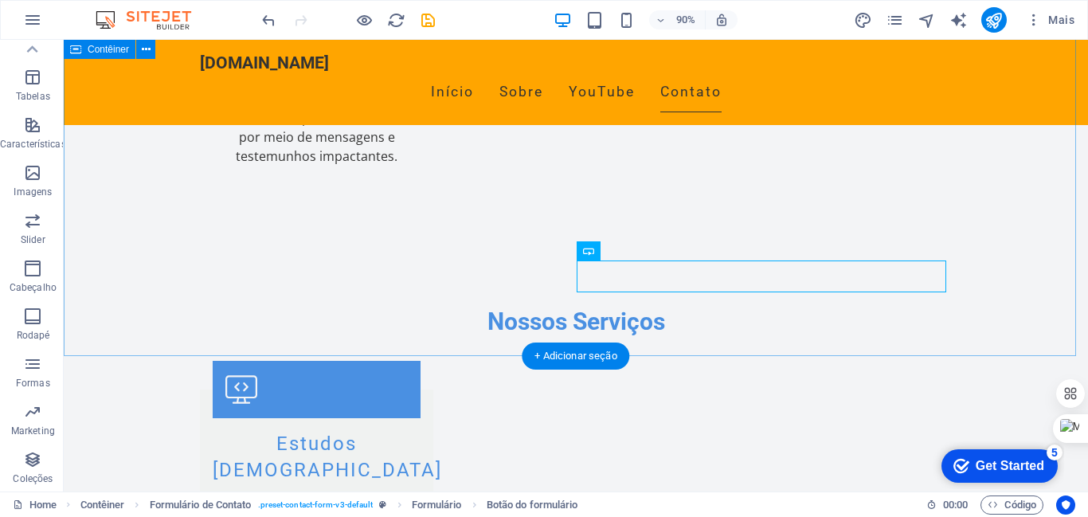
scroll to position [2241, 0]
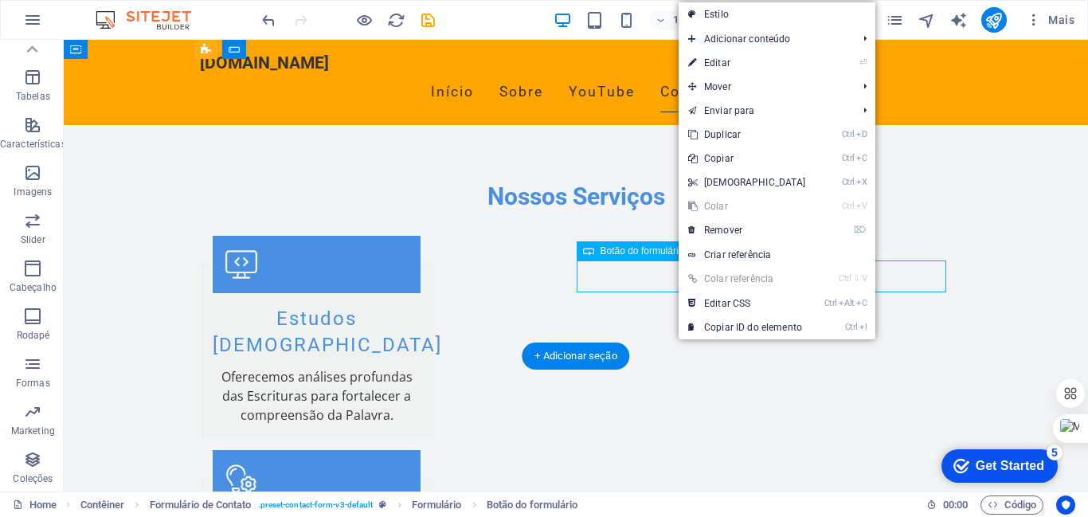
drag, startPoint x: 677, startPoint y: 270, endPoint x: 742, endPoint y: 307, distance: 75.3
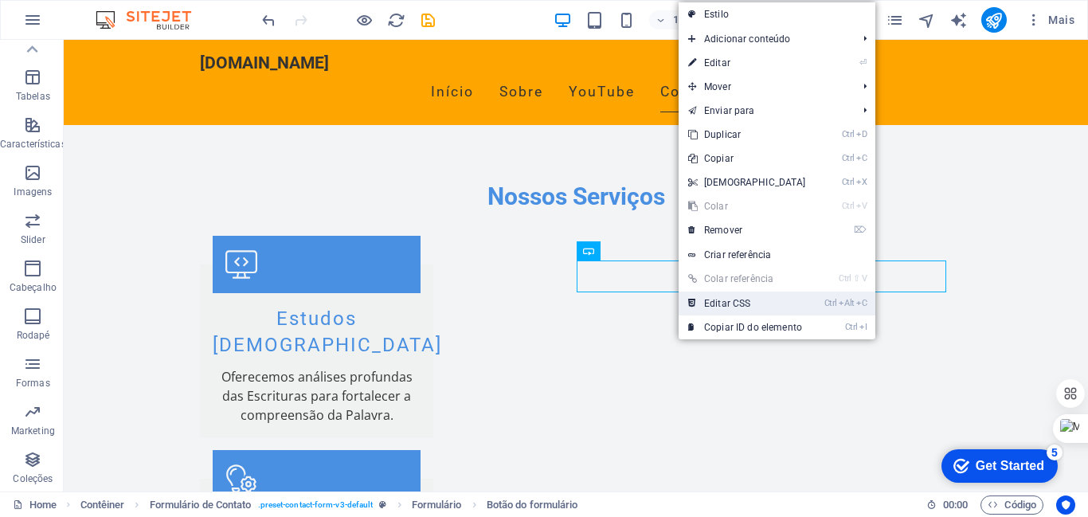
click at [726, 306] on link "Ctrl Alt C Editar CSS" at bounding box center [746, 303] width 137 height 24
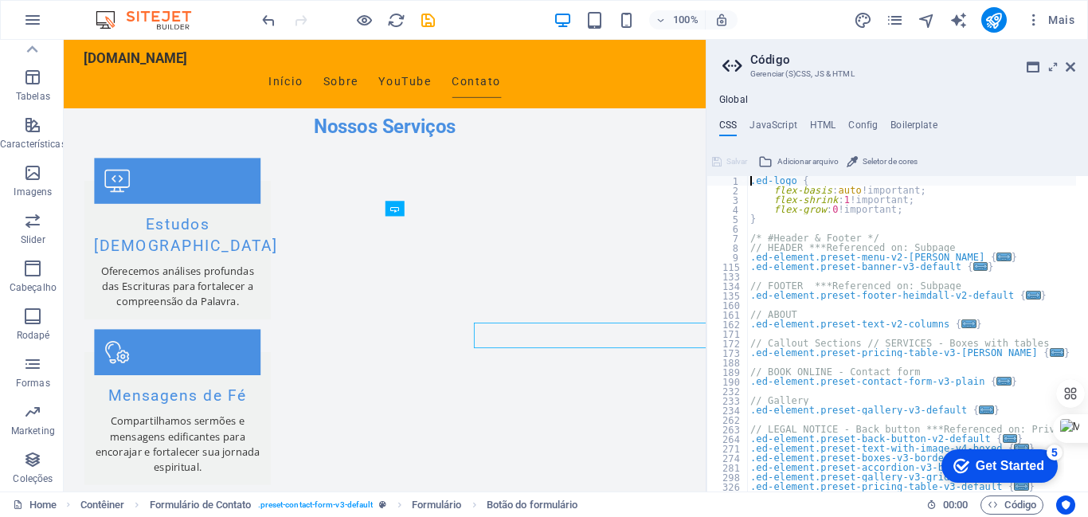
scroll to position [2108, 0]
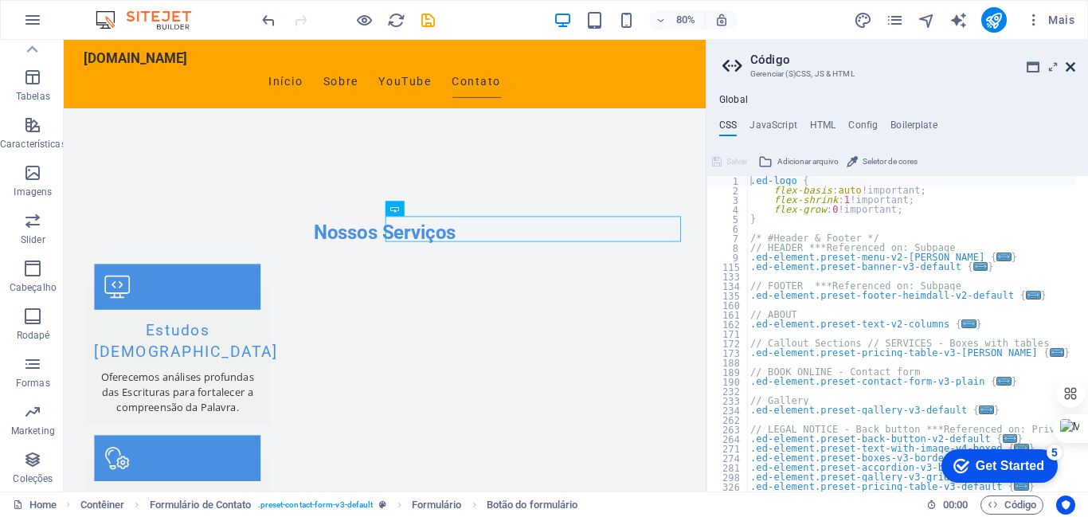
click at [1071, 66] on icon at bounding box center [1071, 67] width 10 height 13
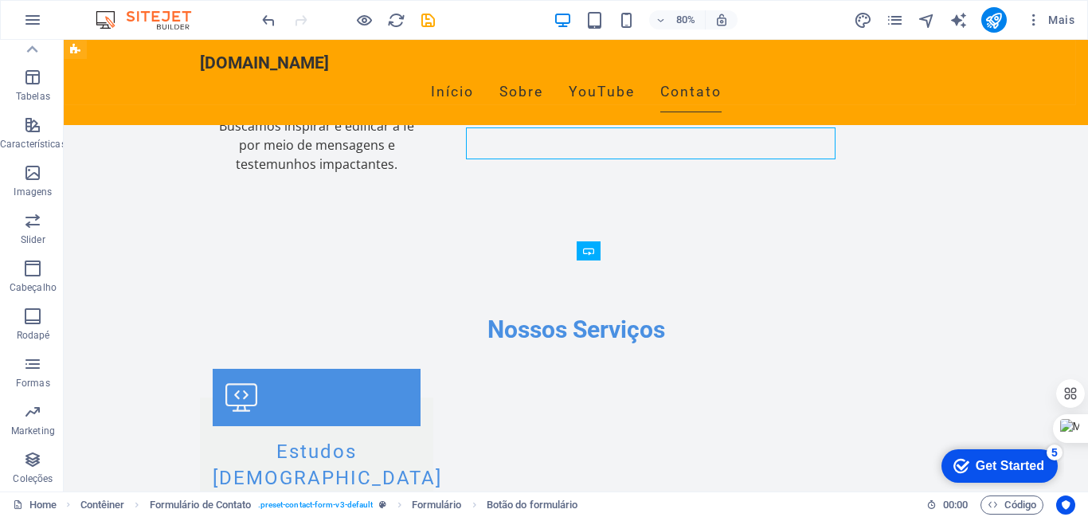
scroll to position [2241, 0]
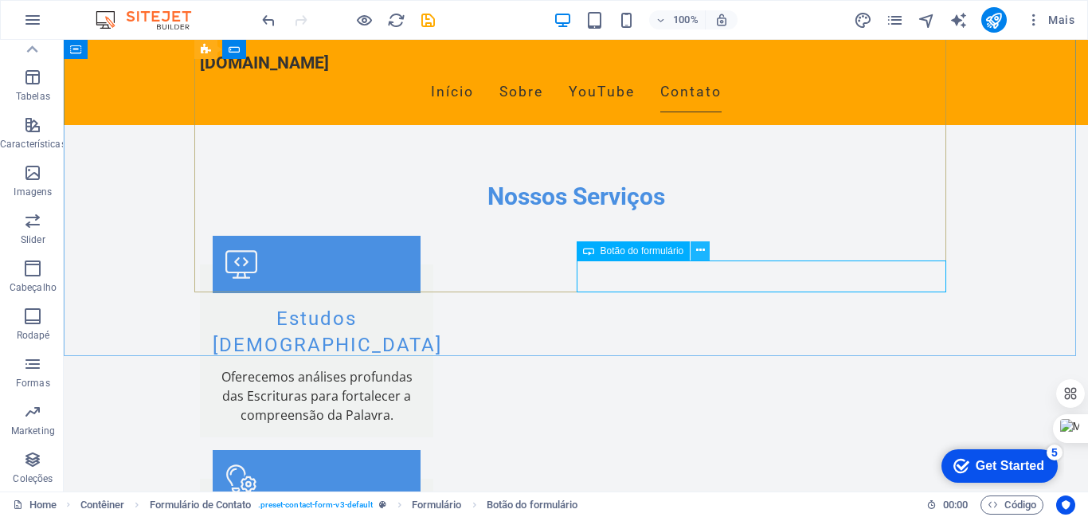
click at [698, 246] on icon at bounding box center [700, 250] width 9 height 17
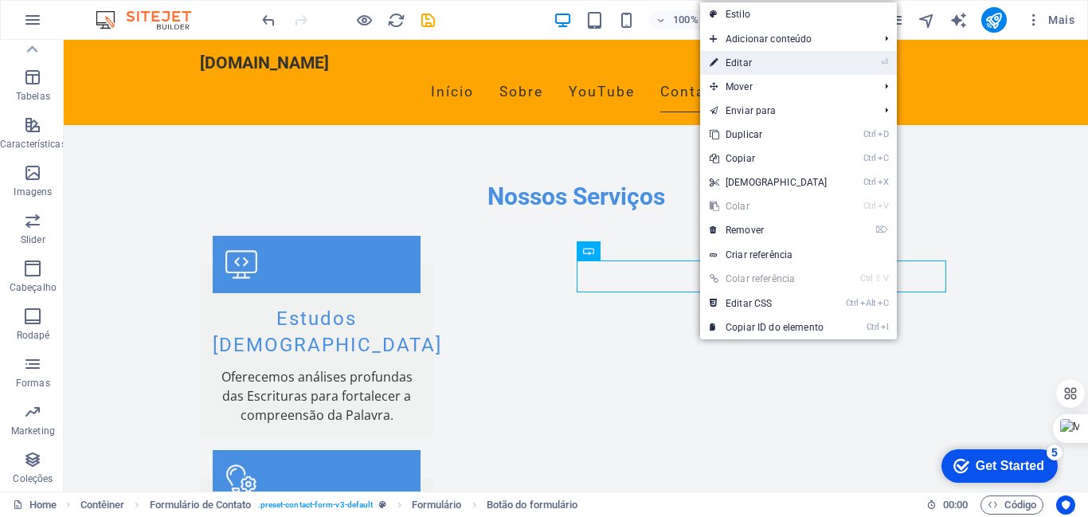
click at [743, 57] on link "⏎ Editar" at bounding box center [768, 63] width 137 height 24
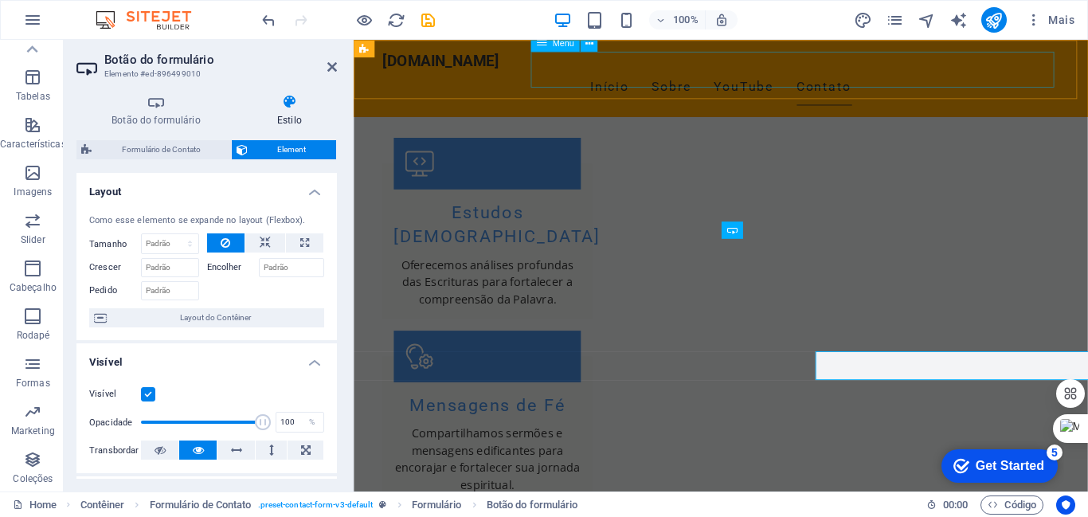
scroll to position [2116, 0]
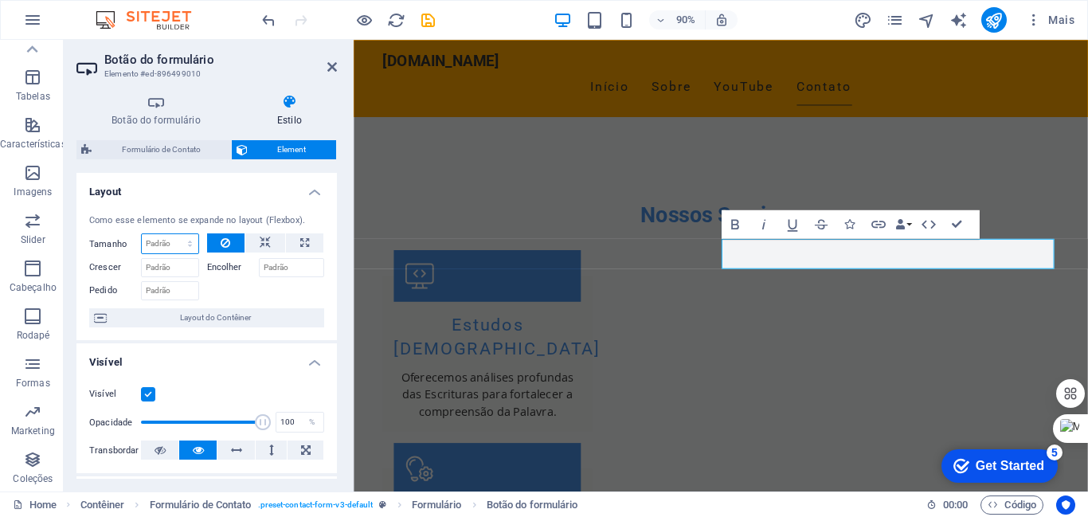
click at [188, 239] on select "Padrão automático px % 1/1 1/2 1/3 1/4 1/5 1/6 1/7 1/8 1/9 1/10" at bounding box center [170, 243] width 57 height 19
drag, startPoint x: 333, startPoint y: 303, endPoint x: 339, endPoint y: 346, distance: 44.3
click at [339, 346] on div "Botão do formulário Estilo Geral Tipo de botão Enviar formulário Redefinir form…" at bounding box center [207, 286] width 286 height 410
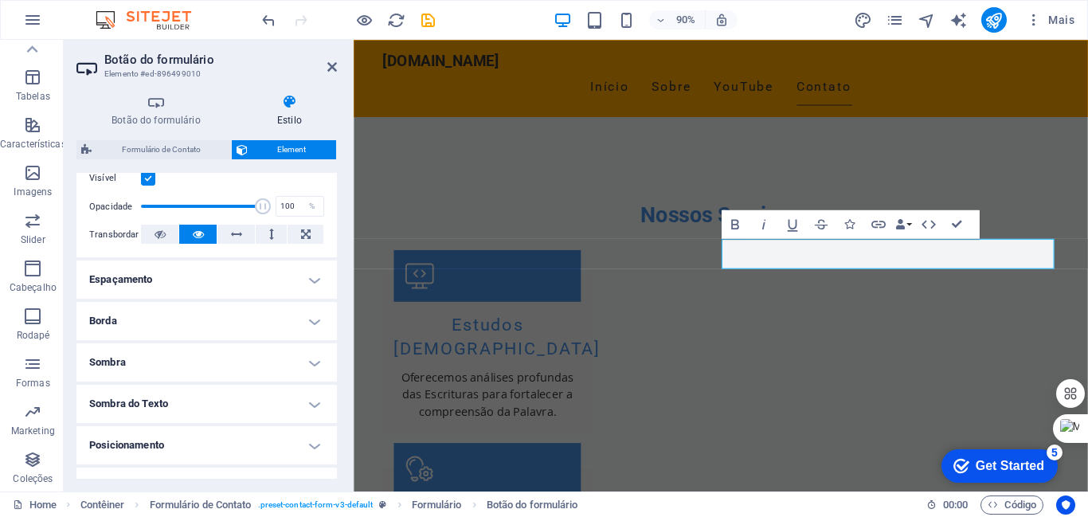
scroll to position [190, 0]
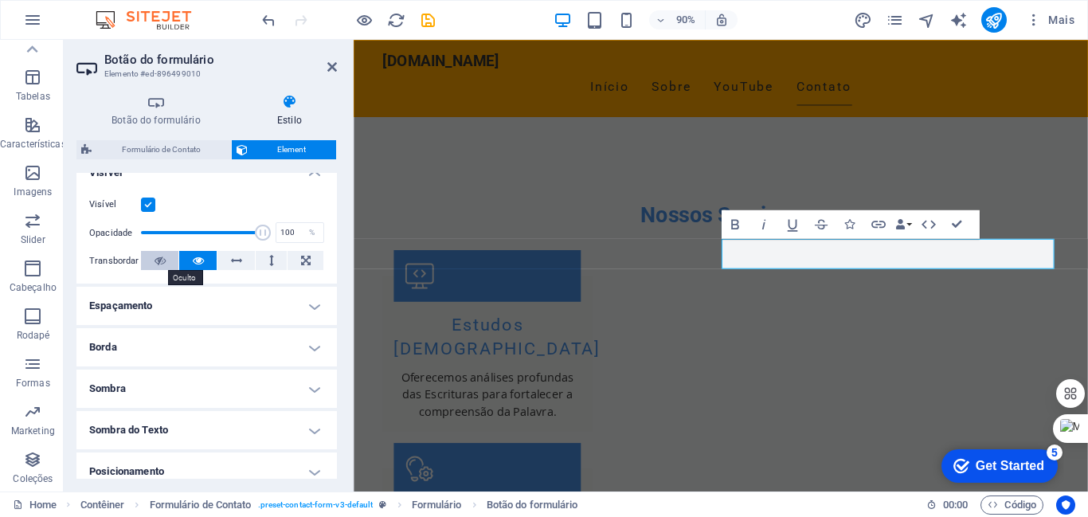
click at [158, 261] on icon at bounding box center [159, 260] width 11 height 19
drag, startPoint x: 332, startPoint y: 347, endPoint x: 344, endPoint y: 290, distance: 58.6
click at [344, 290] on div "Botão do formulário Estilo Geral Tipo de botão Enviar formulário Redefinir form…" at bounding box center [207, 286] width 286 height 410
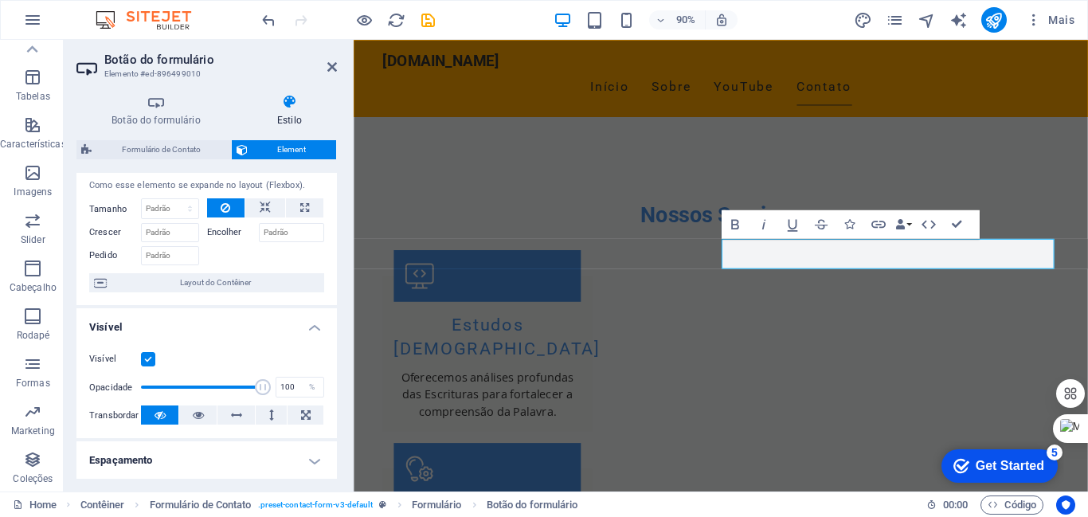
scroll to position [0, 0]
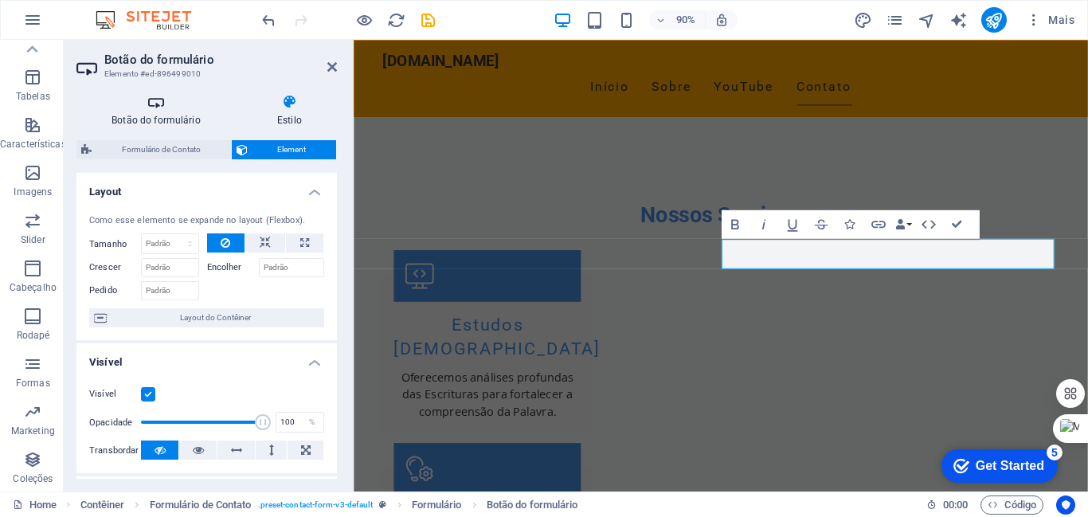
click at [153, 115] on h4 "Botão do formulário" at bounding box center [159, 110] width 166 height 33
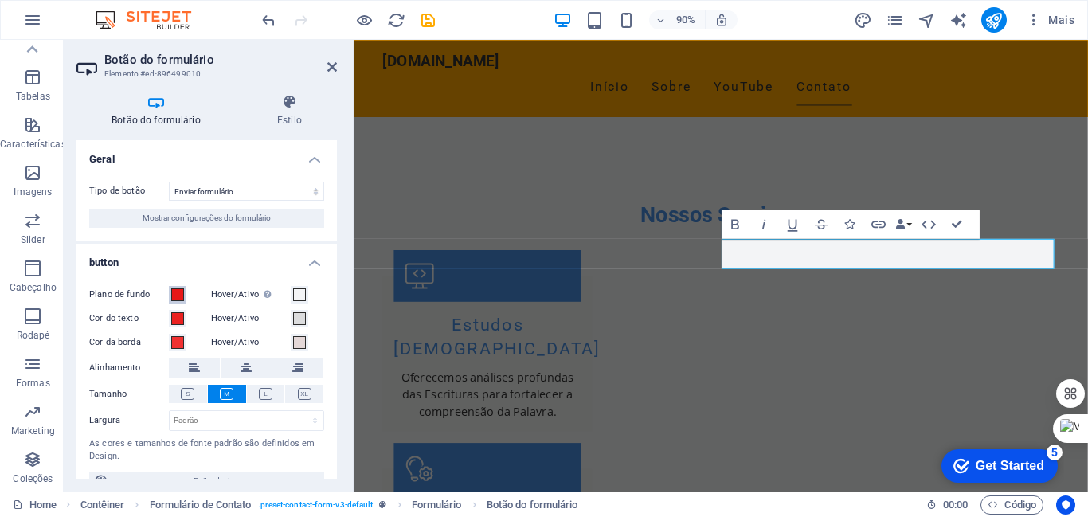
click at [175, 296] on span at bounding box center [177, 294] width 13 height 13
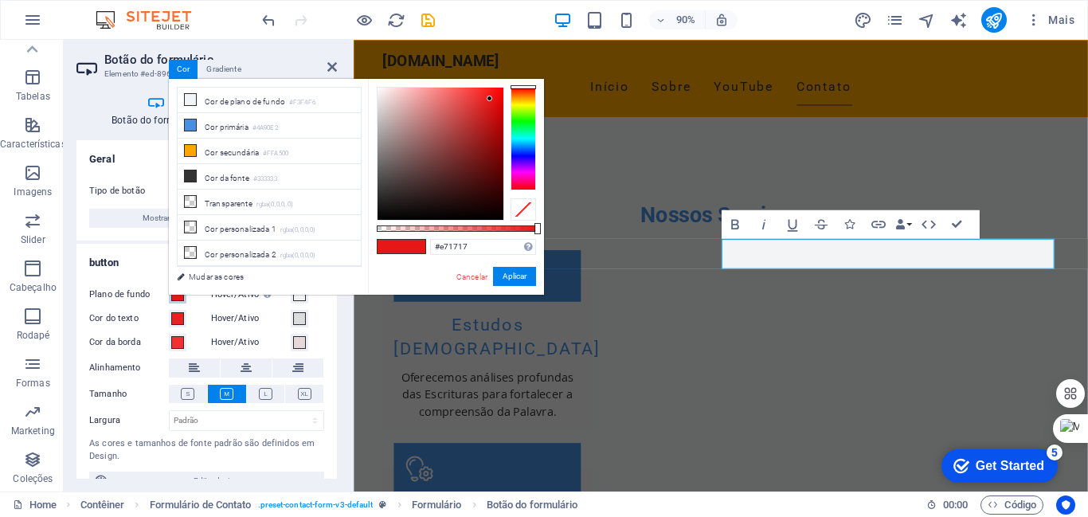
type input "#ded3d3"
click at [383, 104] on div at bounding box center [440, 154] width 126 height 132
click at [518, 280] on button "Aplicar" at bounding box center [514, 276] width 43 height 19
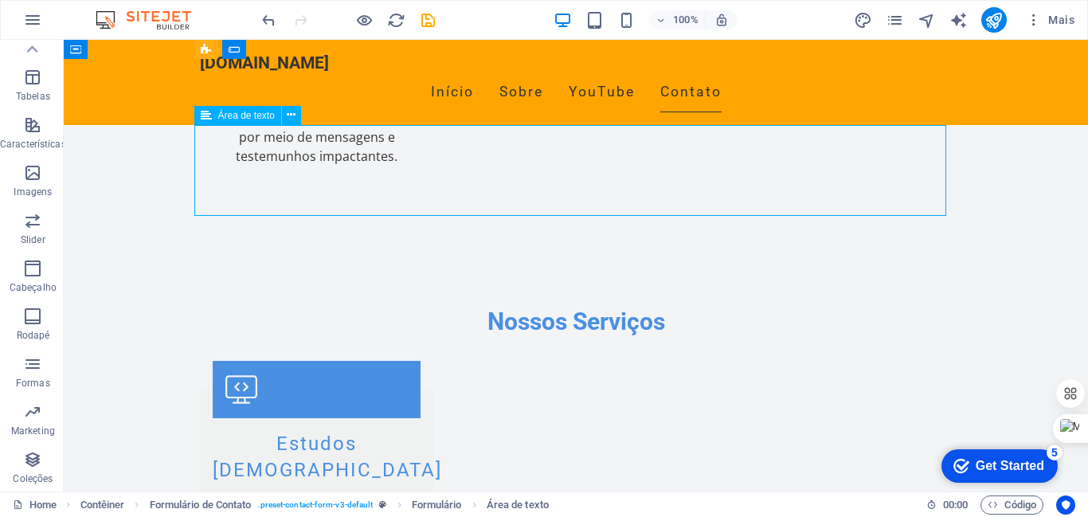
scroll to position [2241, 0]
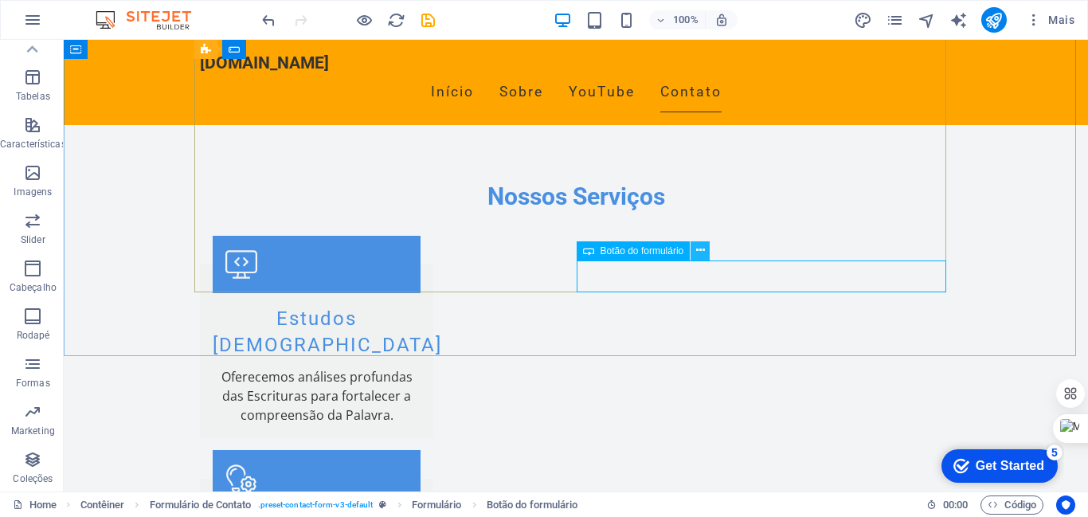
click at [706, 247] on button at bounding box center [699, 250] width 19 height 19
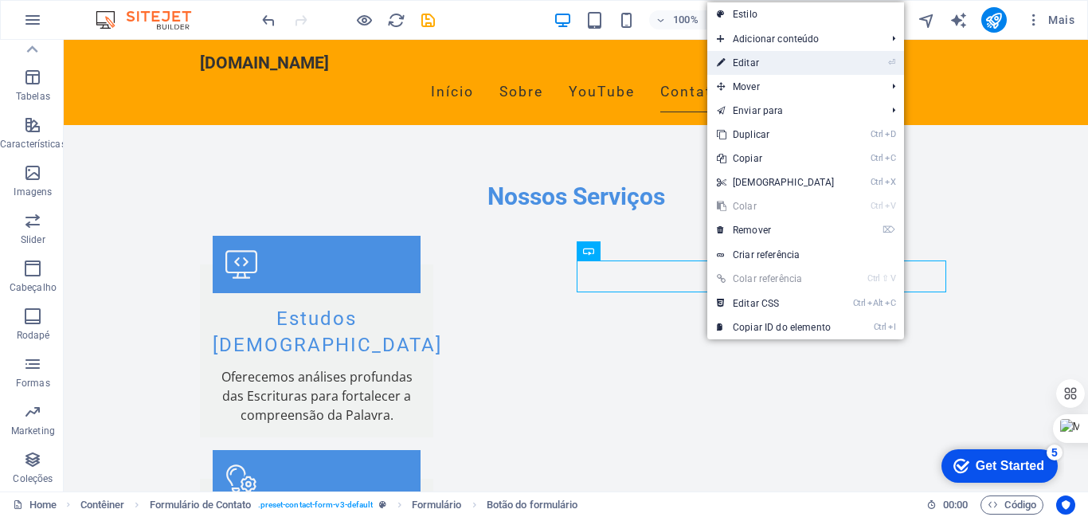
click at [749, 65] on link "⏎ Editar" at bounding box center [775, 63] width 137 height 24
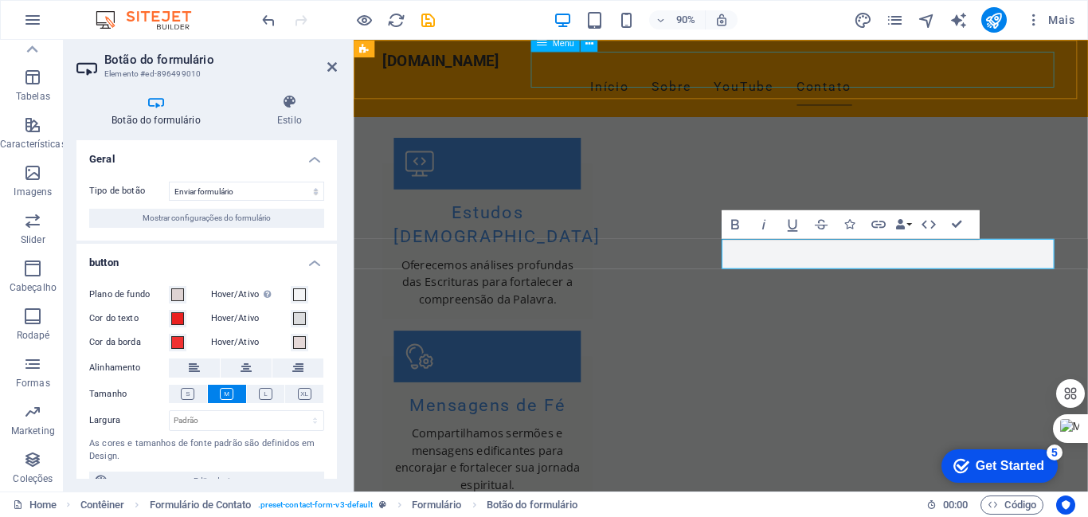
scroll to position [2116, 0]
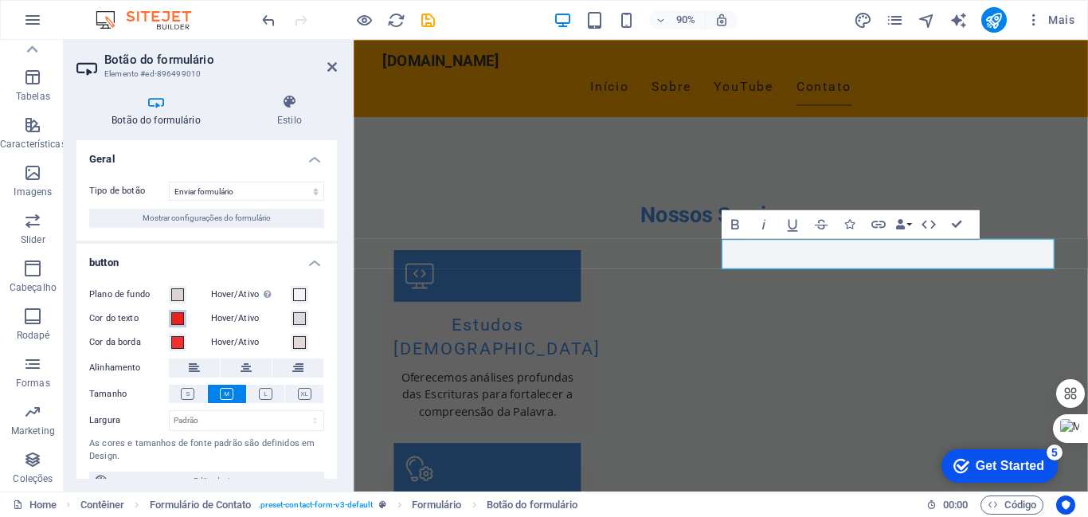
click at [175, 312] on span at bounding box center [177, 318] width 13 height 13
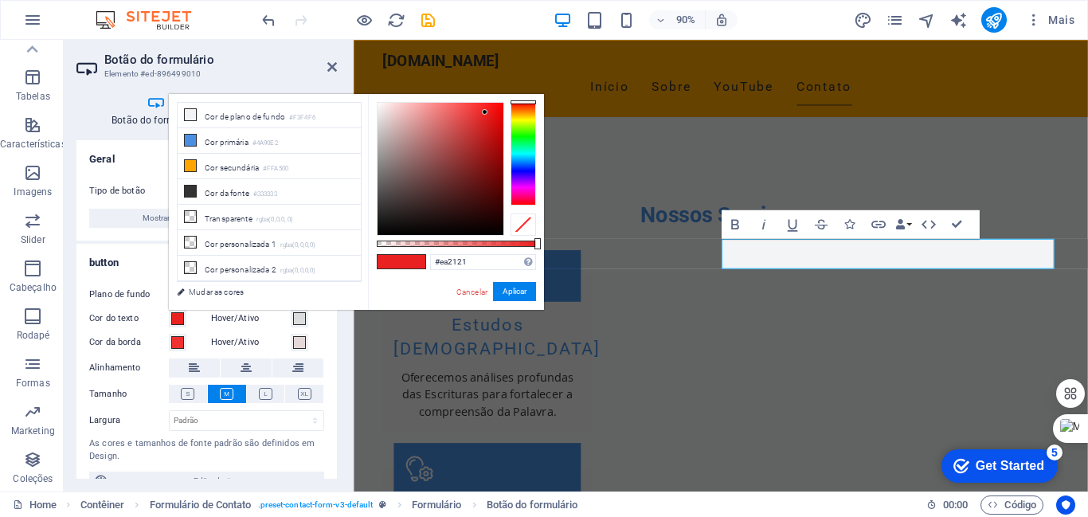
type input "#40ea21"
click at [525, 133] on div at bounding box center [522, 154] width 25 height 104
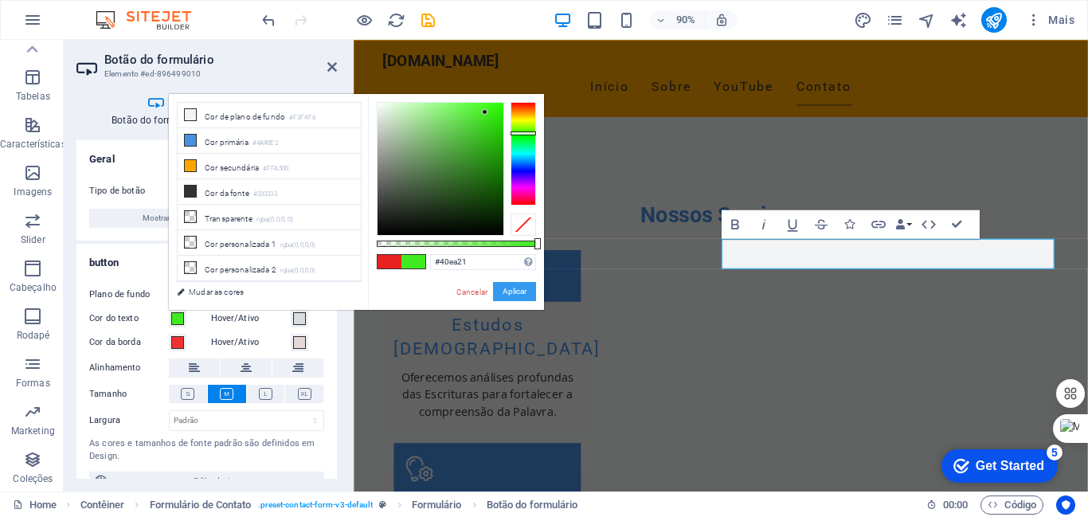
click at [514, 291] on button "Aplicar" at bounding box center [514, 291] width 43 height 19
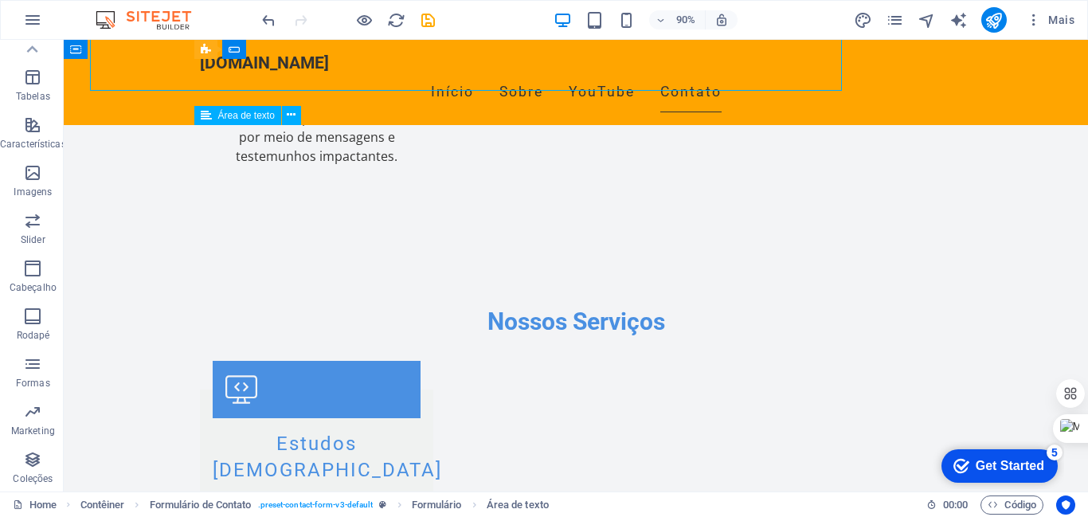
scroll to position [2241, 0]
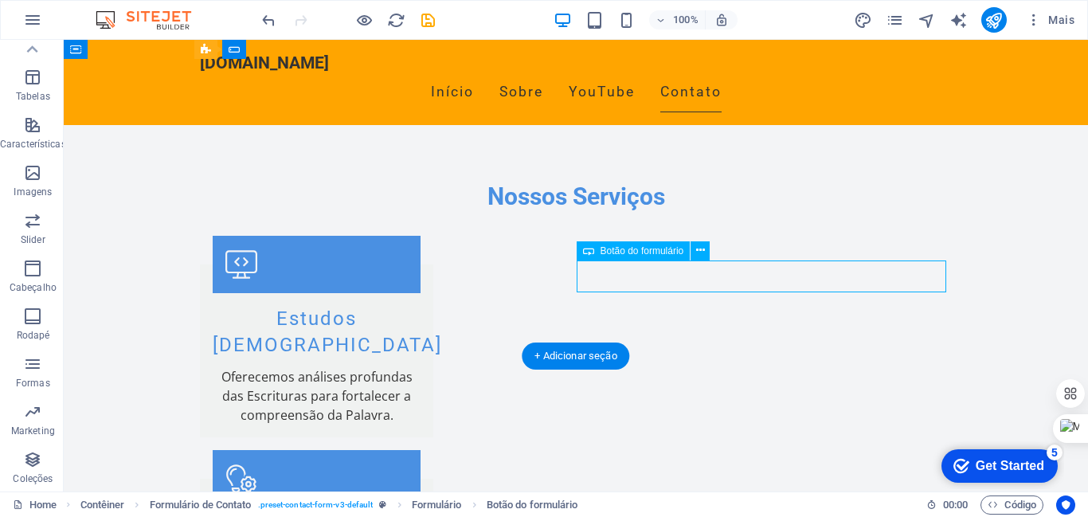
click at [699, 248] on icon at bounding box center [700, 250] width 9 height 17
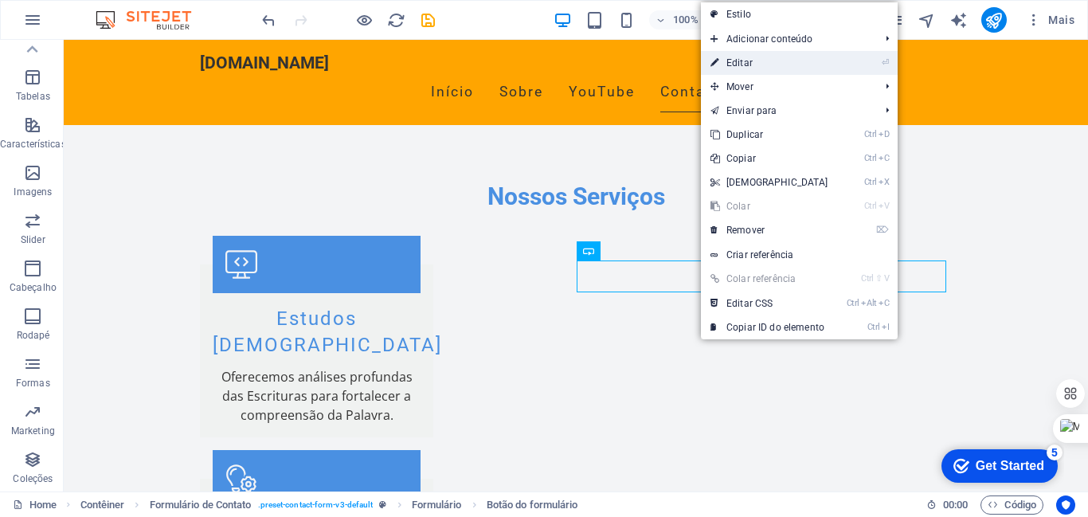
drag, startPoint x: 736, startPoint y: 65, endPoint x: 76, endPoint y: 292, distance: 698.4
click at [736, 65] on link "⏎ Editar" at bounding box center [769, 63] width 137 height 24
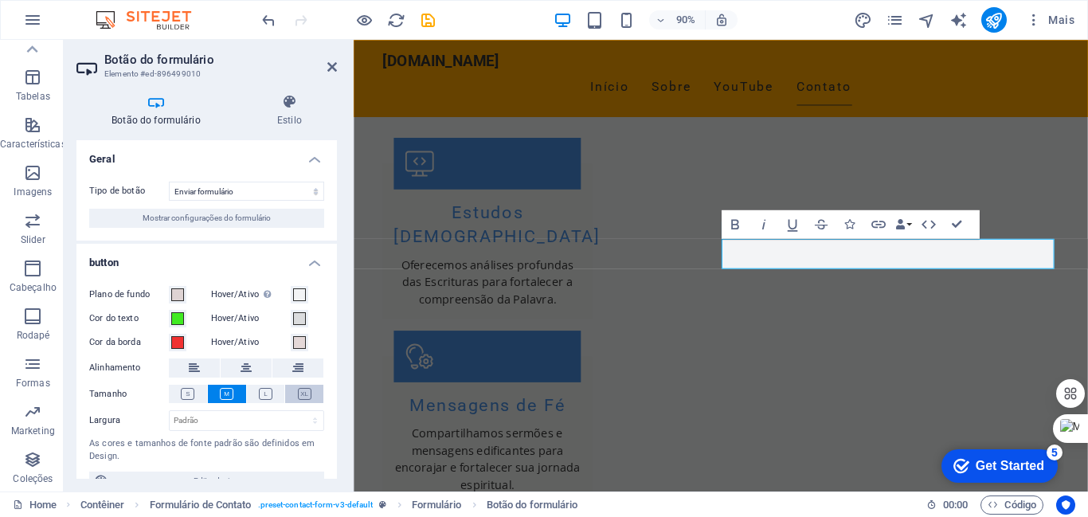
scroll to position [2116, 0]
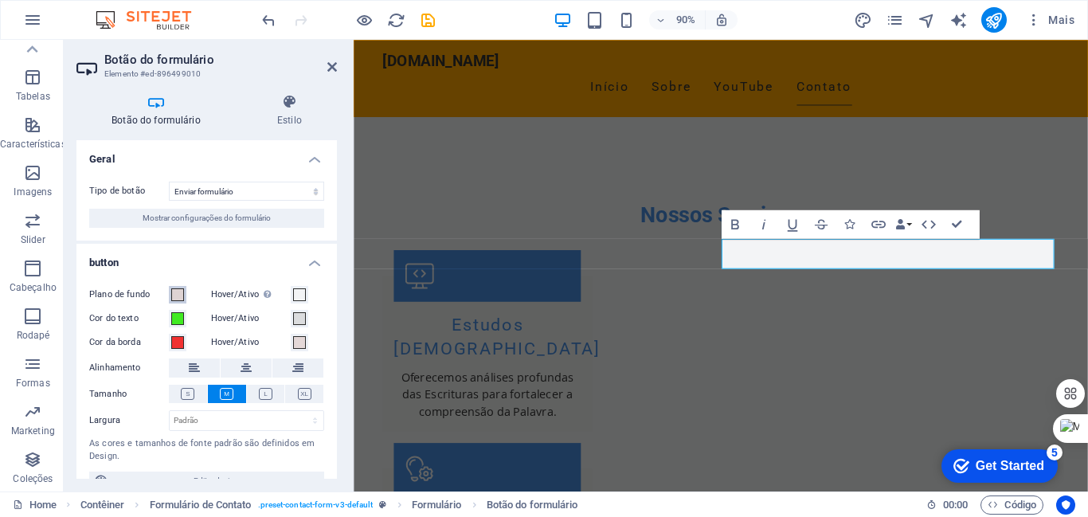
click at [180, 300] on span at bounding box center [177, 294] width 13 height 13
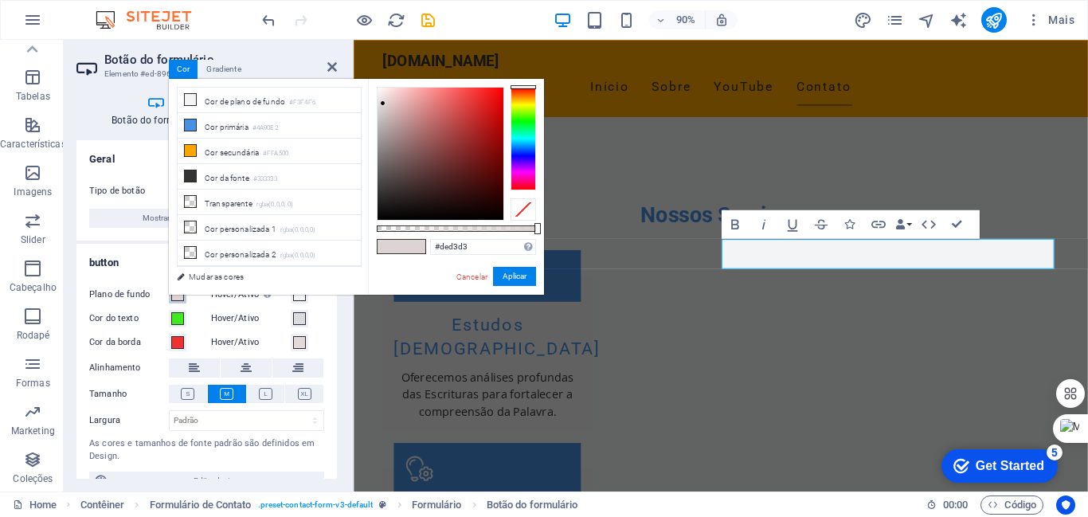
type input "#ed2f2f"
click at [478, 96] on div at bounding box center [440, 154] width 126 height 132
click at [515, 277] on button "Aplicar" at bounding box center [514, 276] width 43 height 19
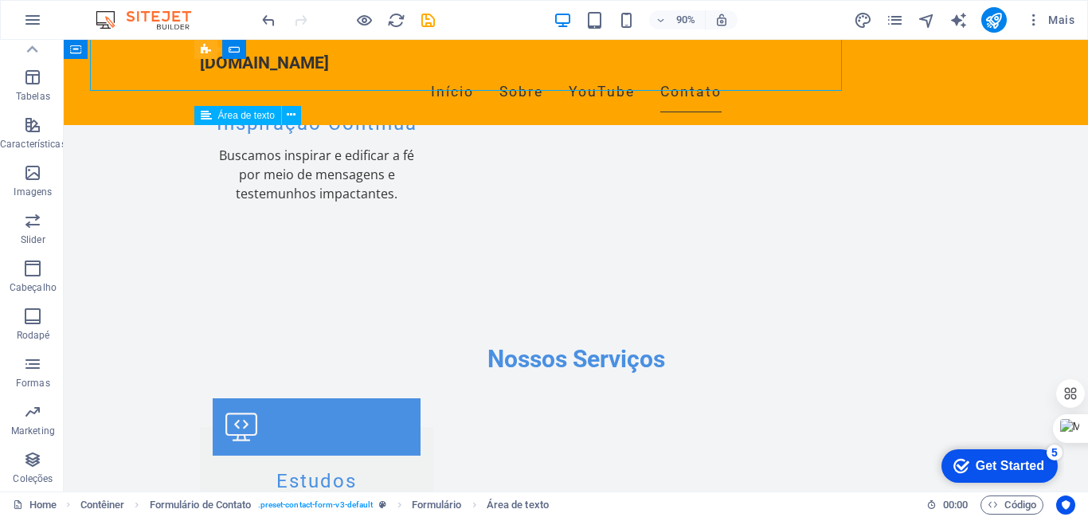
scroll to position [2241, 0]
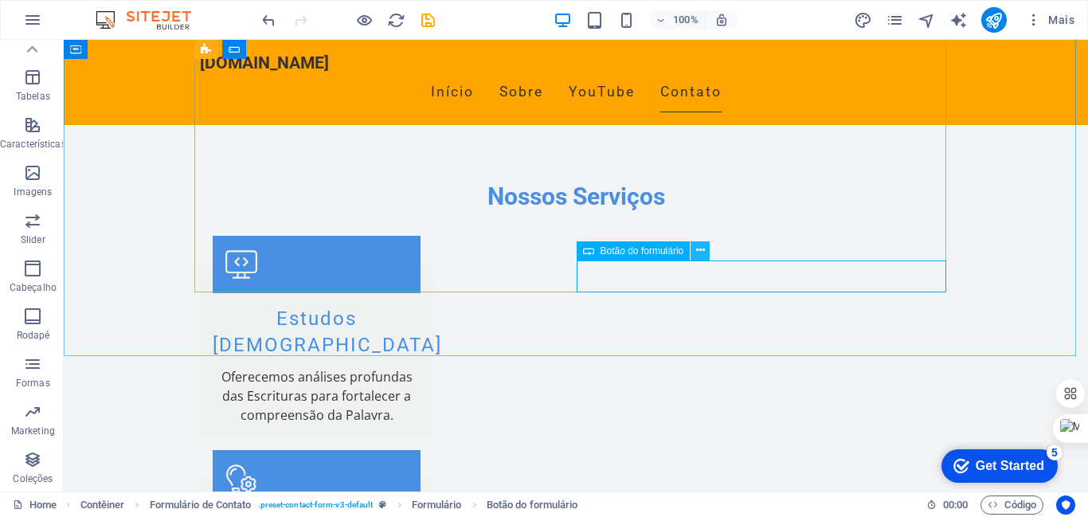
click at [701, 250] on icon at bounding box center [700, 250] width 9 height 17
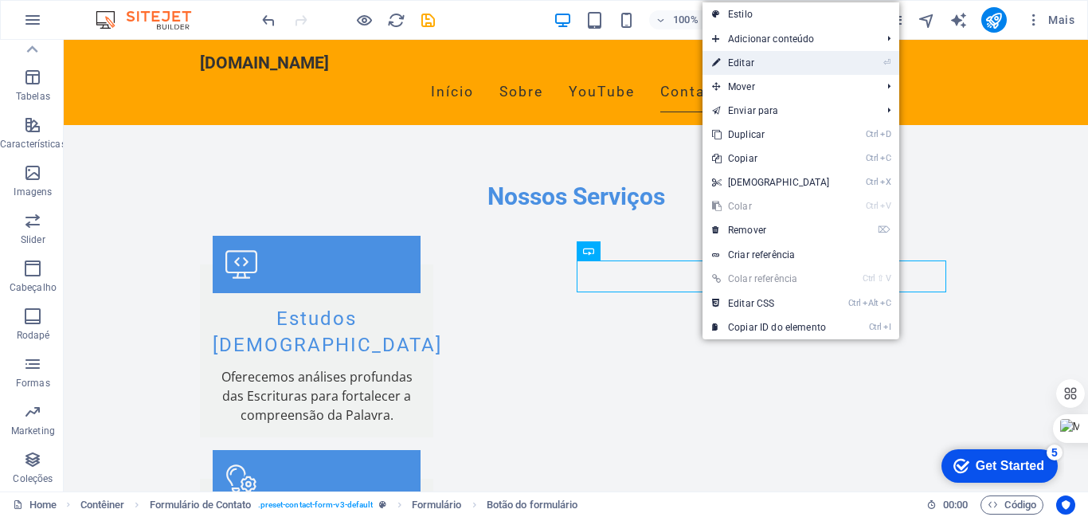
click at [727, 61] on link "⏎ Editar" at bounding box center [770, 63] width 137 height 24
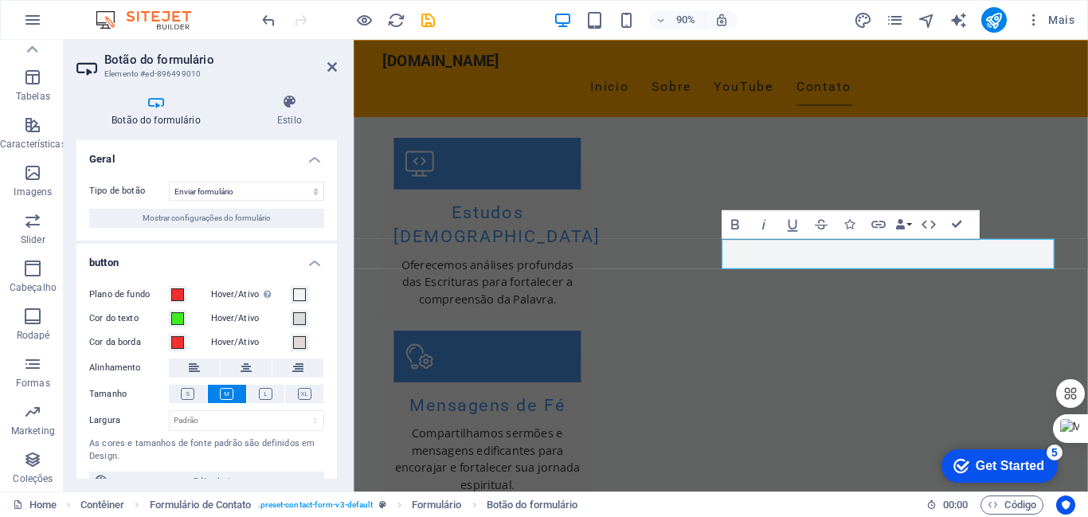
scroll to position [2116, 0]
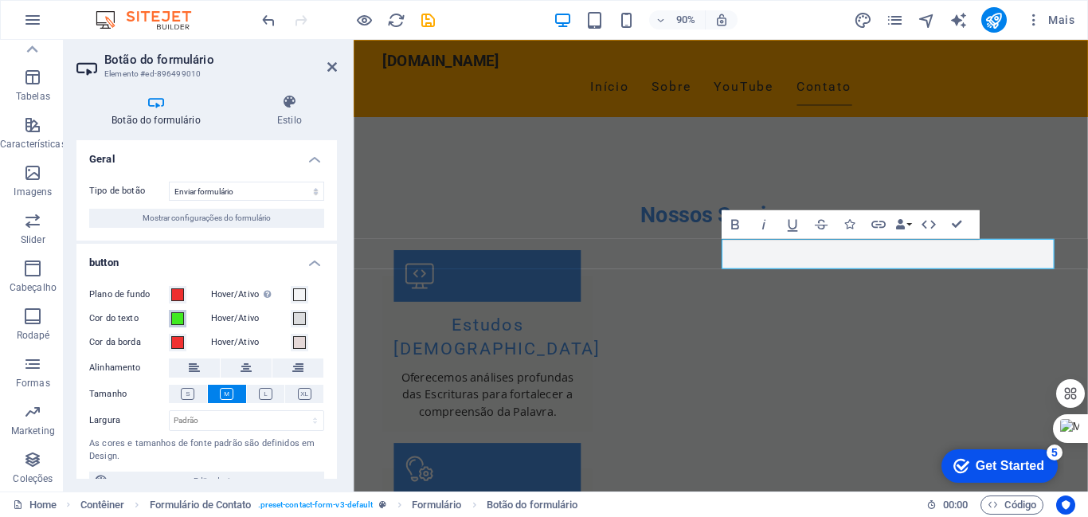
click at [182, 321] on span at bounding box center [177, 318] width 13 height 13
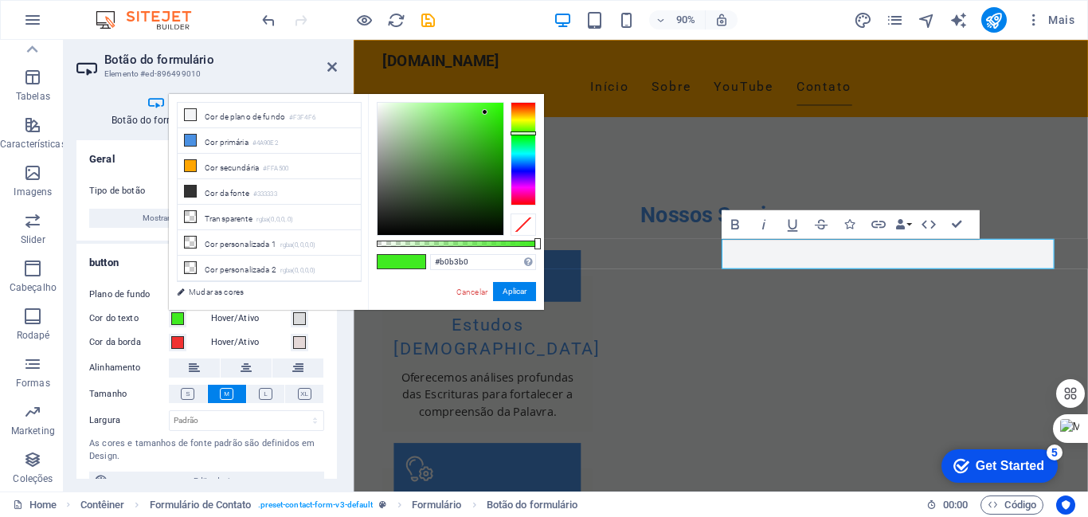
click at [379, 141] on div at bounding box center [440, 169] width 126 height 132
click at [383, 109] on div at bounding box center [440, 169] width 126 height 132
click at [508, 288] on button "Aplicar" at bounding box center [514, 291] width 43 height 19
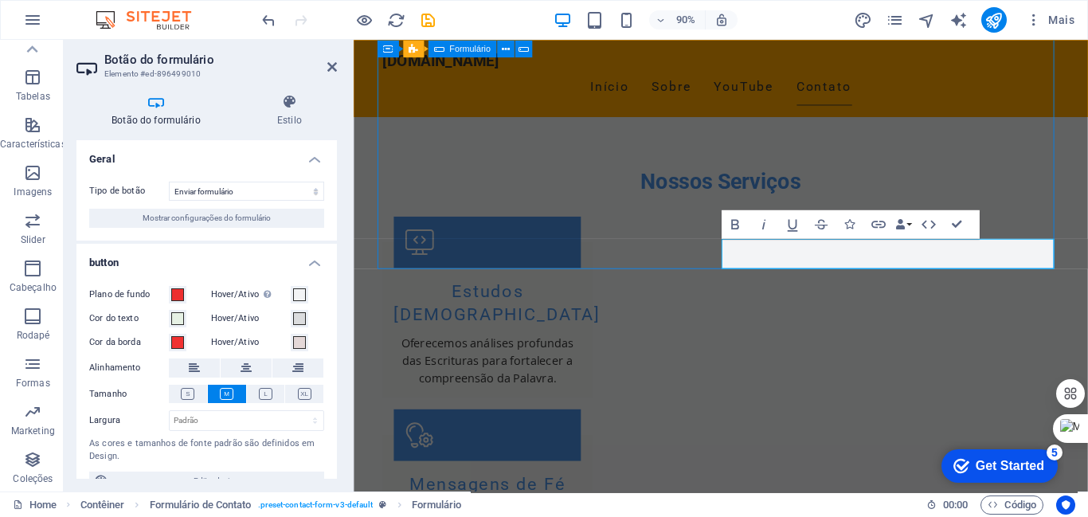
scroll to position [2241, 0]
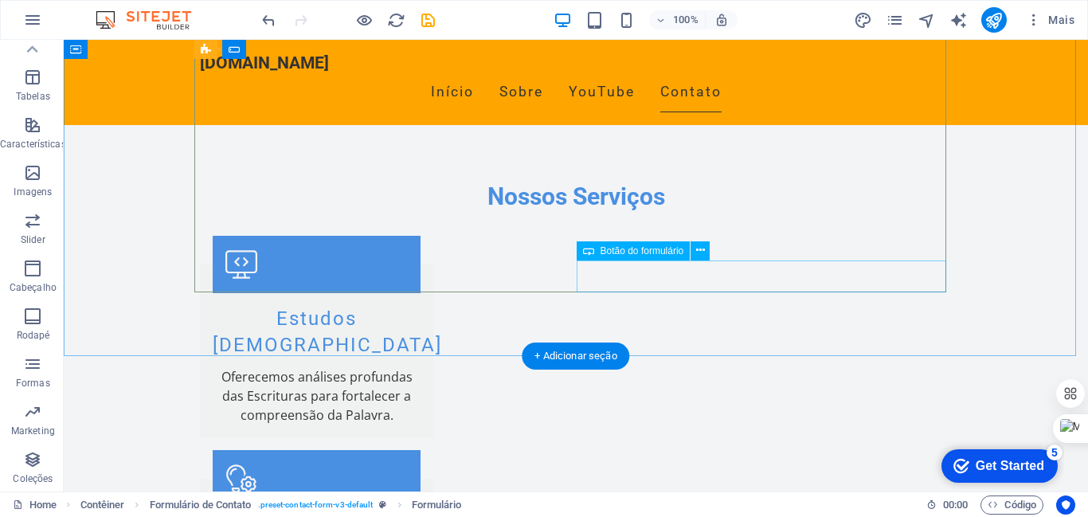
click at [702, 248] on icon at bounding box center [700, 250] width 9 height 17
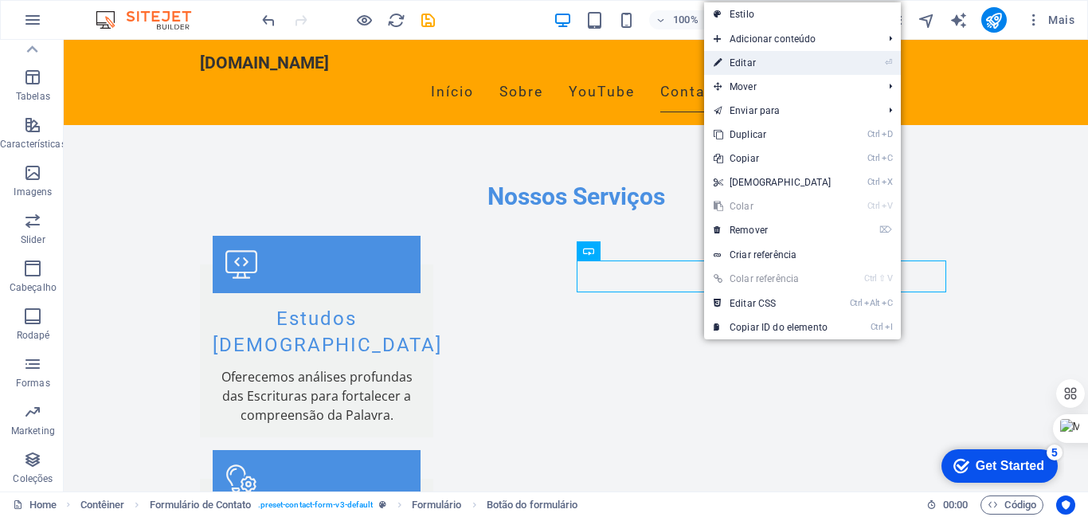
click at [752, 61] on link "⏎ Editar" at bounding box center [772, 63] width 137 height 24
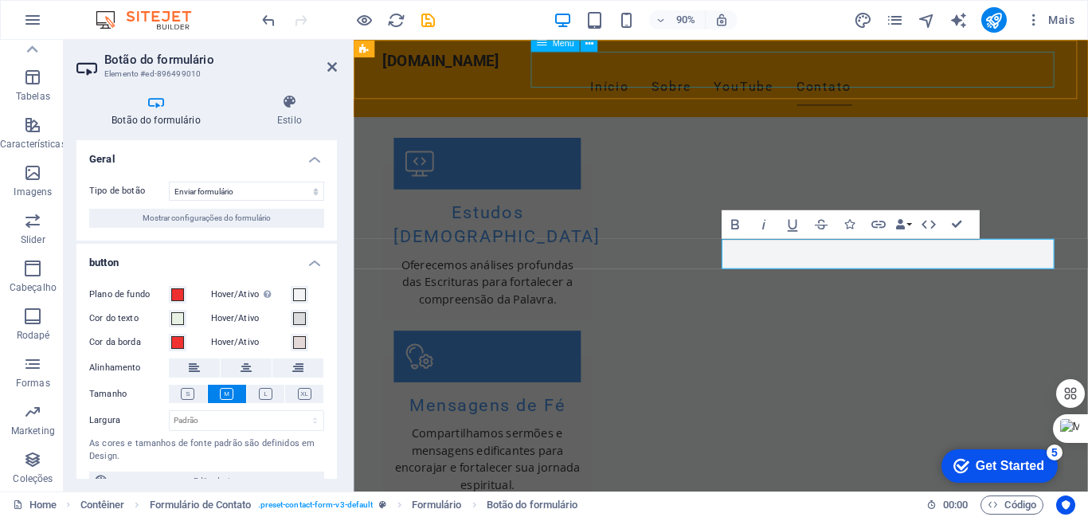
scroll to position [2116, 0]
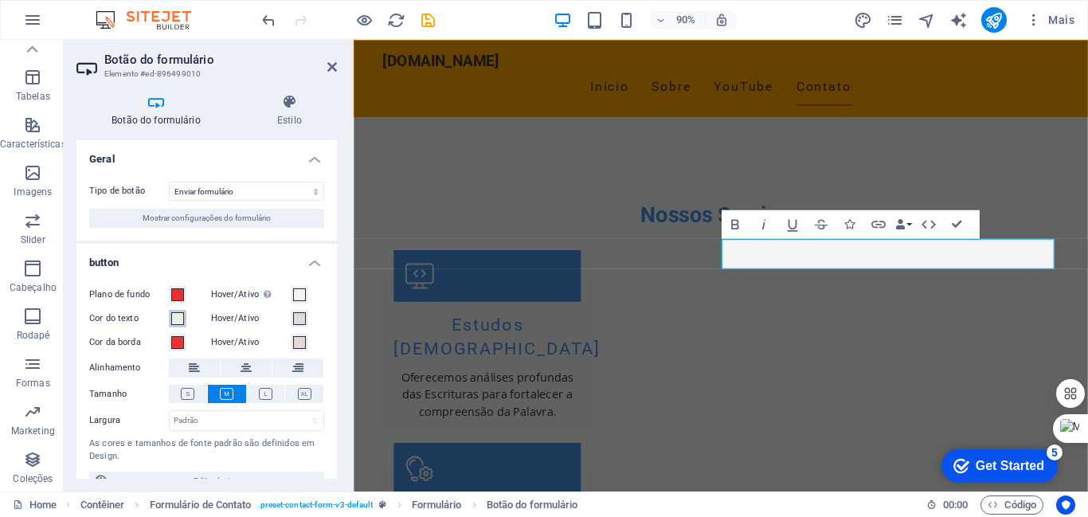
click at [176, 320] on span at bounding box center [177, 318] width 13 height 13
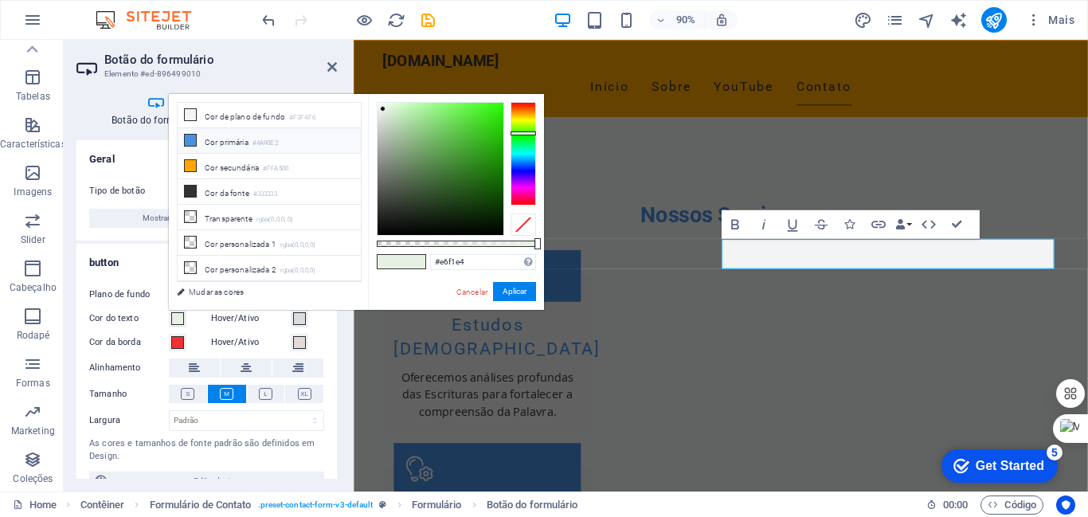
click at [190, 137] on icon at bounding box center [190, 140] width 11 height 11
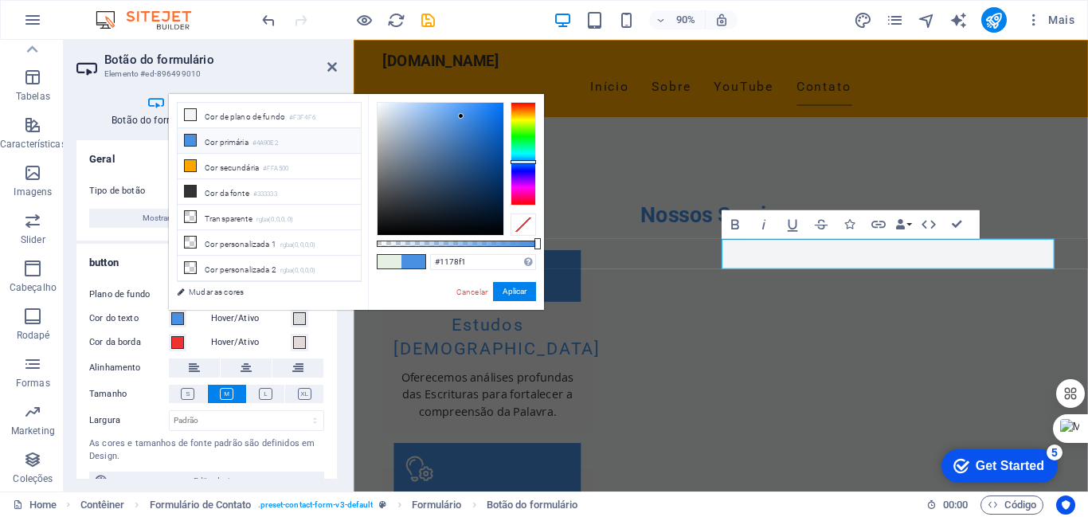
click at [494, 109] on div at bounding box center [440, 169] width 126 height 132
click at [514, 293] on button "Aplicar" at bounding box center [514, 291] width 43 height 19
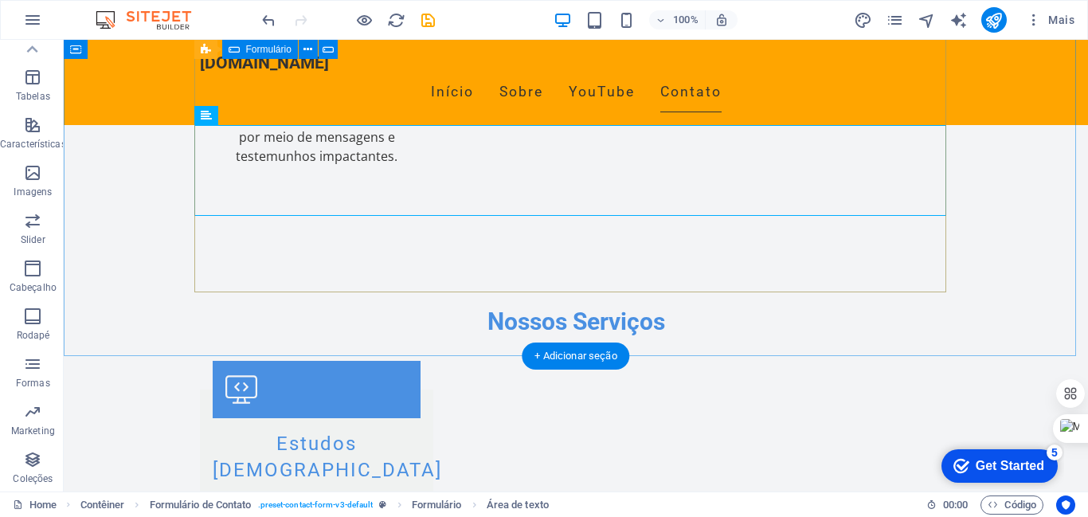
scroll to position [2241, 0]
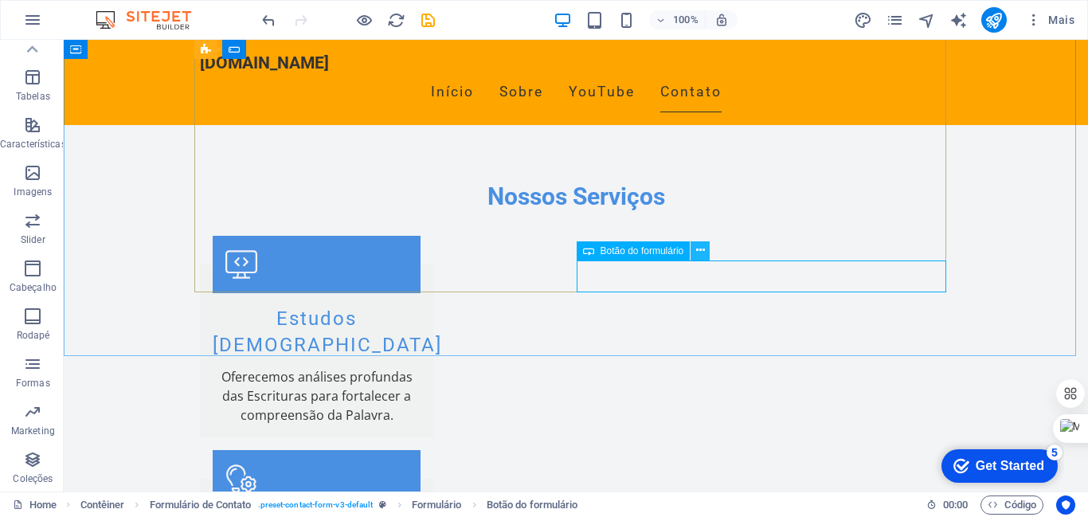
click at [705, 248] on button at bounding box center [699, 250] width 19 height 19
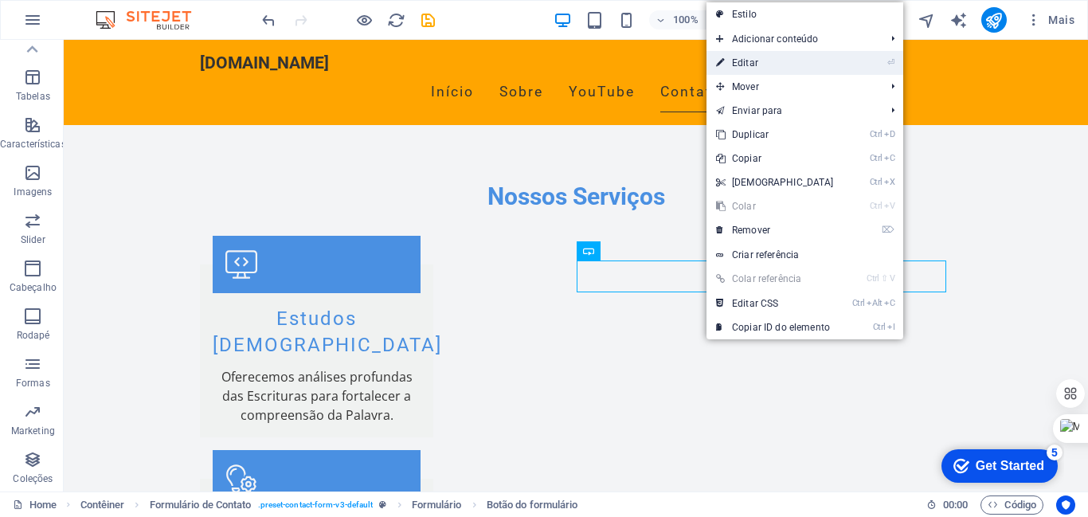
click at [749, 66] on link "⏎ Editar" at bounding box center [774, 63] width 137 height 24
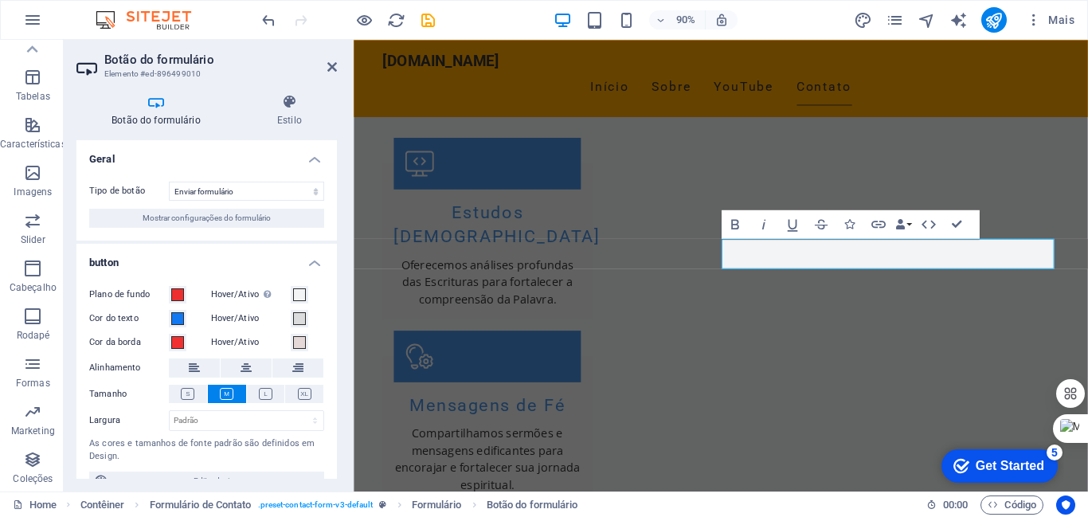
scroll to position [2116, 0]
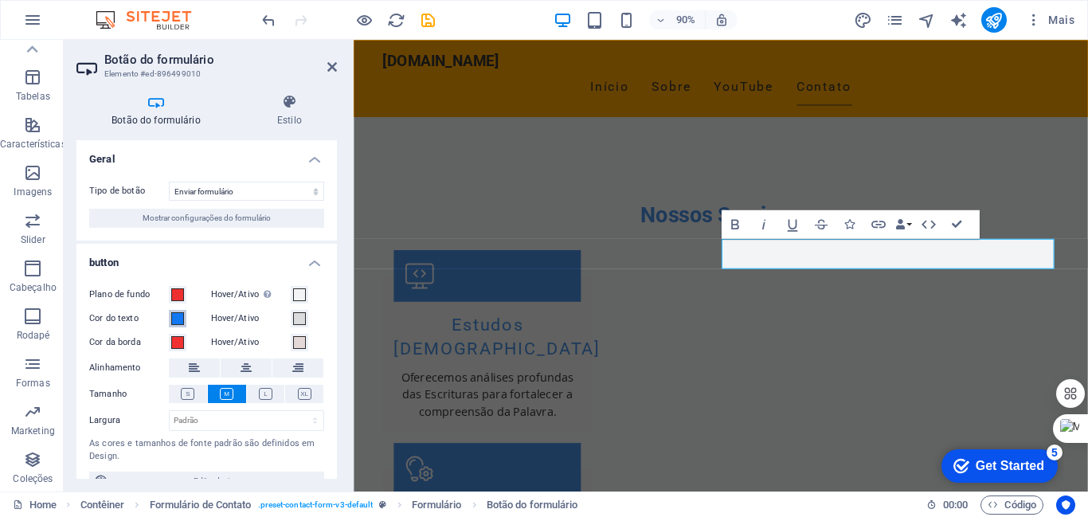
click at [179, 315] on span at bounding box center [177, 318] width 13 height 13
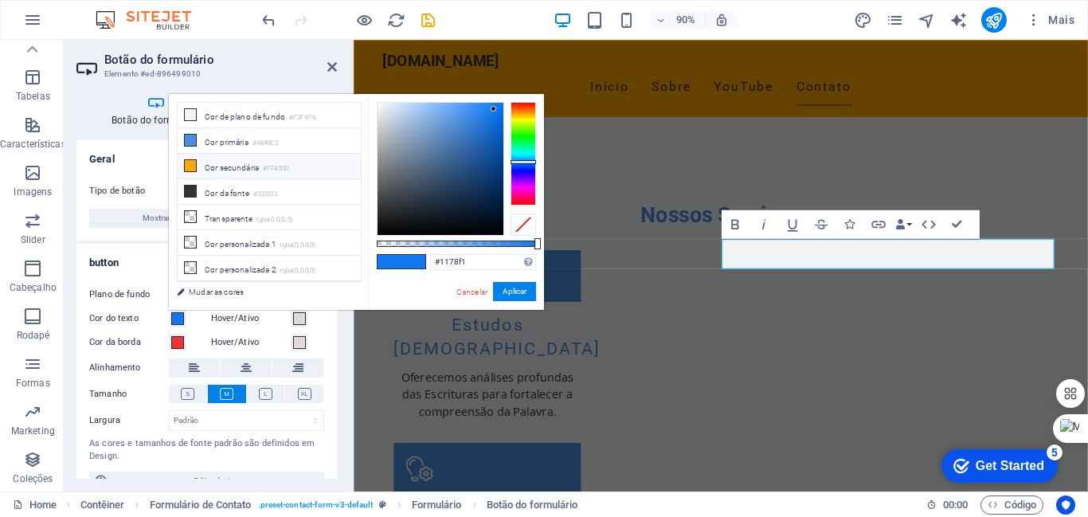
click at [191, 164] on icon at bounding box center [190, 165] width 11 height 11
type input "#ffa500"
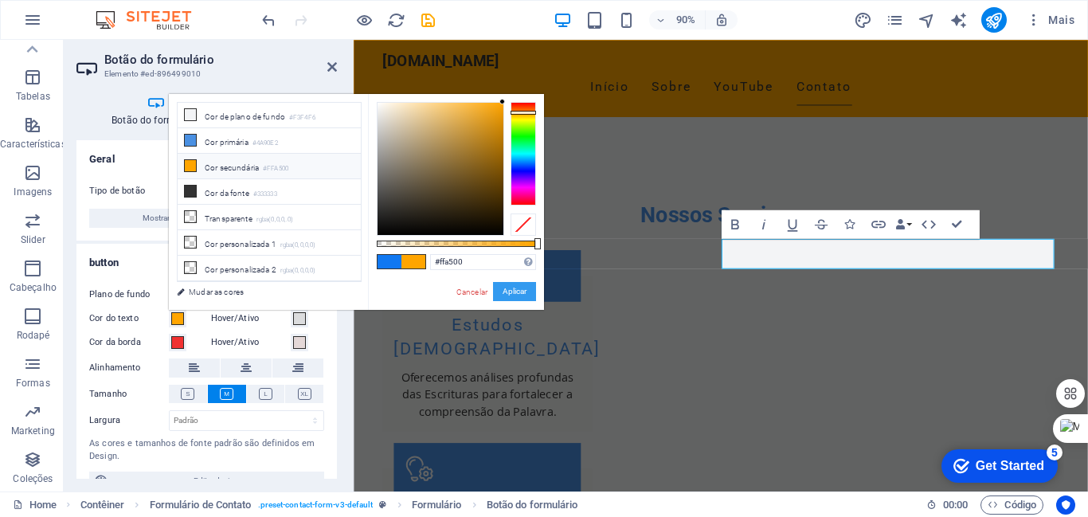
click at [514, 289] on button "Aplicar" at bounding box center [514, 291] width 43 height 19
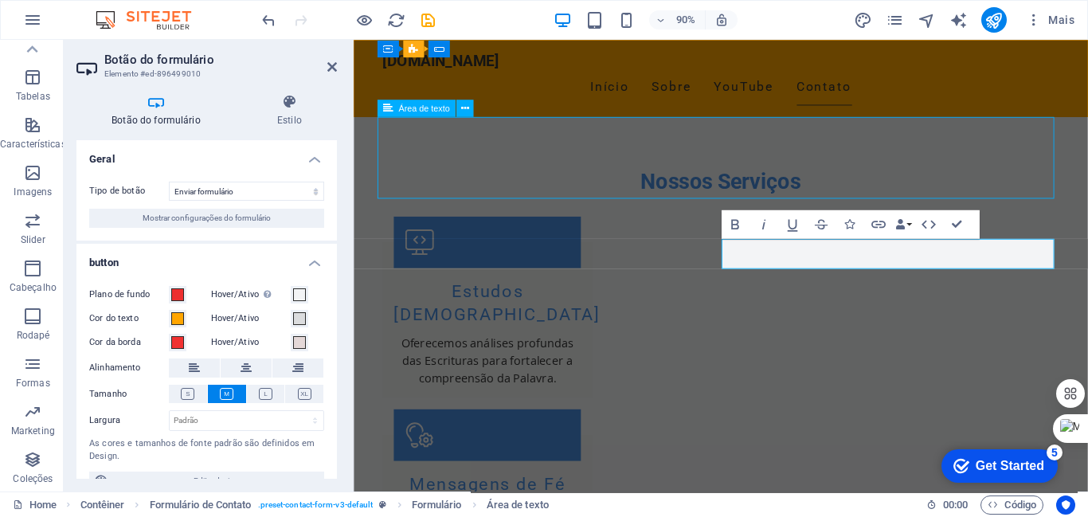
scroll to position [2241, 0]
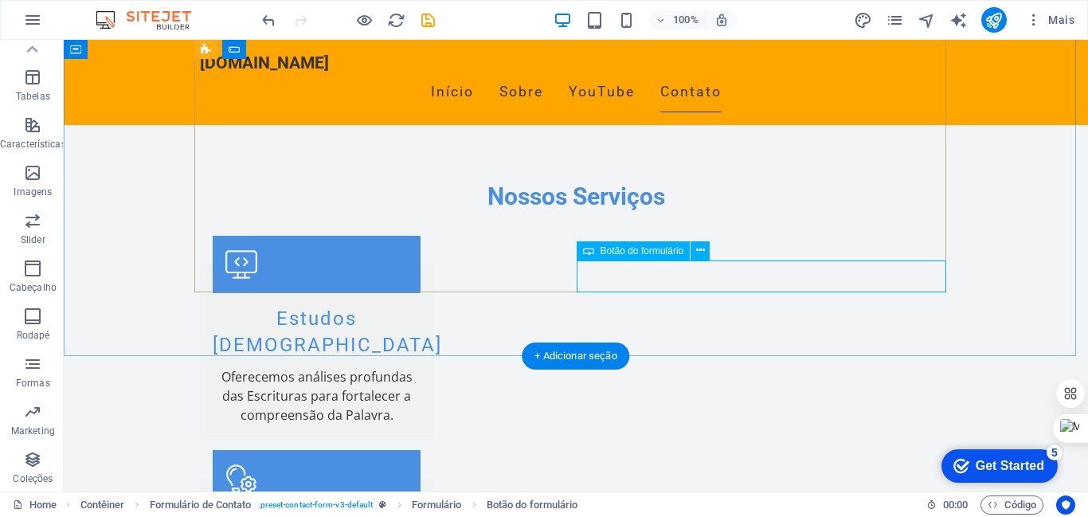
click at [700, 246] on icon at bounding box center [700, 250] width 9 height 17
click at [698, 245] on icon at bounding box center [700, 250] width 9 height 17
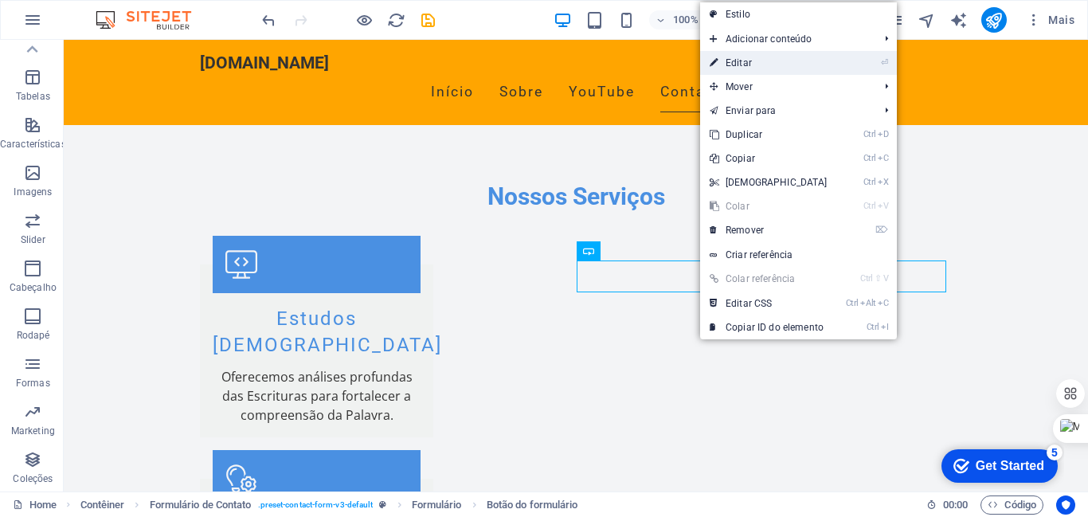
click at [739, 61] on link "⏎ Editar" at bounding box center [768, 63] width 137 height 24
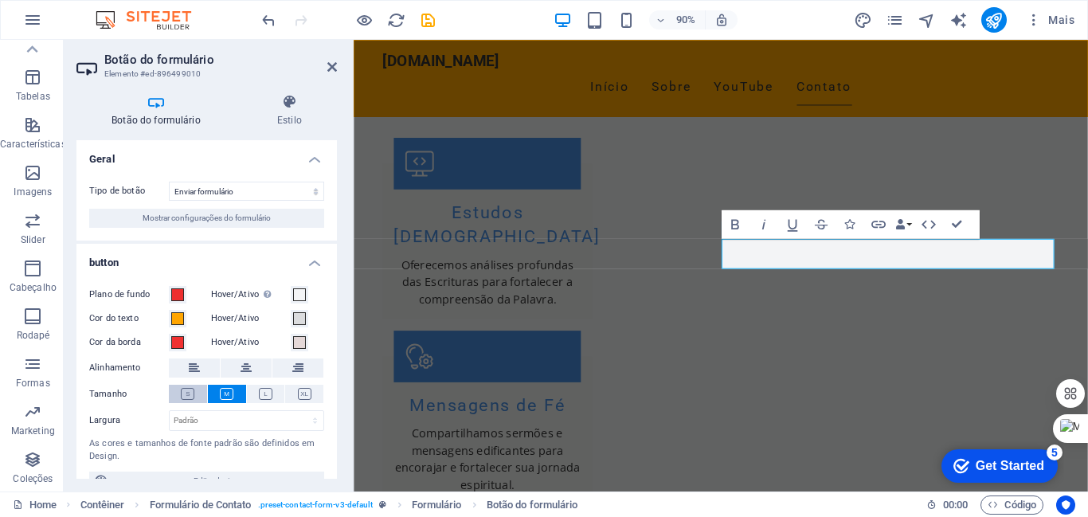
scroll to position [2116, 0]
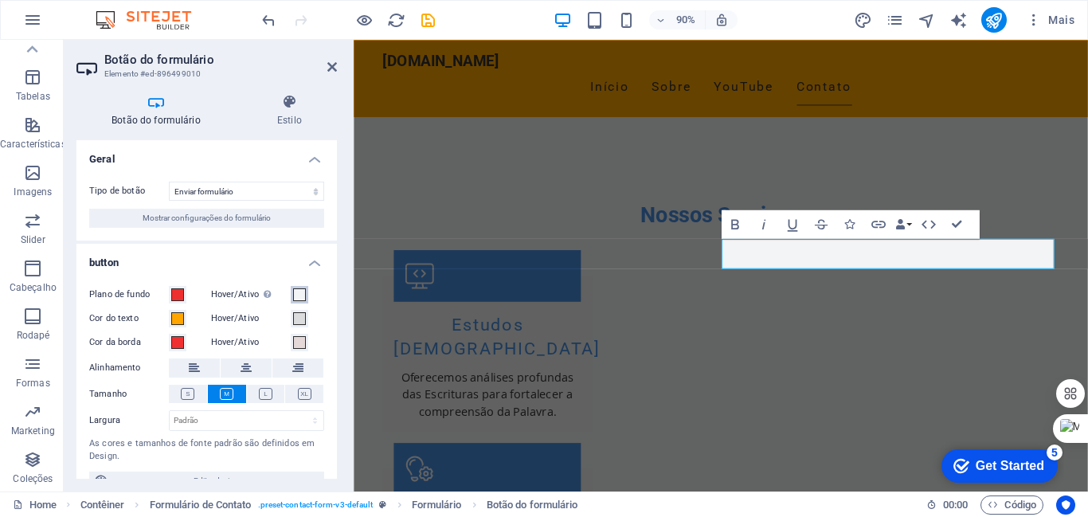
click at [299, 294] on span at bounding box center [299, 294] width 13 height 13
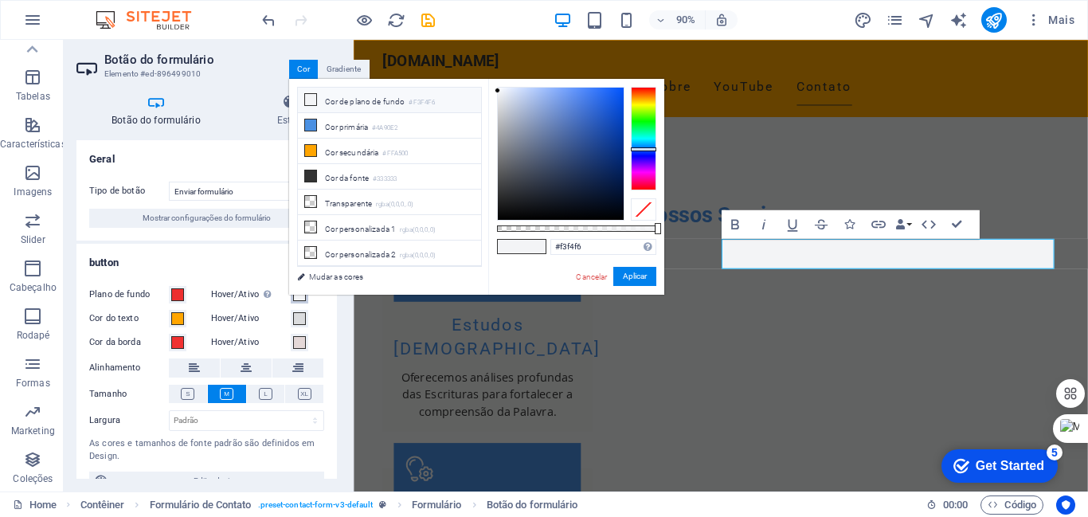
type input "#0a58f5"
click at [617, 92] on div at bounding box center [561, 154] width 126 height 132
click at [635, 274] on button "Aplicar" at bounding box center [634, 276] width 43 height 19
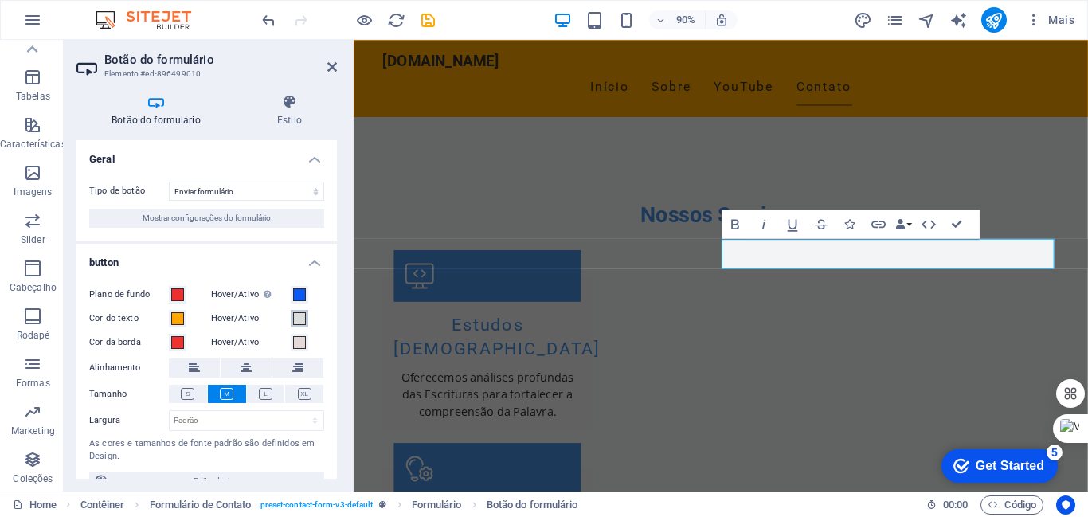
click at [296, 317] on span at bounding box center [299, 318] width 13 height 13
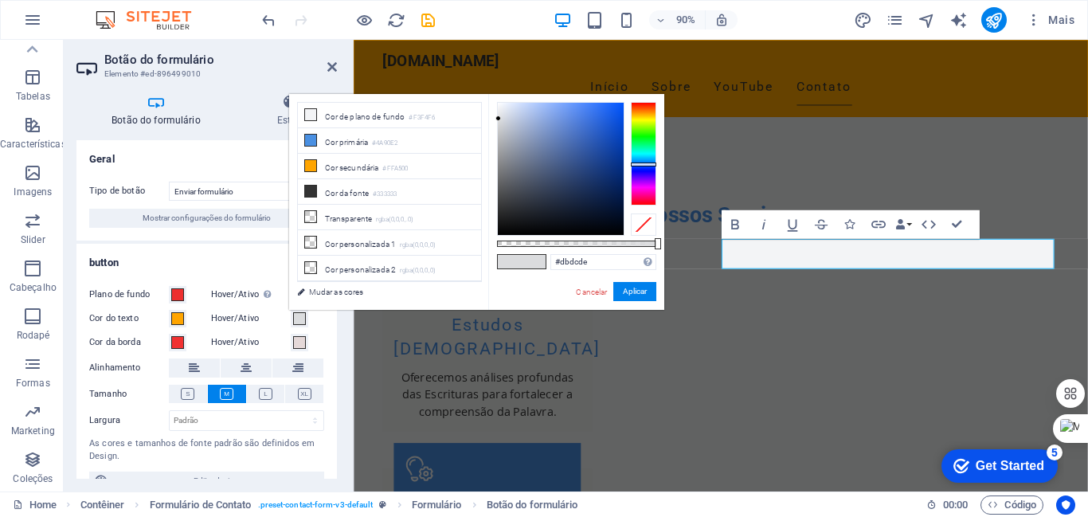
type input "#0a58f5"
click at [617, 107] on div at bounding box center [561, 169] width 126 height 132
click at [631, 292] on button "Aplicar" at bounding box center [634, 291] width 43 height 19
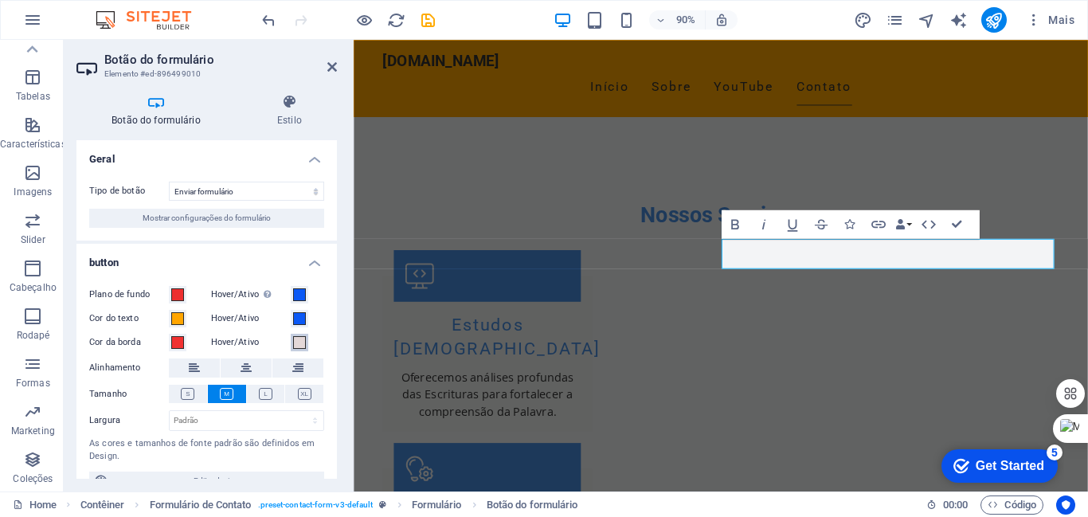
click at [298, 344] on span at bounding box center [299, 342] width 13 height 13
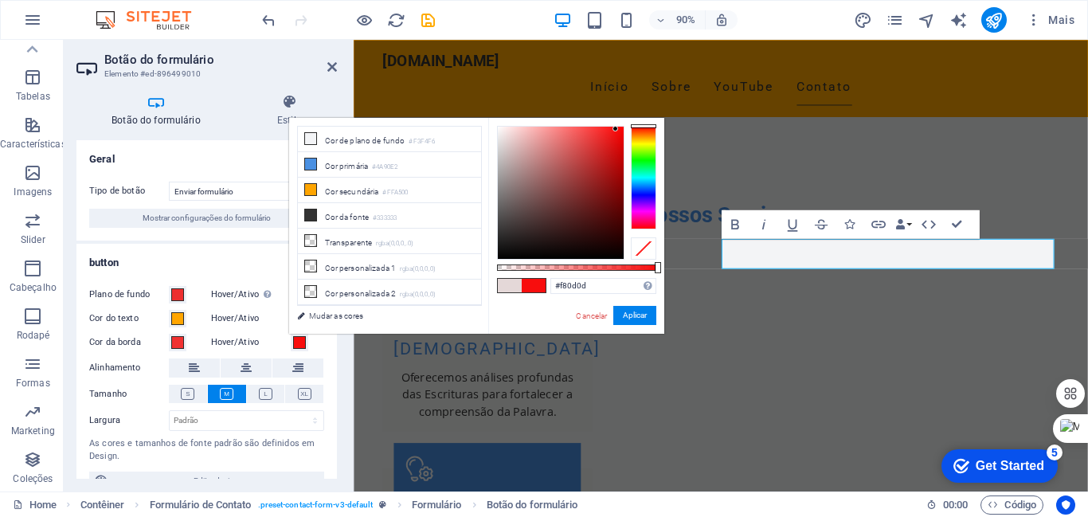
click at [616, 129] on div at bounding box center [561, 193] width 126 height 132
click at [643, 318] on button "Aplicar" at bounding box center [634, 315] width 43 height 19
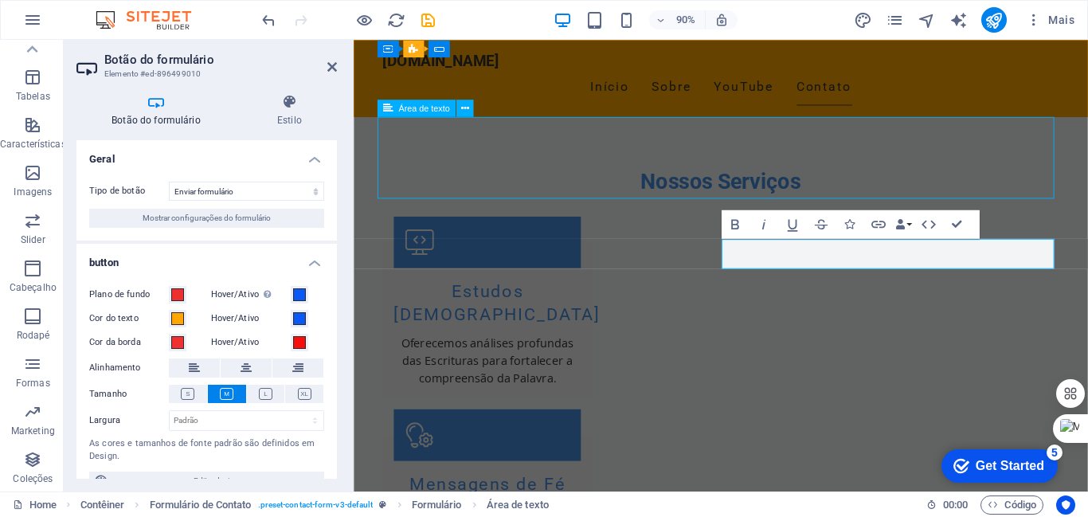
scroll to position [2241, 0]
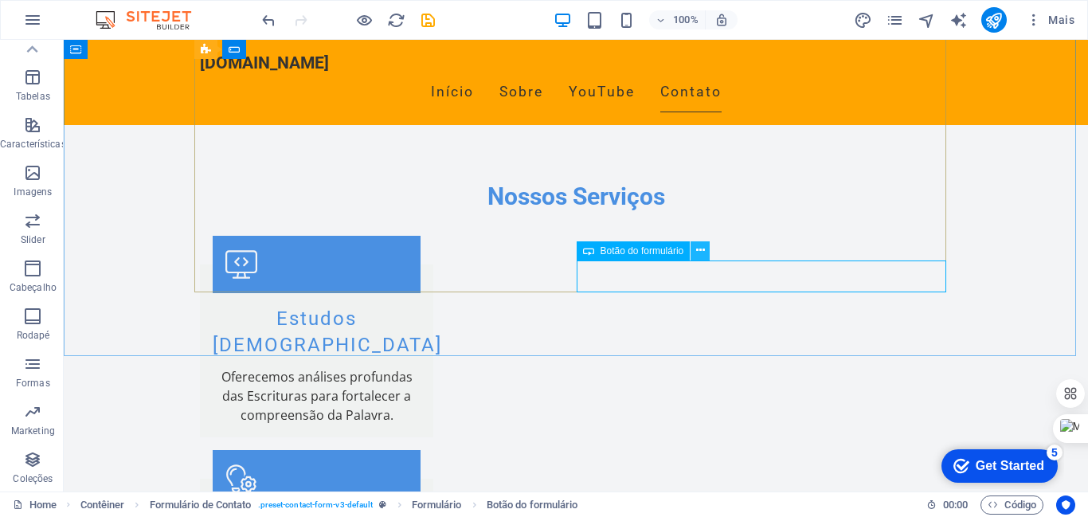
click at [699, 250] on icon at bounding box center [700, 250] width 9 height 17
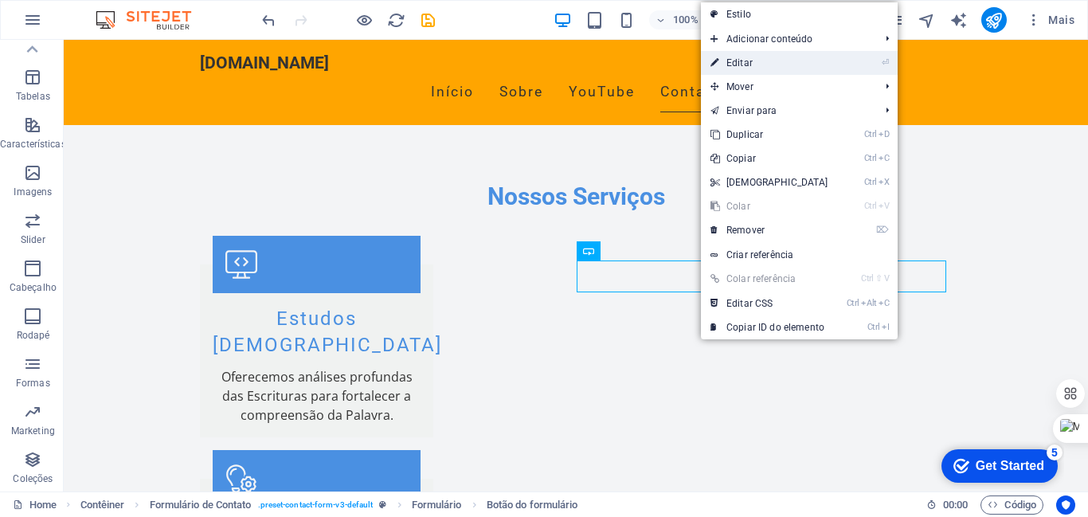
click at [741, 62] on link "⏎ Editar" at bounding box center [769, 63] width 137 height 24
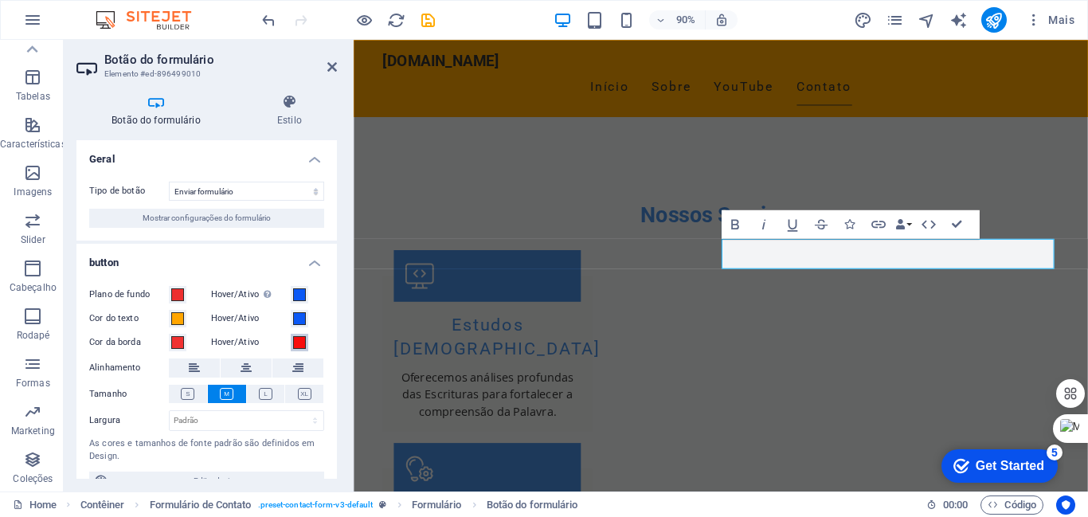
click at [297, 344] on span at bounding box center [299, 342] width 13 height 13
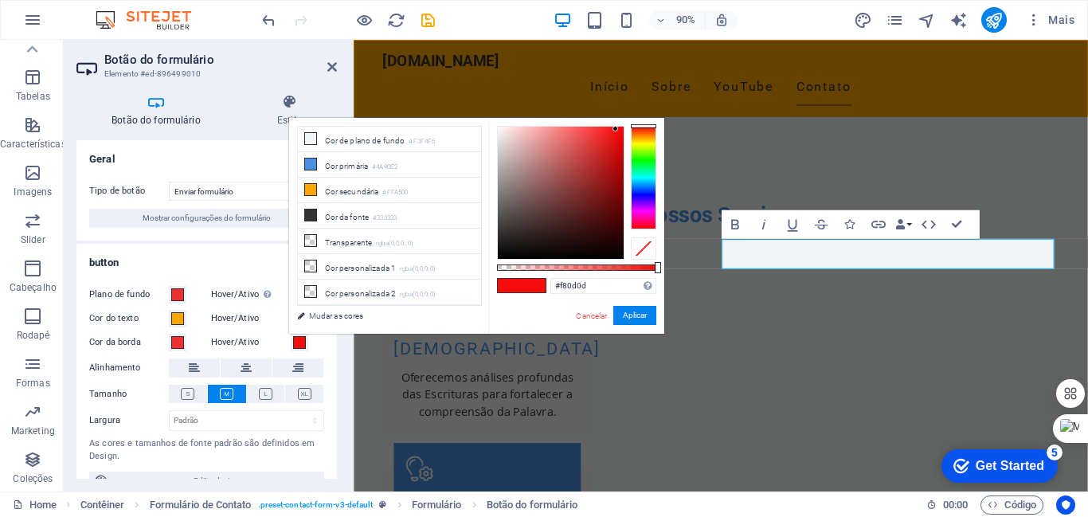
click at [646, 166] on div at bounding box center [643, 178] width 25 height 104
click at [646, 128] on div at bounding box center [643, 126] width 25 height 4
type input "#0df86d"
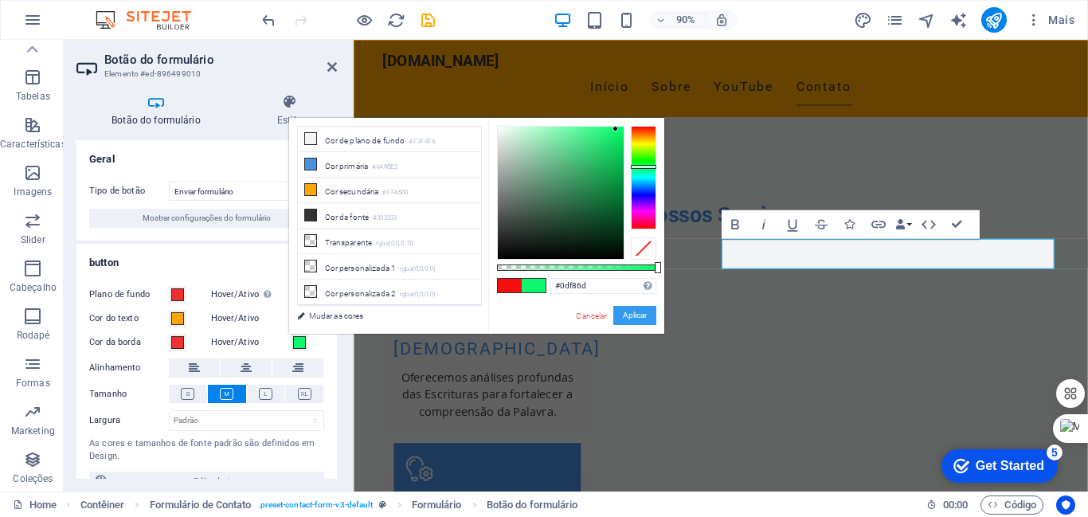
click at [635, 310] on button "Aplicar" at bounding box center [634, 315] width 43 height 19
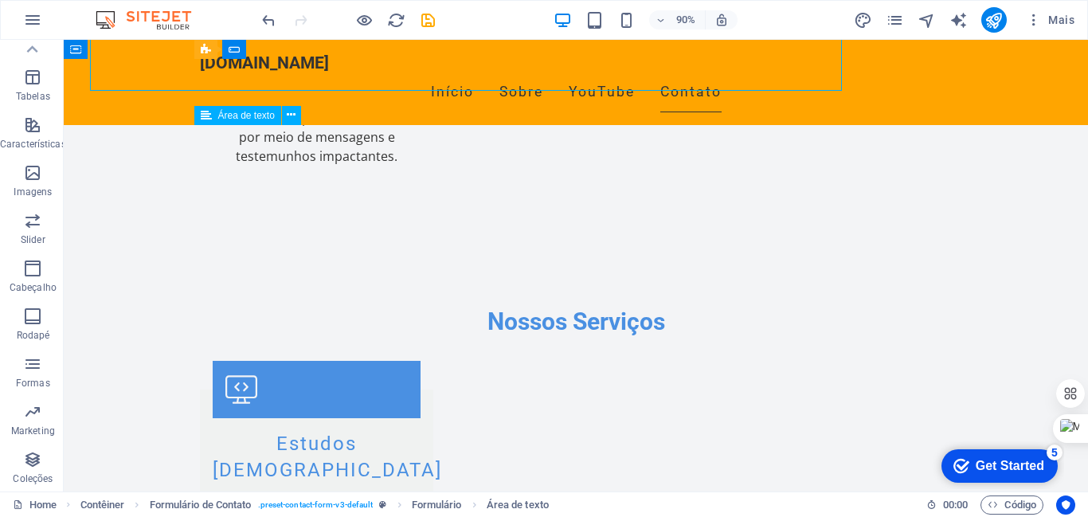
scroll to position [2241, 0]
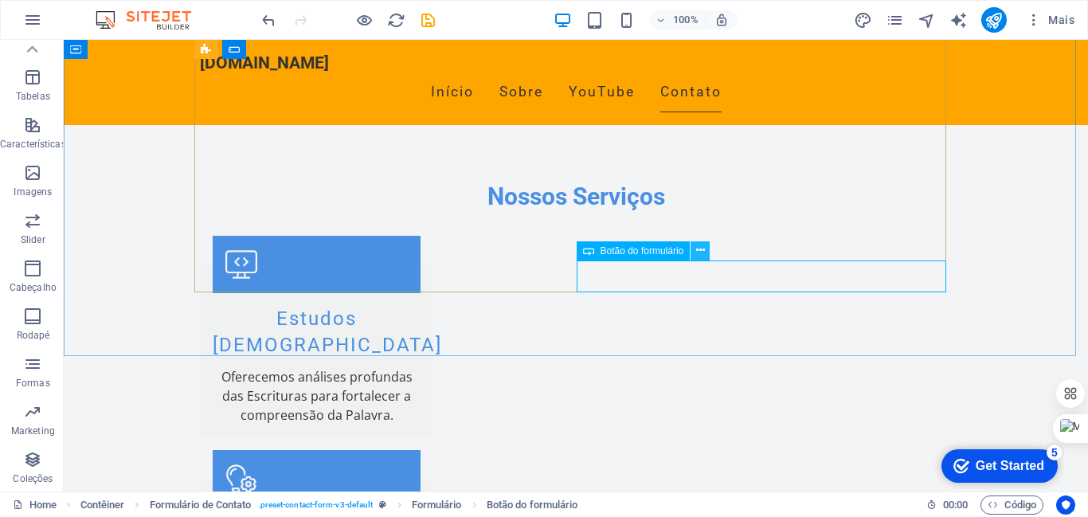
click at [700, 245] on icon at bounding box center [700, 250] width 9 height 17
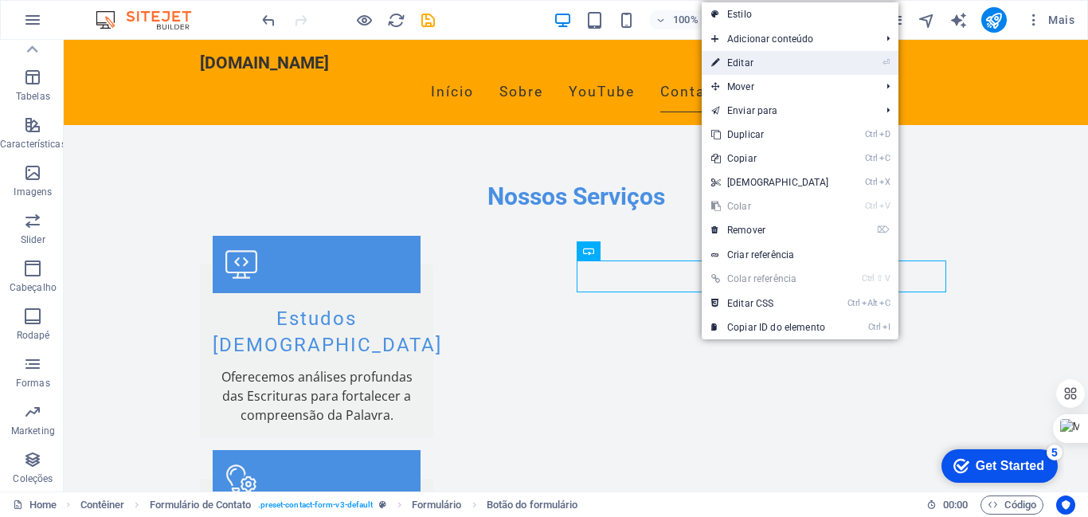
click at [727, 65] on link "⏎ Editar" at bounding box center [770, 63] width 137 height 24
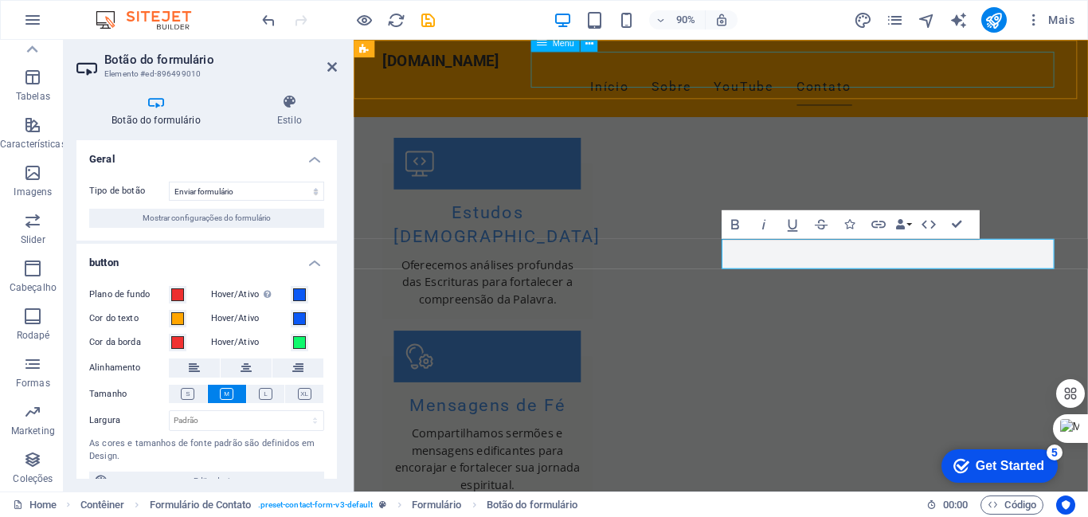
scroll to position [2116, 0]
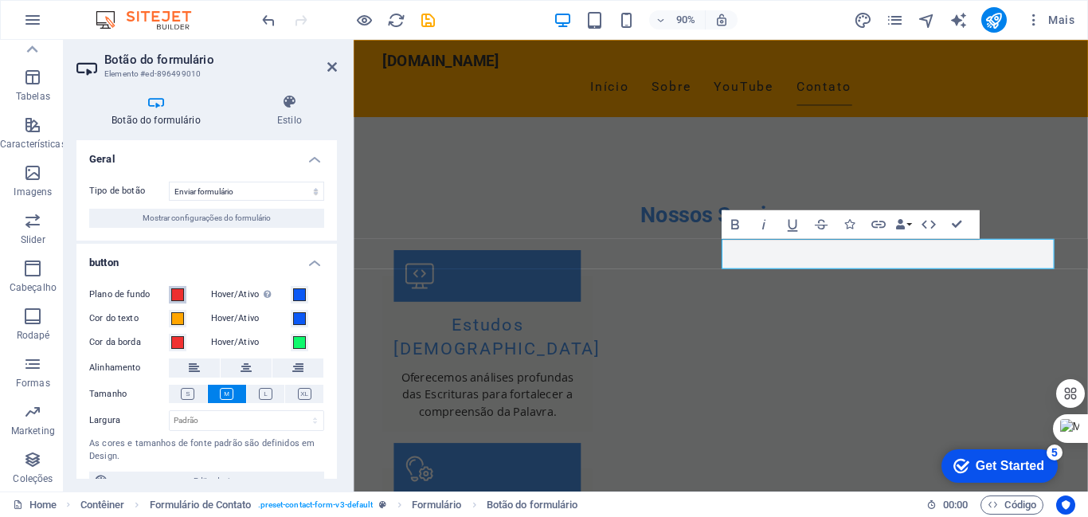
click at [176, 292] on span at bounding box center [177, 294] width 13 height 13
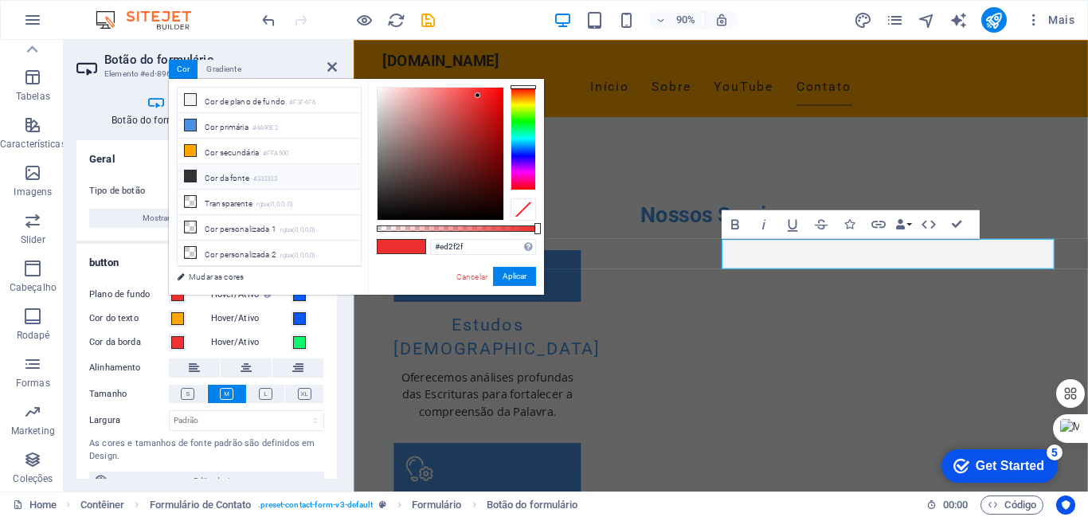
click at [187, 174] on icon at bounding box center [190, 175] width 11 height 11
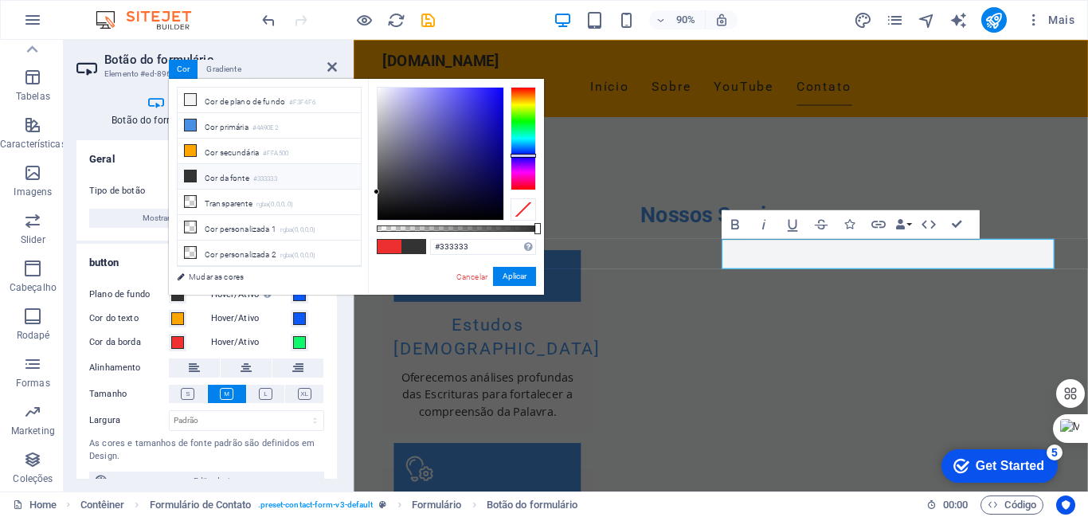
click at [522, 155] on div at bounding box center [522, 139] width 25 height 104
click at [522, 155] on div at bounding box center [522, 156] width 25 height 4
click at [527, 123] on div at bounding box center [522, 139] width 25 height 104
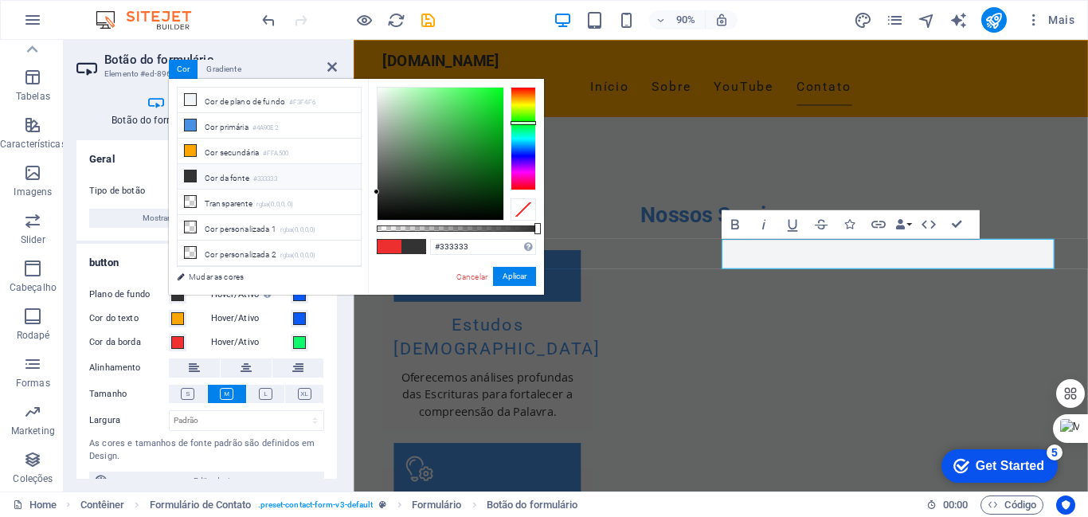
type input "#0ff42c"
click at [495, 92] on div at bounding box center [440, 154] width 126 height 132
click at [514, 272] on button "Aplicar" at bounding box center [514, 276] width 43 height 19
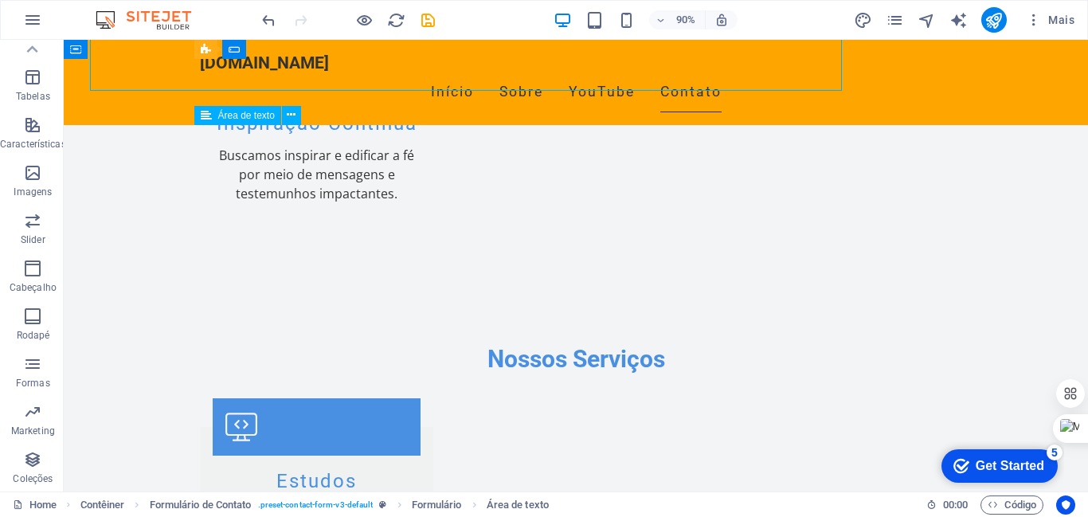
scroll to position [2241, 0]
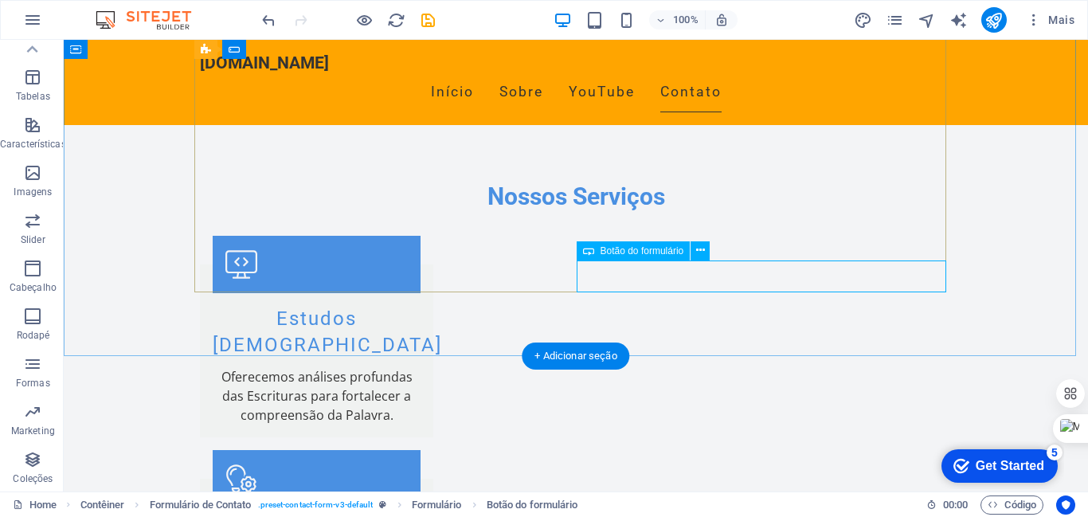
click at [705, 250] on button at bounding box center [699, 250] width 19 height 19
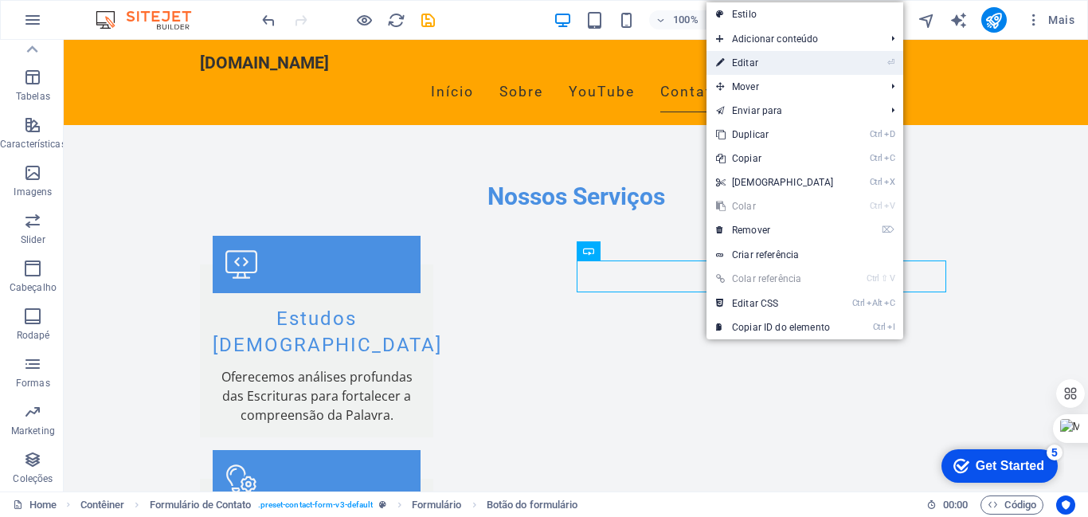
click at [738, 59] on link "⏎ Editar" at bounding box center [774, 63] width 137 height 24
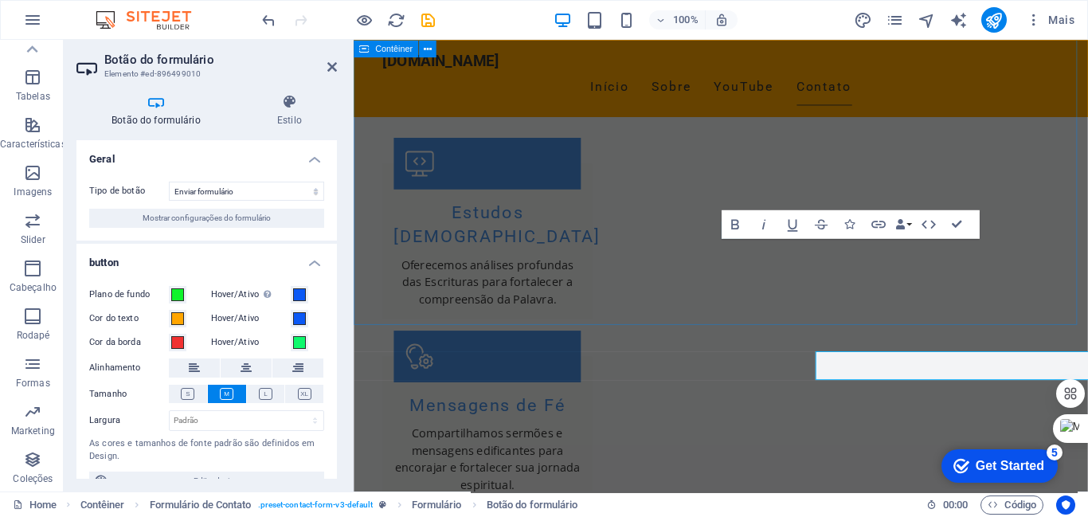
scroll to position [2116, 0]
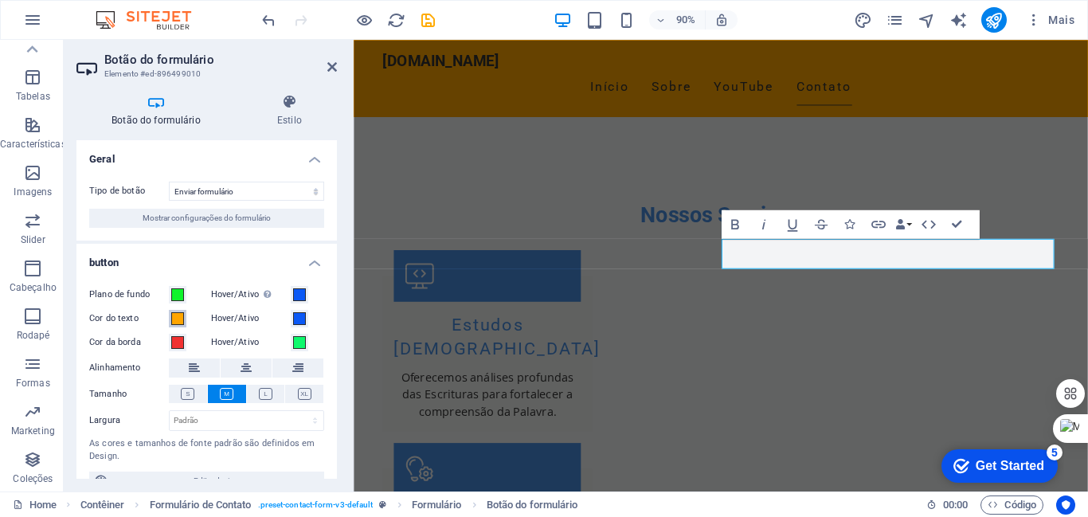
click at [177, 318] on span at bounding box center [177, 318] width 13 height 13
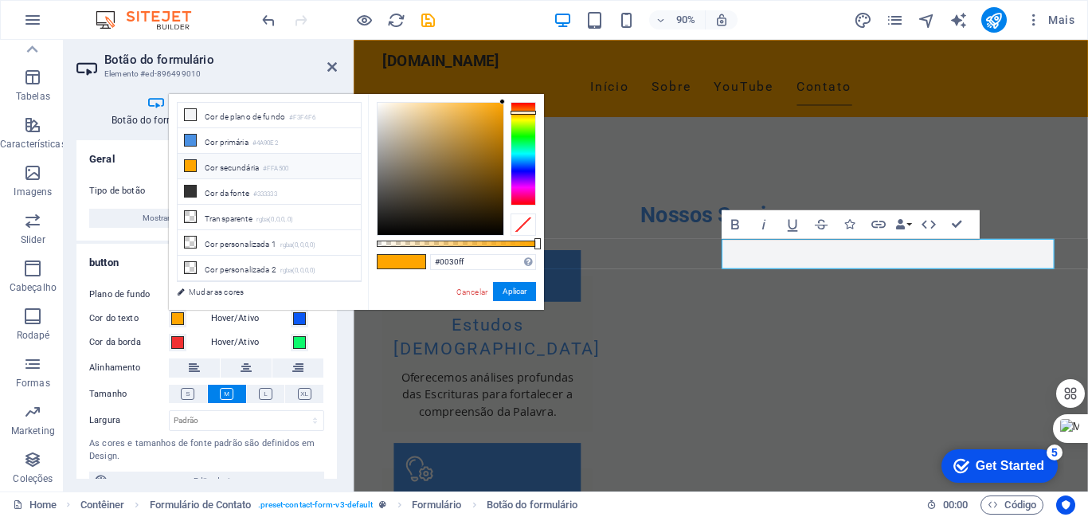
click at [527, 166] on div at bounding box center [522, 154] width 25 height 104
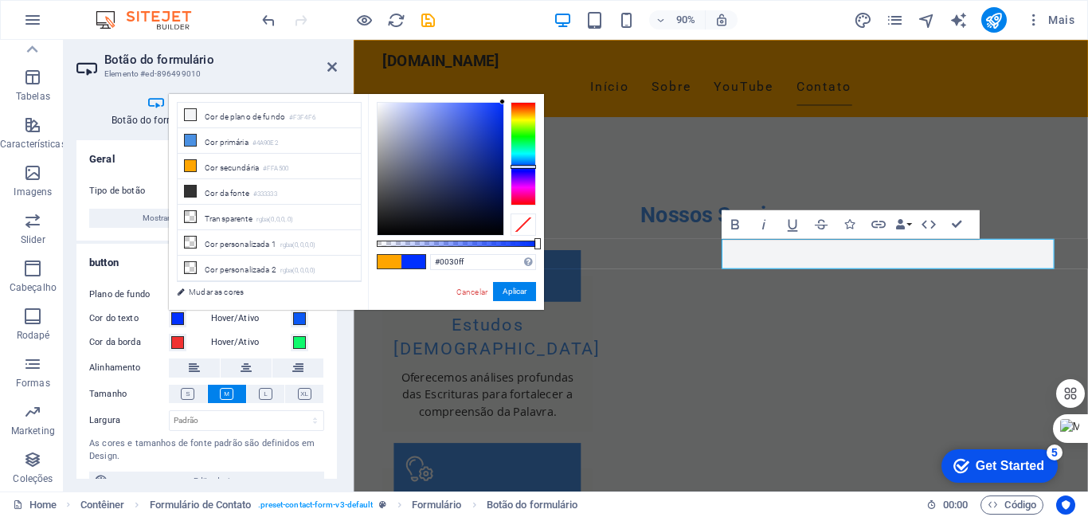
click at [527, 166] on div at bounding box center [522, 167] width 25 height 4
type input "#0b36ed"
click at [497, 111] on div at bounding box center [440, 169] width 126 height 132
click at [499, 104] on div at bounding box center [502, 102] width 6 height 6
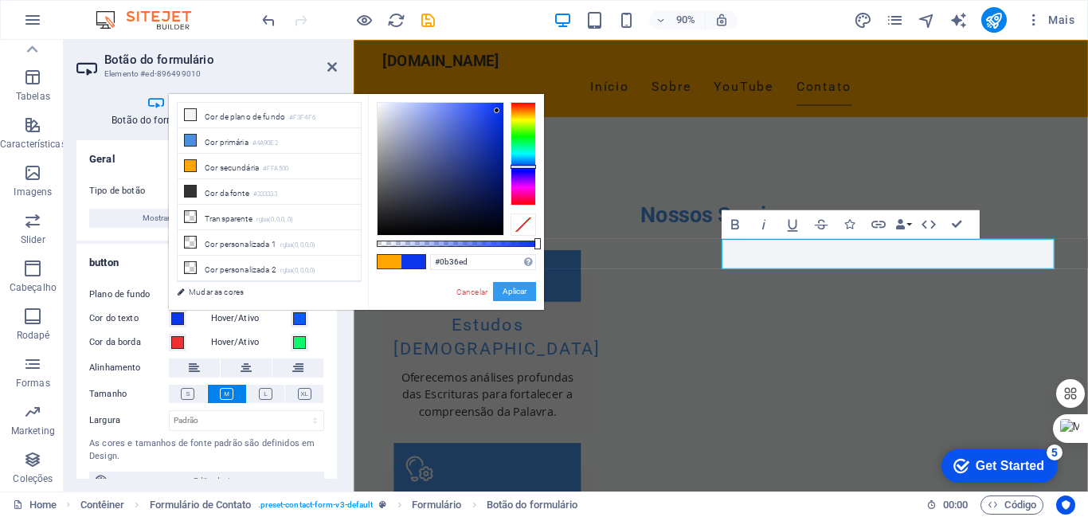
click at [515, 287] on button "Aplicar" at bounding box center [514, 291] width 43 height 19
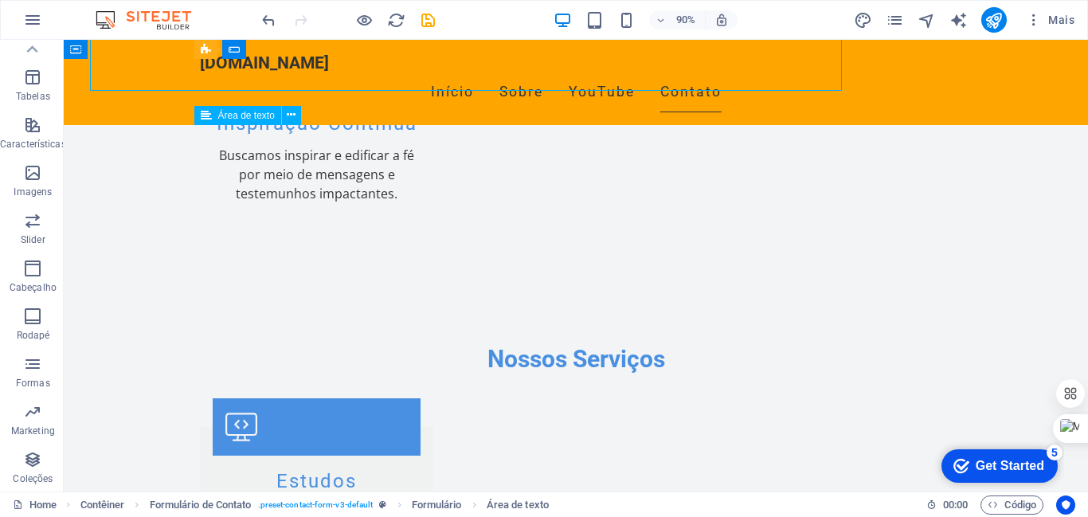
scroll to position [2241, 0]
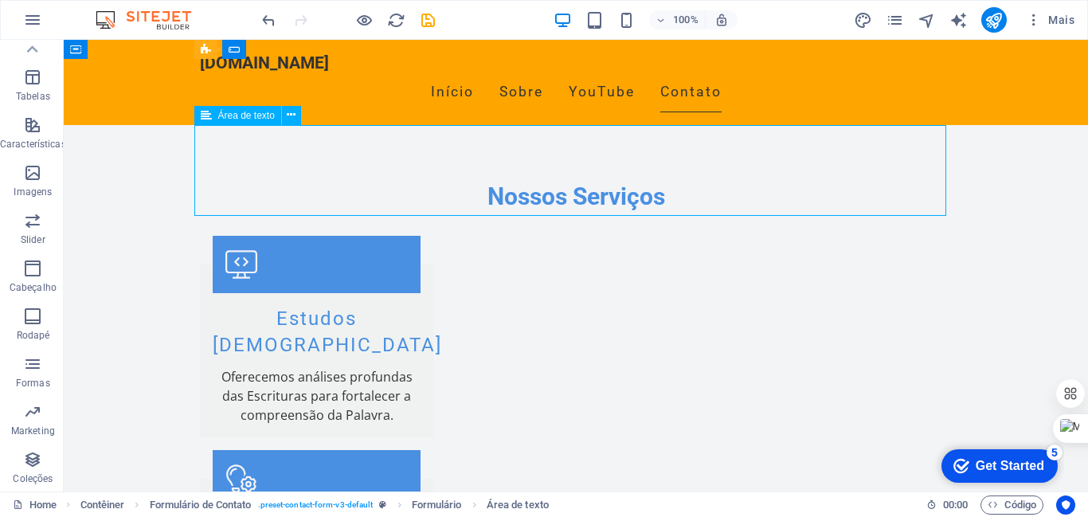
drag, startPoint x: 1145, startPoint y: 447, endPoint x: 1086, endPoint y: 316, distance: 143.3
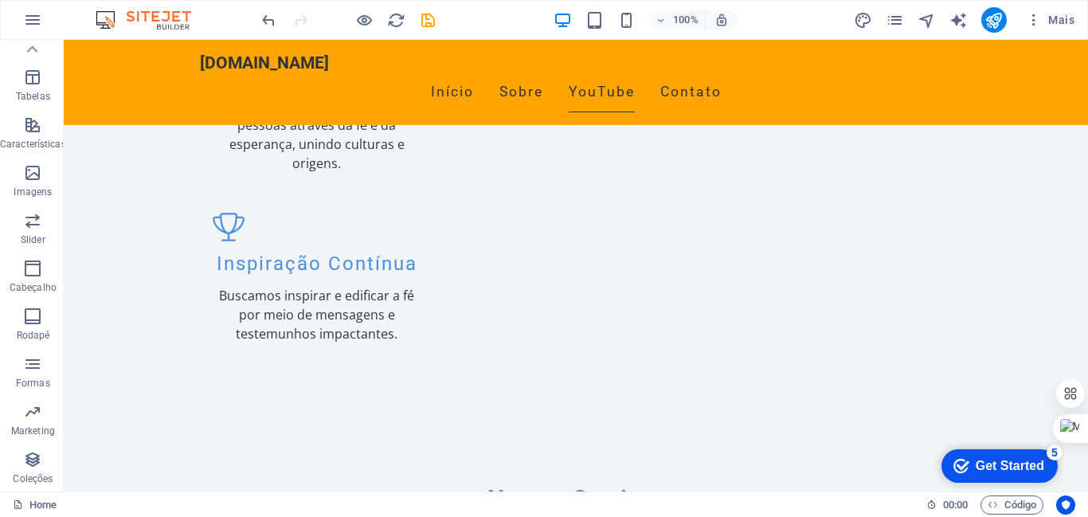
scroll to position [1981, 0]
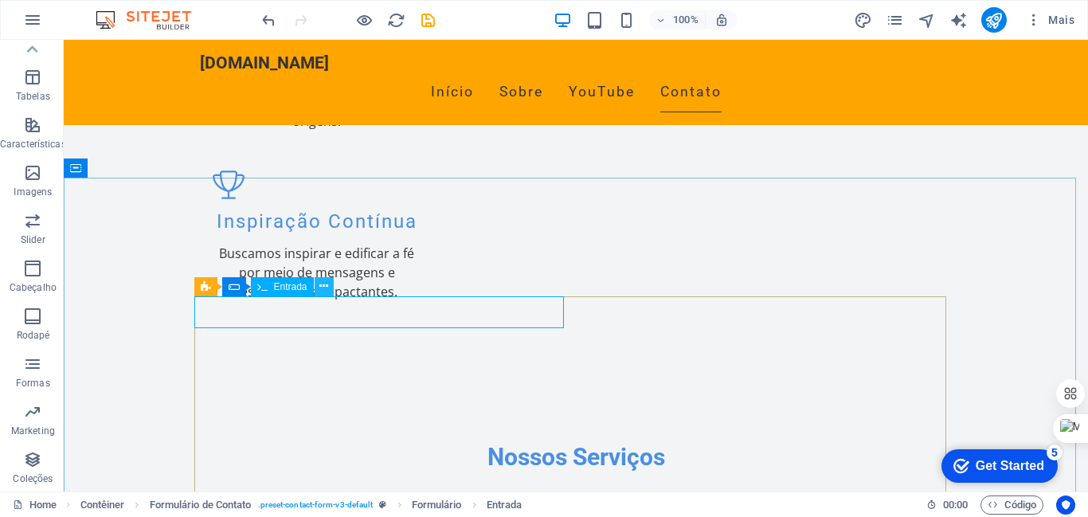
click at [328, 286] on button at bounding box center [324, 286] width 19 height 19
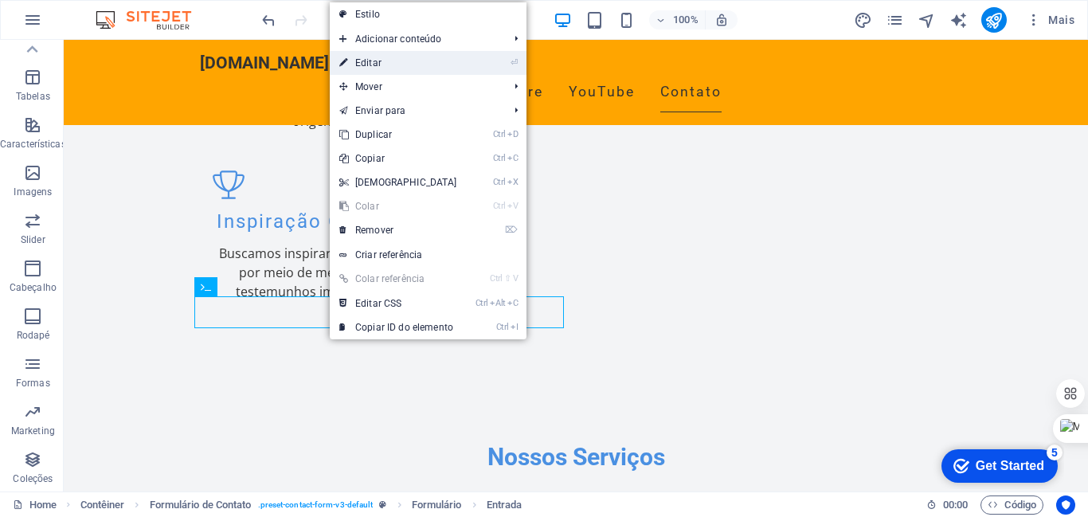
click at [370, 56] on link "⏎ Editar" at bounding box center [398, 63] width 137 height 24
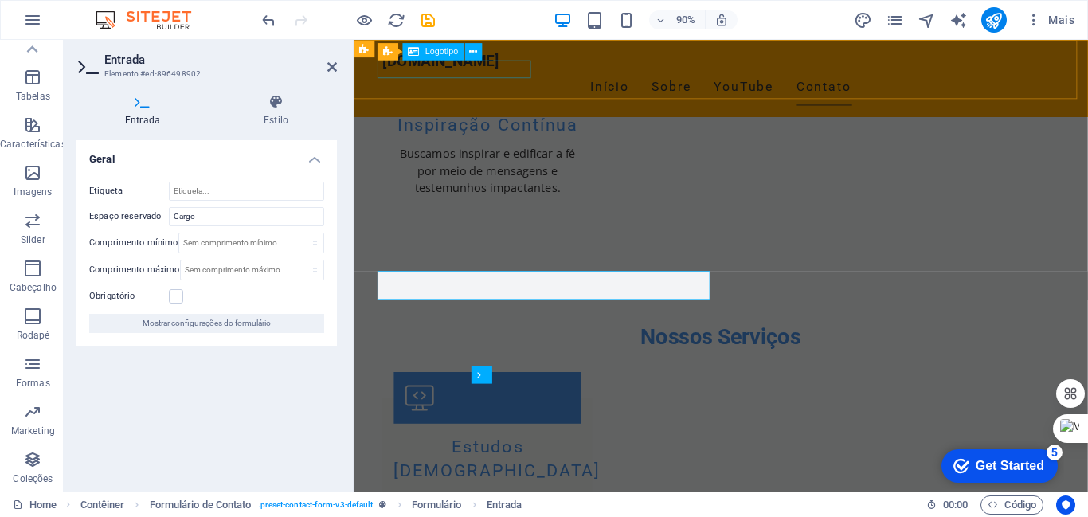
scroll to position [1856, 0]
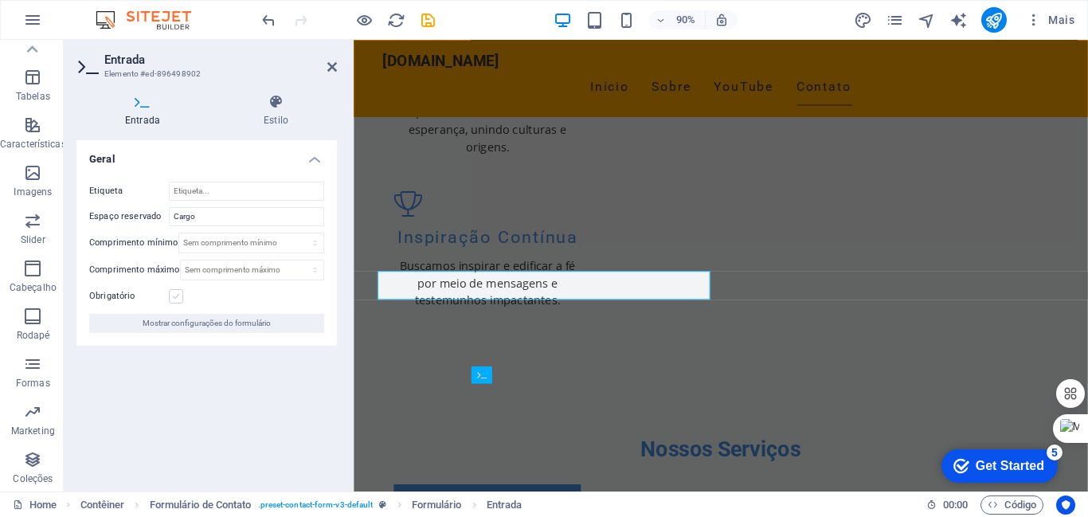
click at [175, 295] on label at bounding box center [176, 296] width 14 height 14
click at [0, 0] on input "Obrigatório" at bounding box center [0, 0] width 0 height 0
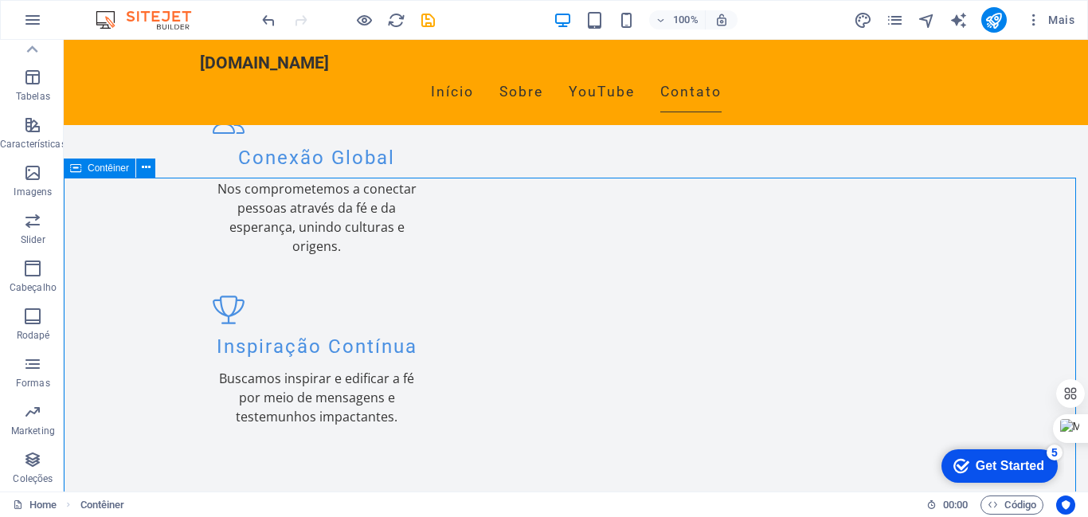
scroll to position [1981, 0]
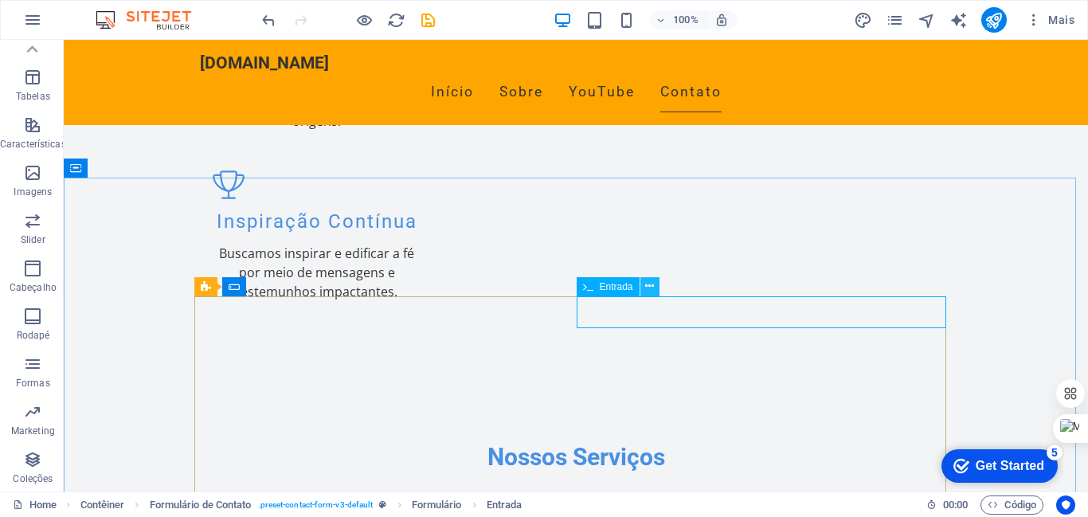
click at [651, 284] on icon at bounding box center [649, 286] width 9 height 17
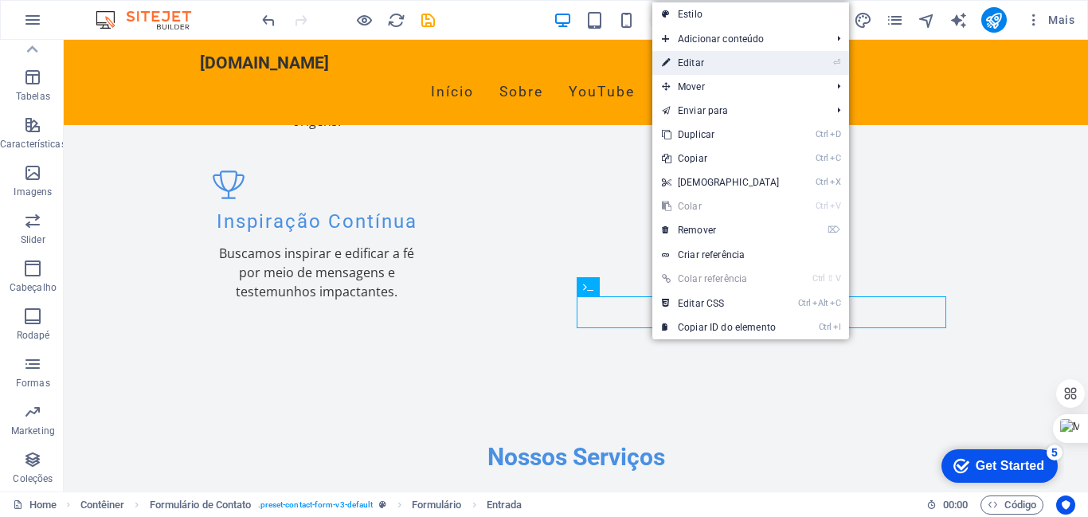
click at [686, 61] on link "⏎ Editar" at bounding box center [720, 63] width 137 height 24
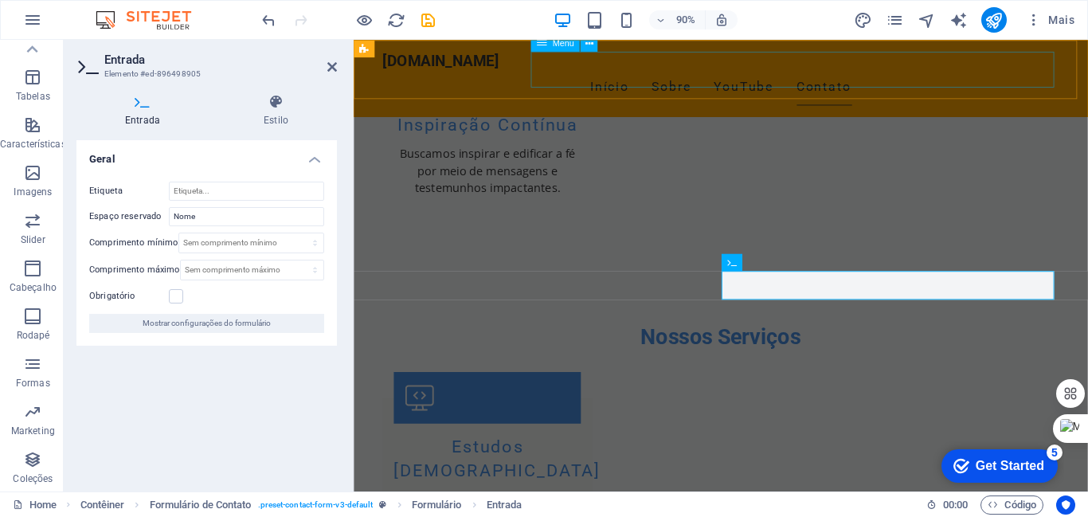
scroll to position [1856, 0]
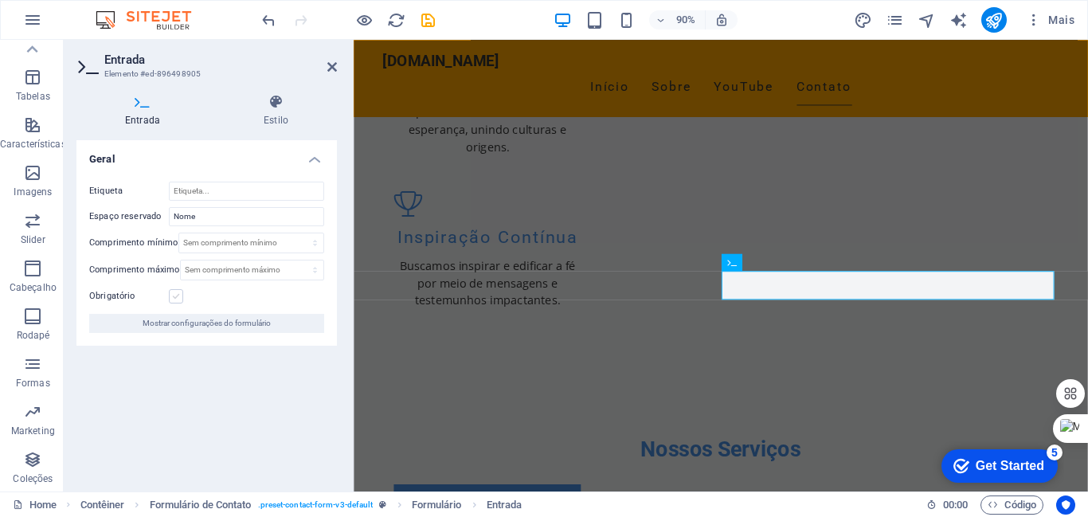
click at [174, 297] on label at bounding box center [176, 296] width 14 height 14
click at [0, 0] on input "Obrigatório" at bounding box center [0, 0] width 0 height 0
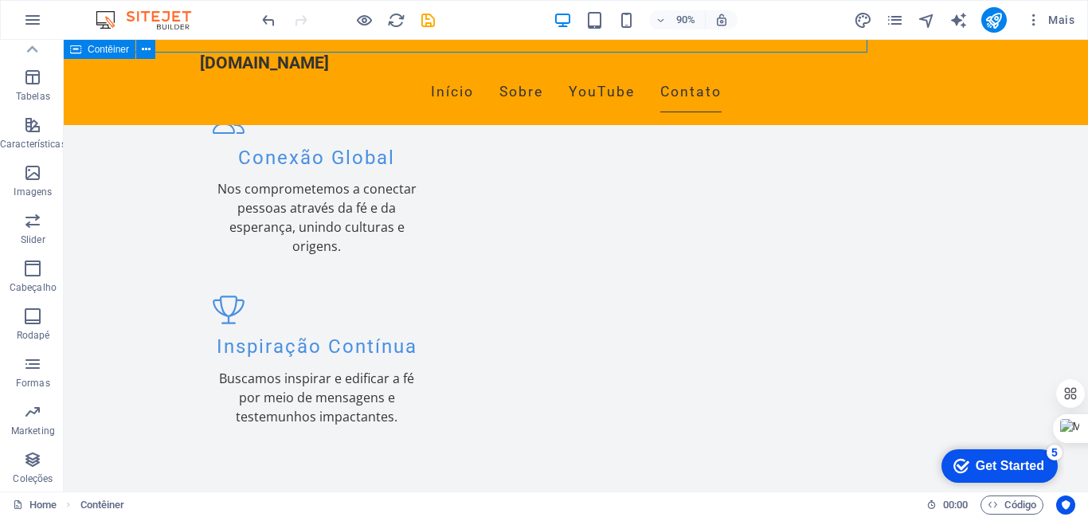
scroll to position [1981, 0]
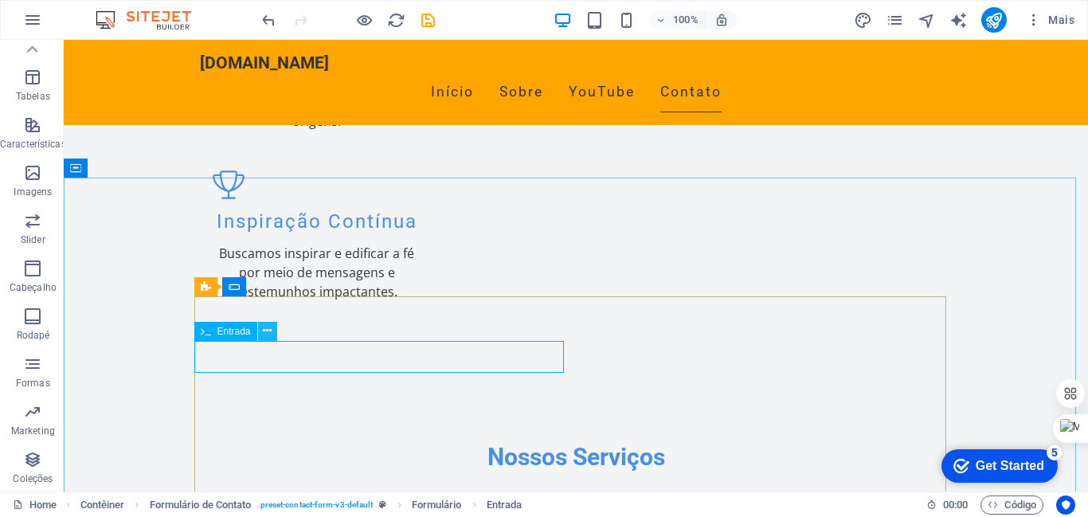
click at [270, 327] on icon at bounding box center [267, 331] width 9 height 17
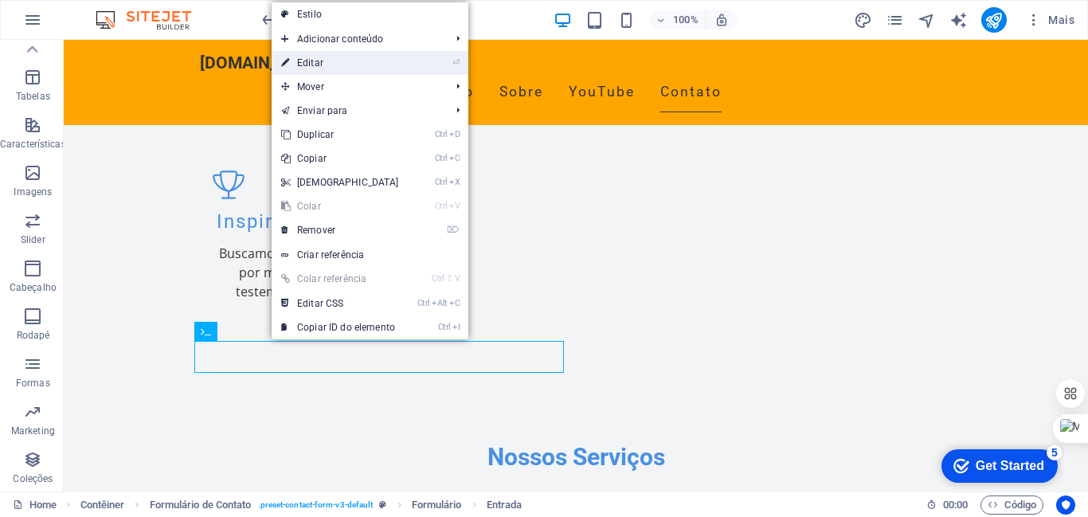
click at [309, 60] on link "⏎ Editar" at bounding box center [340, 63] width 137 height 24
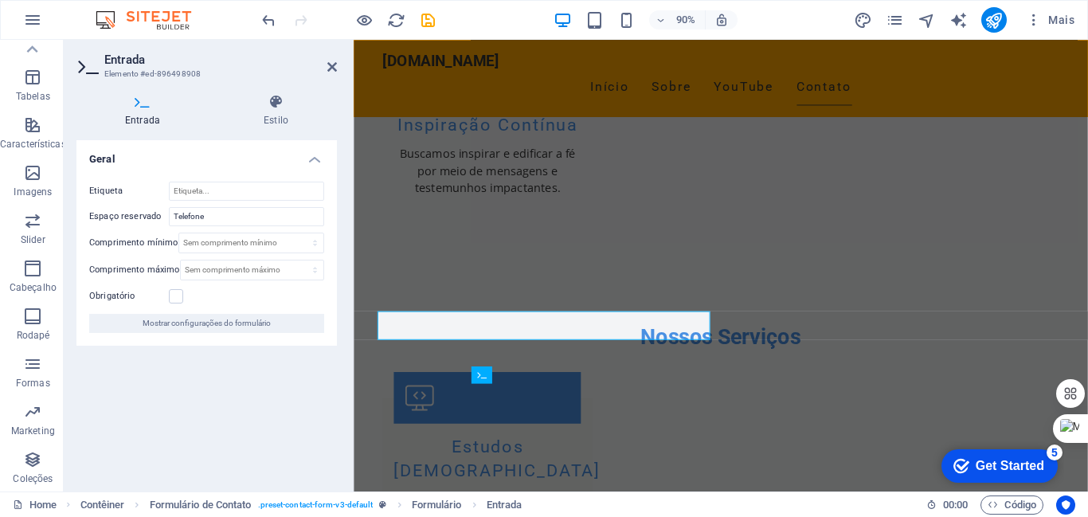
scroll to position [1856, 0]
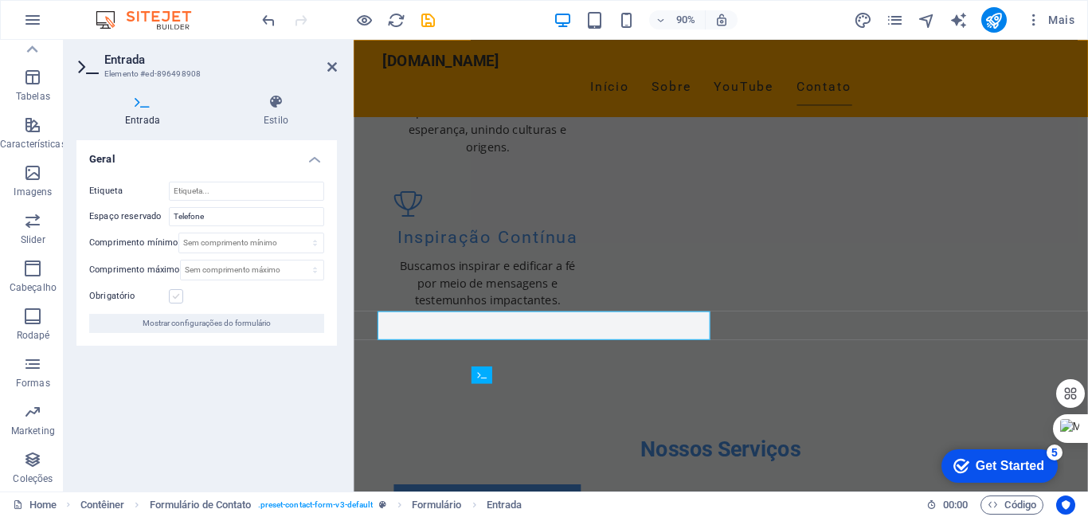
click at [178, 294] on label at bounding box center [176, 296] width 14 height 14
click at [0, 0] on input "Obrigatório" at bounding box center [0, 0] width 0 height 0
click at [217, 303] on div "Obrigatório" at bounding box center [206, 296] width 235 height 19
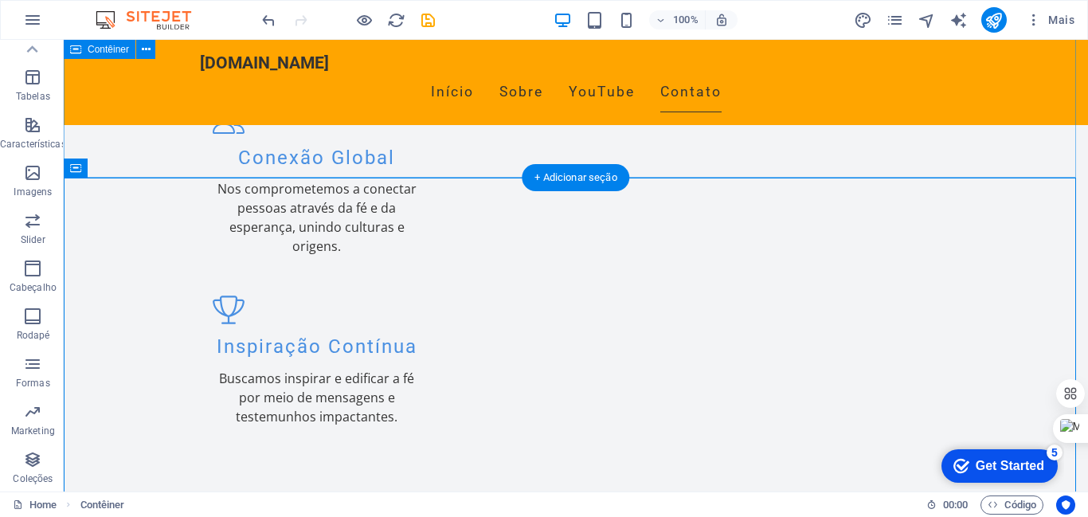
scroll to position [1981, 0]
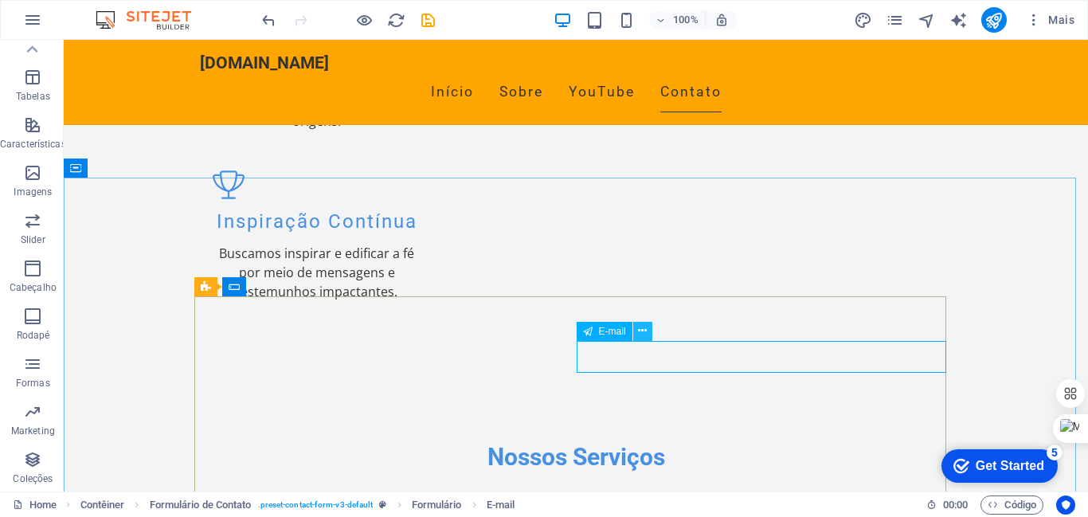
click at [643, 331] on icon at bounding box center [642, 331] width 9 height 17
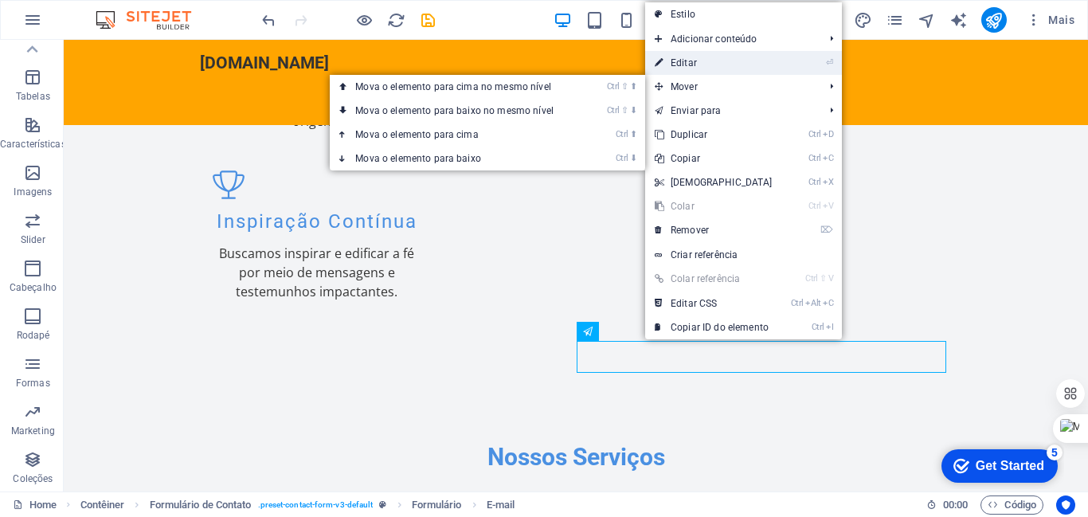
click at [689, 61] on link "⏎ Editar" at bounding box center [713, 63] width 137 height 24
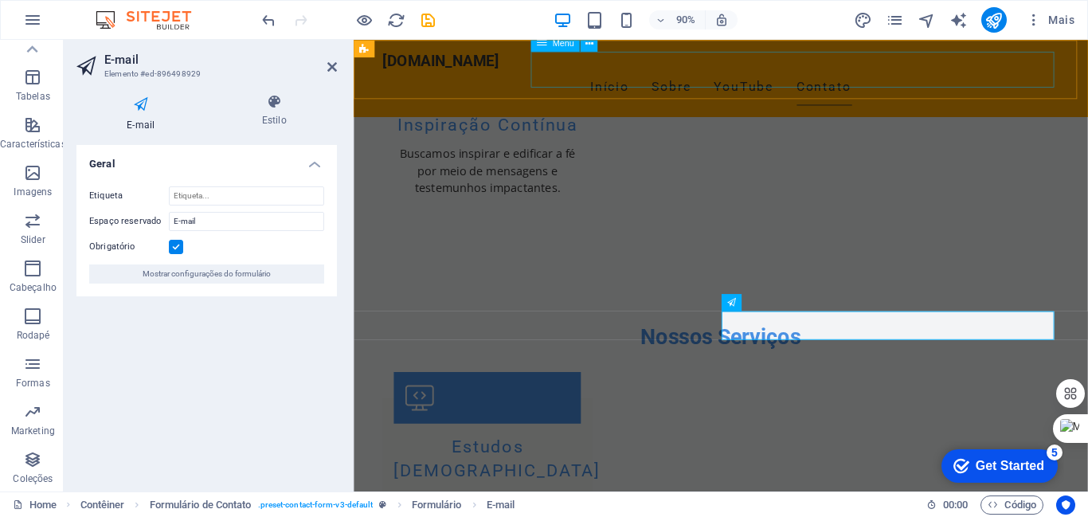
scroll to position [1856, 0]
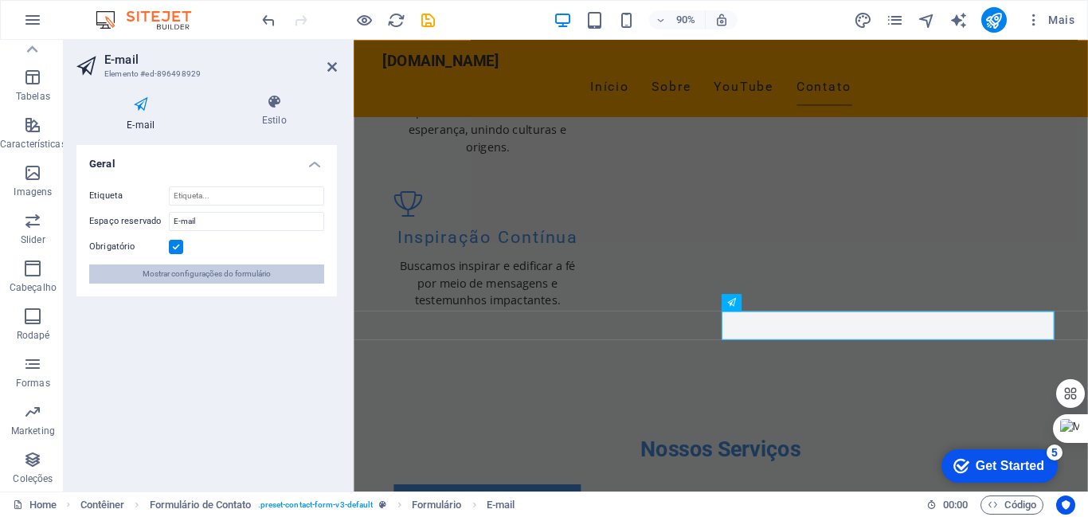
click at [241, 266] on span "Mostrar configurações do formulário" at bounding box center [207, 273] width 128 height 19
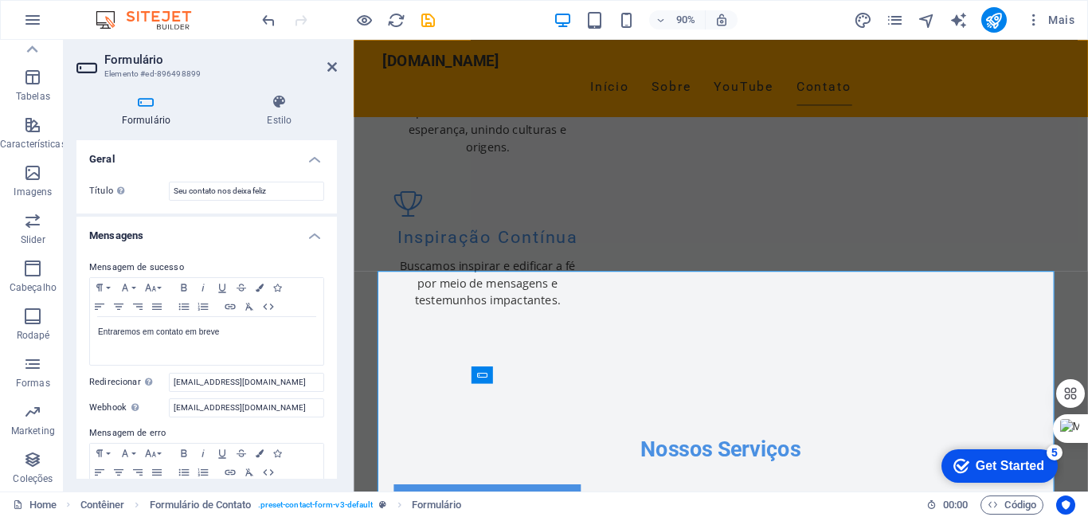
drag, startPoint x: 333, startPoint y: 235, endPoint x: 335, endPoint y: 256, distance: 21.6
click at [335, 256] on div "Geral Título Defina um nome para o formulário. Seu contato nos deixa feliz Mens…" at bounding box center [206, 309] width 260 height 338
drag, startPoint x: 330, startPoint y: 252, endPoint x: 334, endPoint y: 270, distance: 18.0
click at [334, 270] on div "Geral Título Defina um nome para o formulário. Seu contato nos deixa feliz Mens…" at bounding box center [206, 309] width 260 height 338
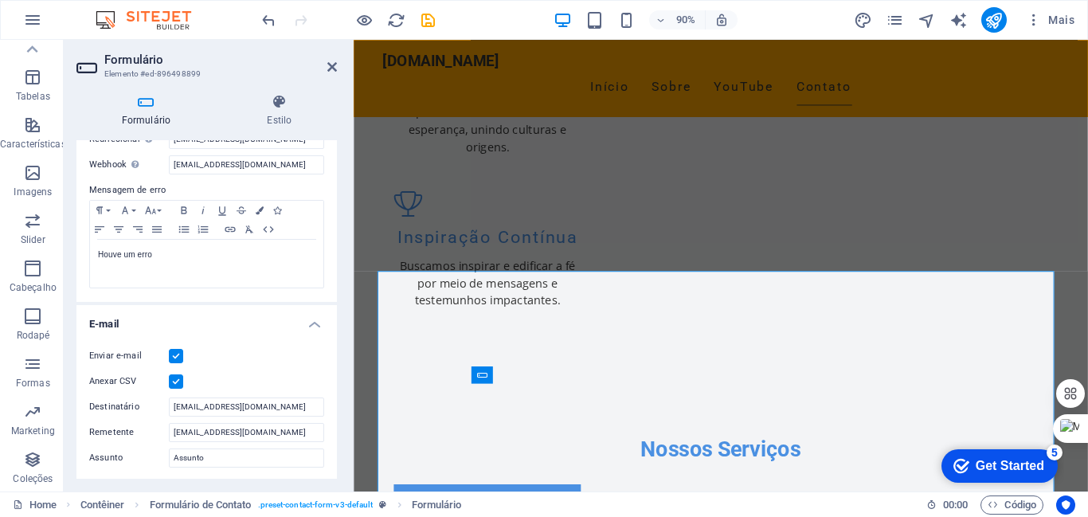
scroll to position [254, 0]
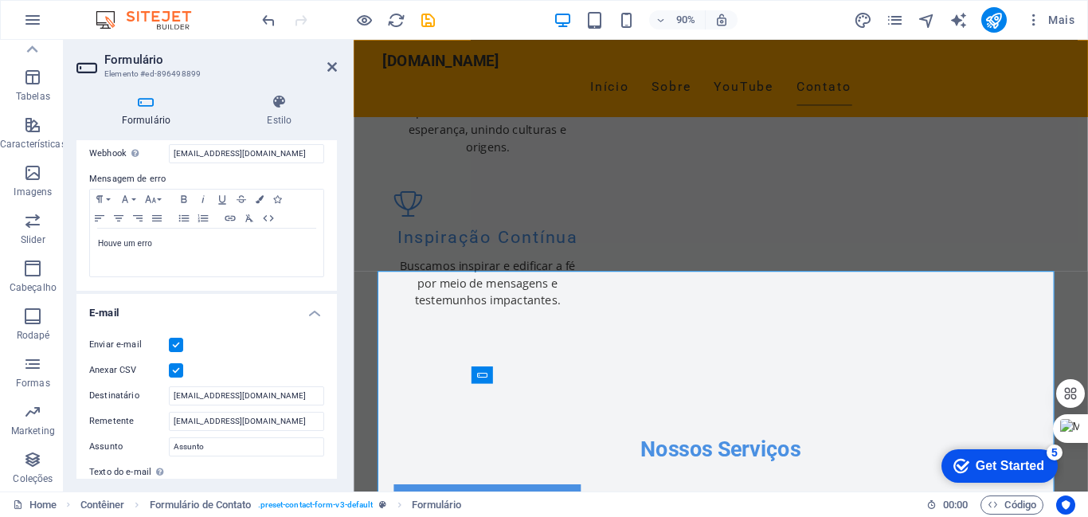
click at [323, 347] on div "Enviar e-mail Anexar CSV Destinatário joaomarquespr@joaomarquespr.com.br Remete…" at bounding box center [206, 459] width 260 height 272
click at [227, 422] on input "[EMAIL_ADDRESS][DOMAIN_NAME]" at bounding box center [246, 421] width 155 height 19
type input "contato@joaomarquespr.com.br"
drag, startPoint x: 333, startPoint y: 348, endPoint x: 336, endPoint y: 358, distance: 10.1
click at [336, 358] on div "Geral Título Defina um nome para o formulário. Seu contato nos deixa feliz Mens…" at bounding box center [206, 309] width 260 height 338
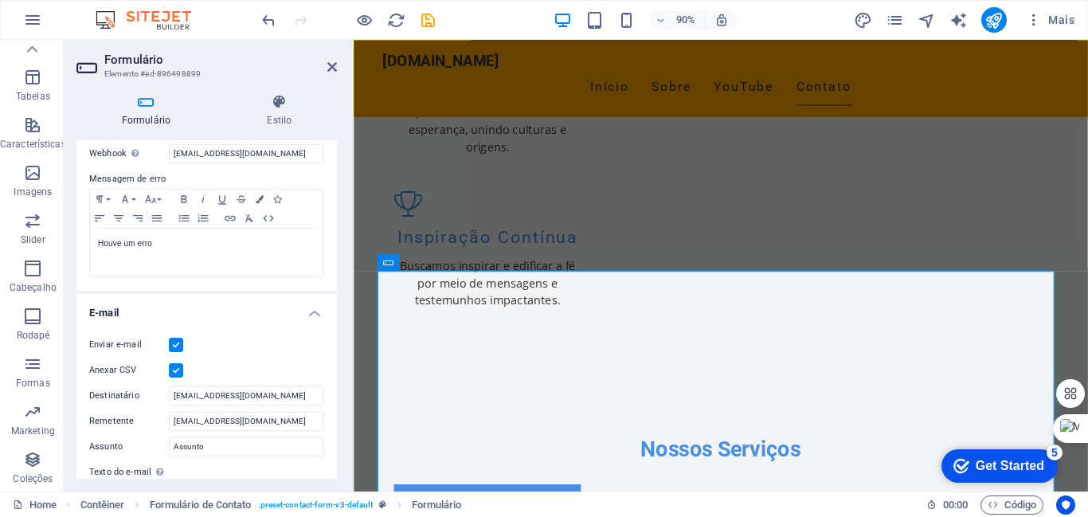
drag, startPoint x: 333, startPoint y: 346, endPoint x: 334, endPoint y: 365, distance: 18.4
click at [334, 365] on div "Geral Título Defina um nome para o formulário. Seu contato nos deixa feliz Mens…" at bounding box center [206, 309] width 260 height 338
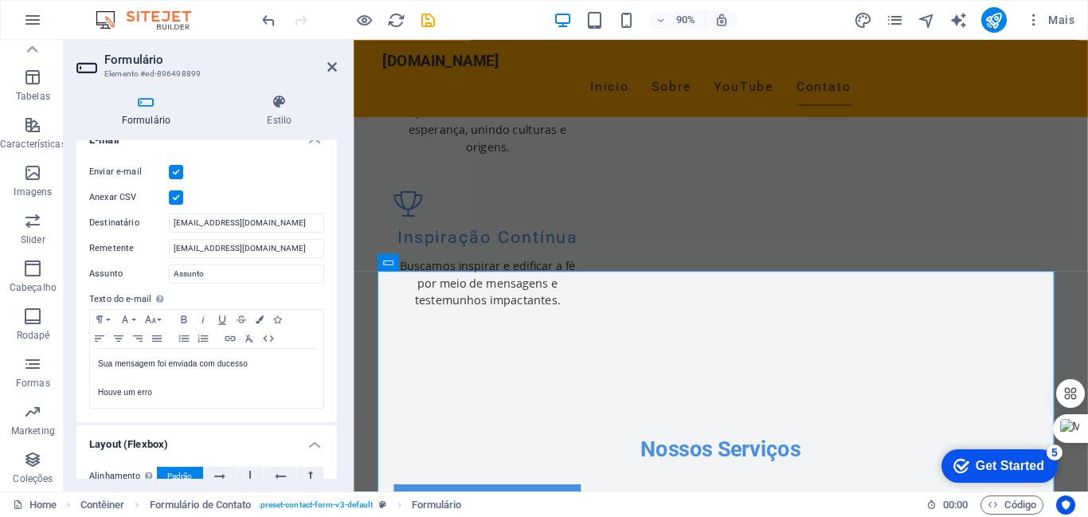
scroll to position [423, 0]
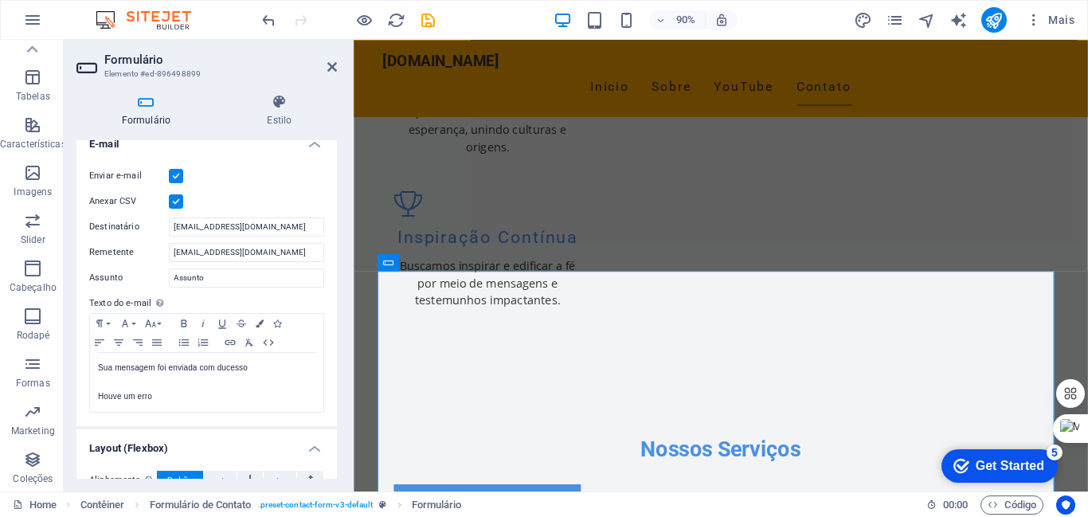
click at [174, 299] on label "Texto do e-mail Defina o texto a ser enviado se as entradas do formulário devem…" at bounding box center [206, 303] width 235 height 19
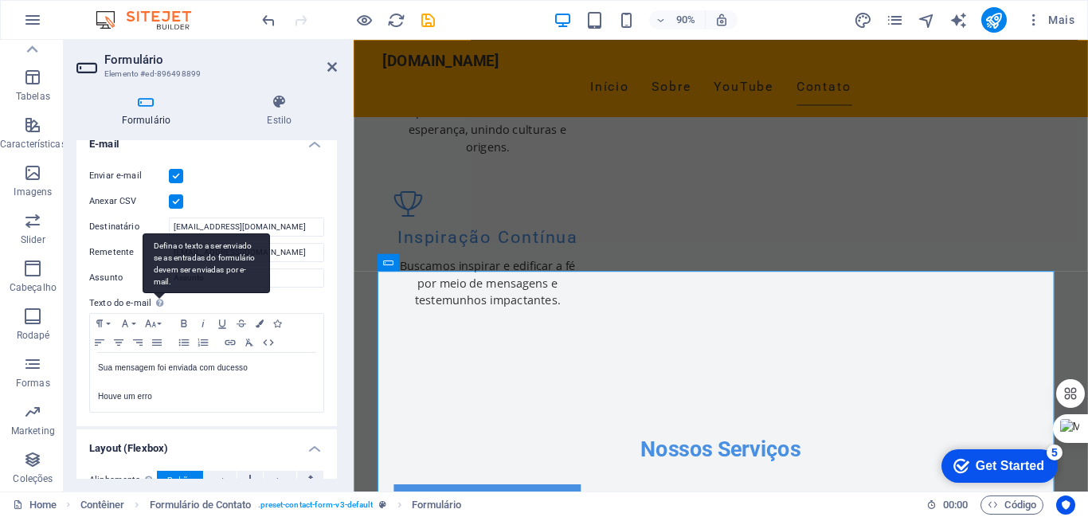
click at [157, 293] on div "Defina o texto a ser enviado se as entradas do formulário devem ser enviadas po…" at bounding box center [206, 263] width 127 height 60
click at [160, 268] on div "Defina o texto a ser enviado se as entradas do formulário devem ser enviadas po…" at bounding box center [206, 263] width 127 height 60
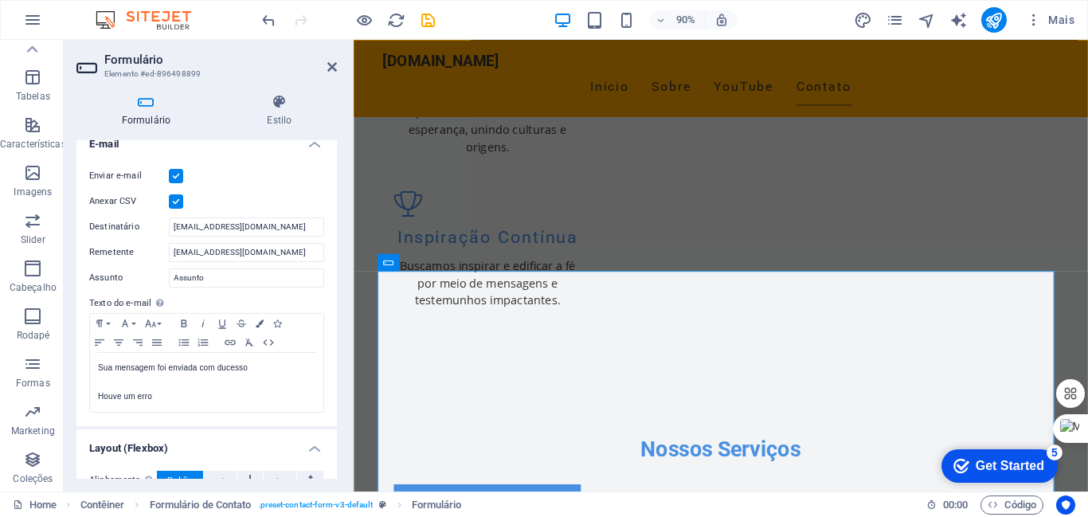
drag, startPoint x: 333, startPoint y: 373, endPoint x: 330, endPoint y: 395, distance: 21.7
click at [330, 395] on div "Enviar e-mail Anexar CSV Destinatário joaomarquespr@joaomarquespr.com.br Remete…" at bounding box center [206, 290] width 260 height 272
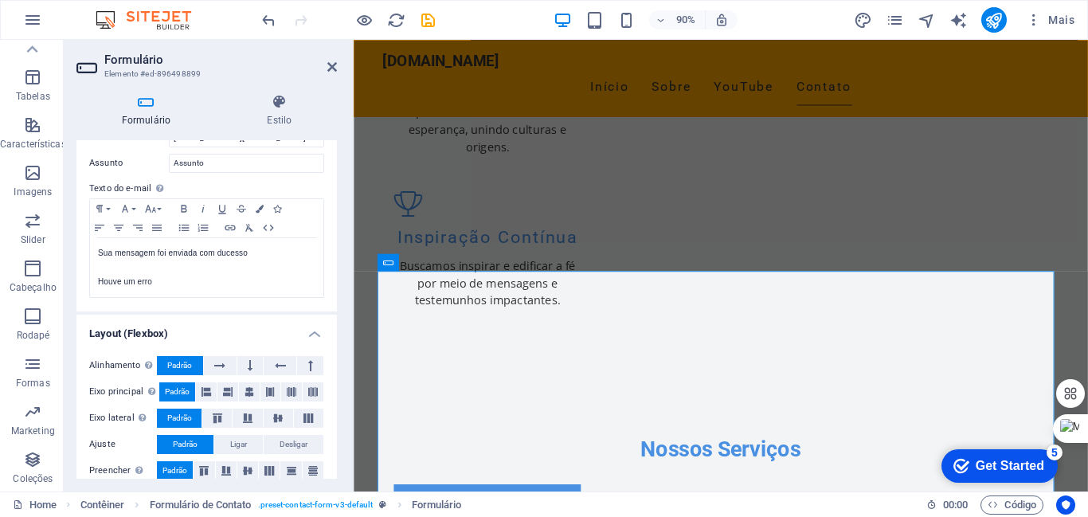
scroll to position [553, 0]
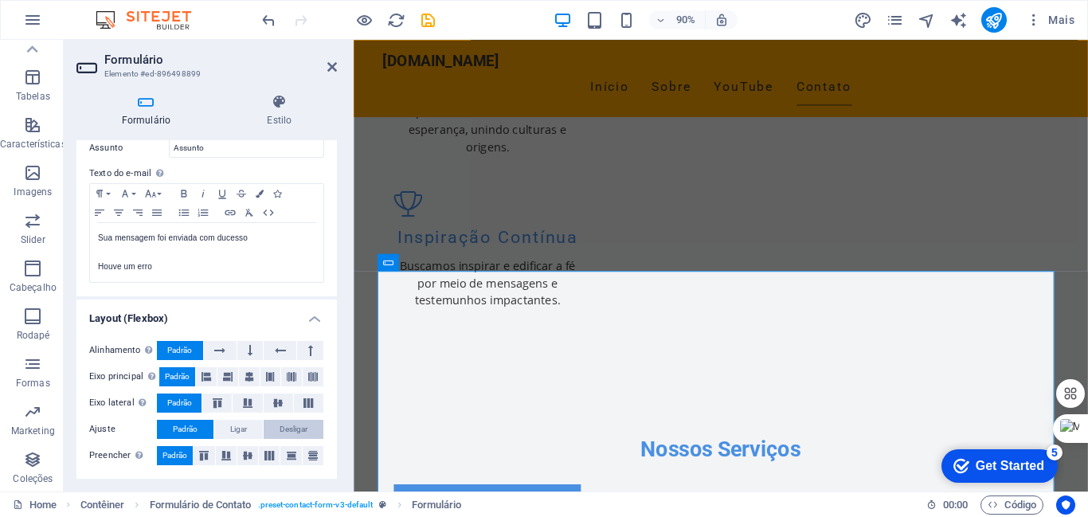
click at [291, 427] on span "Desligar" at bounding box center [294, 429] width 28 height 19
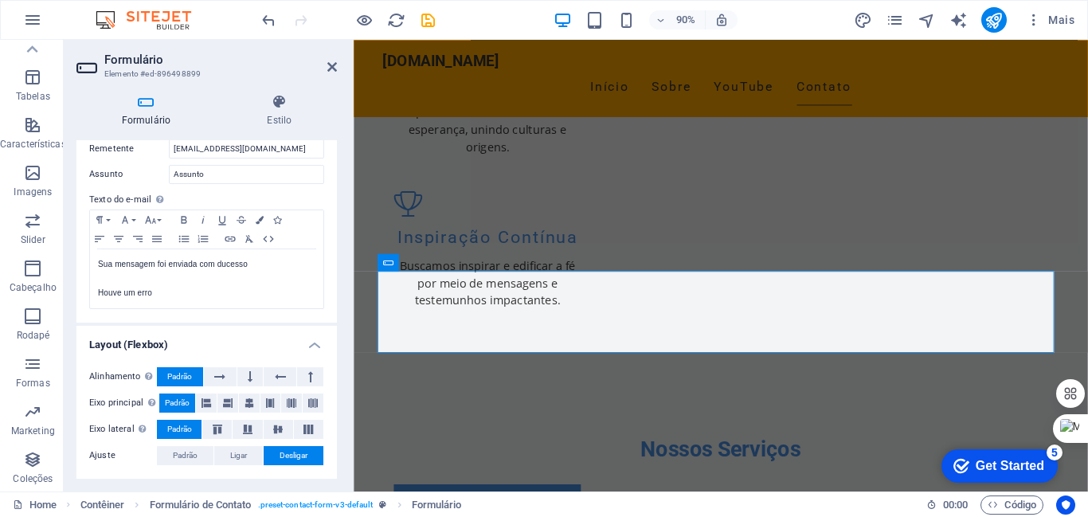
scroll to position [526, 0]
click at [287, 454] on span "Desligar" at bounding box center [294, 455] width 28 height 19
click at [277, 427] on icon at bounding box center [277, 429] width 19 height 10
click at [245, 424] on icon at bounding box center [247, 429] width 19 height 10
click at [303, 428] on icon at bounding box center [308, 429] width 19 height 10
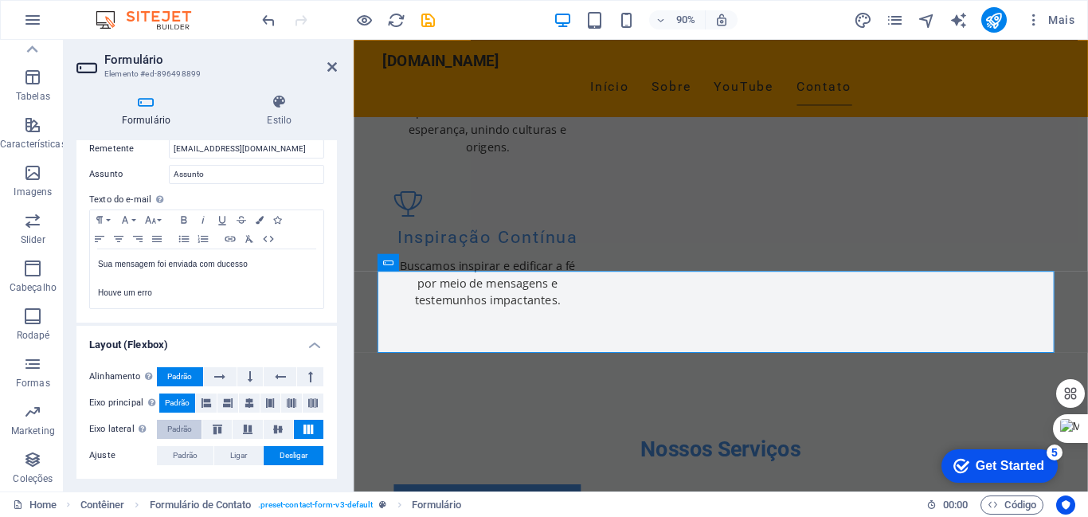
click at [174, 425] on span "Padrão" at bounding box center [179, 429] width 25 height 19
click at [280, 457] on span "Desligar" at bounding box center [294, 455] width 28 height 19
click at [239, 454] on span "Ligar" at bounding box center [238, 455] width 17 height 19
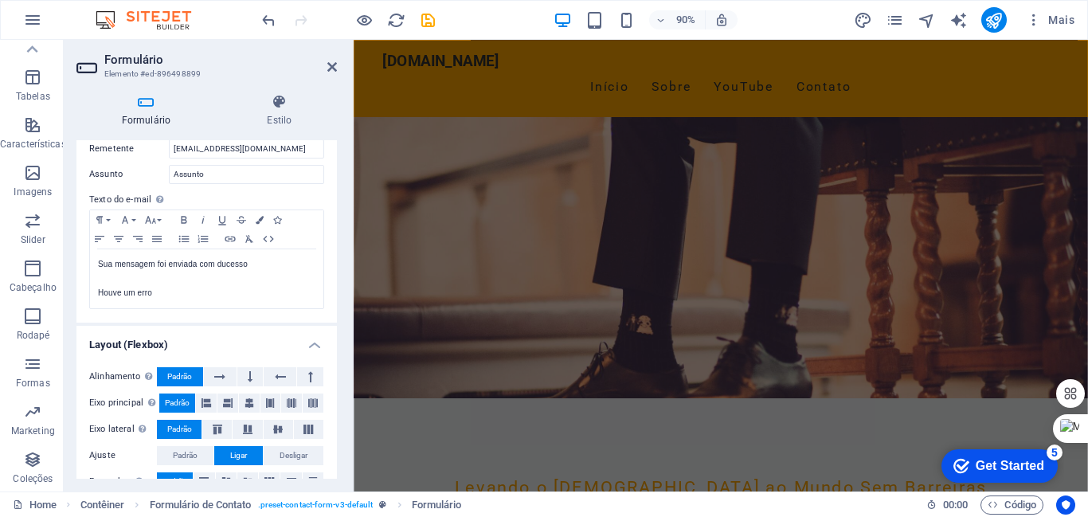
scroll to position [0, 0]
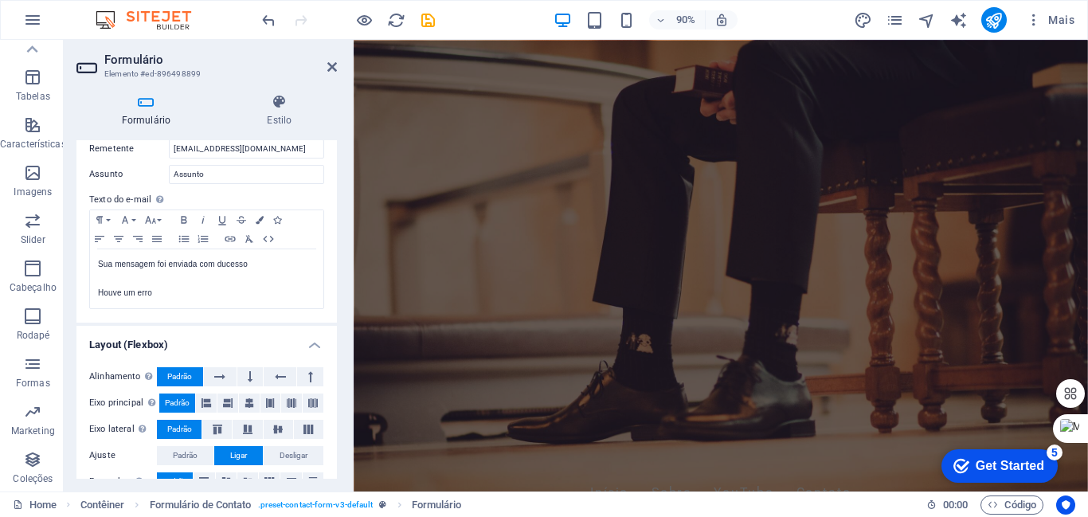
drag, startPoint x: 1161, startPoint y: 401, endPoint x: 1217, endPoint y: 77, distance: 328.1
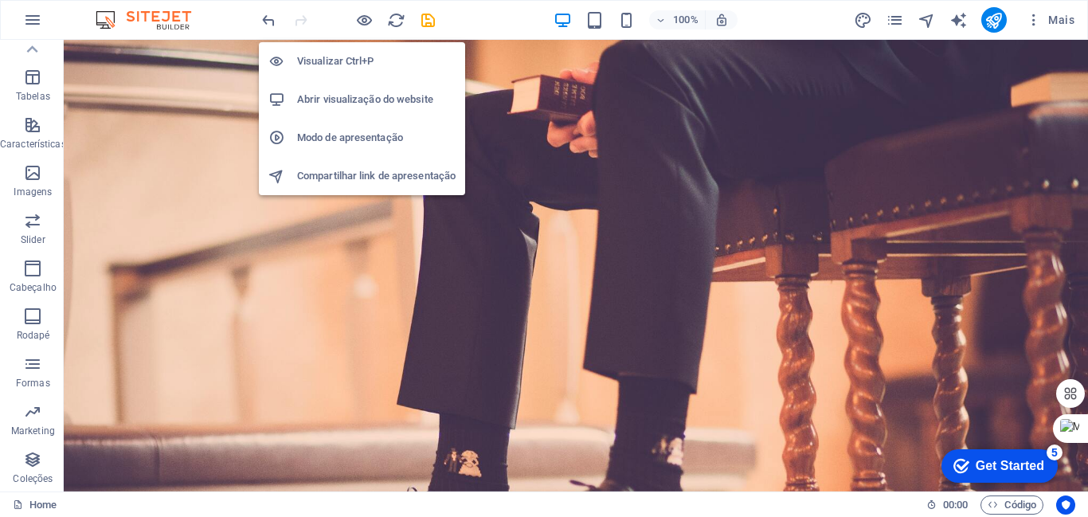
click at [354, 55] on h6 "Visualizar Ctrl+P" at bounding box center [376, 61] width 158 height 19
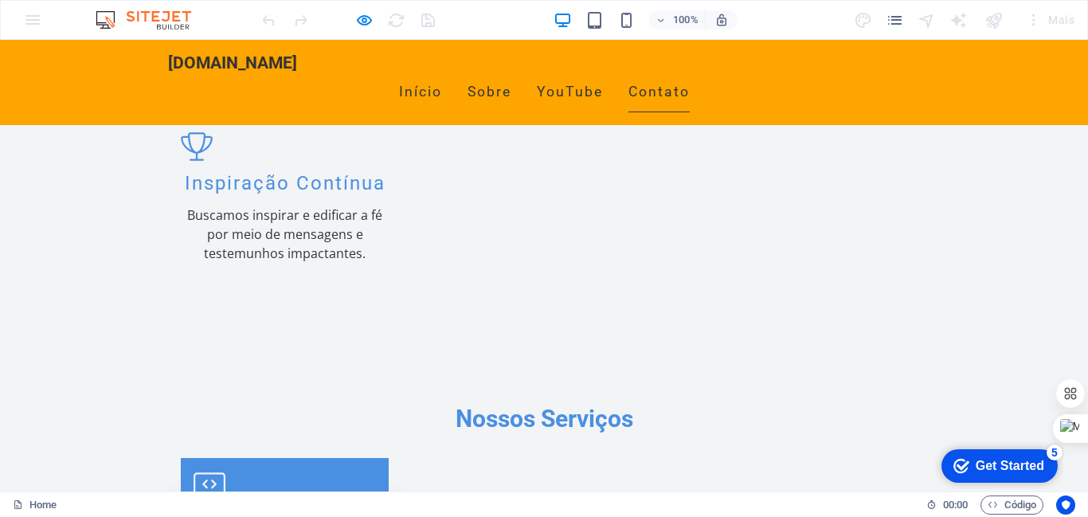
scroll to position [2057, 0]
type input "d"
type input "Diretor"
type input "joso"
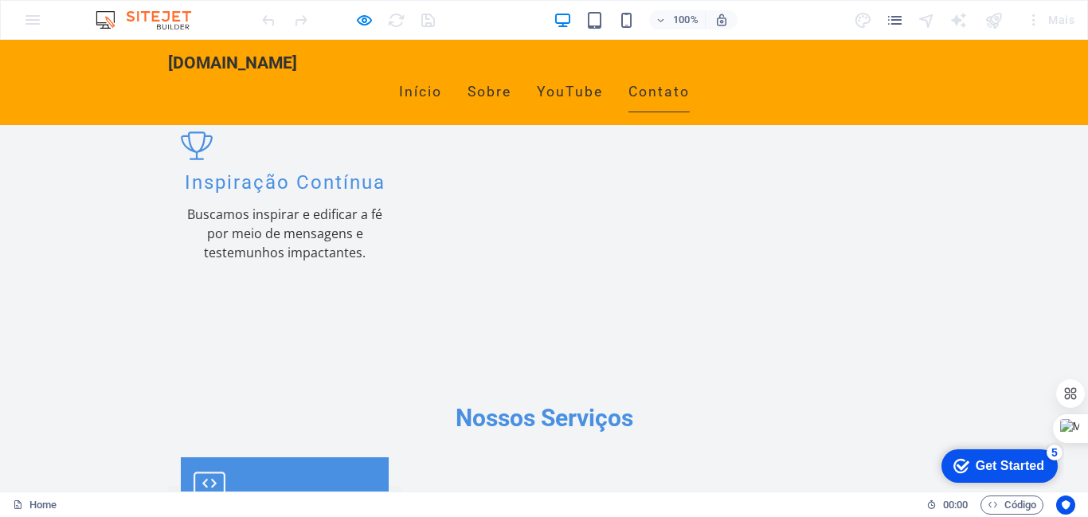
type input "333344"
type input "9884@gmail.com"
type textarea "teste"
drag, startPoint x: 1082, startPoint y: 362, endPoint x: 1087, endPoint y: 398, distance: 36.2
click at [1087, 398] on div at bounding box center [1072, 411] width 32 height 134
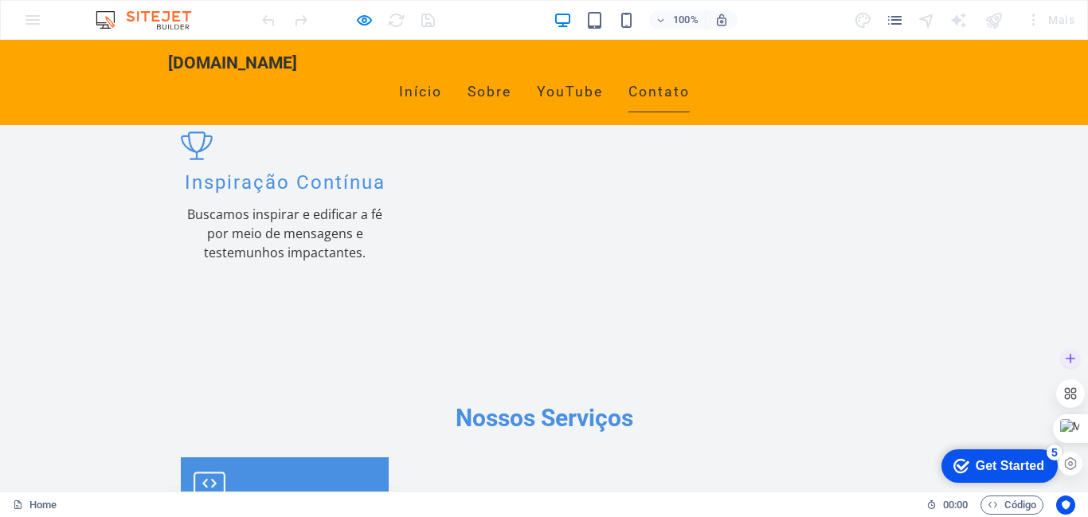
drag, startPoint x: 1084, startPoint y: 363, endPoint x: 1087, endPoint y: 393, distance: 30.4
click at [1087, 393] on div at bounding box center [1072, 411] width 32 height 134
checkbox input "true"
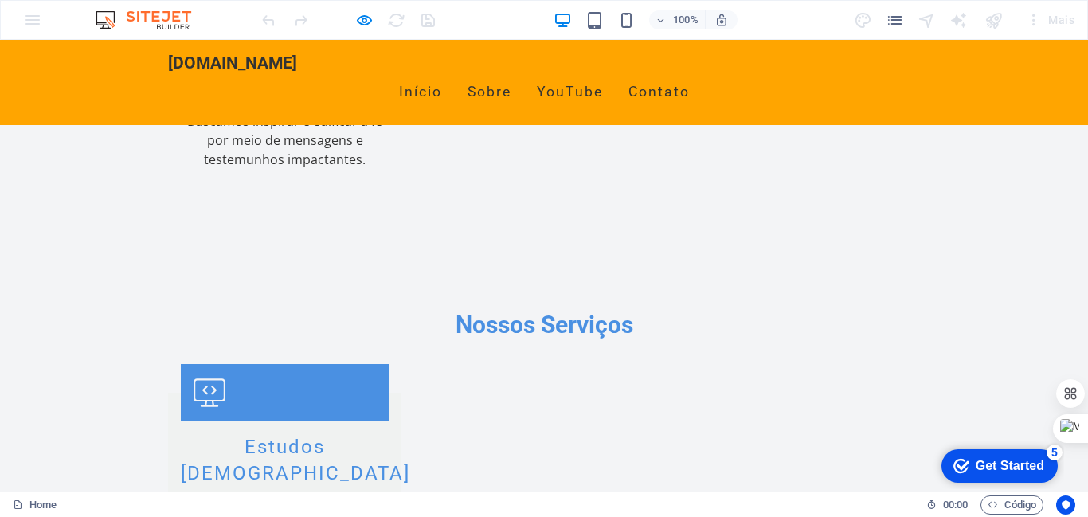
scroll to position [2153, 0]
type input "8D693P"
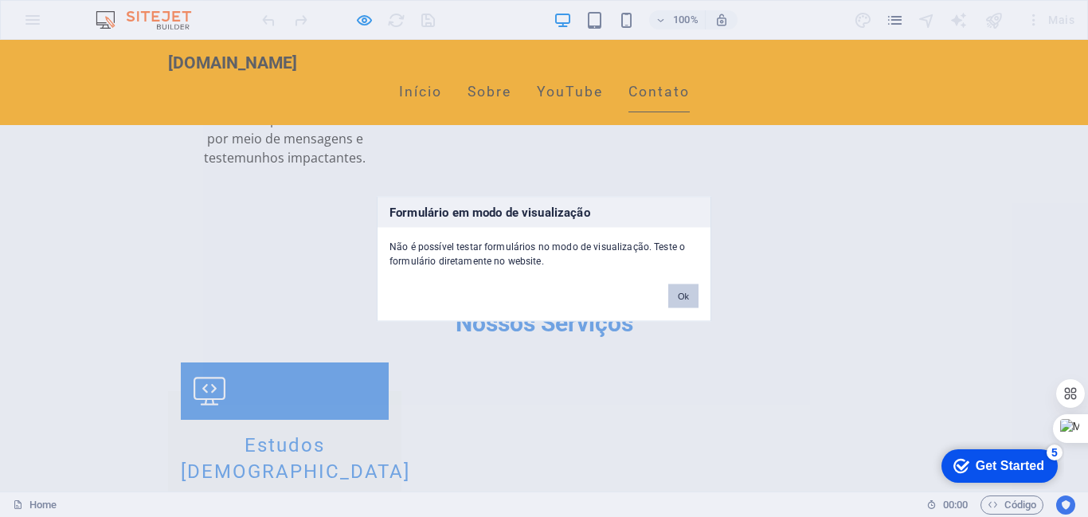
click at [675, 293] on button "Ok" at bounding box center [683, 296] width 30 height 24
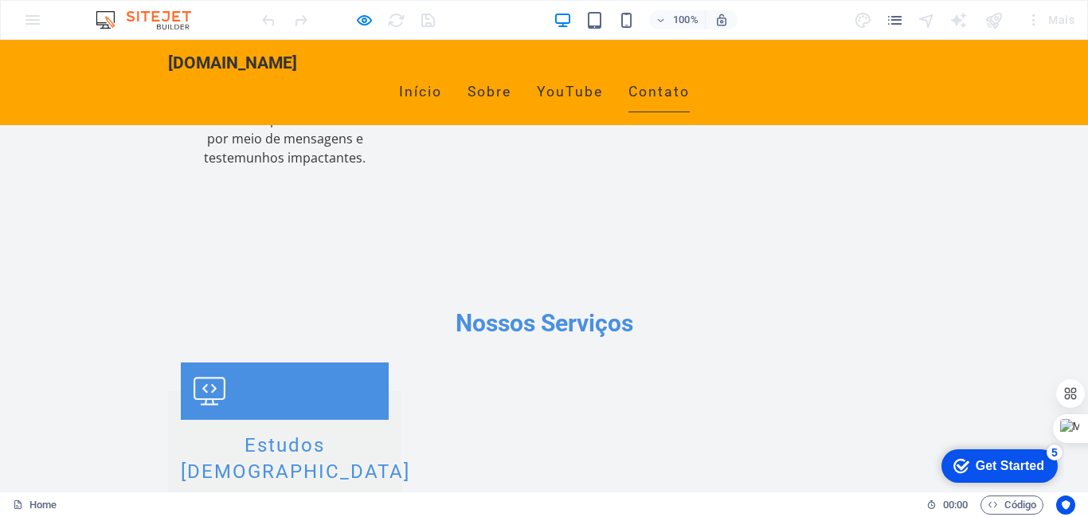
drag, startPoint x: 1084, startPoint y: 414, endPoint x: 1087, endPoint y: 115, distance: 299.4
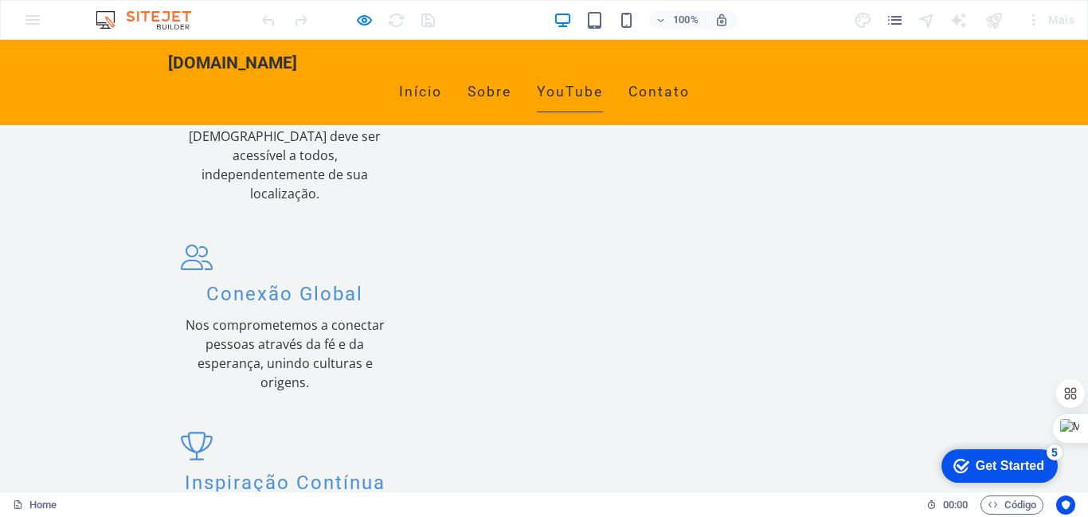
scroll to position [1363, 0]
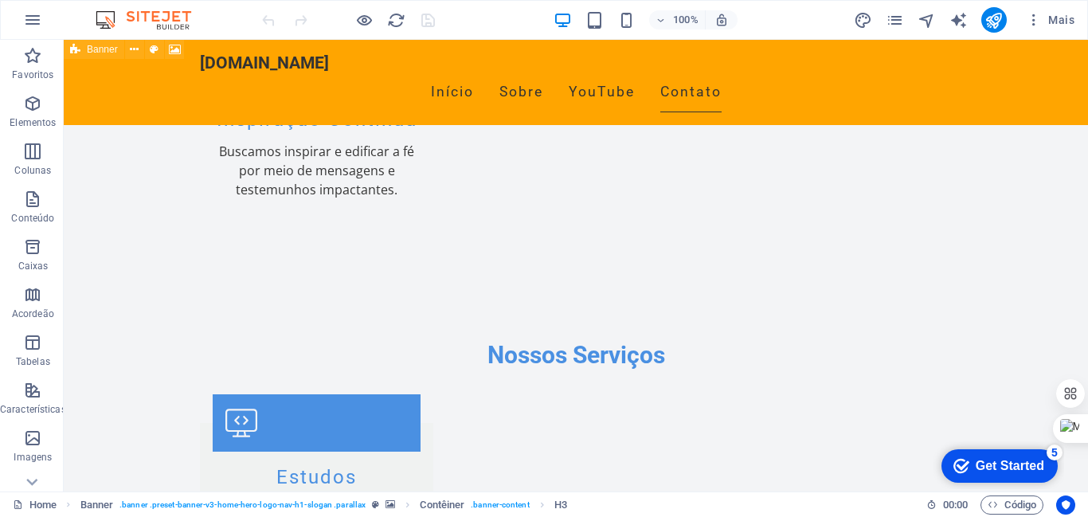
scroll to position [2087, 0]
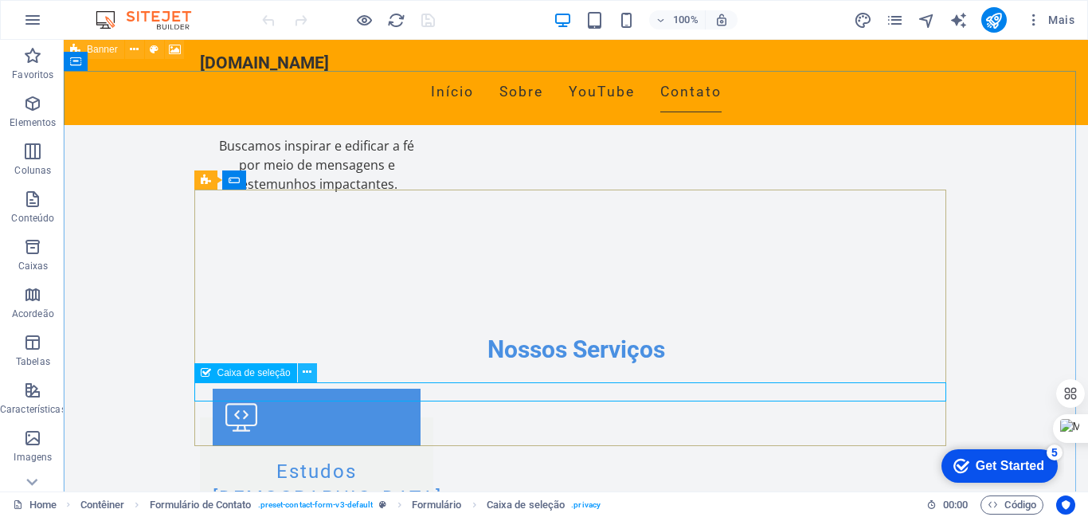
click at [305, 368] on icon at bounding box center [307, 372] width 9 height 17
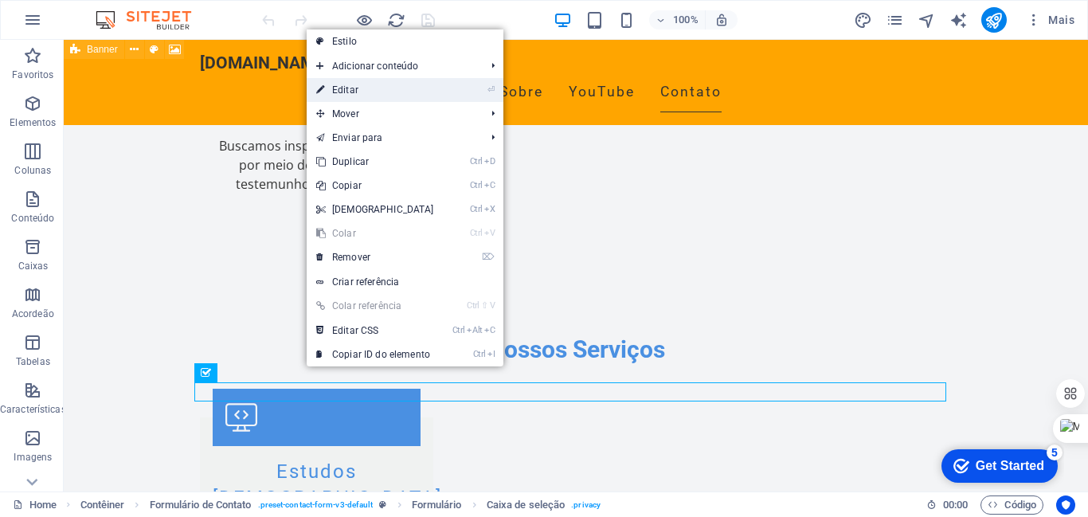
click at [349, 90] on link "⏎ Editar" at bounding box center [375, 90] width 137 height 24
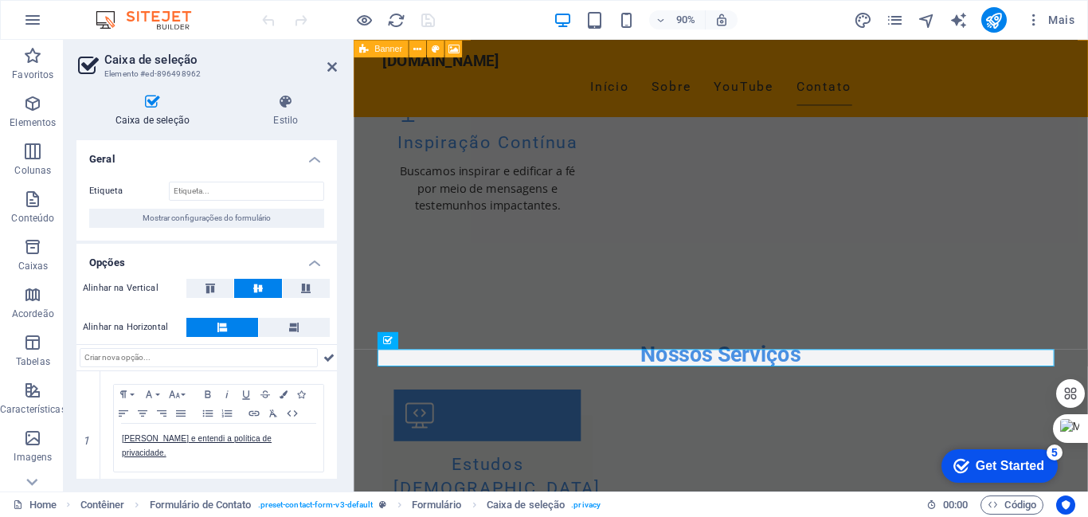
scroll to position [32, 0]
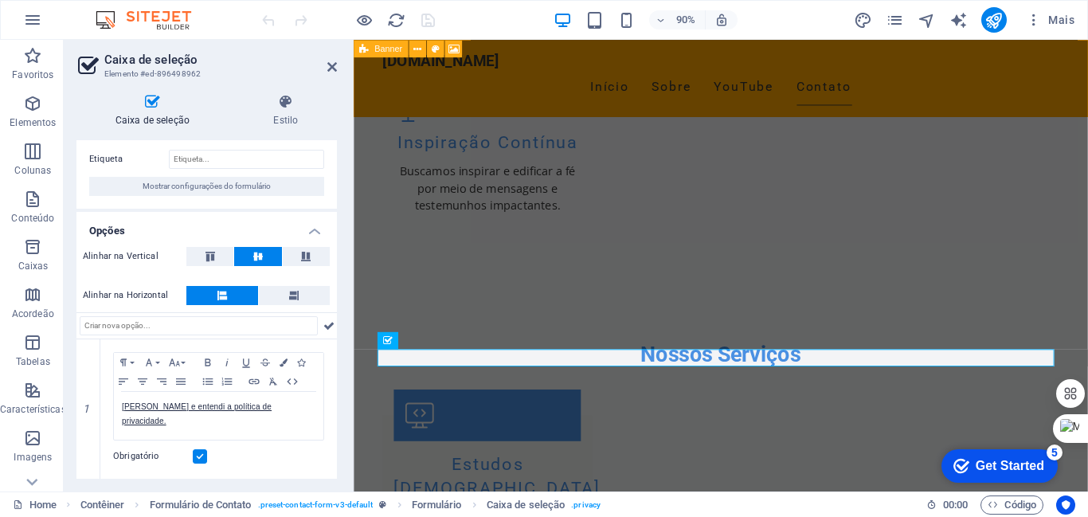
drag, startPoint x: 333, startPoint y: 370, endPoint x: 346, endPoint y: 441, distance: 72.2
click at [346, 441] on div "Caixa de seleção Estilo Geral Etiqueta Mostrar configurações do formulário Opçõ…" at bounding box center [207, 286] width 286 height 410
click at [155, 117] on h4 "Caixa de seleção" at bounding box center [155, 110] width 158 height 33
click at [330, 64] on icon at bounding box center [332, 67] width 10 height 13
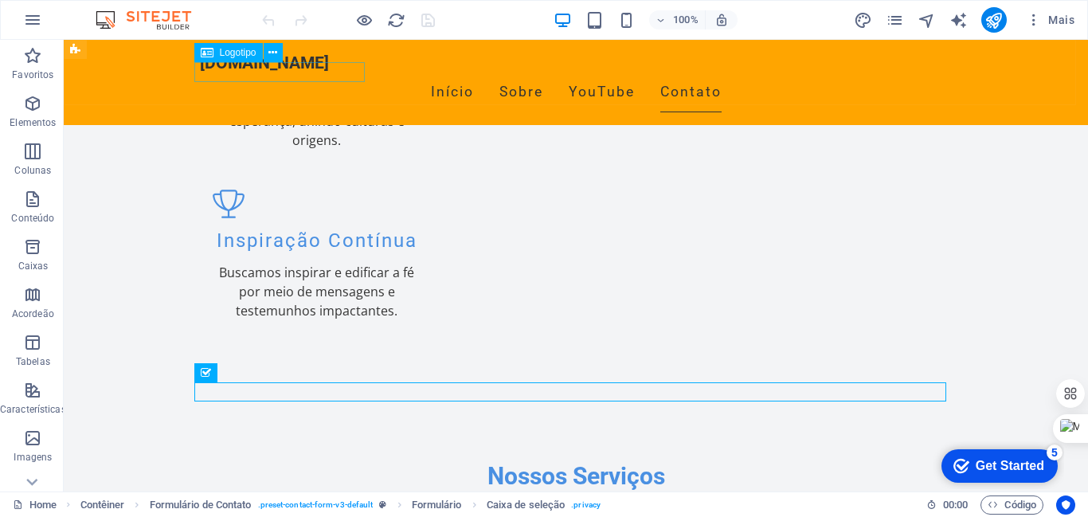
scroll to position [2087, 0]
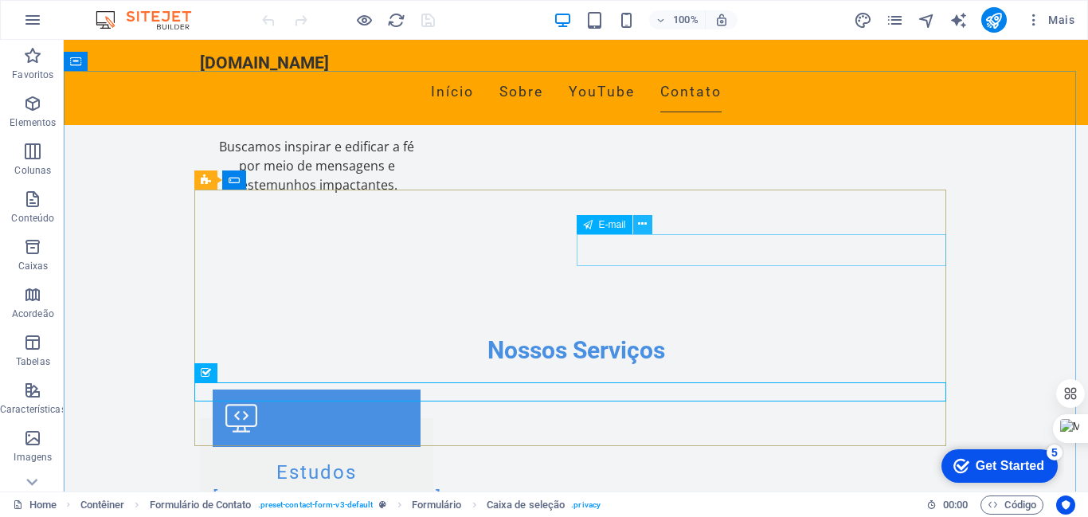
click at [646, 220] on icon at bounding box center [642, 224] width 9 height 17
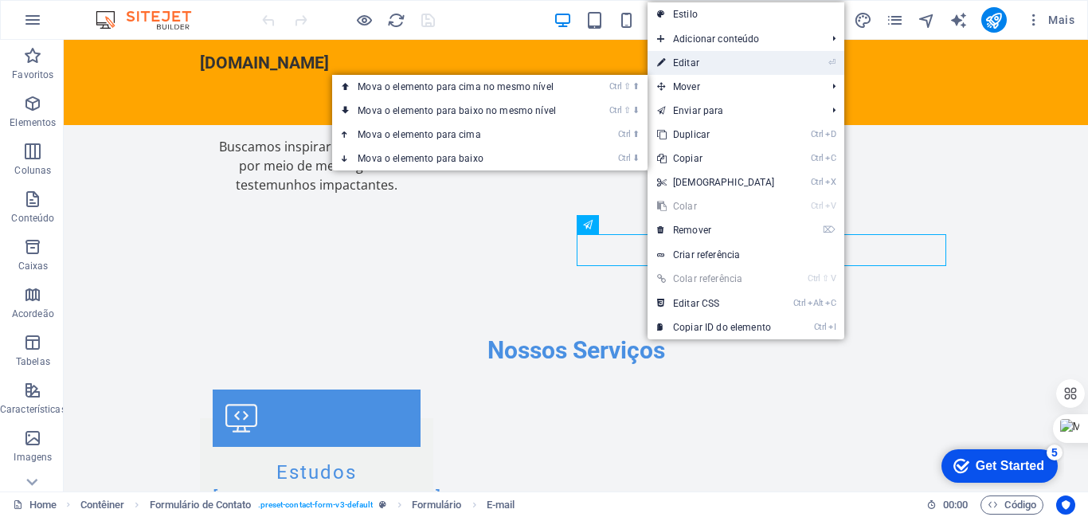
click at [685, 61] on link "⏎ Editar" at bounding box center [715, 63] width 137 height 24
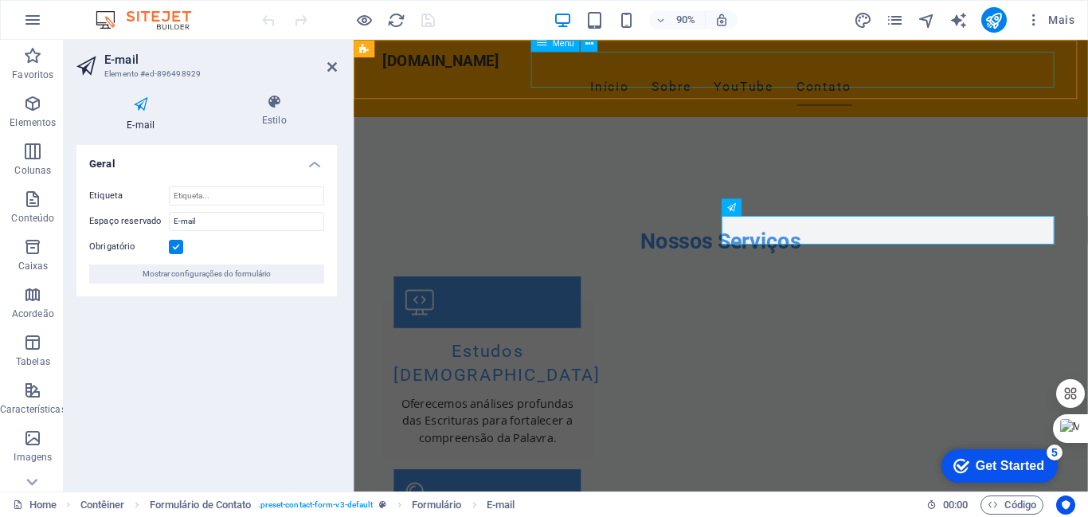
scroll to position [1961, 0]
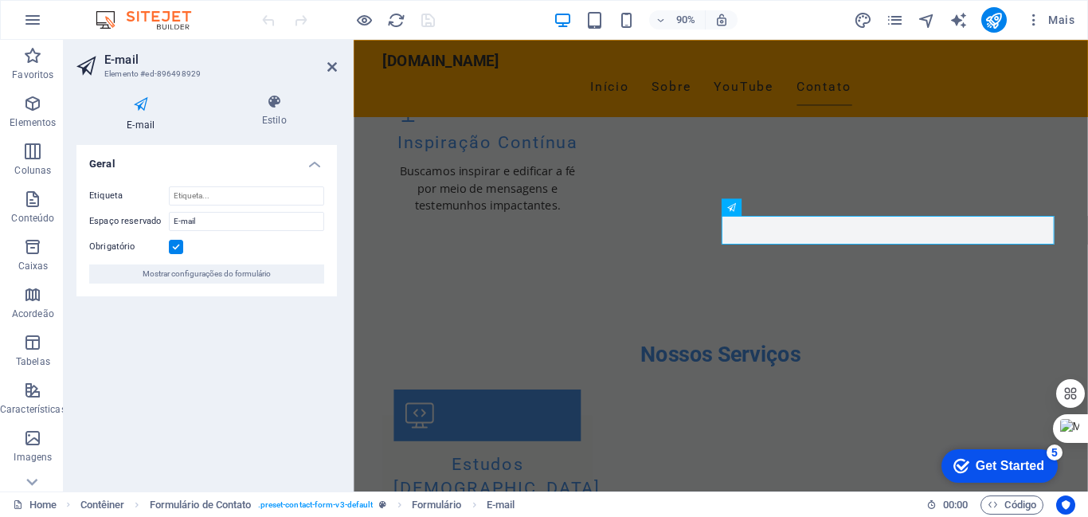
drag, startPoint x: 88, startPoint y: 194, endPoint x: 143, endPoint y: 194, distance: 54.9
click at [143, 194] on div "Etiqueta Espaço reservado E-mail Obrigatório Mostrar configurações do formulário" at bounding box center [206, 235] width 260 height 123
drag, startPoint x: 226, startPoint y: 198, endPoint x: 167, endPoint y: 198, distance: 58.9
click at [167, 198] on div "Etiqueta" at bounding box center [206, 195] width 235 height 19
click at [167, 198] on label "Etiqueta" at bounding box center [129, 195] width 80 height 19
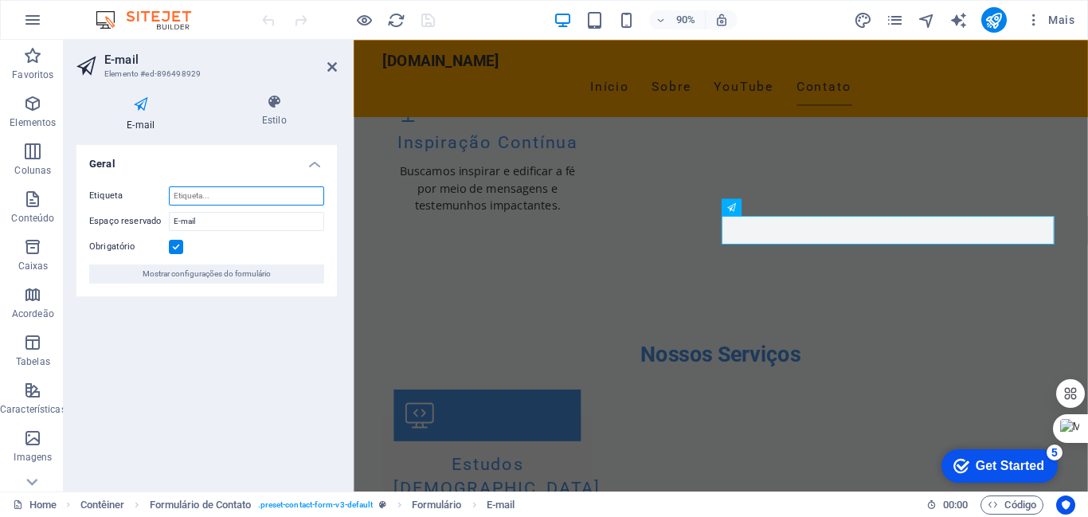
click at [169, 198] on input "Etiqueta" at bounding box center [246, 195] width 155 height 19
click at [228, 193] on input "Etiqueta" at bounding box center [246, 195] width 155 height 19
click at [235, 199] on input "Etiqueta" at bounding box center [246, 195] width 155 height 19
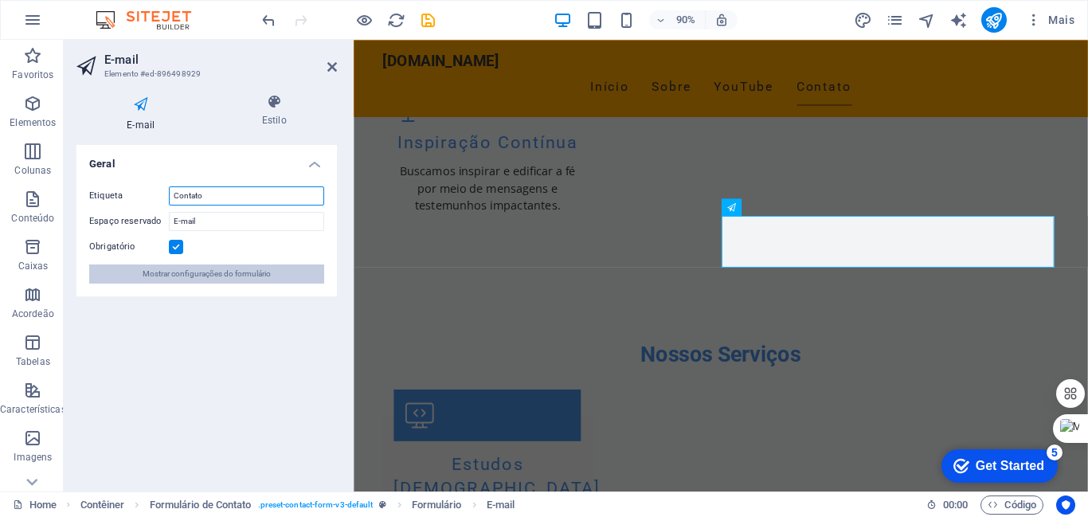
type input "Contato"
click at [239, 276] on span "Mostrar configurações do formulário" at bounding box center [207, 273] width 128 height 19
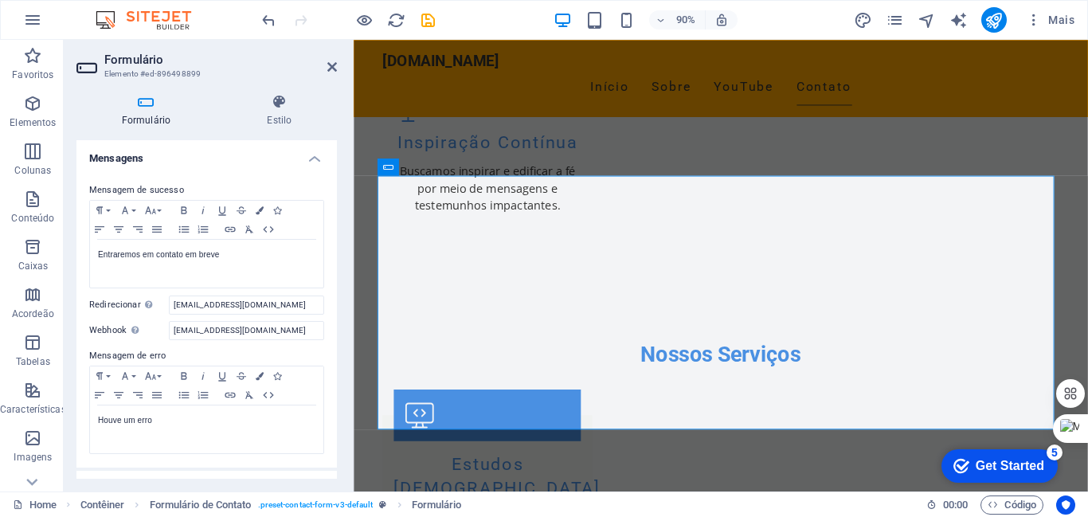
scroll to position [86, 0]
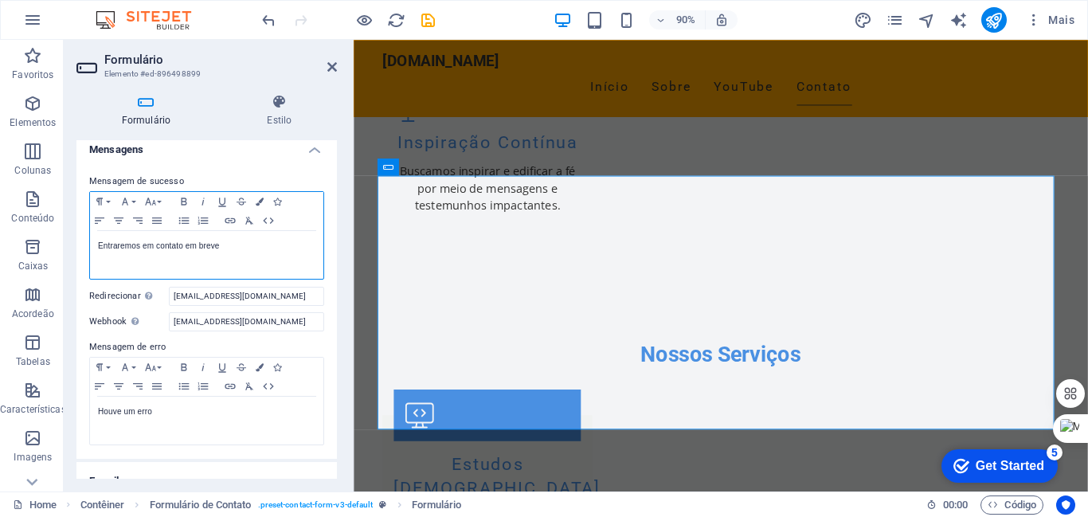
click at [96, 245] on div "Entraremos em contato em breve" at bounding box center [206, 255] width 233 height 48
click at [315, 300] on input "[EMAIL_ADDRESS][DOMAIN_NAME]" at bounding box center [246, 296] width 155 height 19
type input "j"
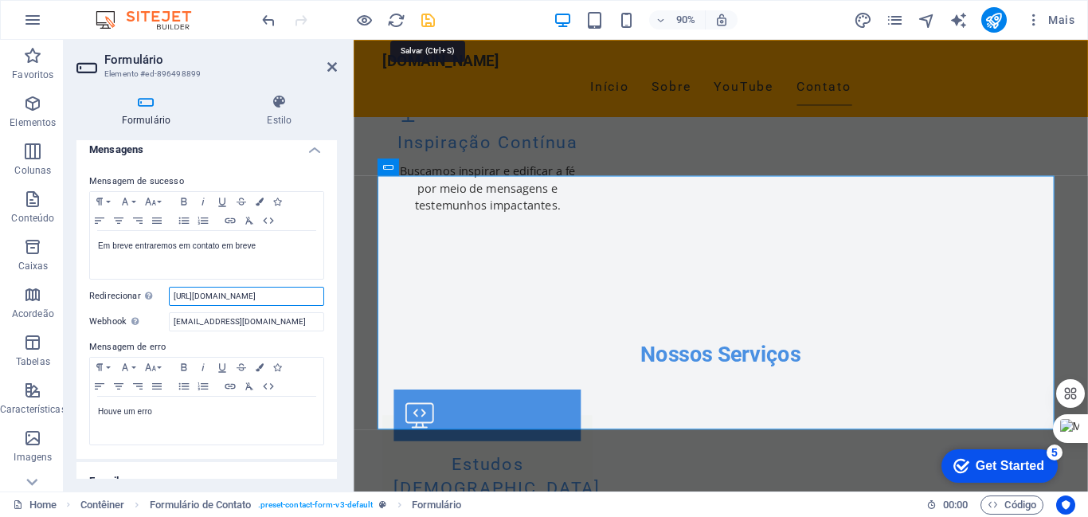
type input "[URL][DOMAIN_NAME]"
click at [431, 20] on icon "save" at bounding box center [428, 20] width 18 height 18
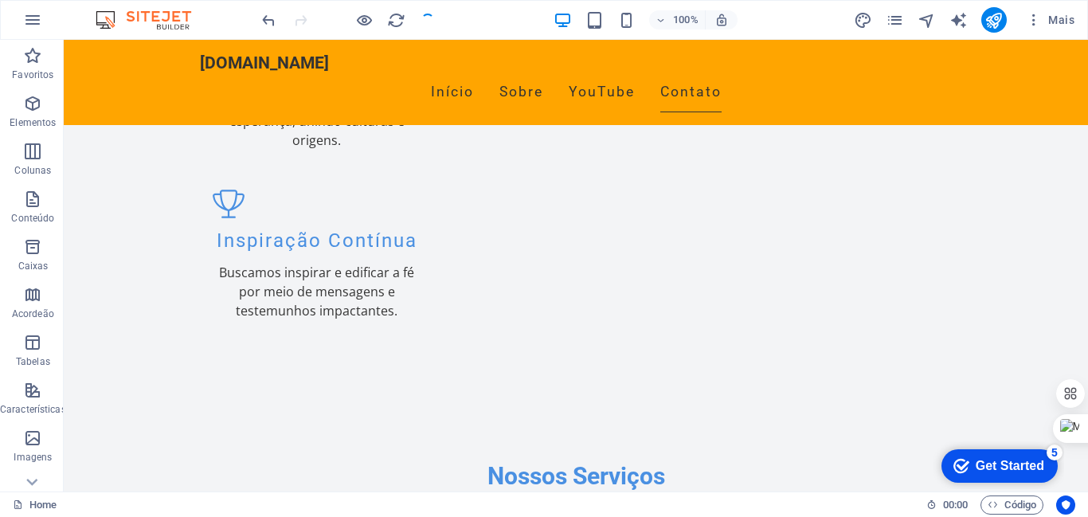
scroll to position [2087, 0]
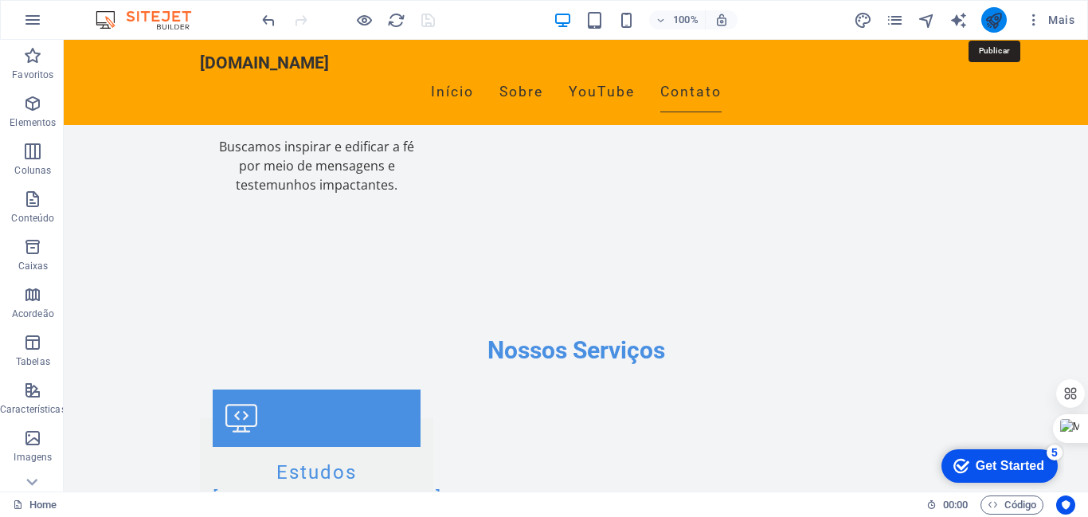
click at [996, 20] on icon "publish" at bounding box center [993, 20] width 18 height 18
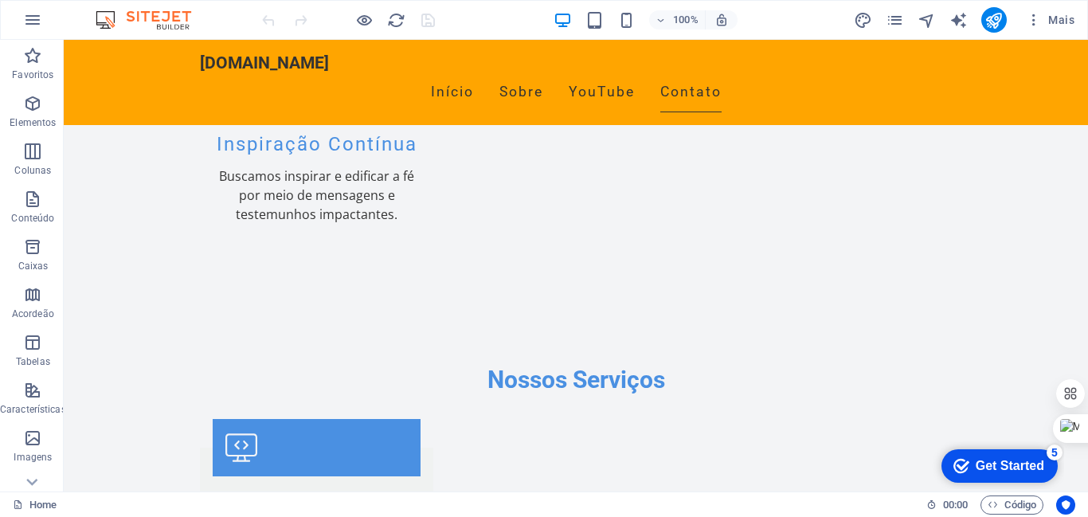
scroll to position [2067, 0]
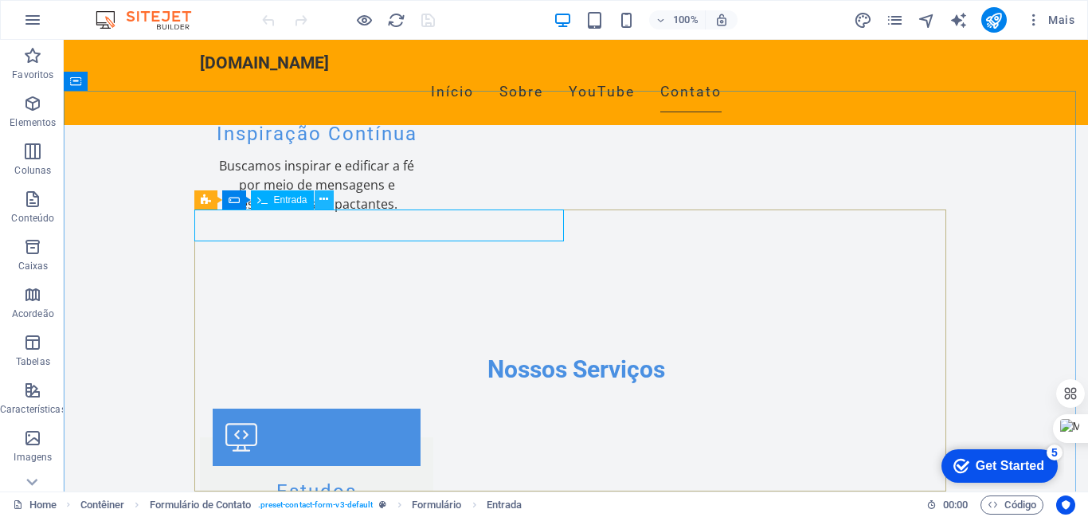
click at [326, 198] on icon at bounding box center [323, 199] width 9 height 17
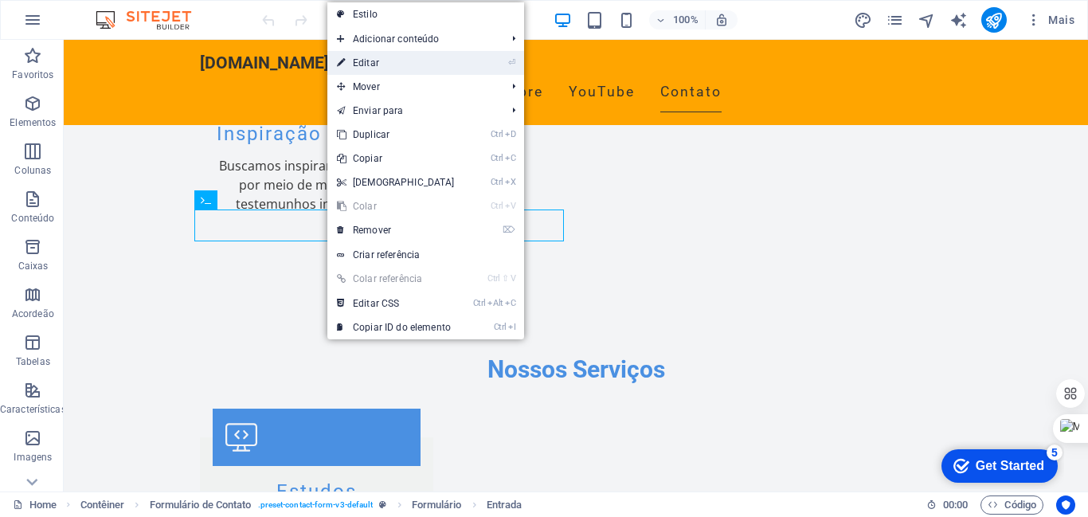
click at [370, 60] on link "⏎ Editar" at bounding box center [395, 63] width 137 height 24
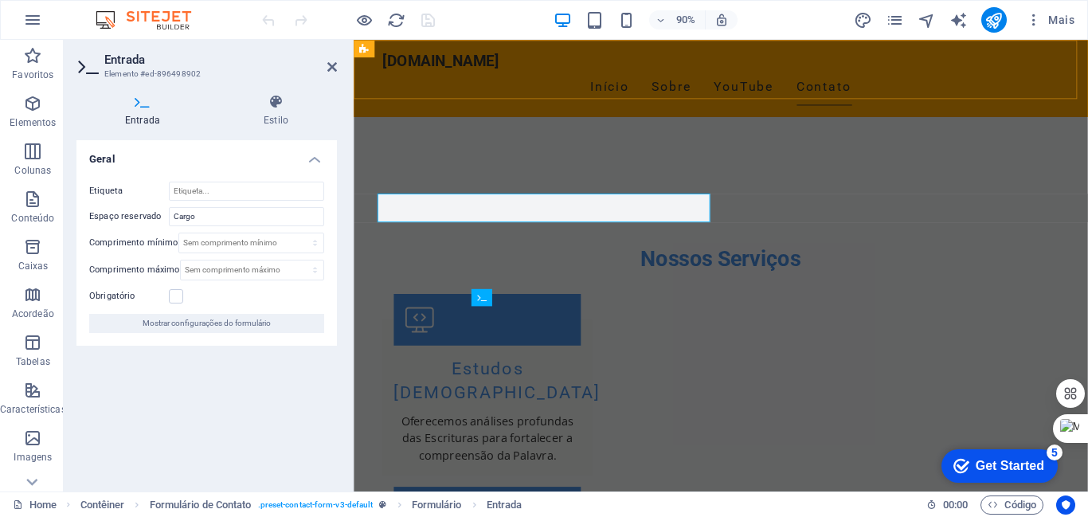
scroll to position [1942, 0]
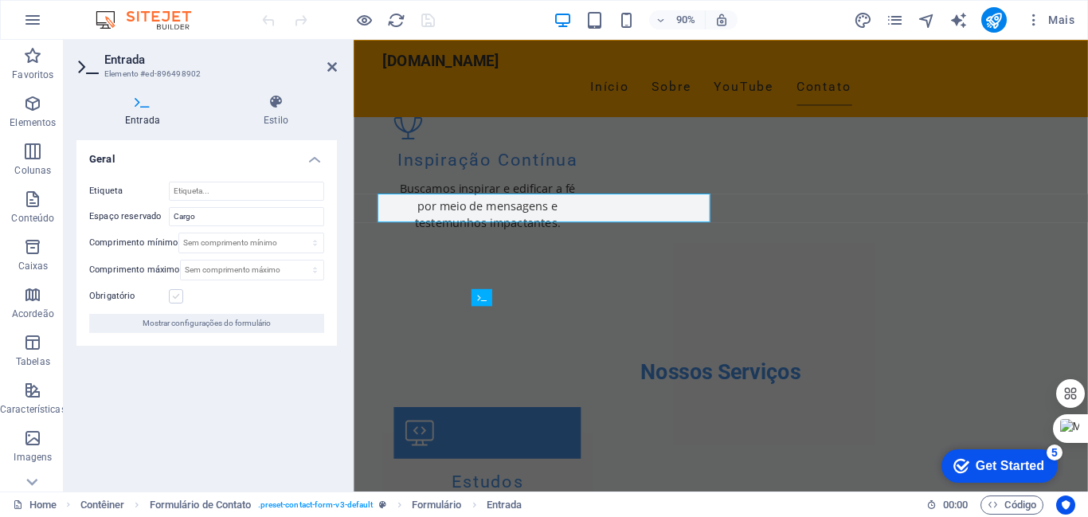
click at [180, 291] on label at bounding box center [176, 296] width 14 height 14
click at [0, 0] on input "Obrigatório" at bounding box center [0, 0] width 0 height 0
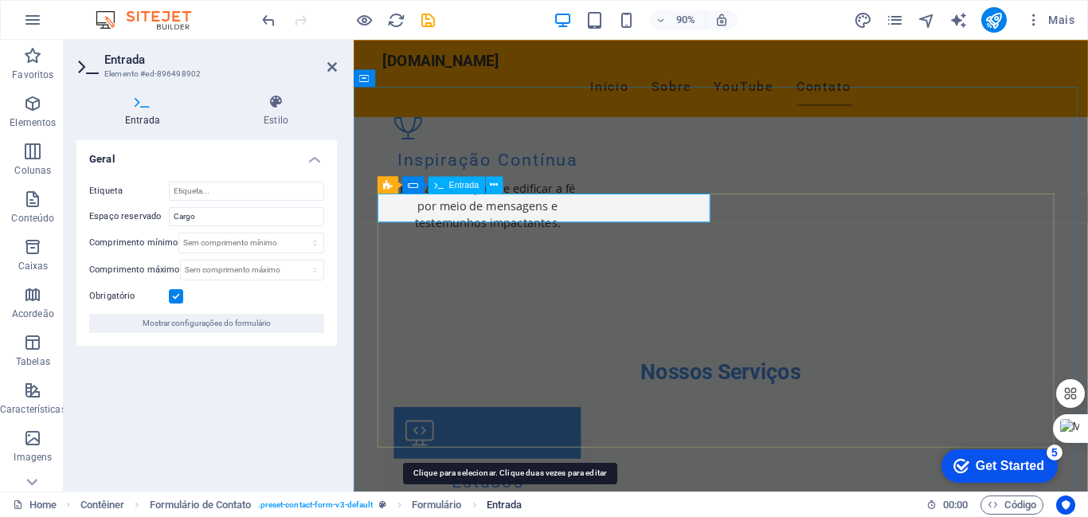
click at [502, 503] on span "Entrada" at bounding box center [505, 504] width 36 height 19
click at [429, 505] on span "Formulário" at bounding box center [437, 504] width 50 height 19
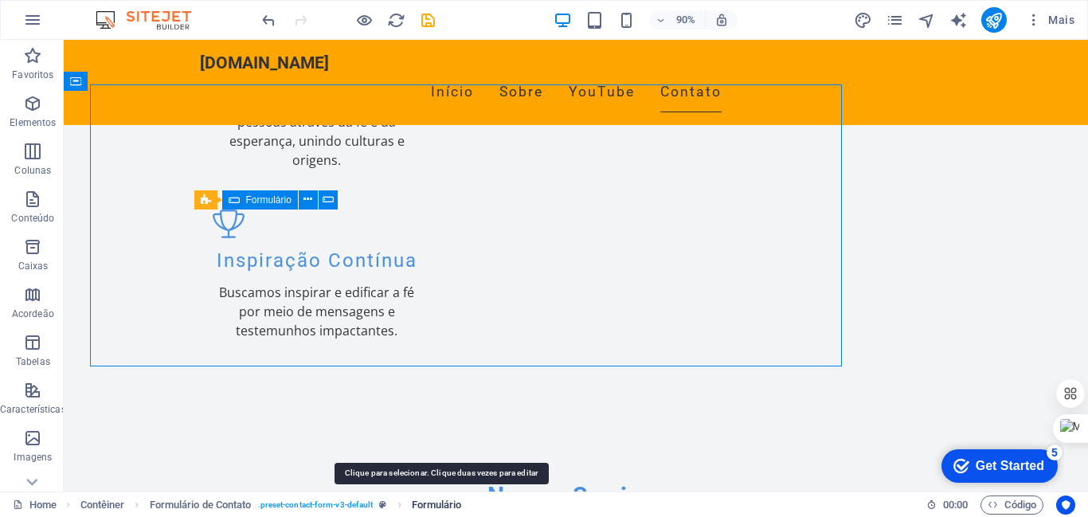
scroll to position [2067, 0]
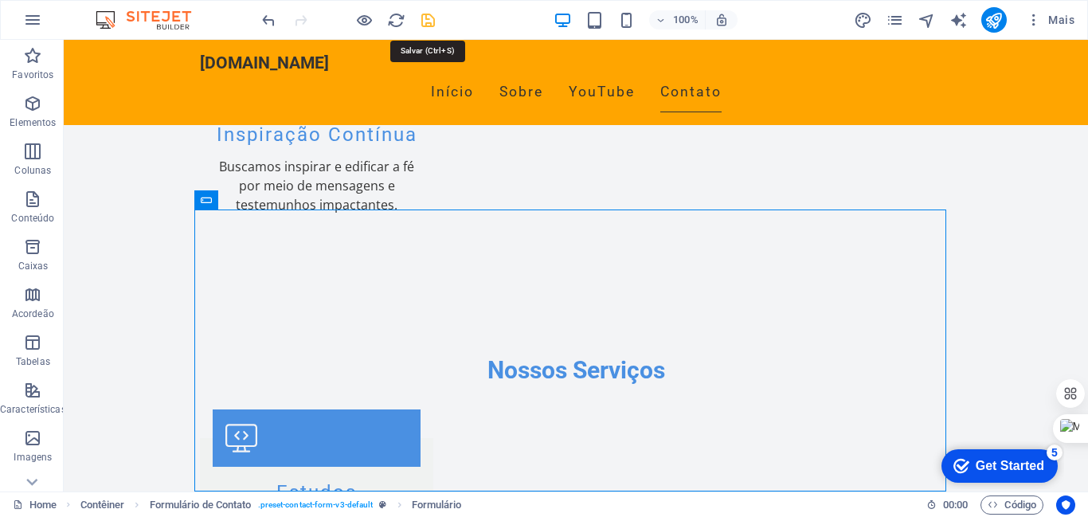
click at [427, 17] on icon "save" at bounding box center [428, 20] width 18 height 18
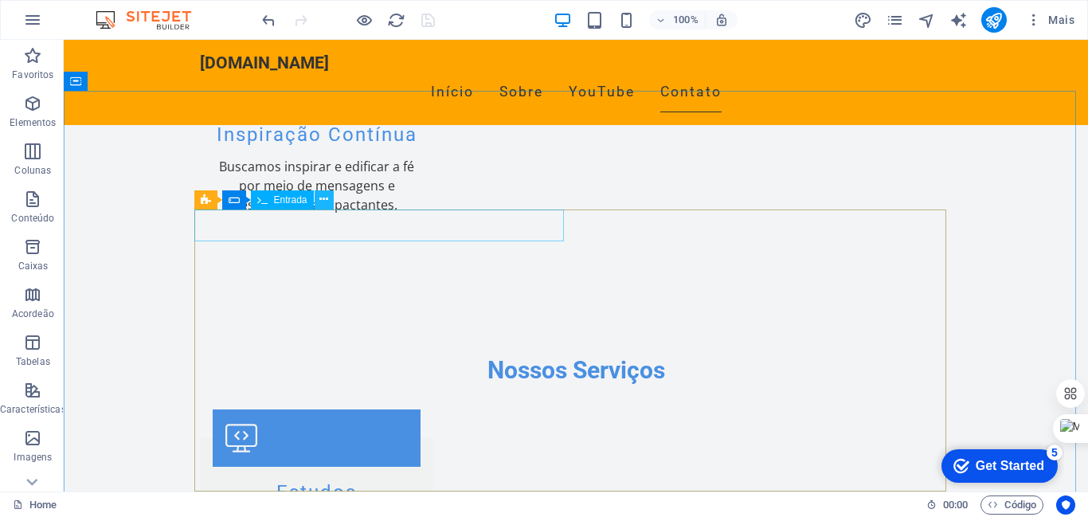
click at [323, 196] on icon at bounding box center [323, 199] width 9 height 17
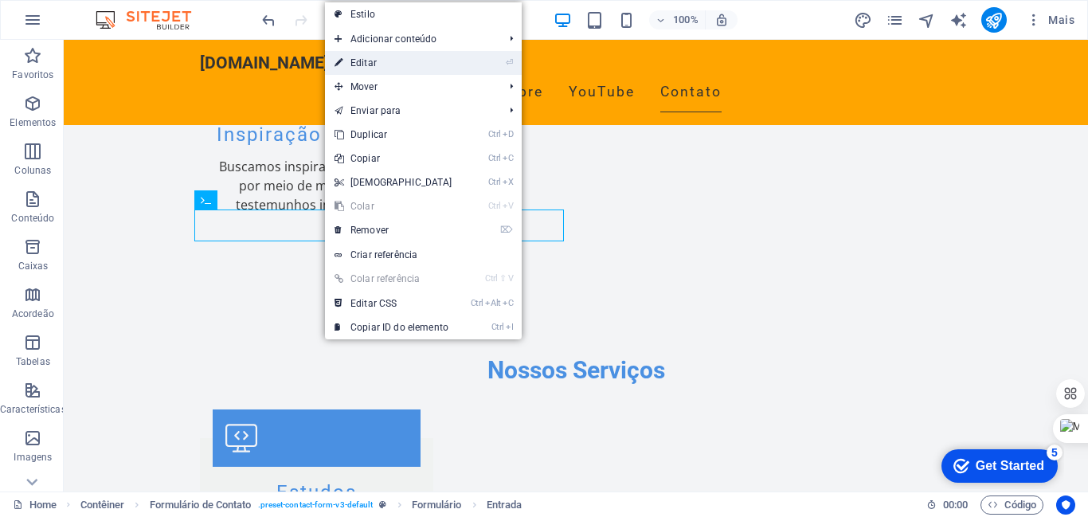
click at [370, 57] on link "⏎ Editar" at bounding box center [393, 63] width 137 height 24
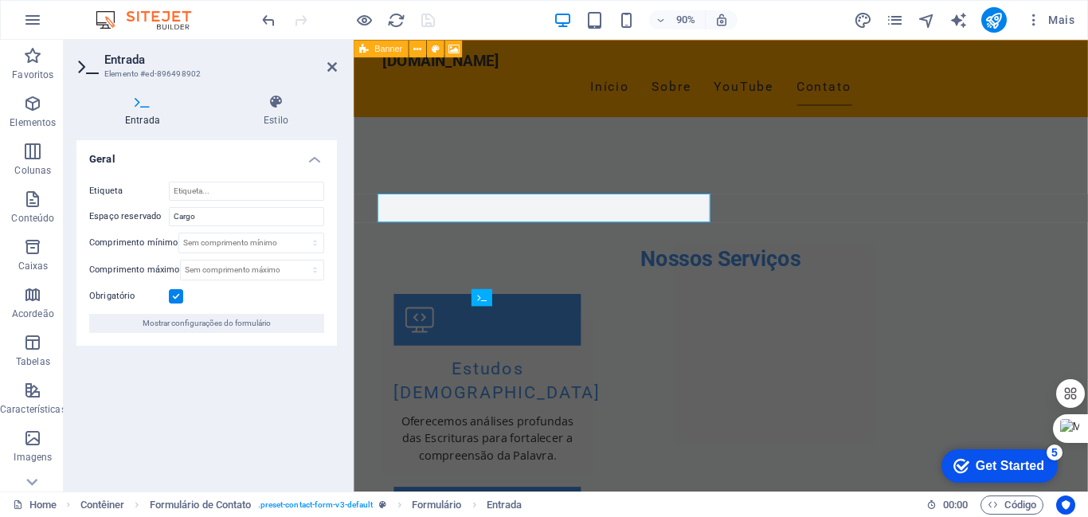
scroll to position [1942, 0]
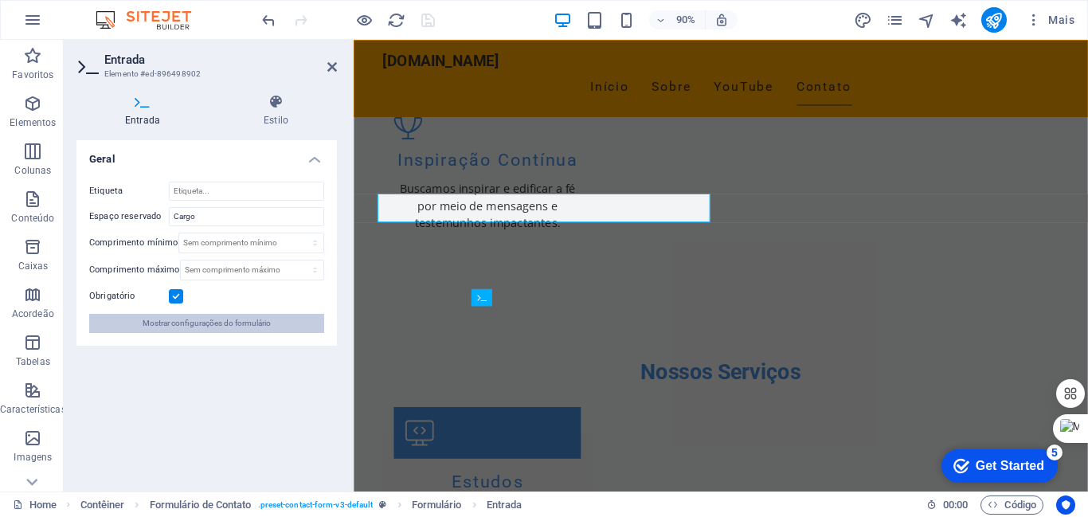
click at [244, 320] on span "Mostrar configurações do formulário" at bounding box center [207, 323] width 128 height 19
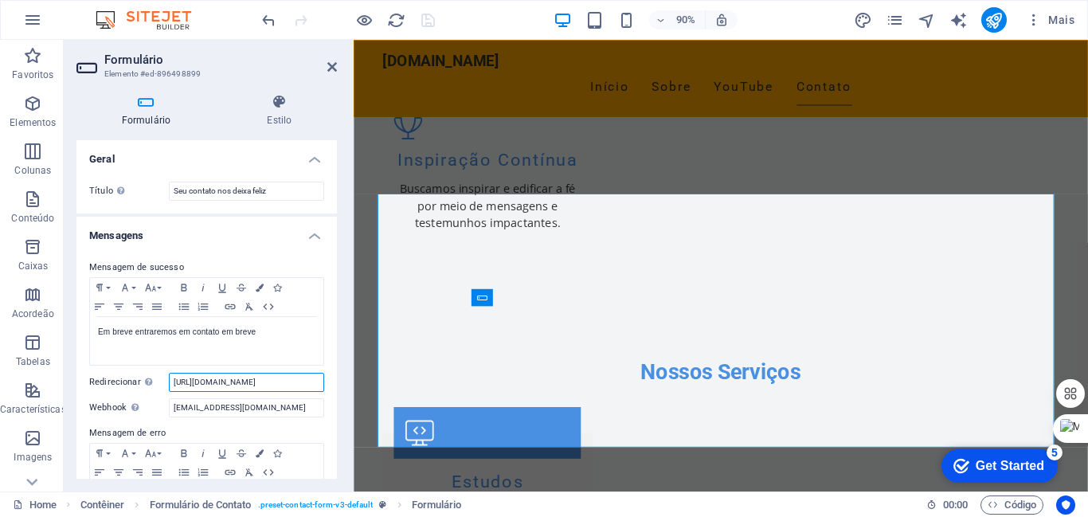
click at [317, 380] on input "[URL][DOMAIN_NAME]" at bounding box center [246, 382] width 155 height 19
type input "h"
click at [317, 408] on input "[EMAIL_ADDRESS][DOMAIN_NAME]" at bounding box center [246, 407] width 155 height 19
type input "j"
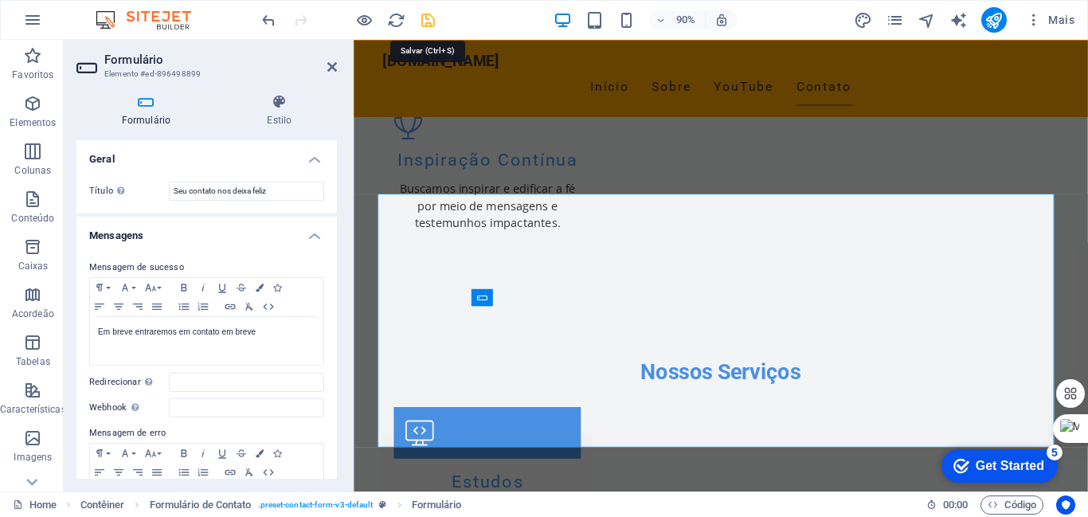
click at [431, 18] on icon "save" at bounding box center [428, 20] width 18 height 18
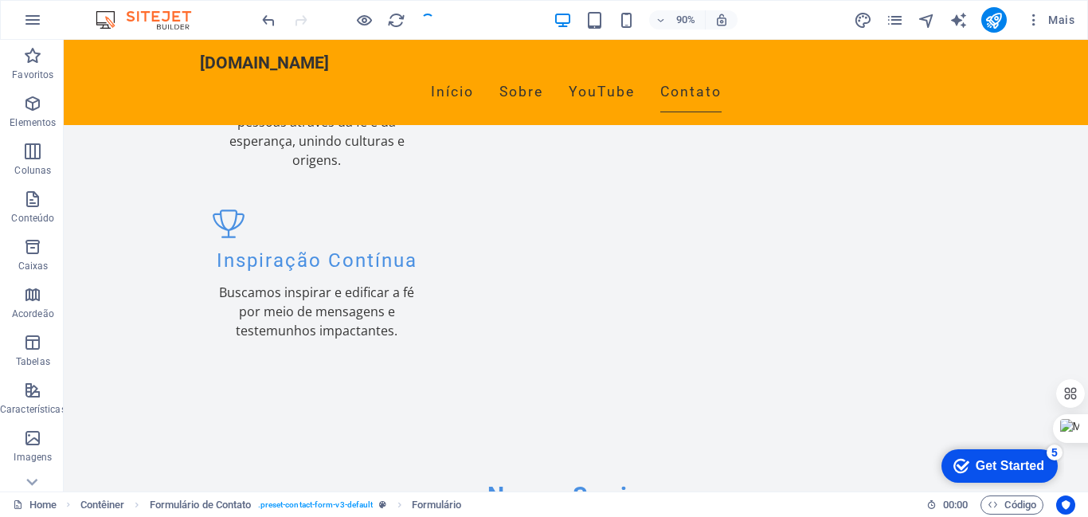
scroll to position [2067, 0]
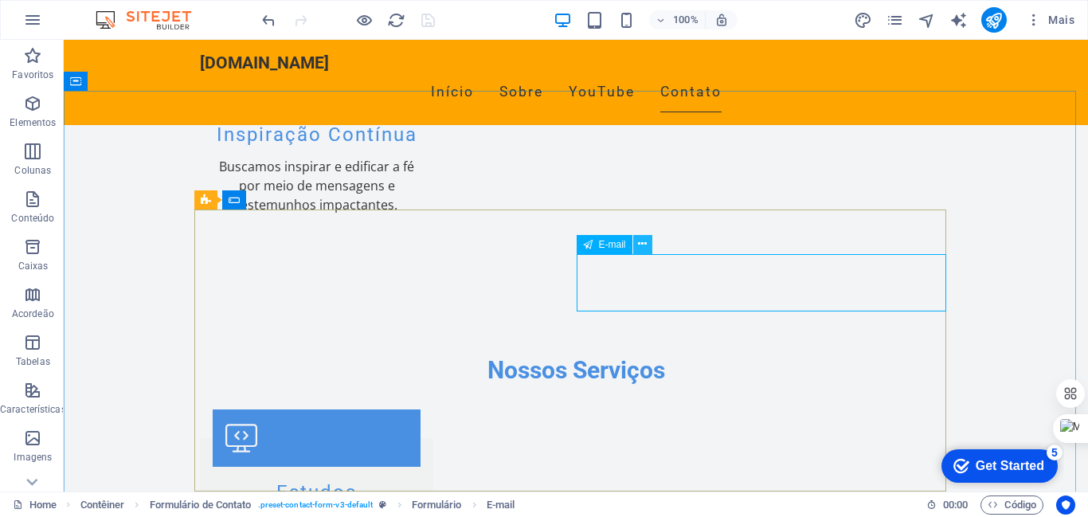
click at [640, 240] on icon at bounding box center [642, 244] width 9 height 17
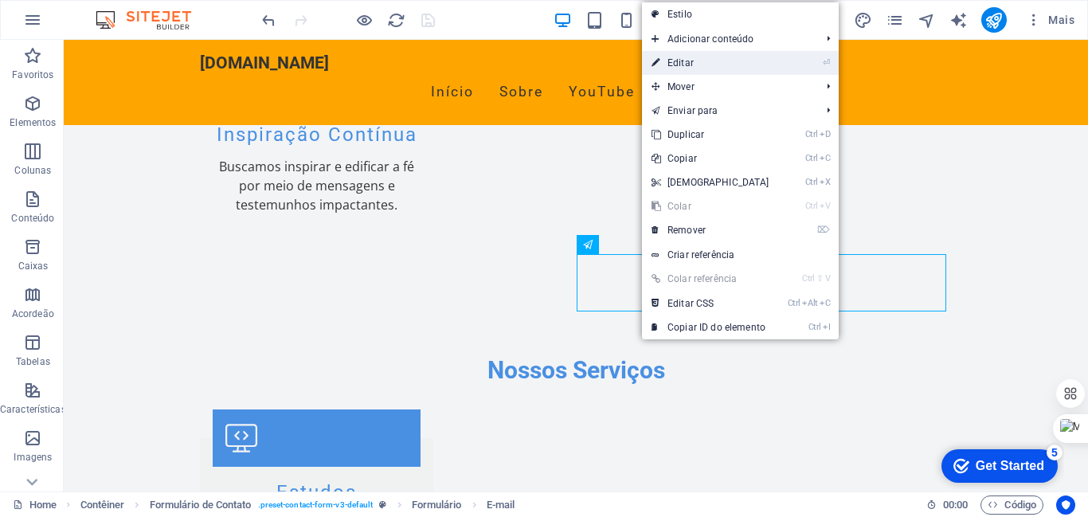
click at [675, 63] on link "⏎ Editar" at bounding box center [710, 63] width 137 height 24
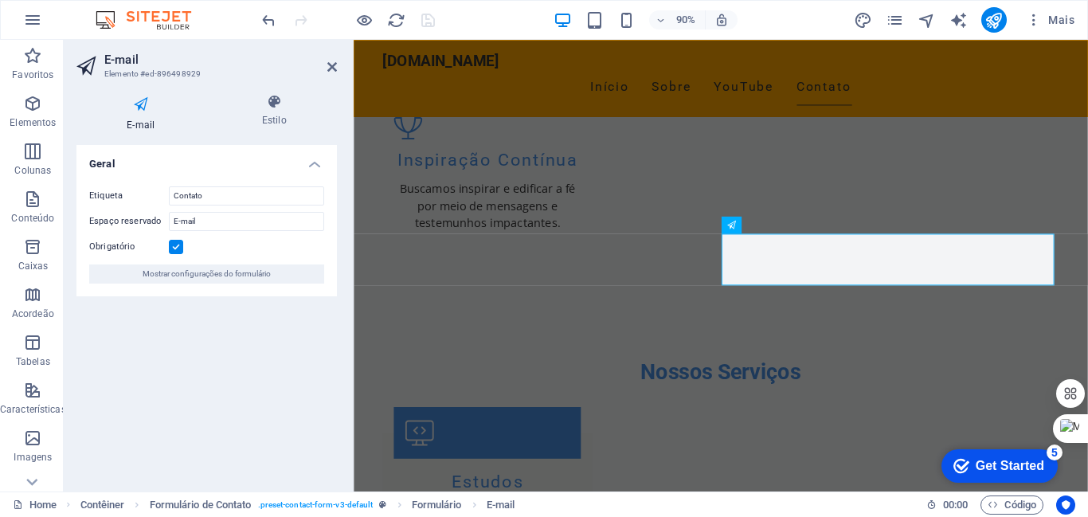
click at [140, 100] on icon at bounding box center [140, 104] width 129 height 21
click at [27, 266] on p "Caixas" at bounding box center [33, 266] width 30 height 13
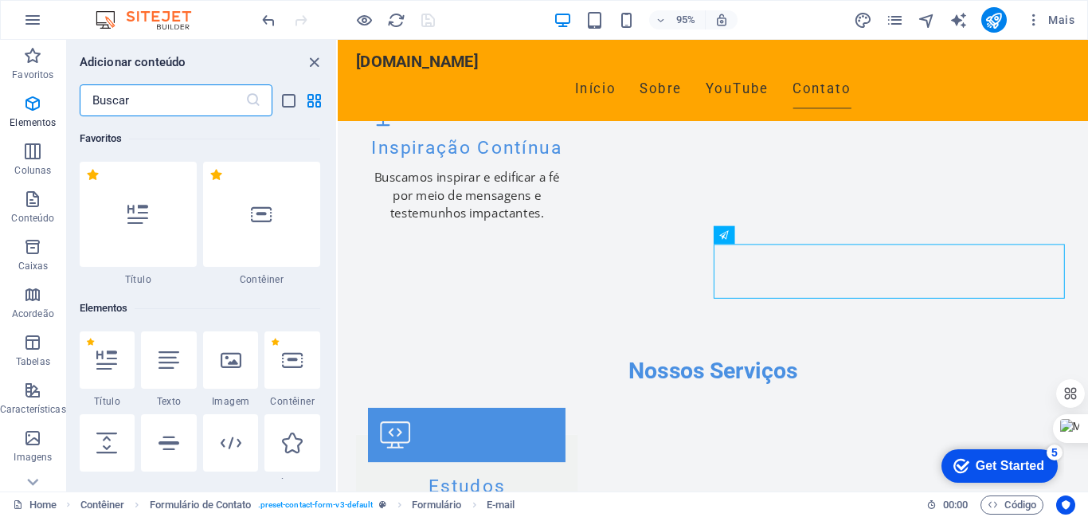
scroll to position [4393, 0]
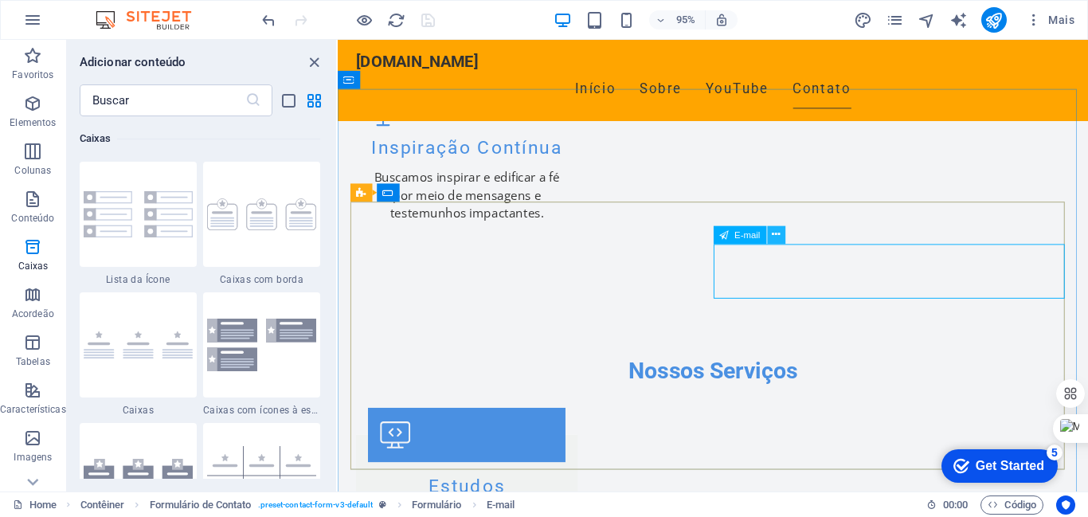
click at [775, 233] on icon at bounding box center [776, 235] width 8 height 16
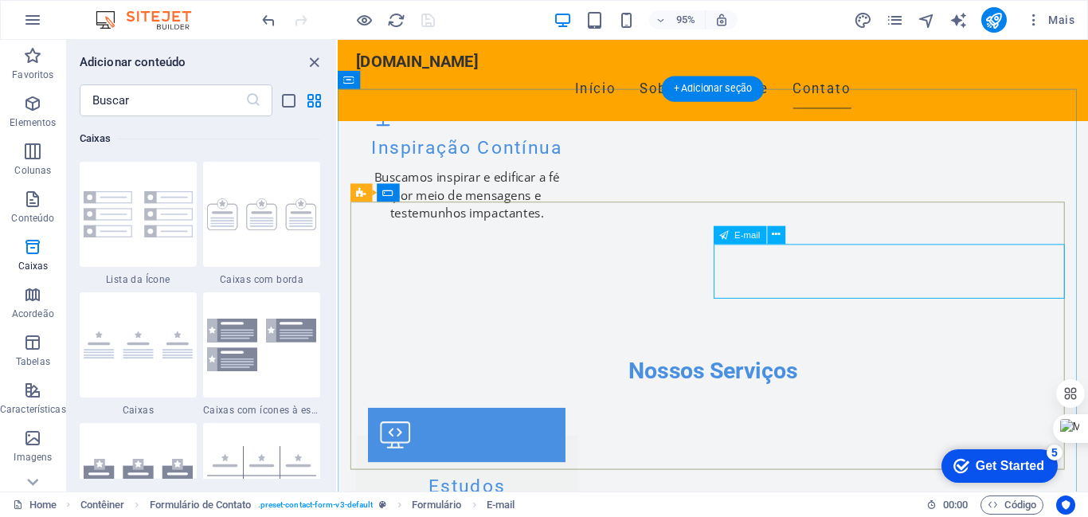
click at [717, 88] on div "+ Adicionar seção" at bounding box center [713, 88] width 103 height 25
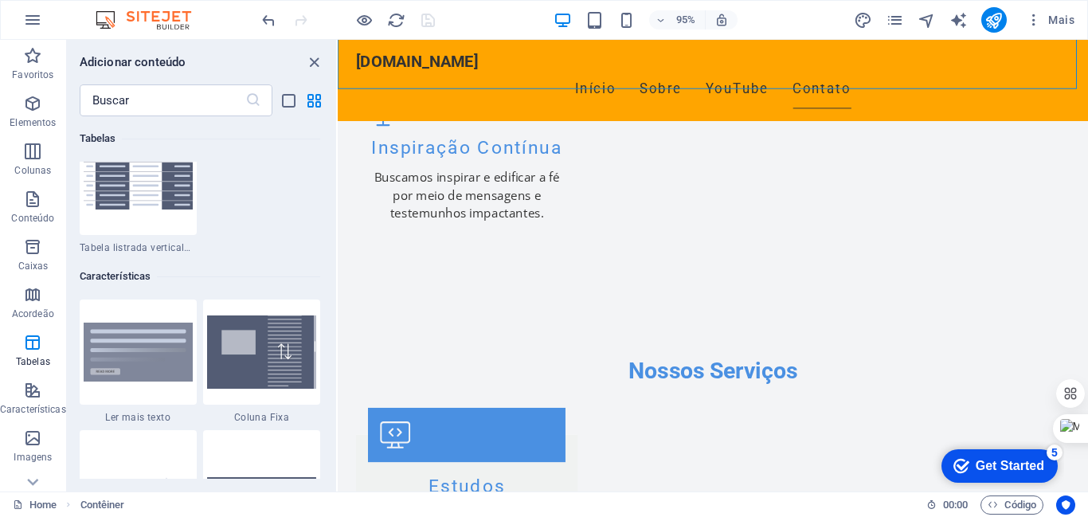
scroll to position [0, 0]
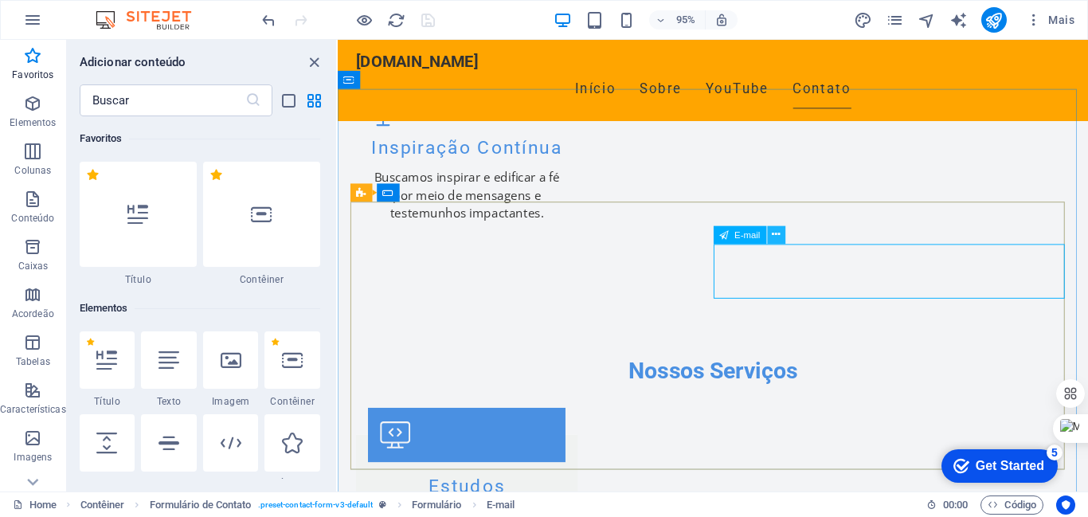
click at [775, 236] on icon at bounding box center [776, 235] width 8 height 16
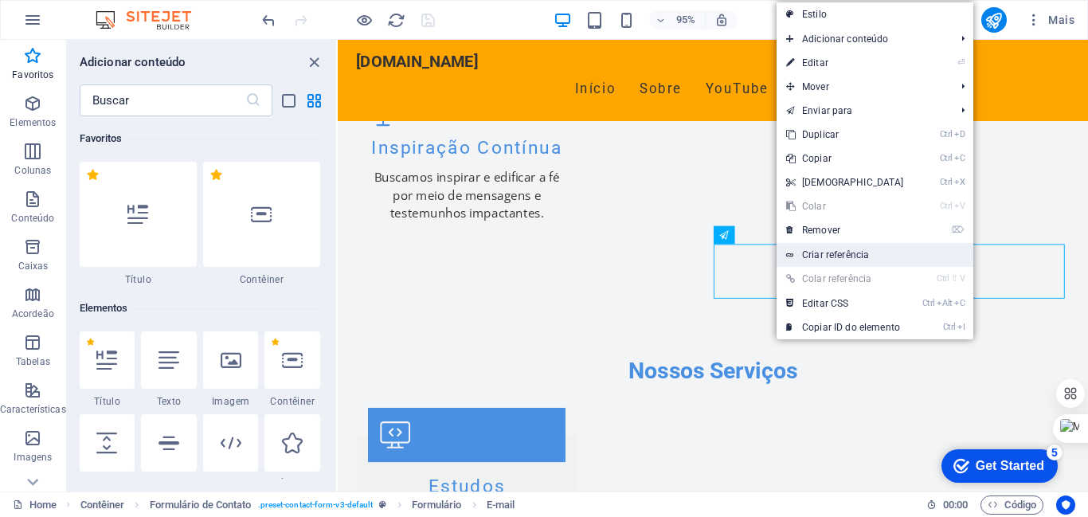
click at [822, 255] on link "Criar referência" at bounding box center [874, 255] width 197 height 24
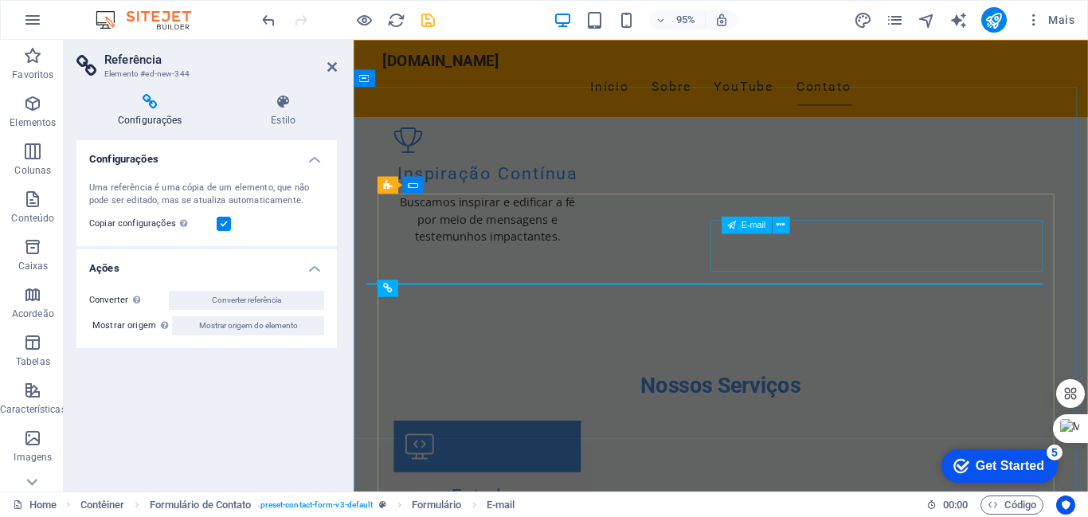
scroll to position [1942, 0]
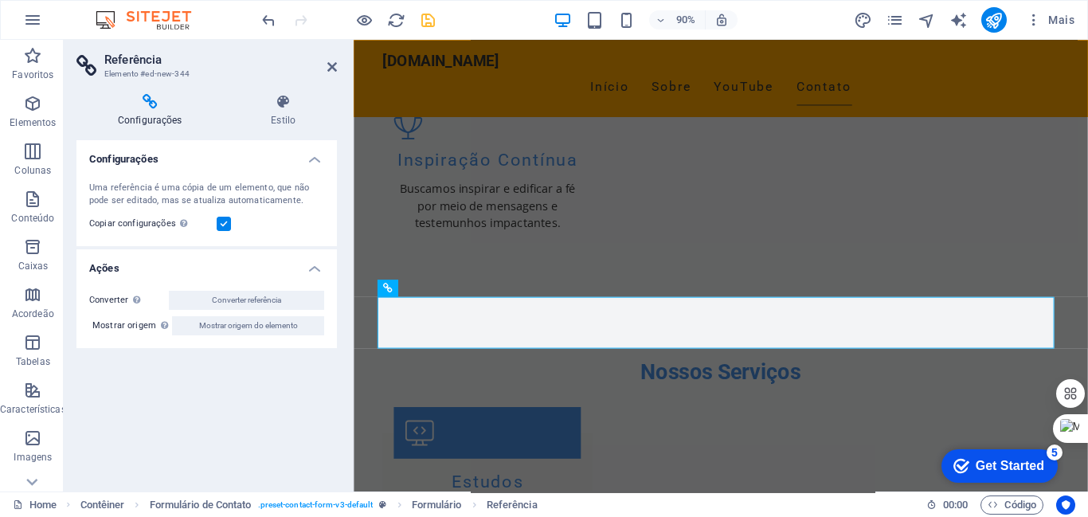
click at [325, 64] on h2 "Referência" at bounding box center [220, 60] width 233 height 14
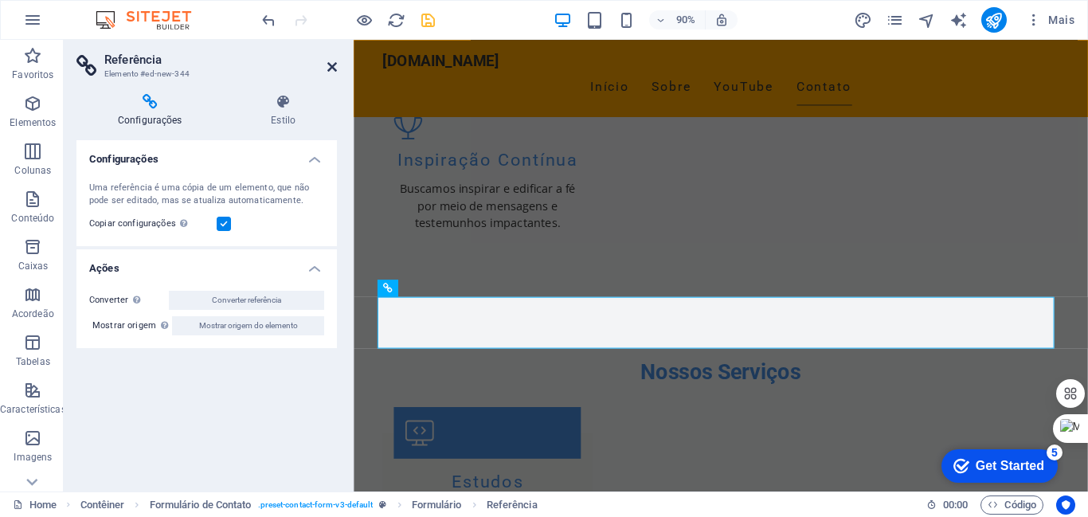
click at [335, 69] on icon at bounding box center [332, 67] width 10 height 13
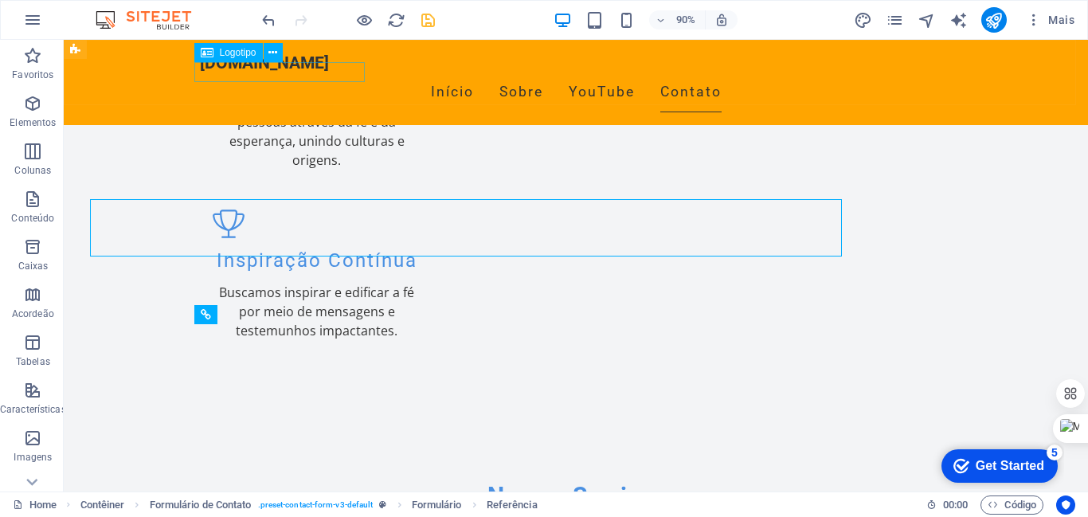
scroll to position [2067, 0]
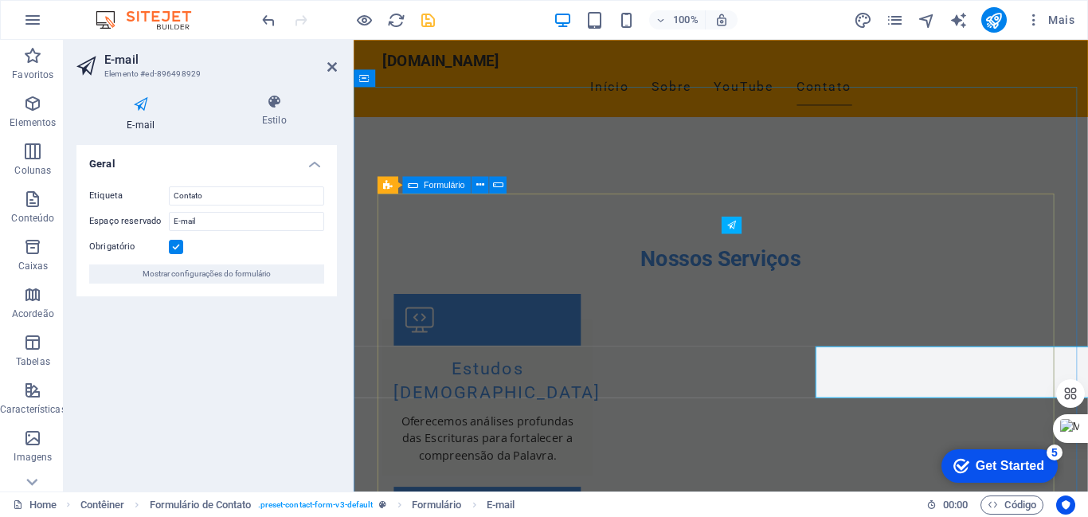
scroll to position [1942, 0]
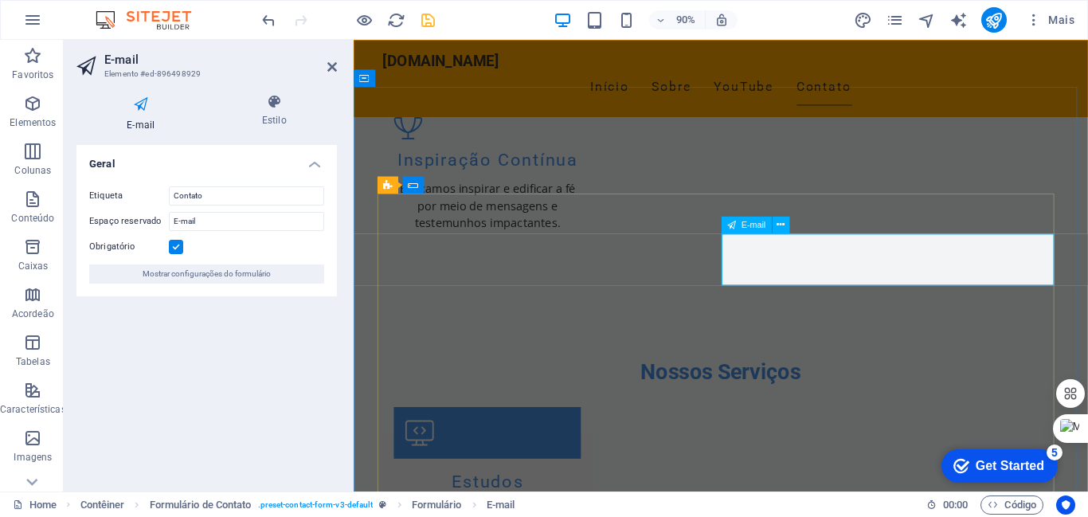
click at [780, 224] on icon at bounding box center [780, 224] width 8 height 15
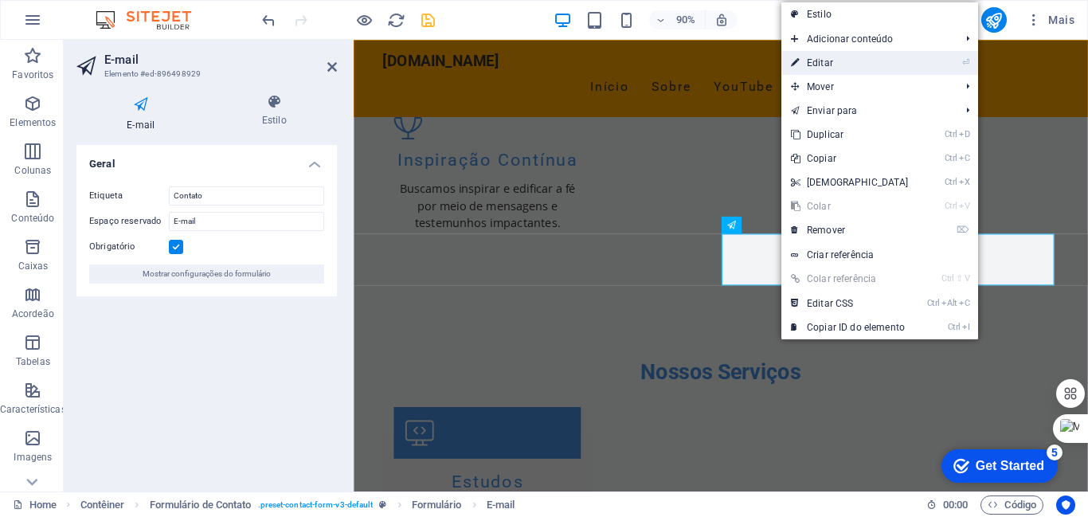
click at [833, 61] on link "⏎ Editar" at bounding box center [849, 63] width 137 height 24
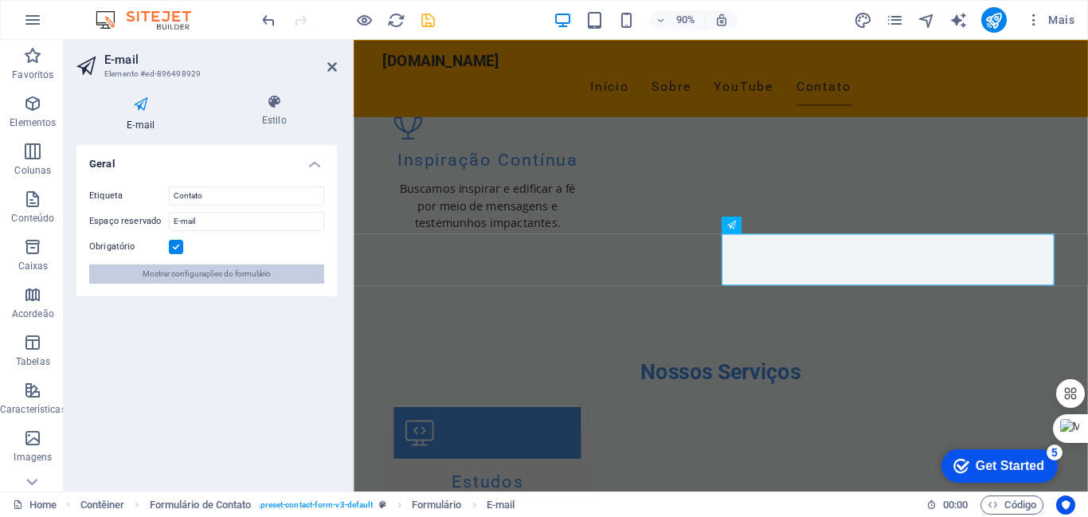
click at [247, 273] on span "Mostrar configurações do formulário" at bounding box center [207, 273] width 128 height 19
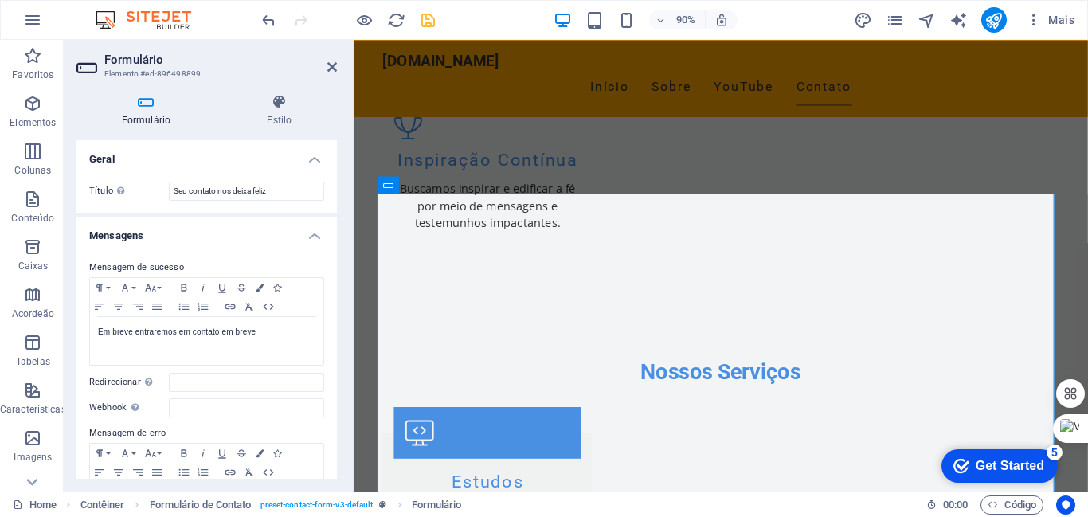
click at [310, 234] on h4 "Mensagens" at bounding box center [206, 231] width 260 height 29
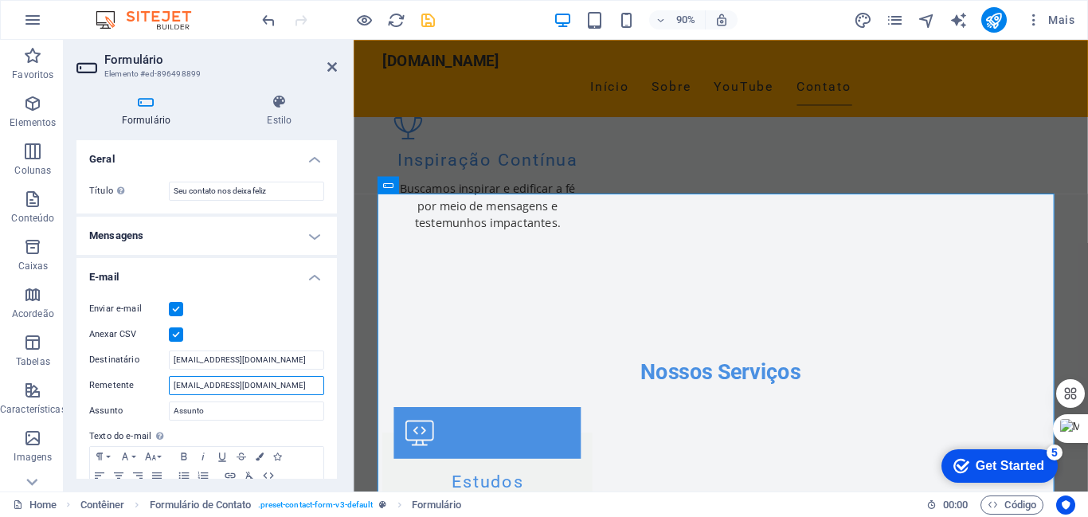
click at [226, 385] on input "[EMAIL_ADDRESS][DOMAIN_NAME]" at bounding box center [246, 385] width 155 height 19
type input "[PERSON_NAME][EMAIL_ADDRESS][DOMAIN_NAME]"
click at [432, 21] on icon "save" at bounding box center [428, 20] width 18 height 18
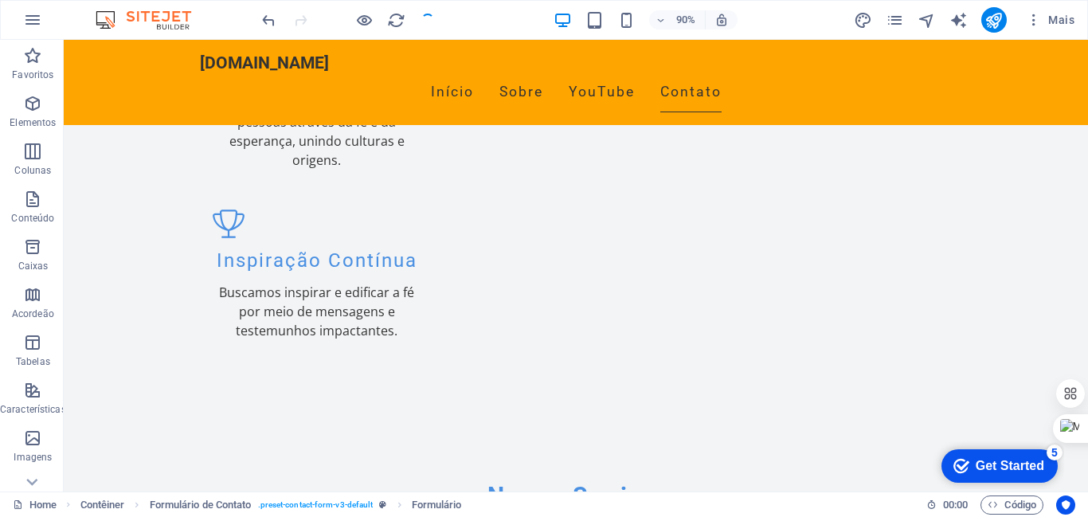
scroll to position [2067, 0]
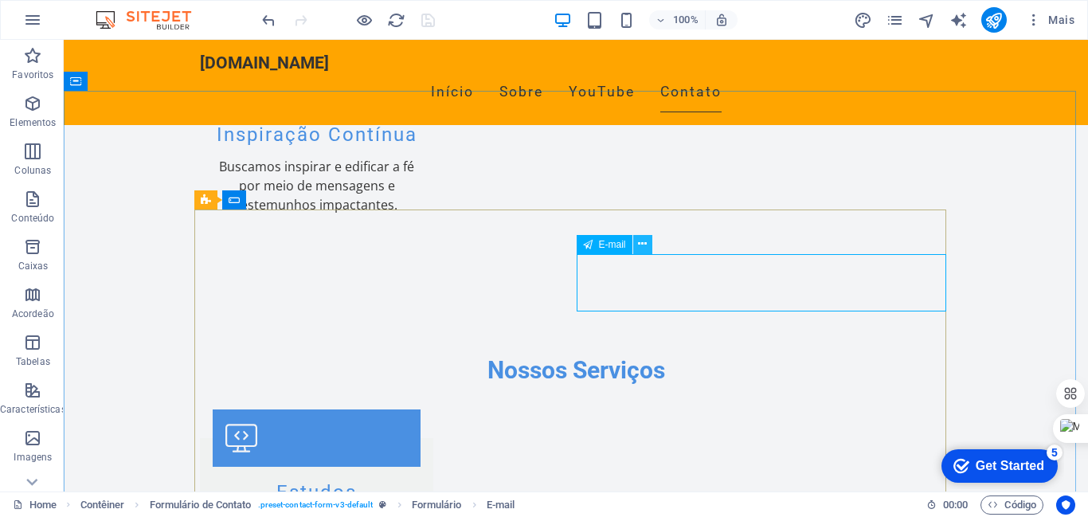
click at [642, 243] on icon at bounding box center [642, 244] width 9 height 17
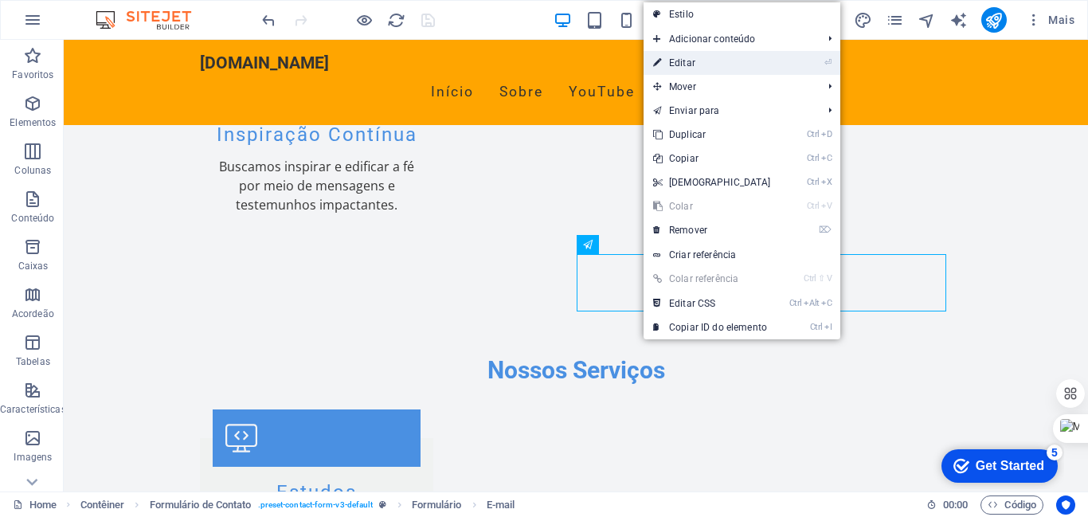
click at [682, 61] on link "⏎ Editar" at bounding box center [711, 63] width 137 height 24
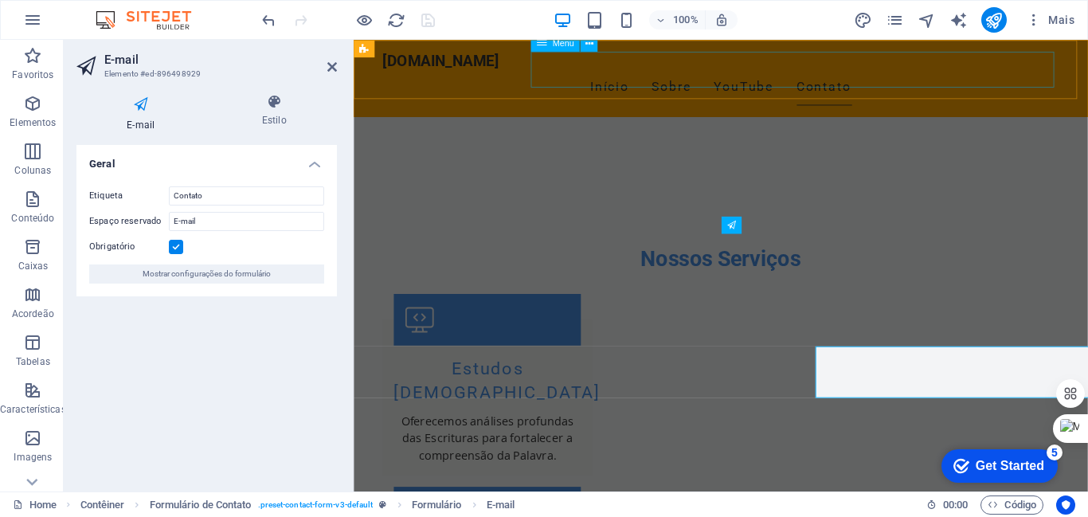
scroll to position [1942, 0]
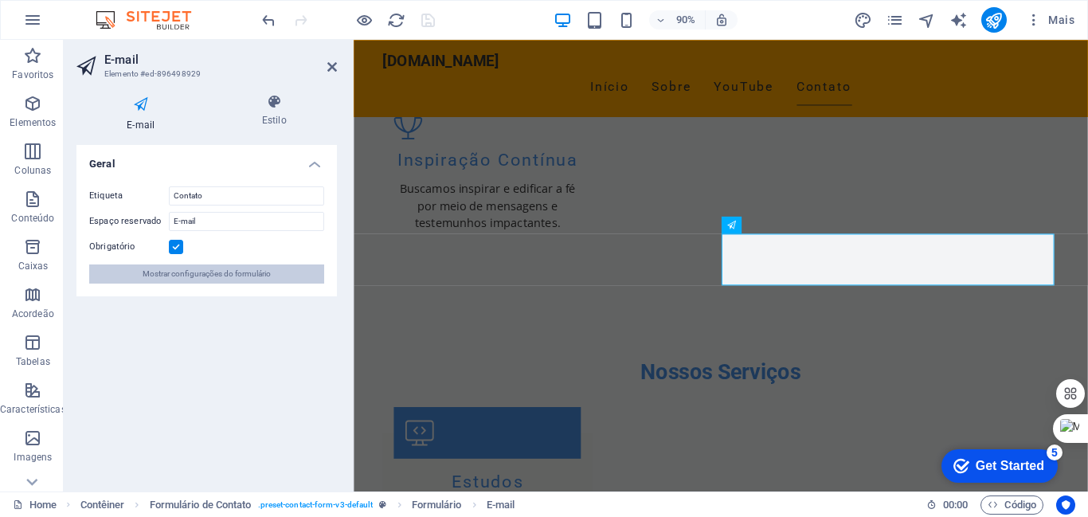
click at [302, 276] on button "Mostrar configurações do formulário" at bounding box center [206, 273] width 235 height 19
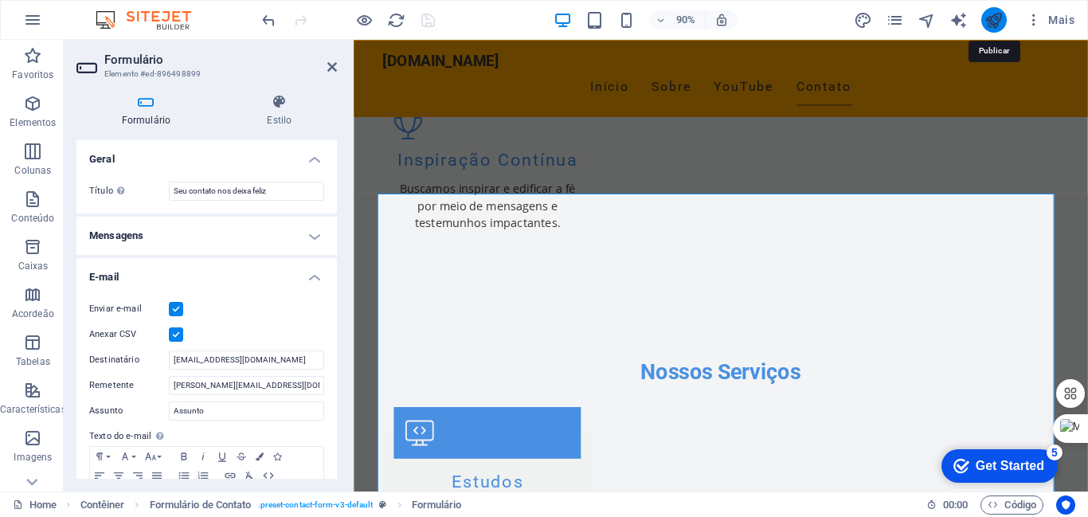
click at [991, 15] on icon "publish" at bounding box center [993, 20] width 18 height 18
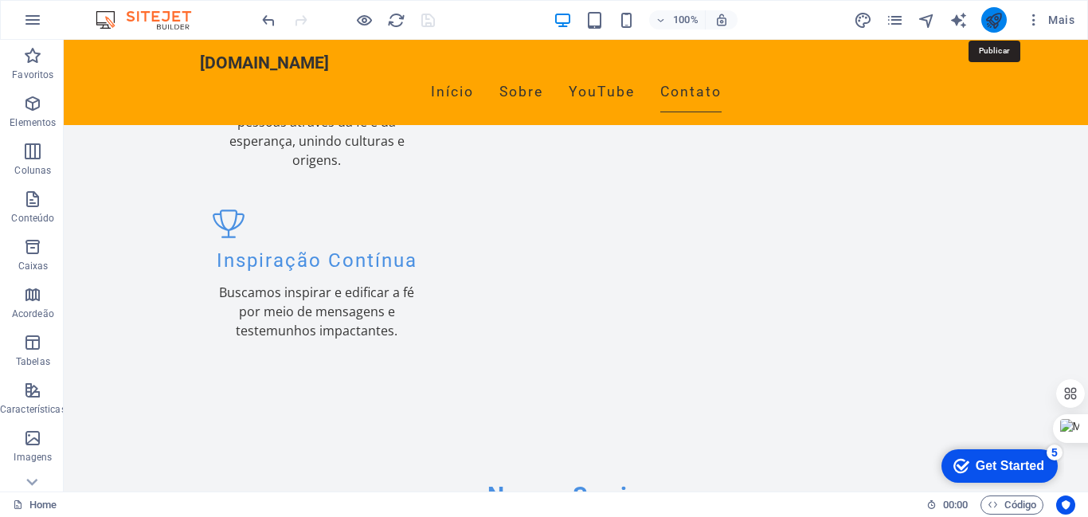
scroll to position [2067, 0]
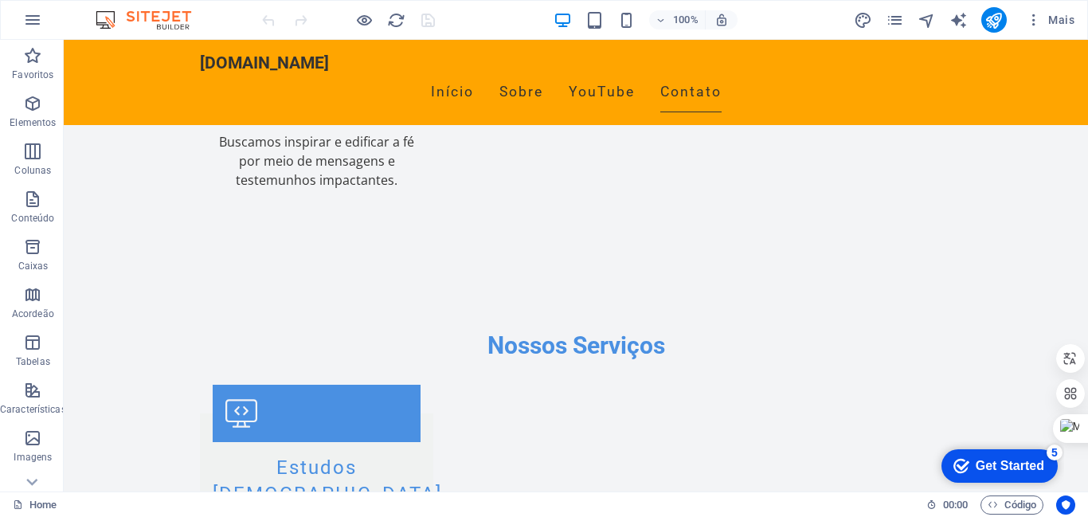
scroll to position [2074, 0]
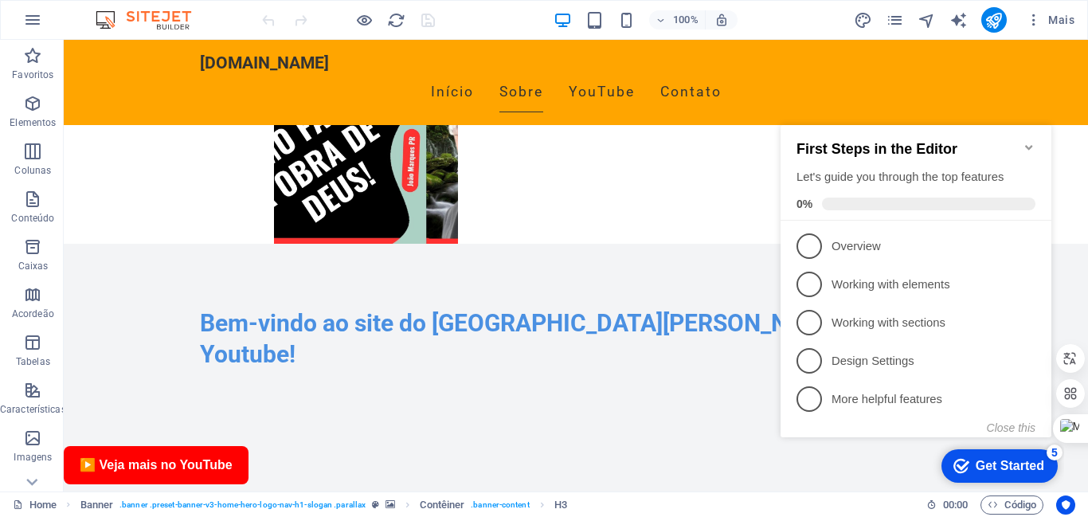
scroll to position [1109, 0]
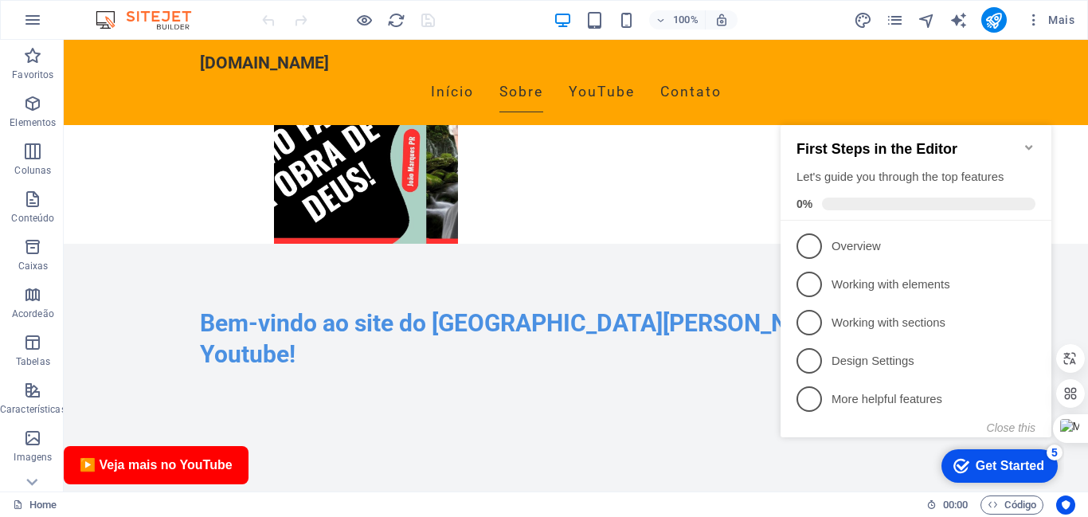
click at [976, 459] on div "Get Started" at bounding box center [1010, 466] width 68 height 14
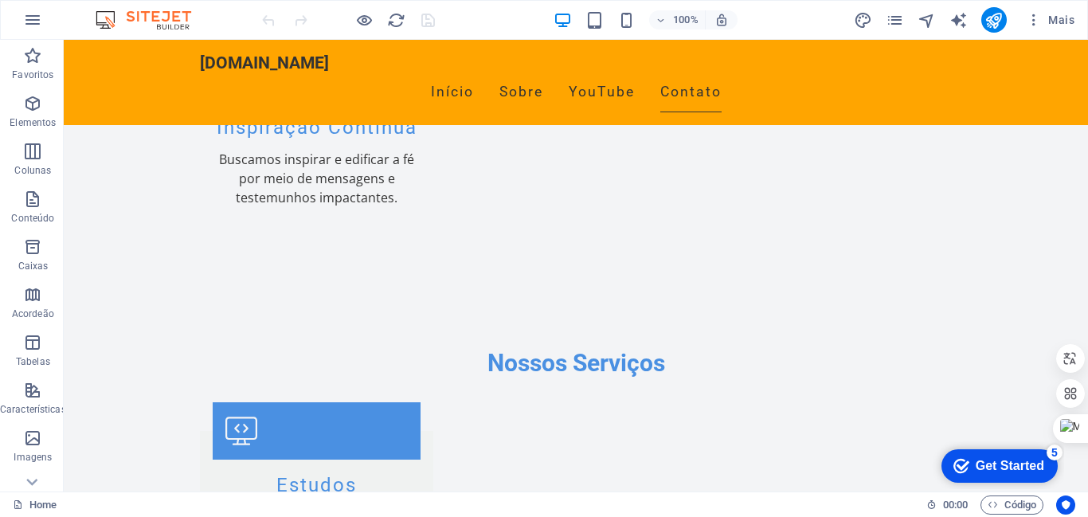
scroll to position [2069, 0]
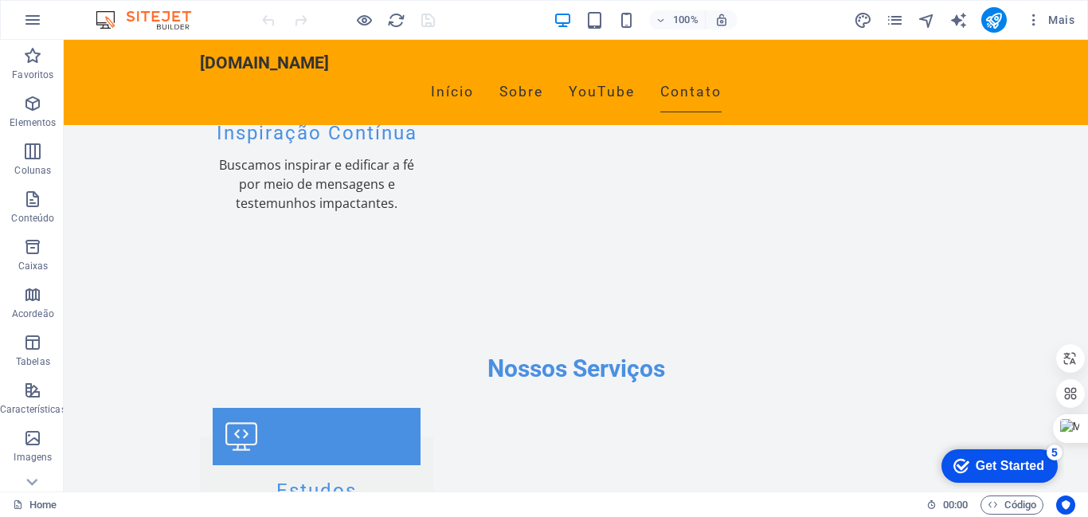
click at [1087, 381] on div at bounding box center [1072, 393] width 32 height 169
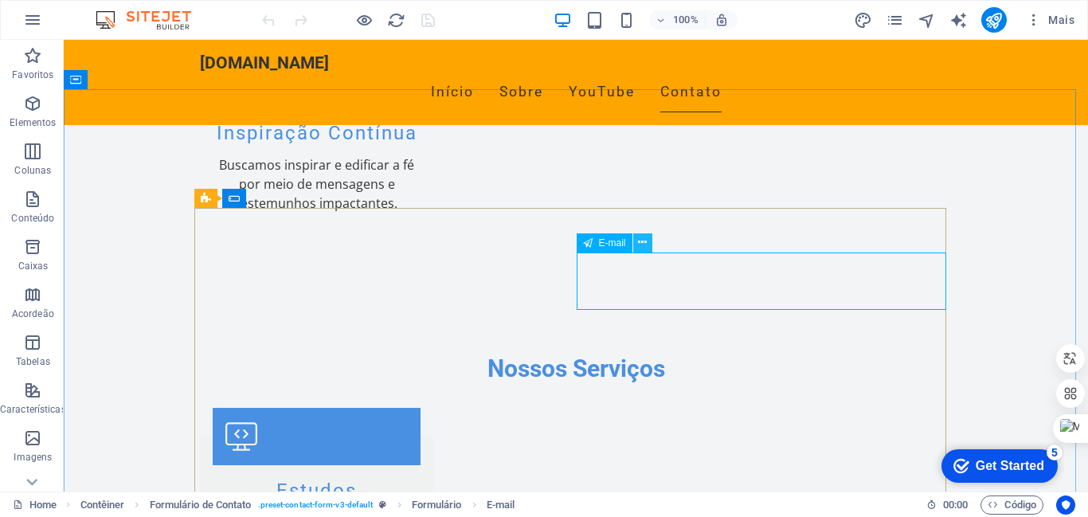
click at [646, 243] on icon at bounding box center [642, 242] width 9 height 17
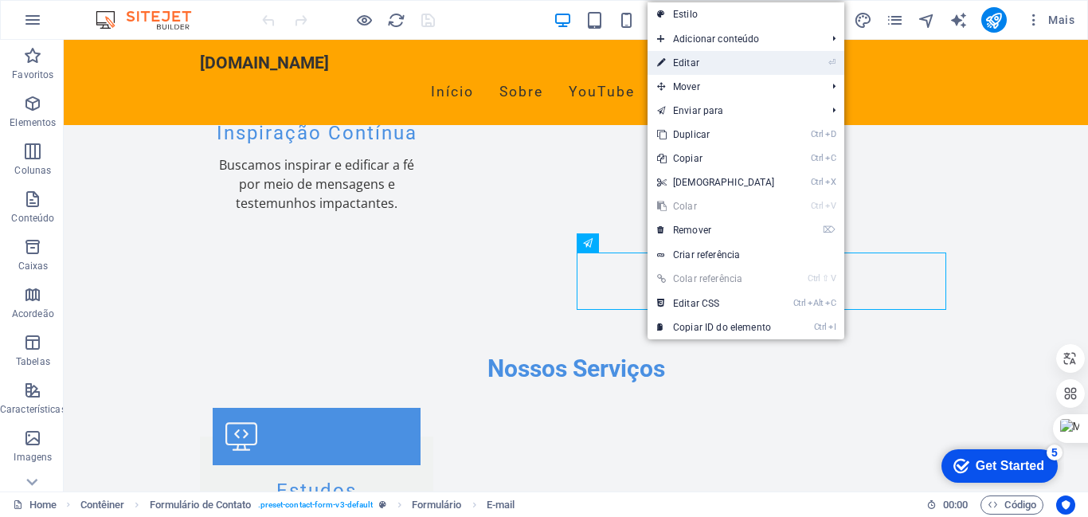
click at [677, 61] on link "⏎ Editar" at bounding box center [715, 63] width 137 height 24
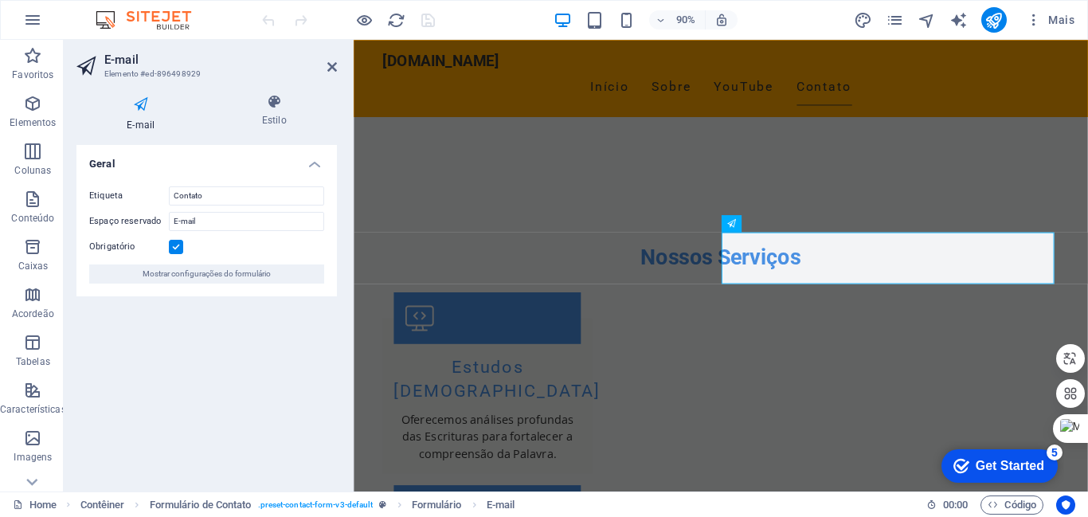
scroll to position [1943, 0]
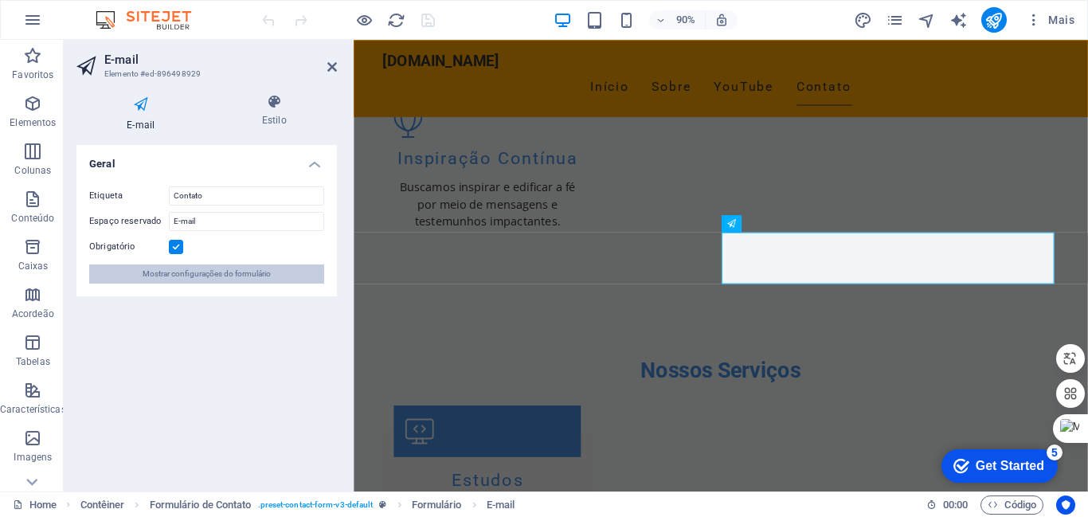
click at [165, 272] on span "Mostrar configurações do formulário" at bounding box center [207, 273] width 128 height 19
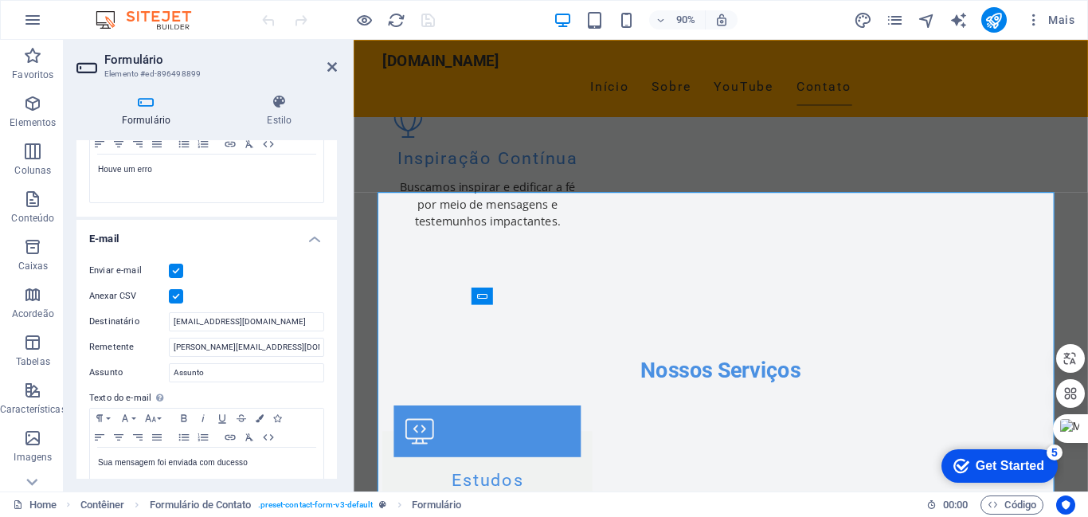
scroll to position [333, 0]
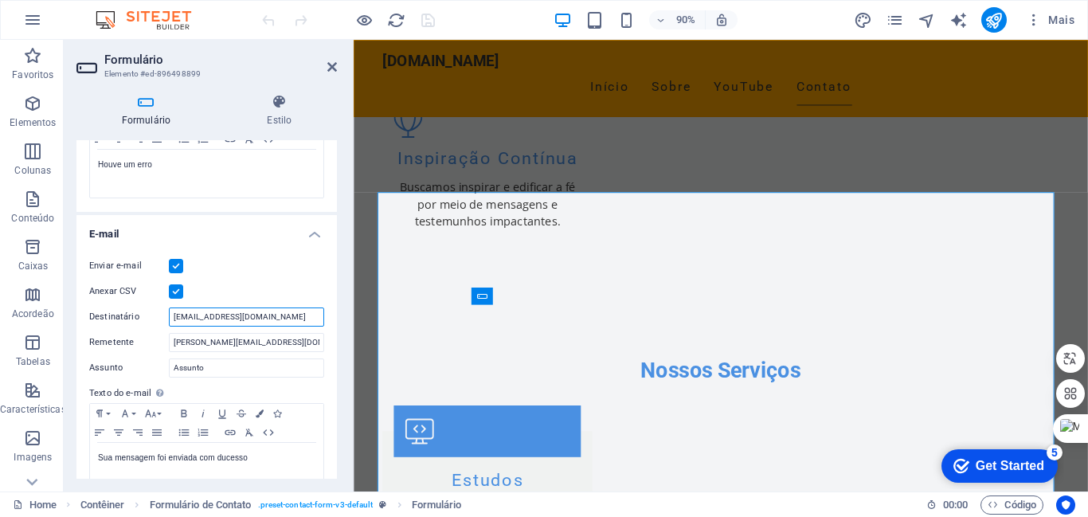
drag, startPoint x: 316, startPoint y: 317, endPoint x: 139, endPoint y: 316, distance: 176.8
click at [139, 316] on div "Destinatário [EMAIL_ADDRESS][DOMAIN_NAME]" at bounding box center [206, 316] width 235 height 19
click at [303, 342] on input "[PERSON_NAME][EMAIL_ADDRESS][DOMAIN_NAME]" at bounding box center [246, 342] width 155 height 19
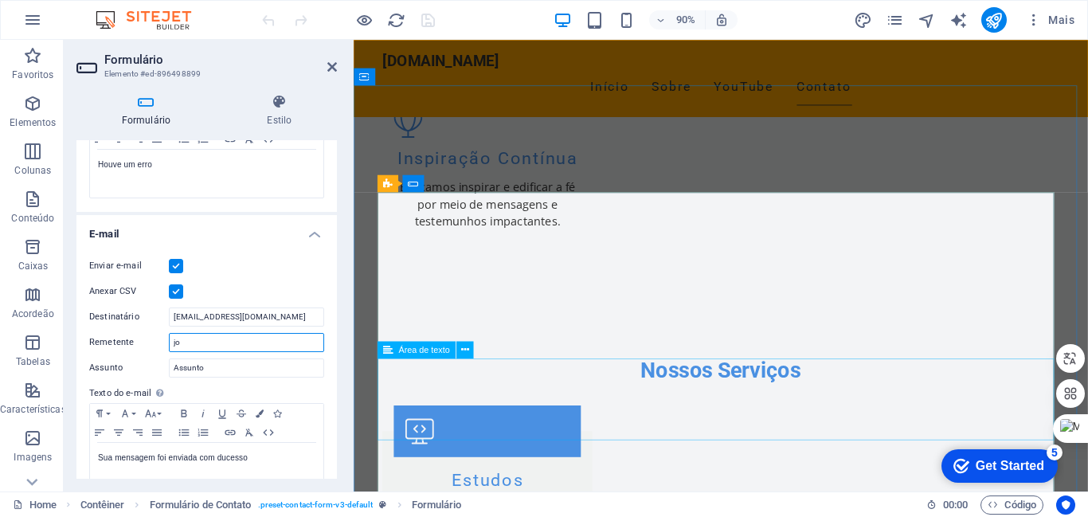
type input "j"
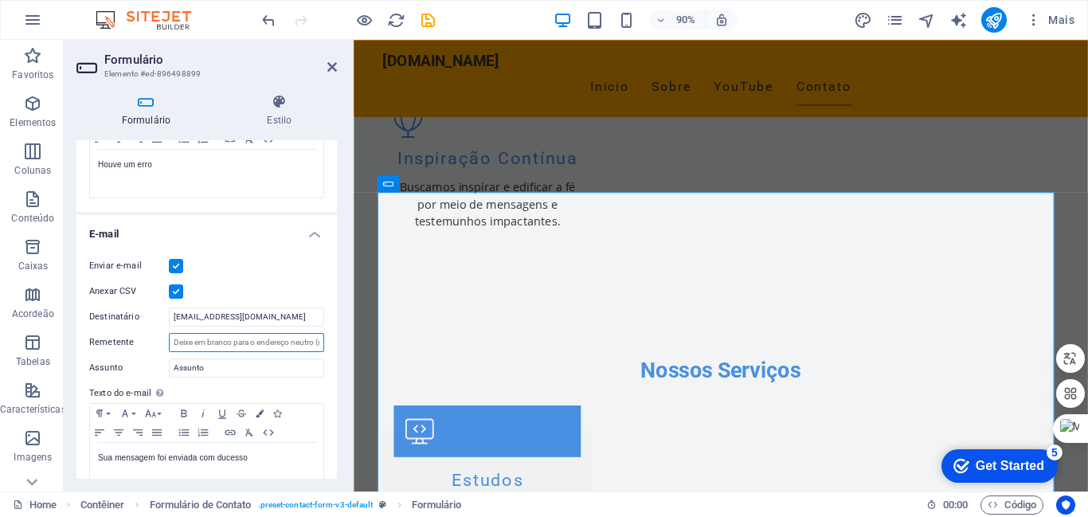
paste input "[EMAIL_ADDRESS][DOMAIN_NAME]"
type input "[EMAIL_ADDRESS][DOMAIN_NAME]"
click at [427, 16] on icon "save" at bounding box center [428, 20] width 18 height 18
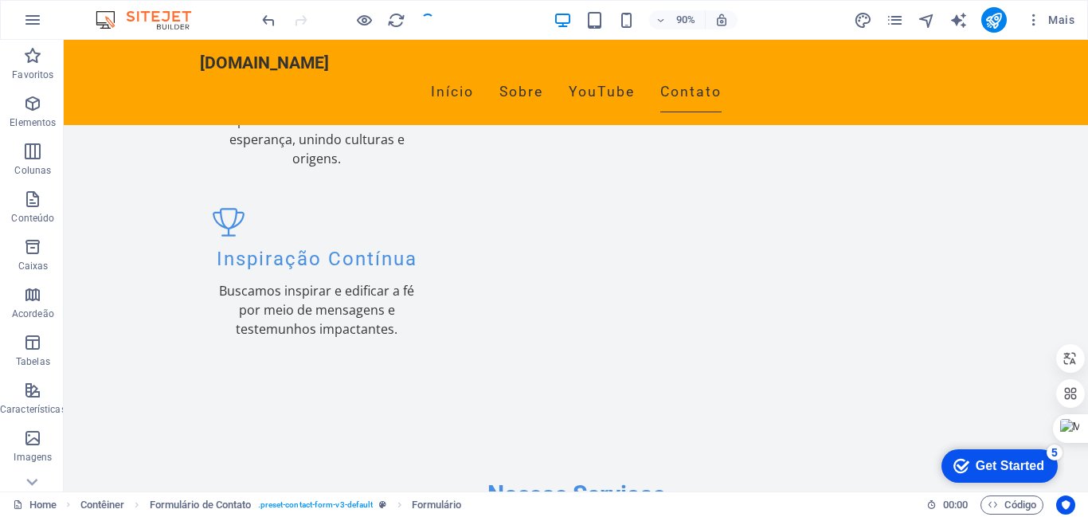
scroll to position [2069, 0]
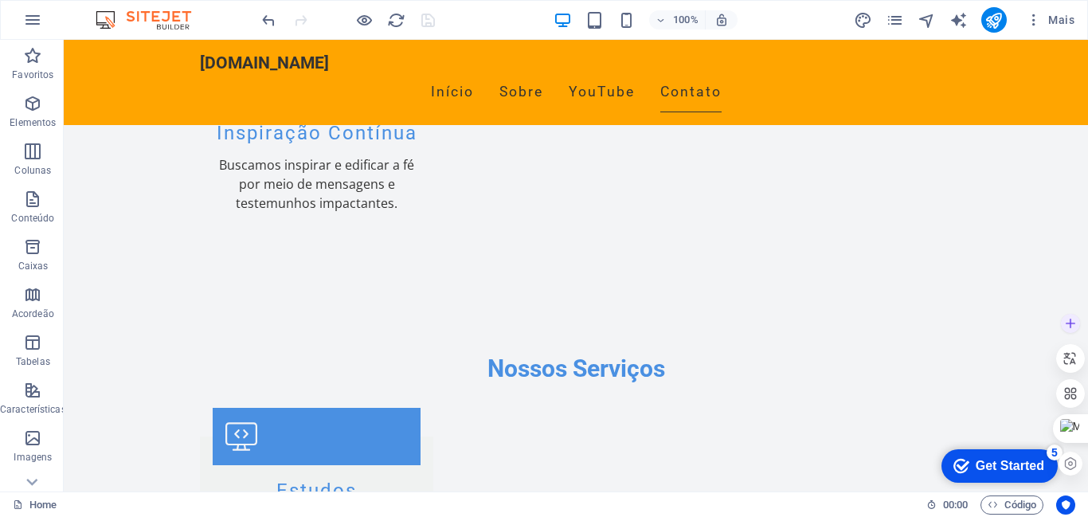
drag, startPoint x: 1147, startPoint y: 413, endPoint x: 1087, endPoint y: 248, distance: 176.1
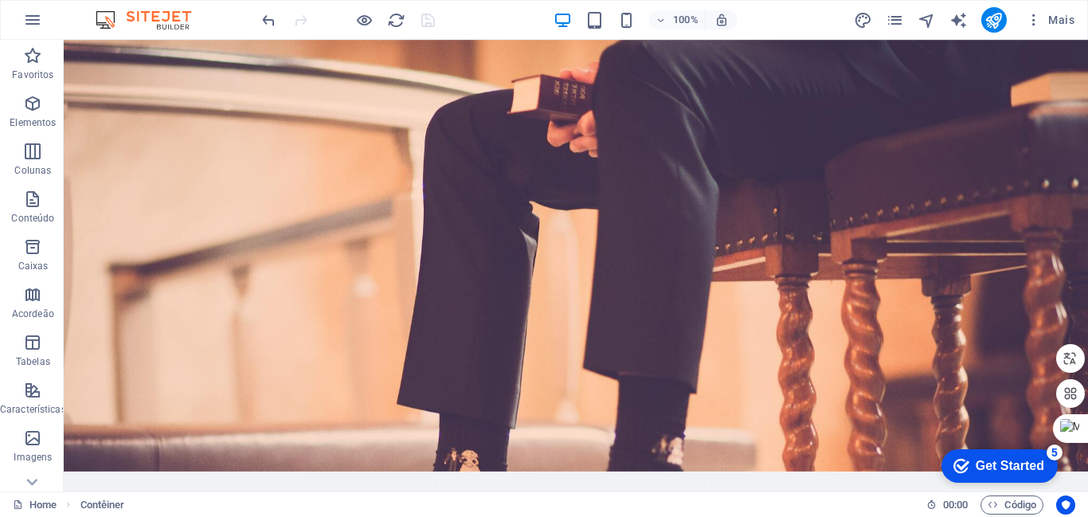
scroll to position [0, 0]
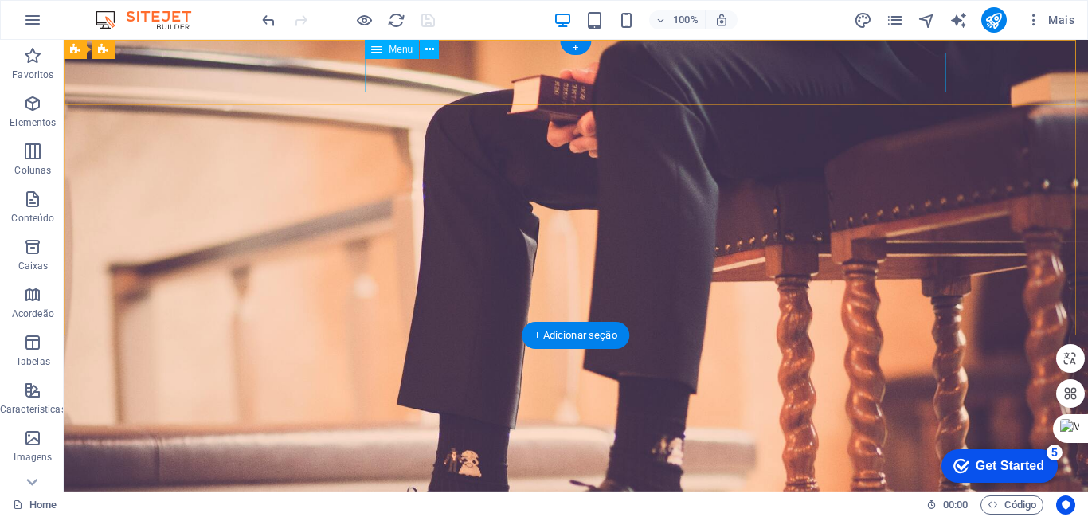
click at [665, 486] on nav "Início Sobre YouTube Contato" at bounding box center [576, 506] width 752 height 40
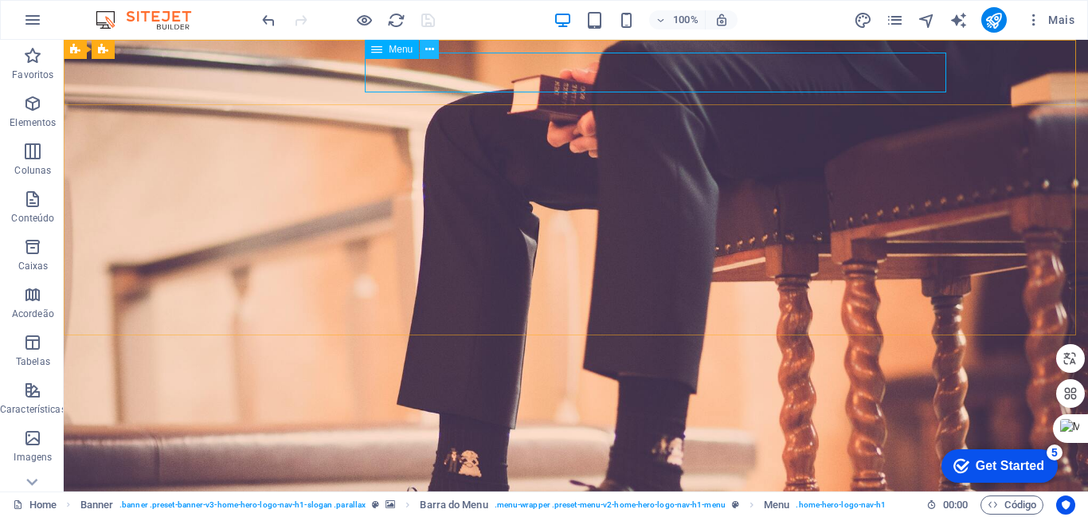
click at [428, 49] on icon at bounding box center [429, 49] width 9 height 17
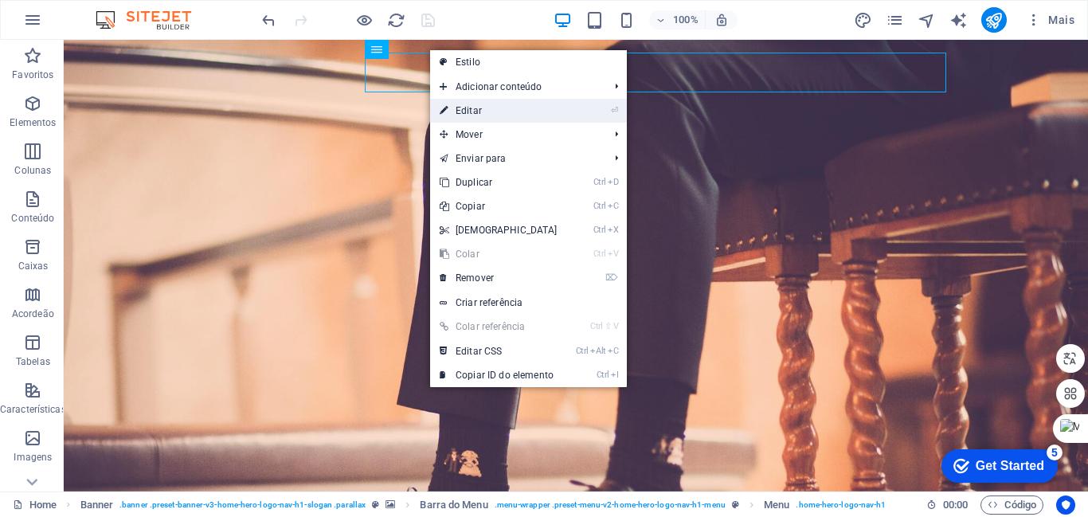
click at [463, 112] on link "⏎ Editar" at bounding box center [498, 111] width 137 height 24
select select
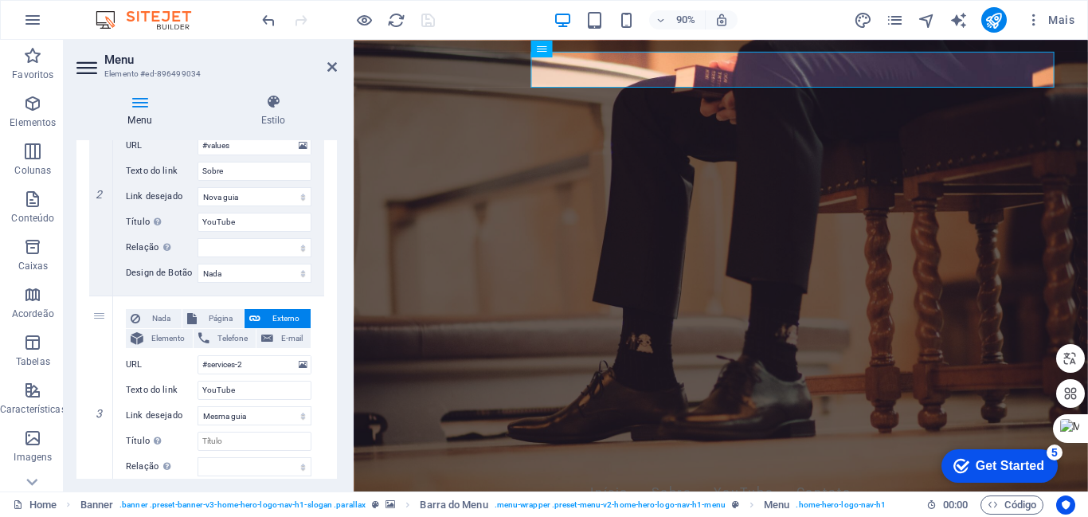
scroll to position [428, 0]
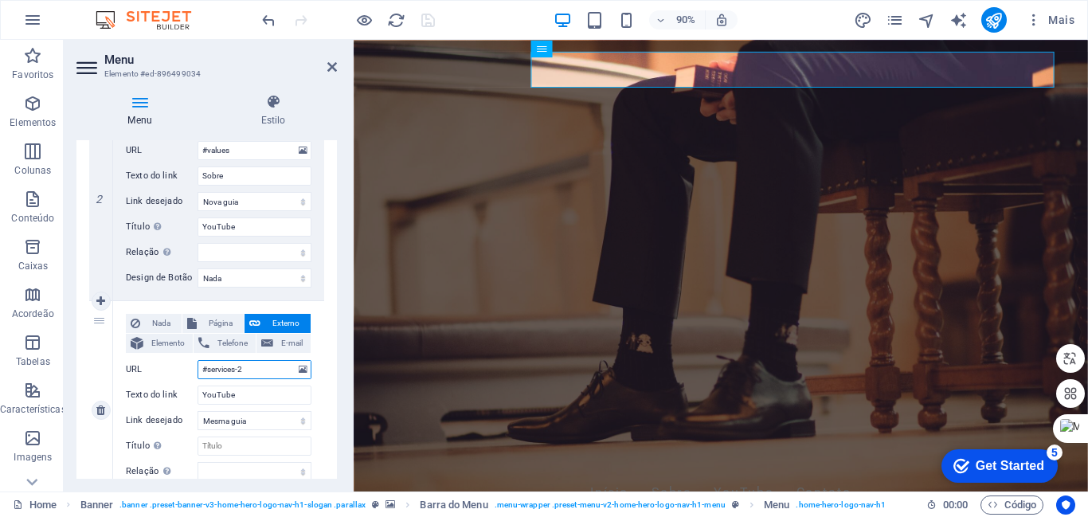
click at [252, 368] on input "#services-2" at bounding box center [254, 369] width 114 height 19
type input "#services"
select select
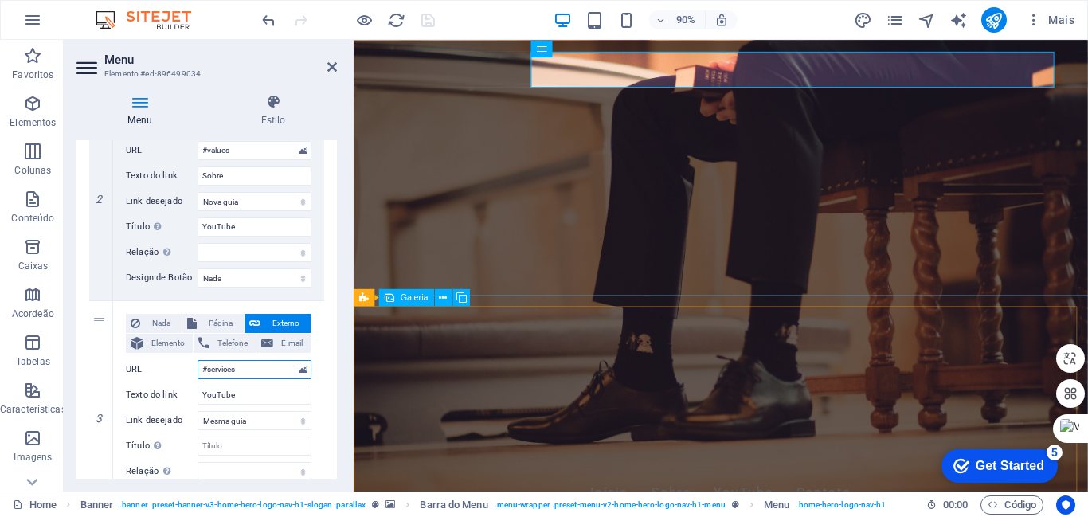
select select
type input "#"
select select
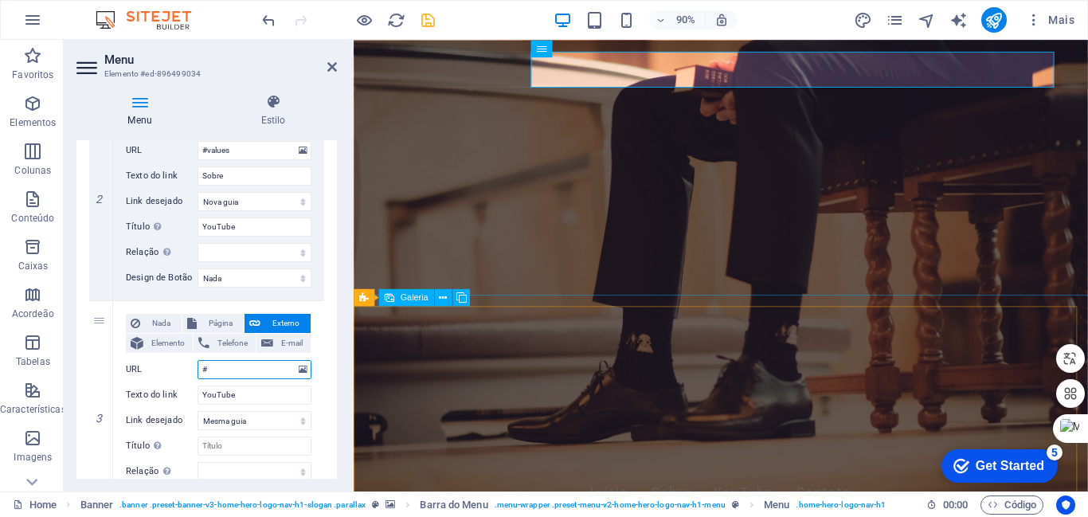
select select
type input "#h"
select select
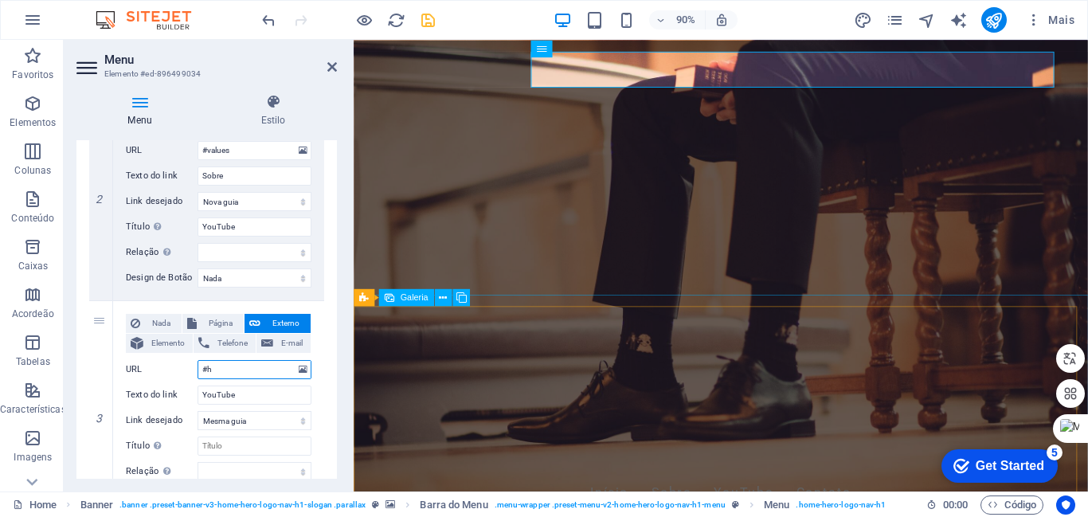
select select
type input "#htt"
select select
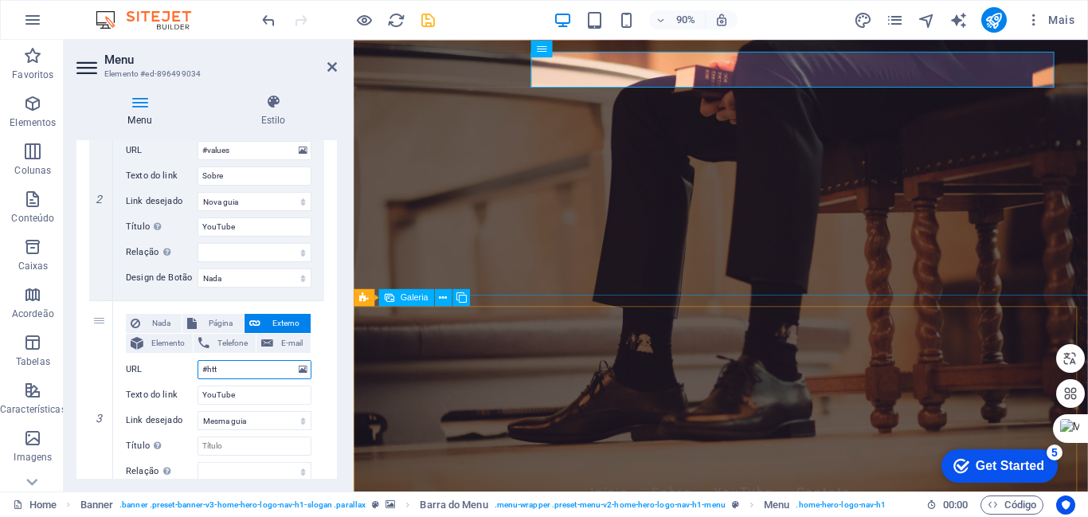
select select
type input "#https"
select select
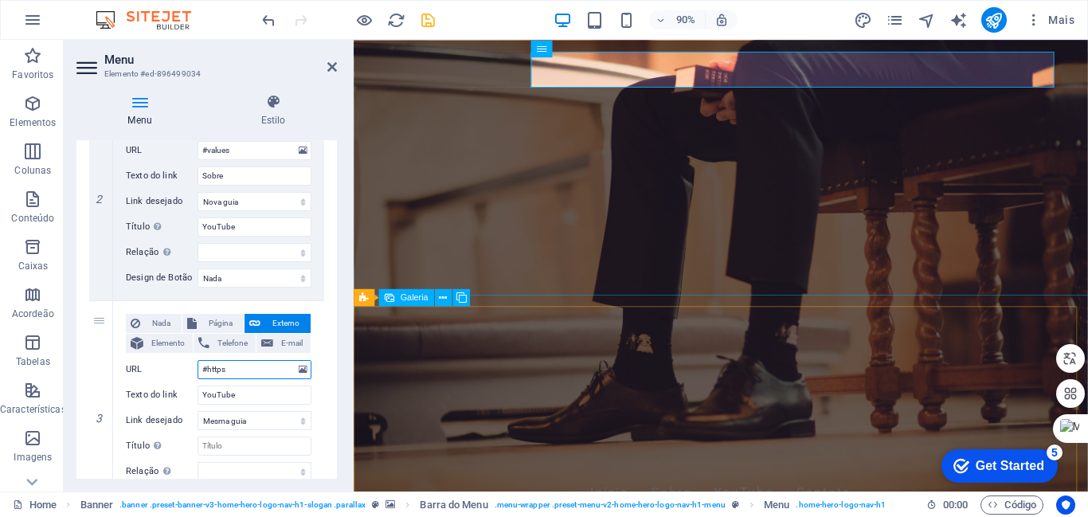
select select
type input "#https:"
select select
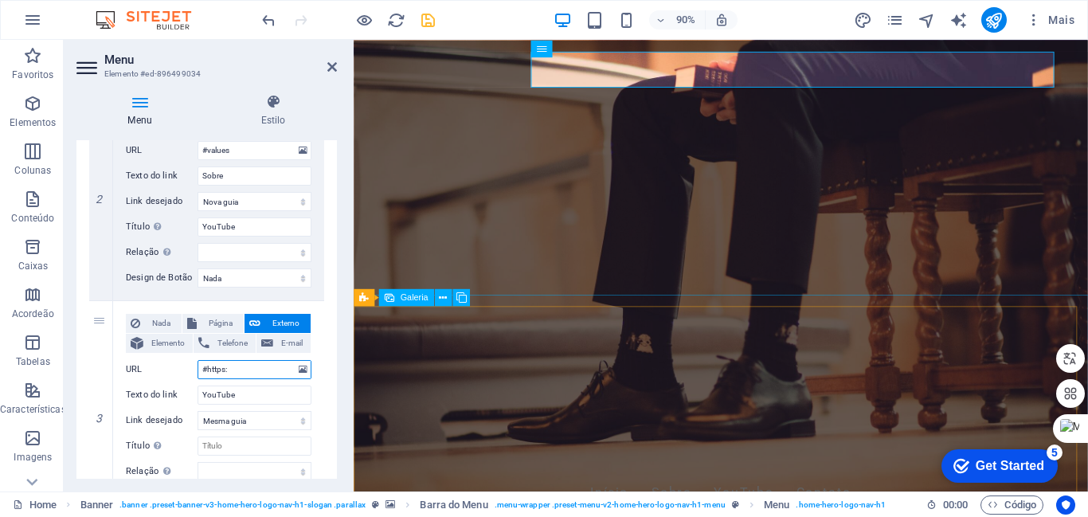
select select
type input "#https://"
select select
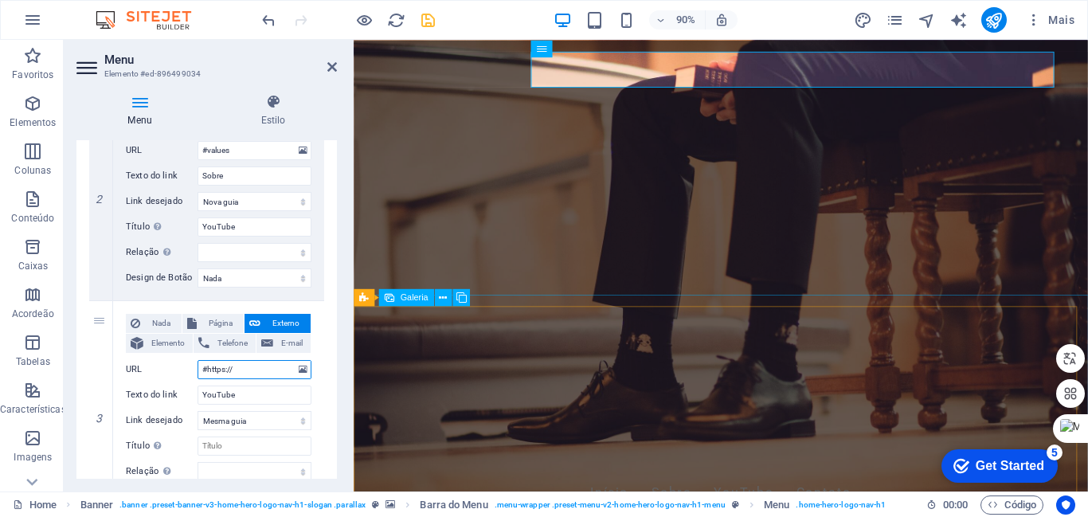
select select
type input "#[URL]"
select select
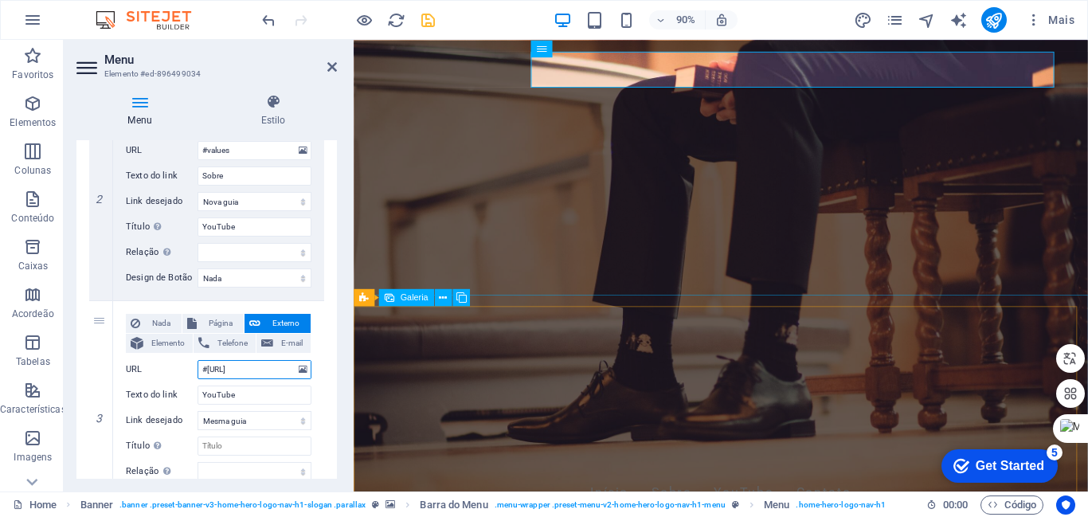
select select
type input "#[URL]"
select select
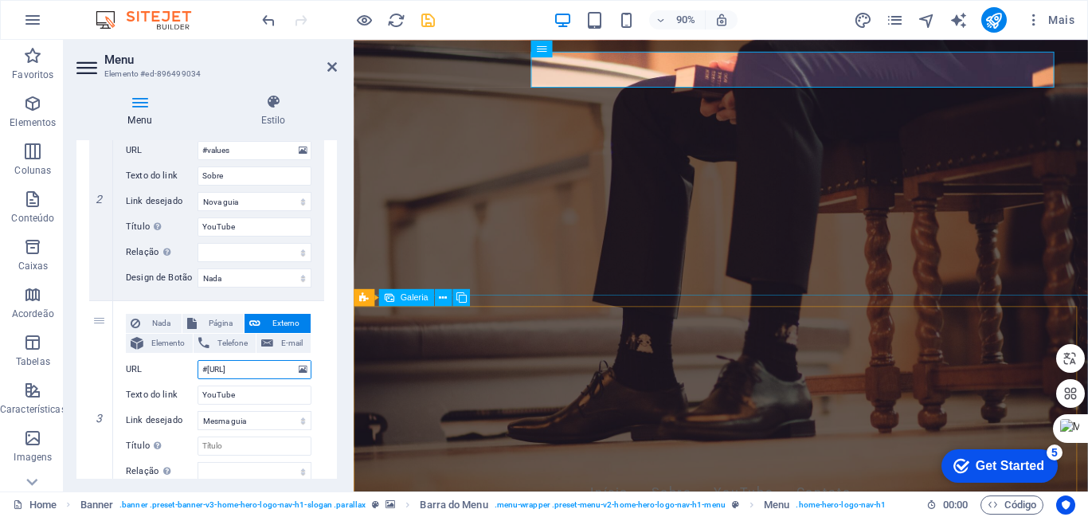
select select
type input "#[URL]"
select select
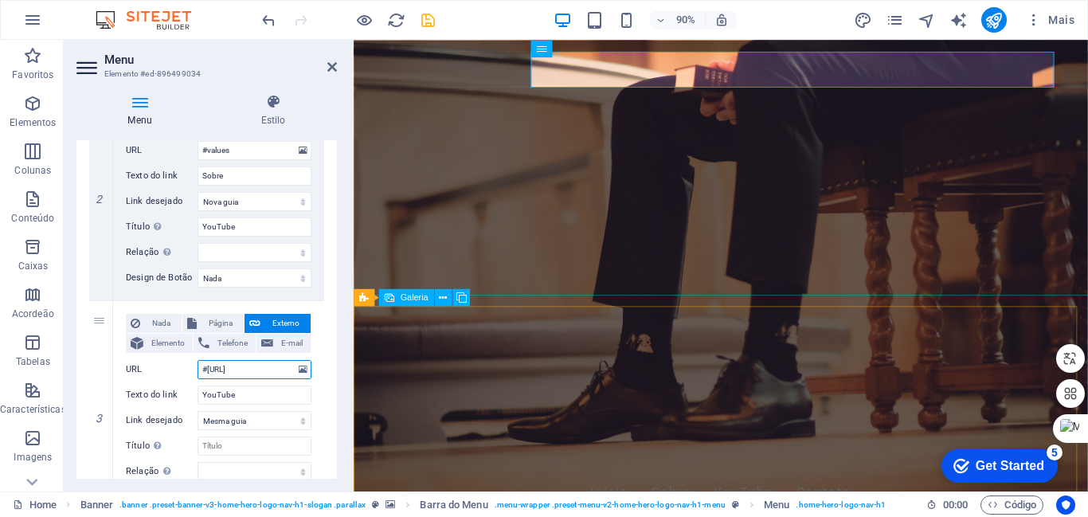
select select
type input "#[URL][DOMAIN_NAME]"
select select
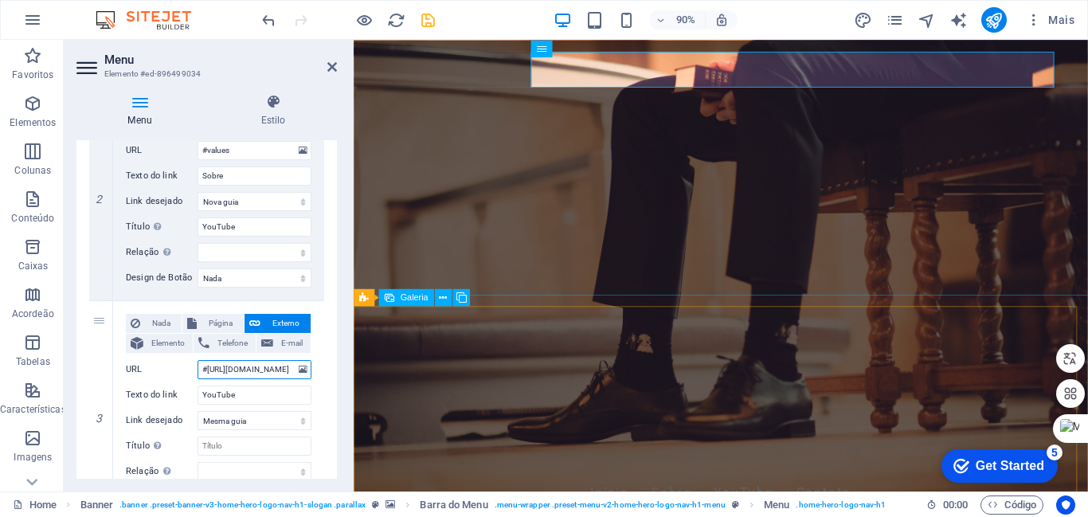
select select
type input "#[URL][DOMAIN_NAME]"
select select
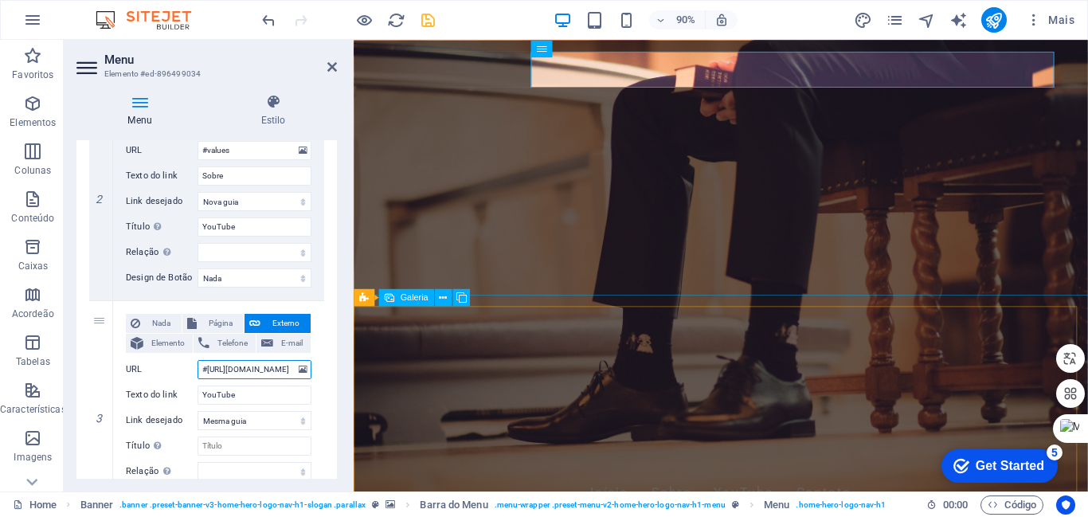
select select
type input "#[URL][DOMAIN_NAME]"
select select
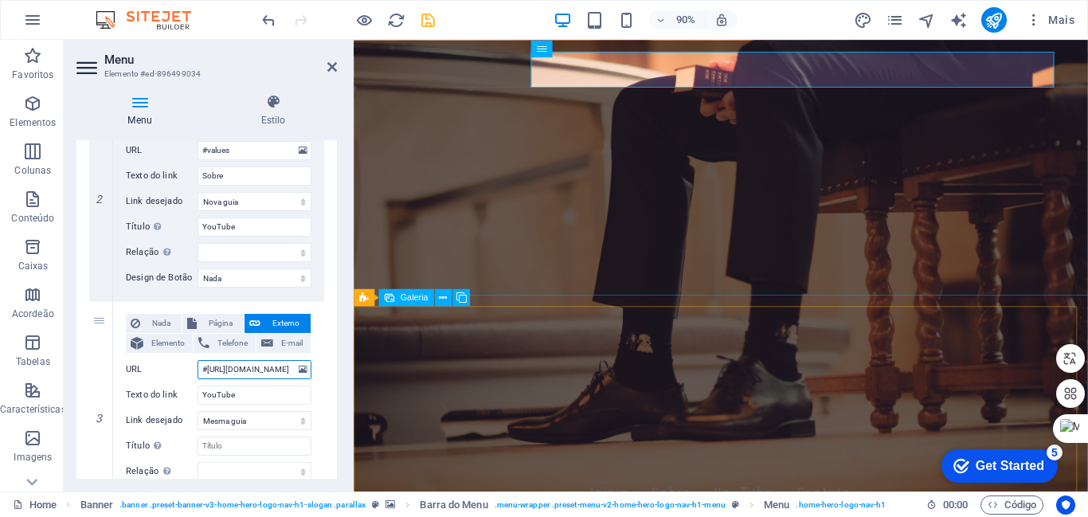
select select
type input "#[URL][DOMAIN_NAME]"
select select
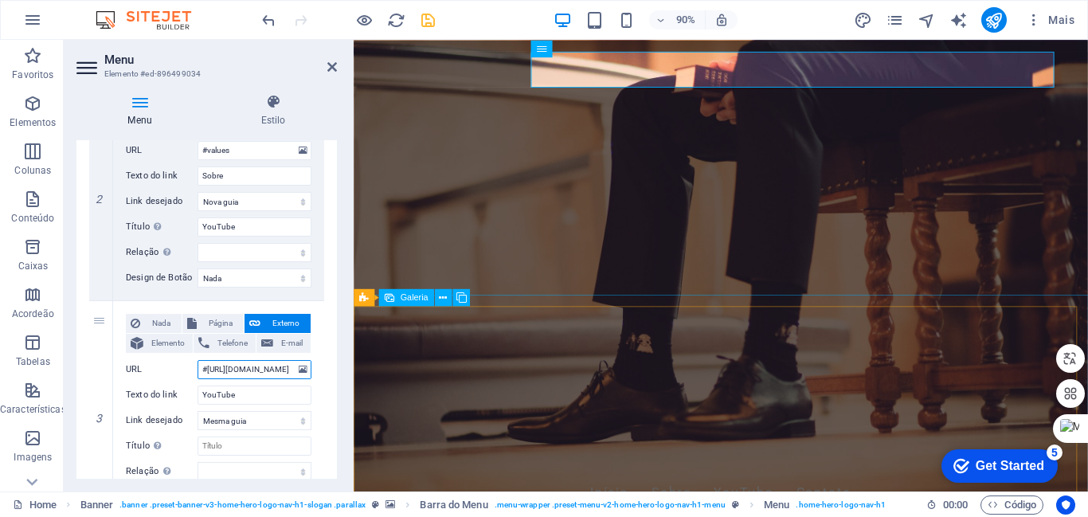
select select
type input "#[URL][DOMAIN_NAME]"
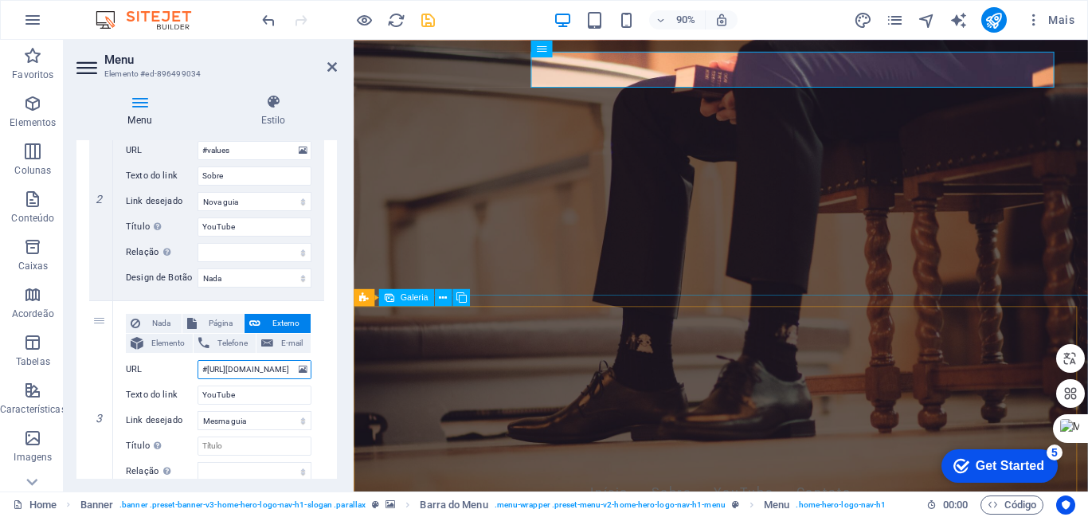
select select
type input "#[URL][DOMAIN_NAME]"
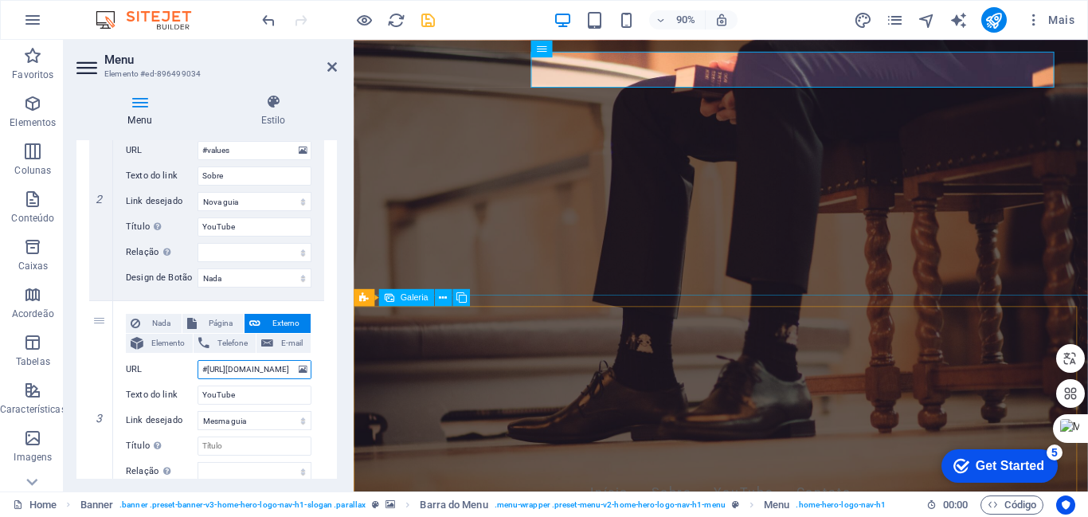
scroll to position [0, 26]
select select
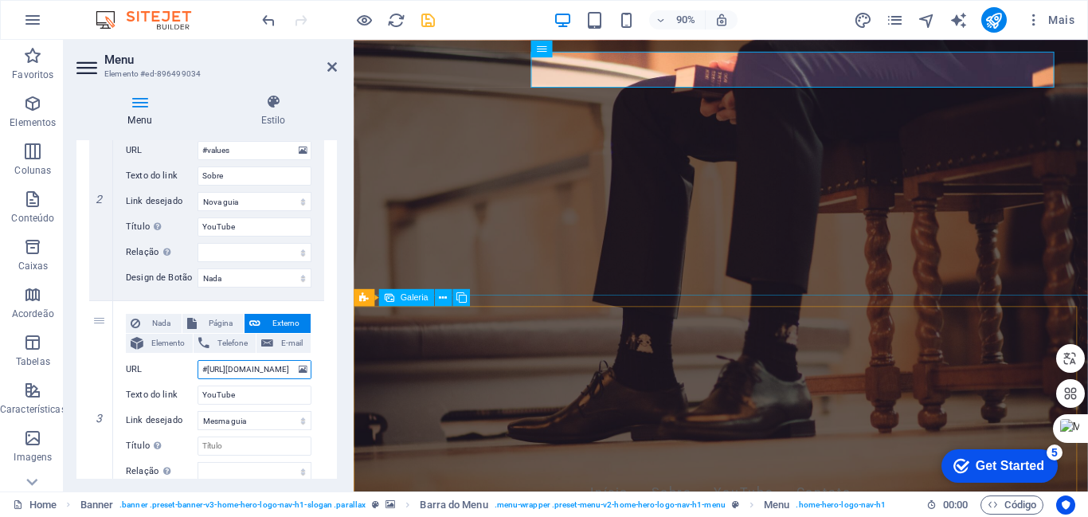
scroll to position [0, 46]
type input "#[URL][DOMAIN_NAME]"
select select
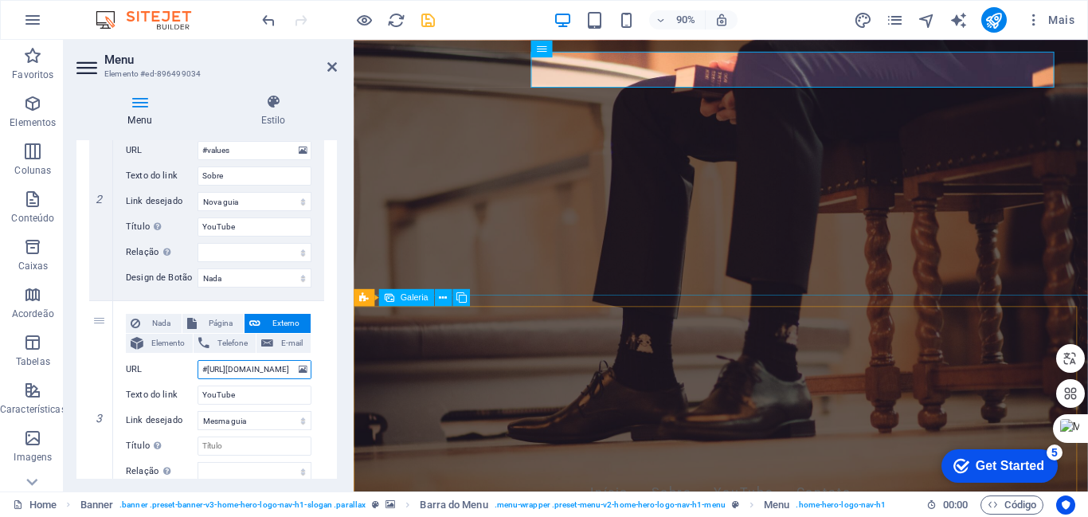
select select
type input "#[URL][DOMAIN_NAME]"
select select
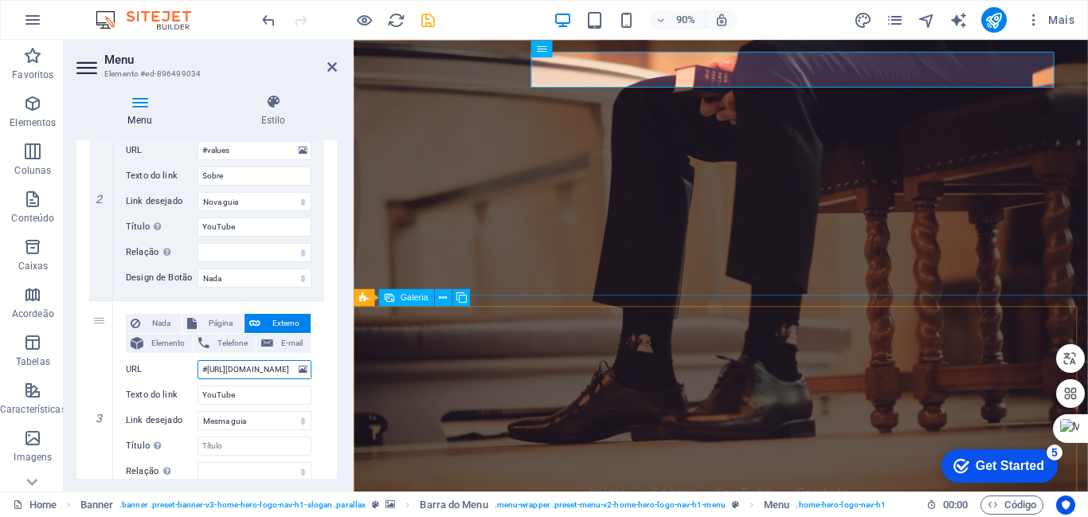
select select
type input "#[URL][DOMAIN_NAME]"
select select
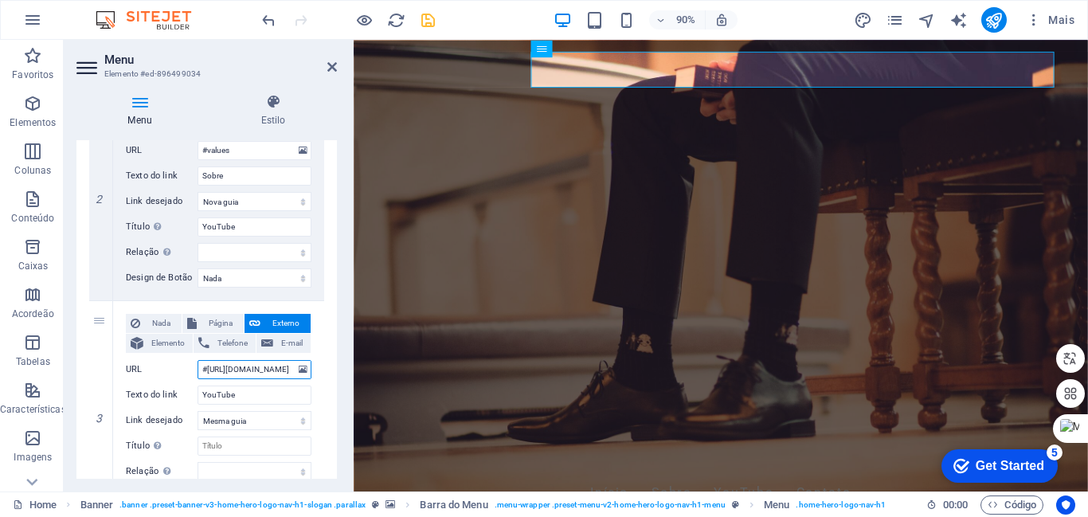
select select
type input "#[URL][DOMAIN_NAME]"
select select
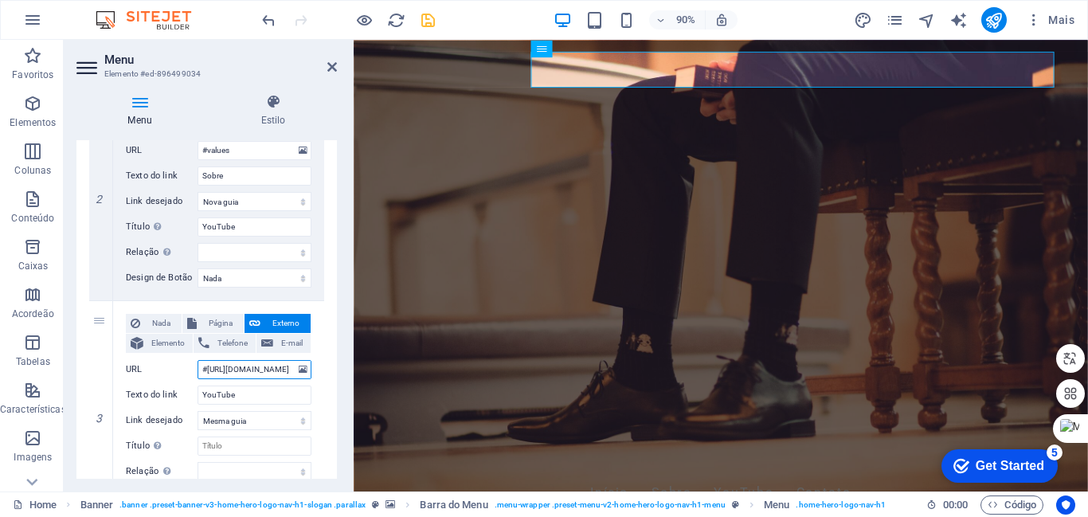
select select
type input "#[URL][DOMAIN_NAME]"
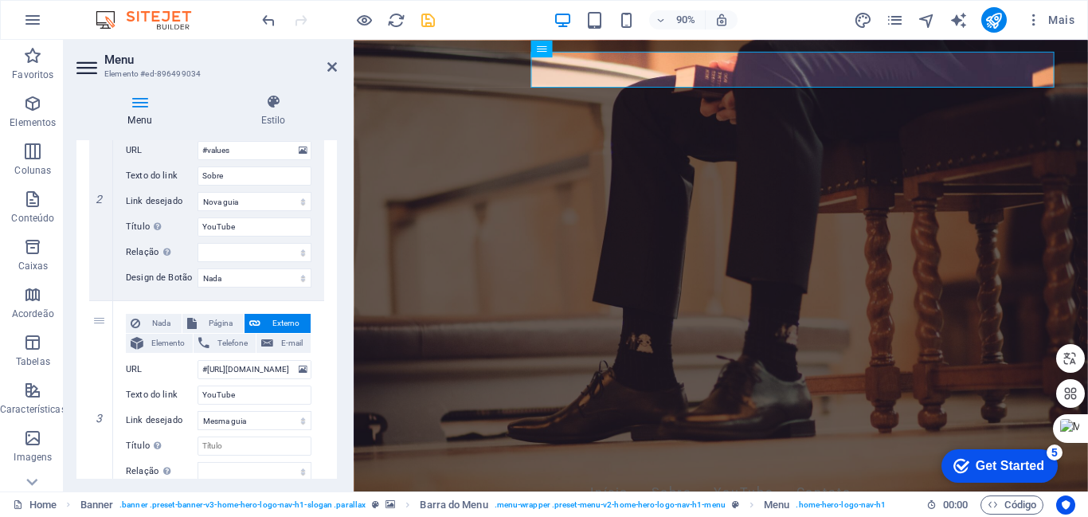
click at [429, 10] on div at bounding box center [348, 19] width 178 height 25
click at [428, 18] on icon "save" at bounding box center [428, 20] width 18 height 18
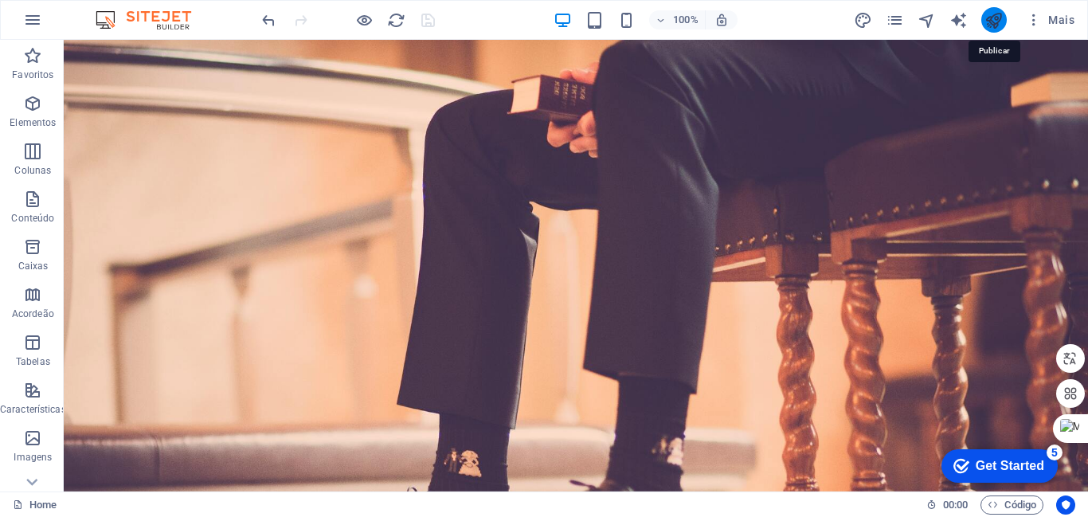
click at [995, 21] on icon "publish" at bounding box center [993, 20] width 18 height 18
